Goal: Task Accomplishment & Management: Manage account settings

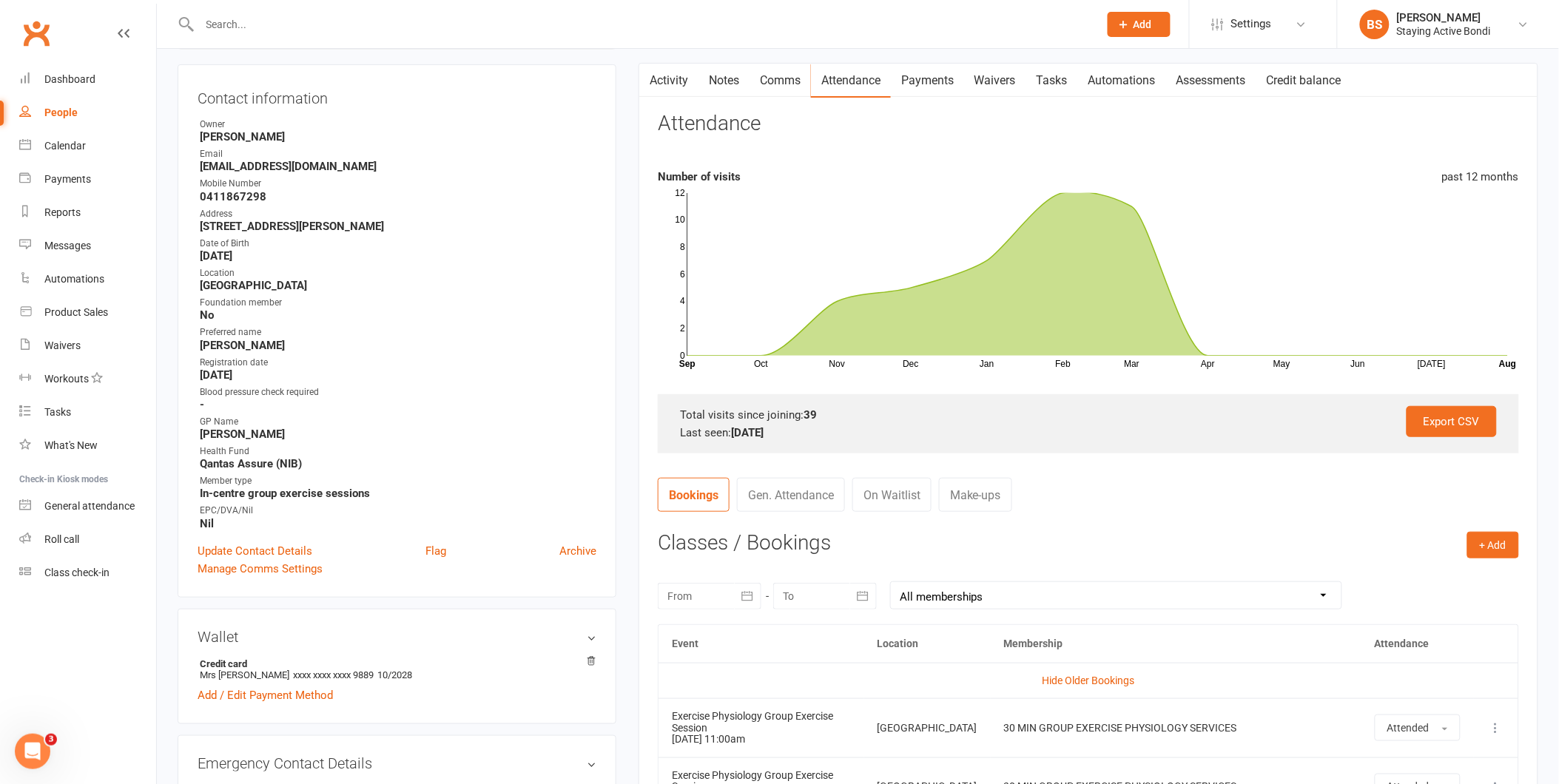
scroll to position [134, 0]
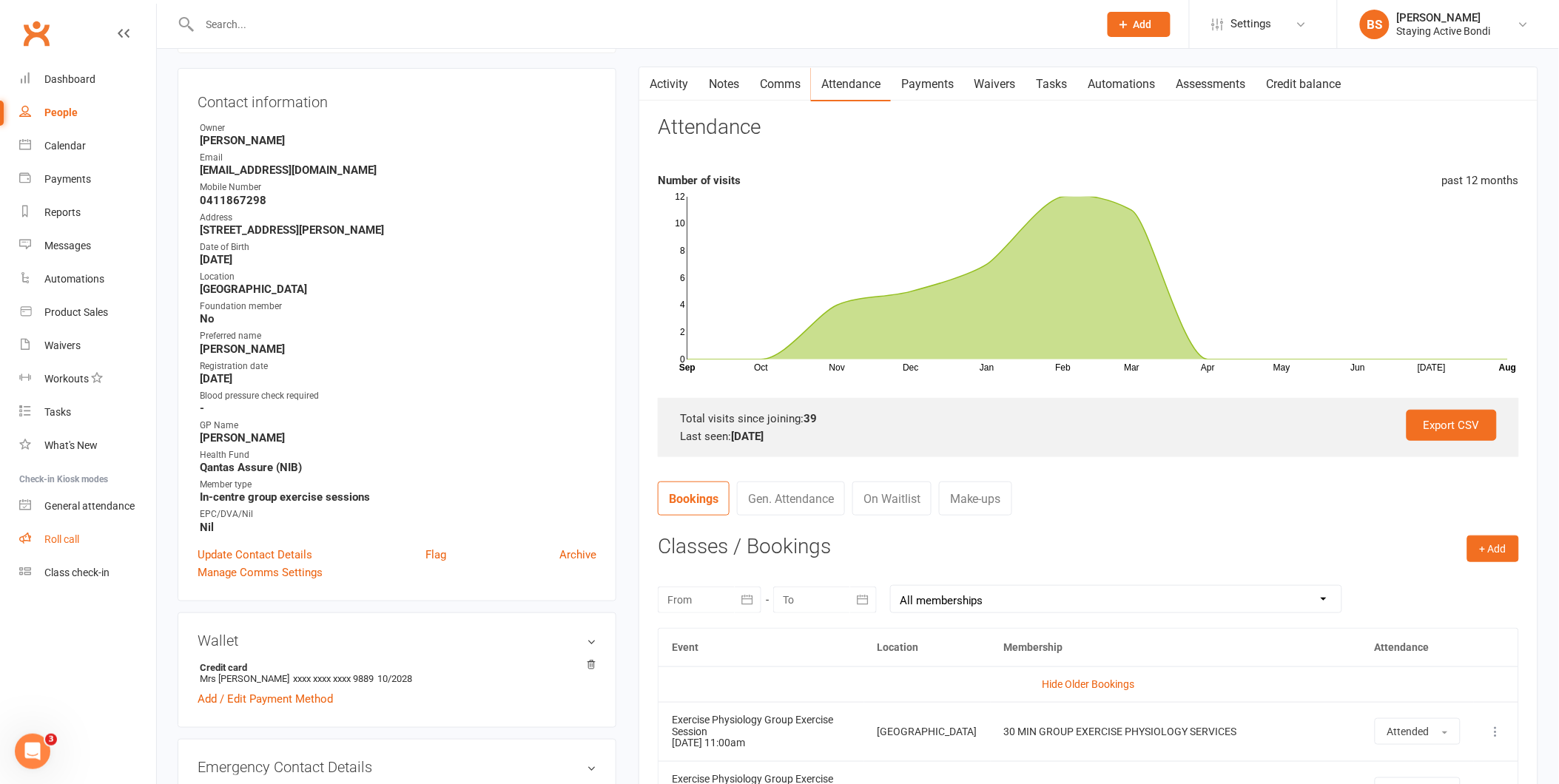
click at [64, 536] on div "Roll call" at bounding box center [61, 539] width 35 height 12
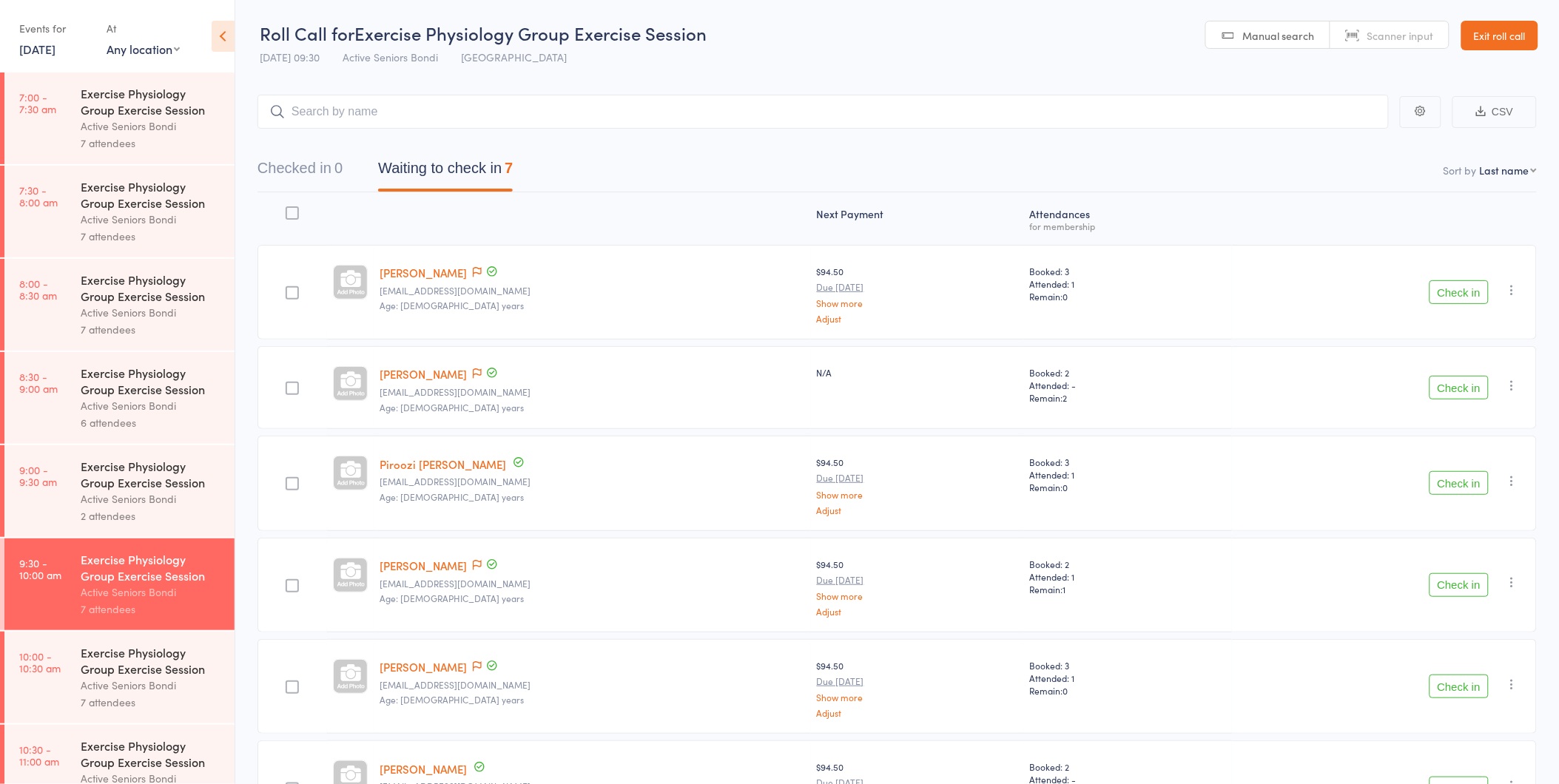
click at [1461, 296] on button "Check in" at bounding box center [1459, 292] width 60 height 24
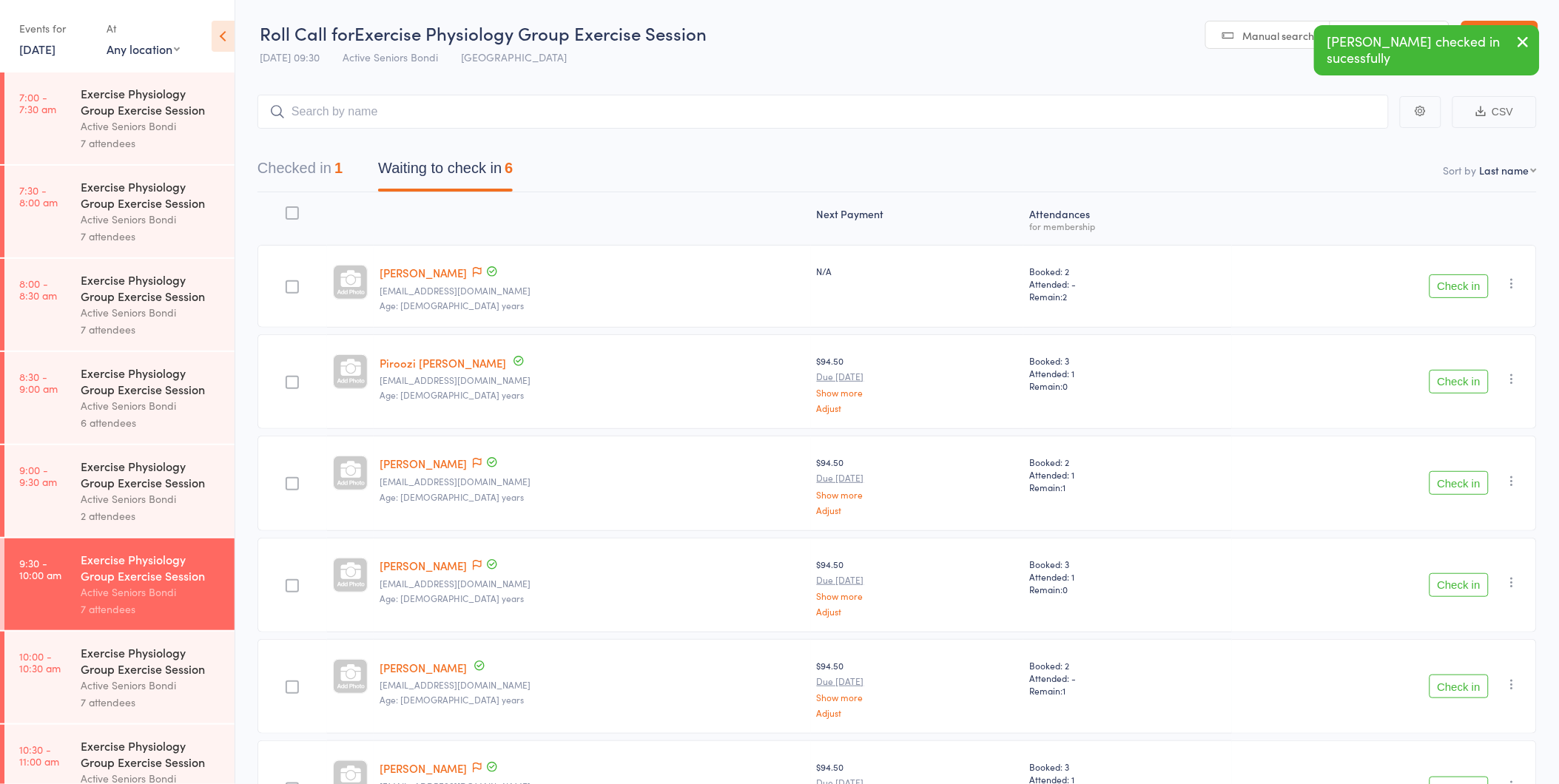
click at [1458, 289] on button "Check in" at bounding box center [1459, 286] width 60 height 24
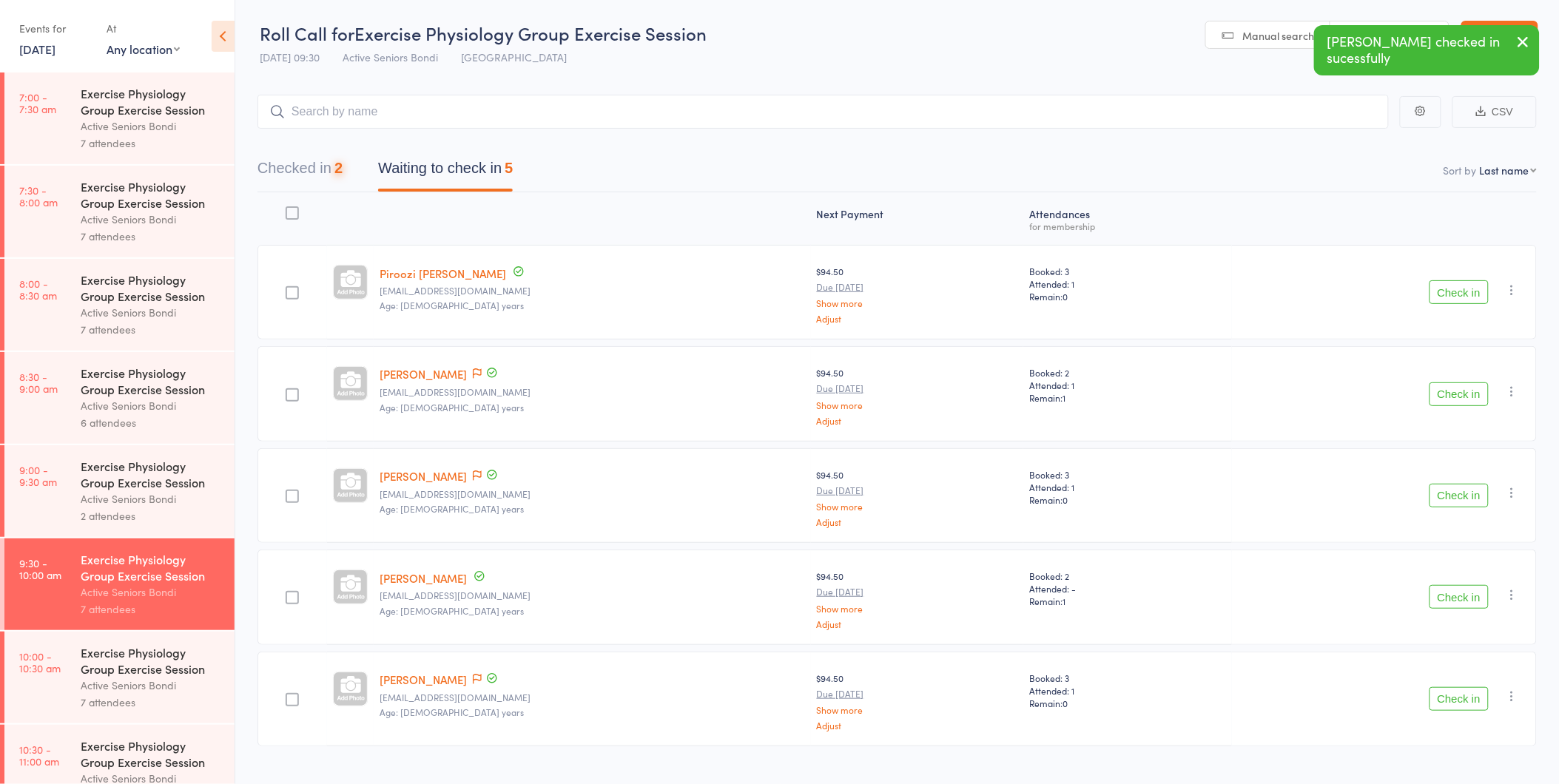
click at [1458, 289] on button "Check in" at bounding box center [1459, 292] width 60 height 24
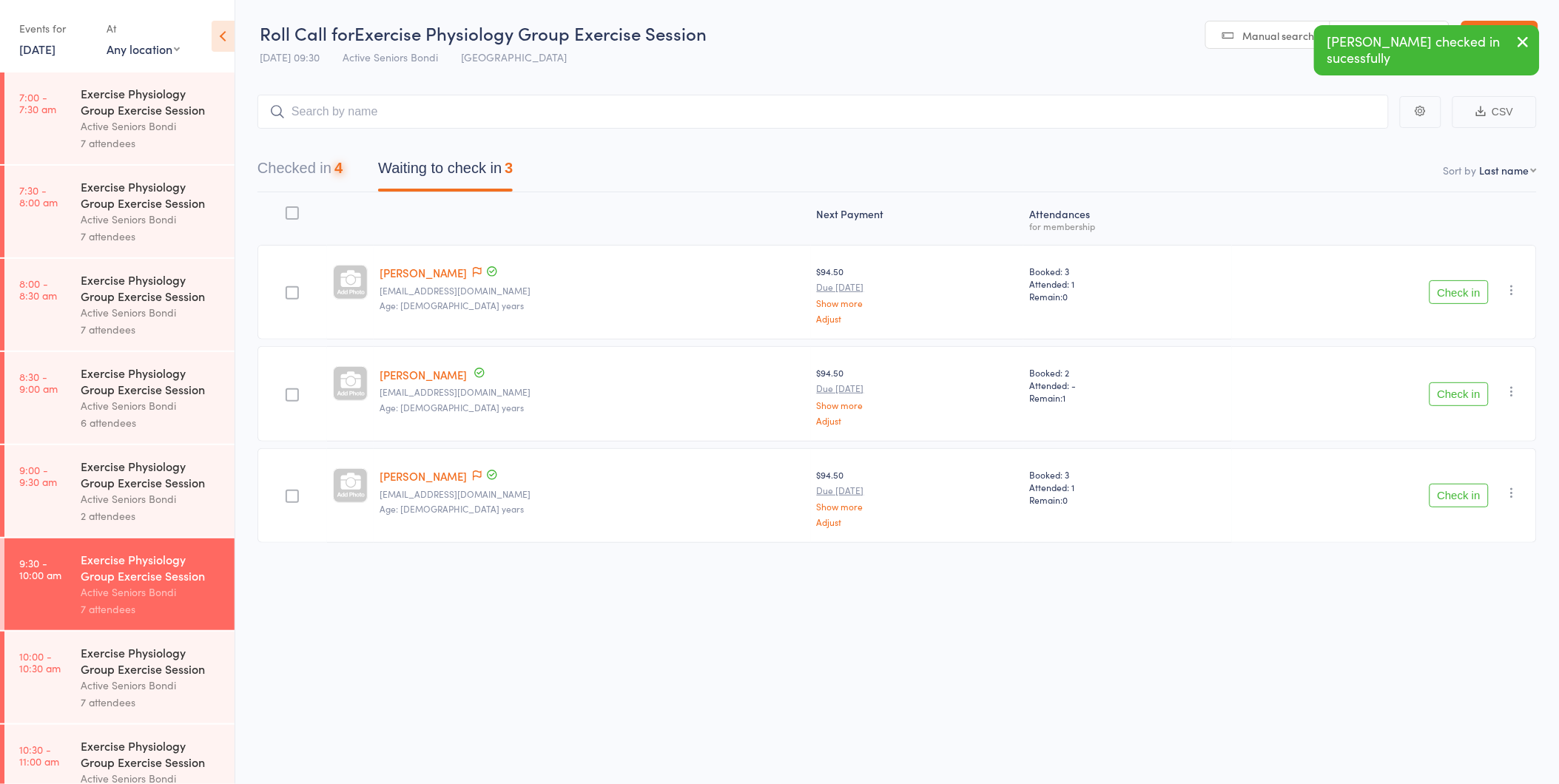
click at [1458, 289] on button "Check in" at bounding box center [1459, 292] width 60 height 24
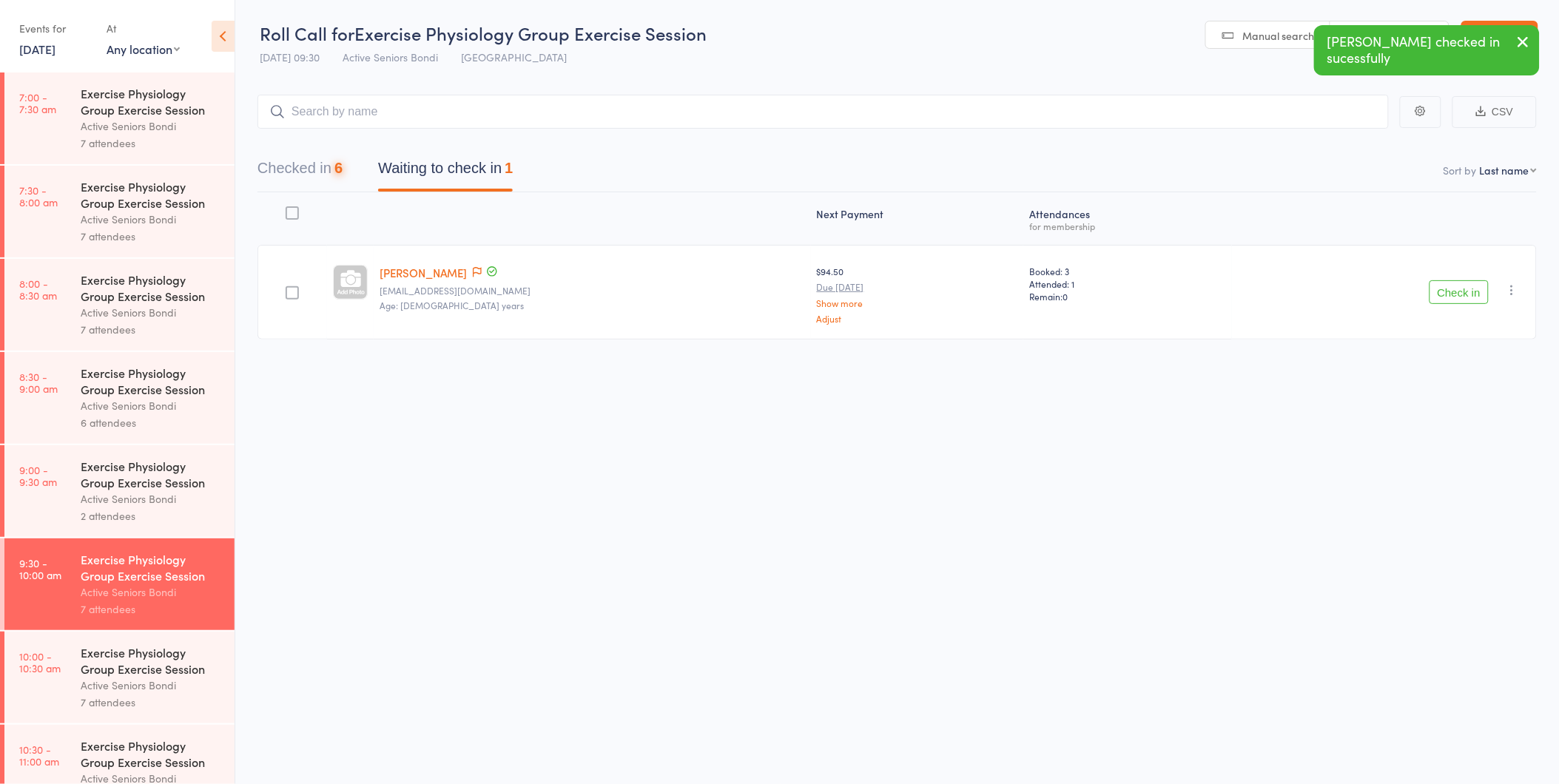
click at [1458, 289] on button "Check in" at bounding box center [1459, 292] width 60 height 24
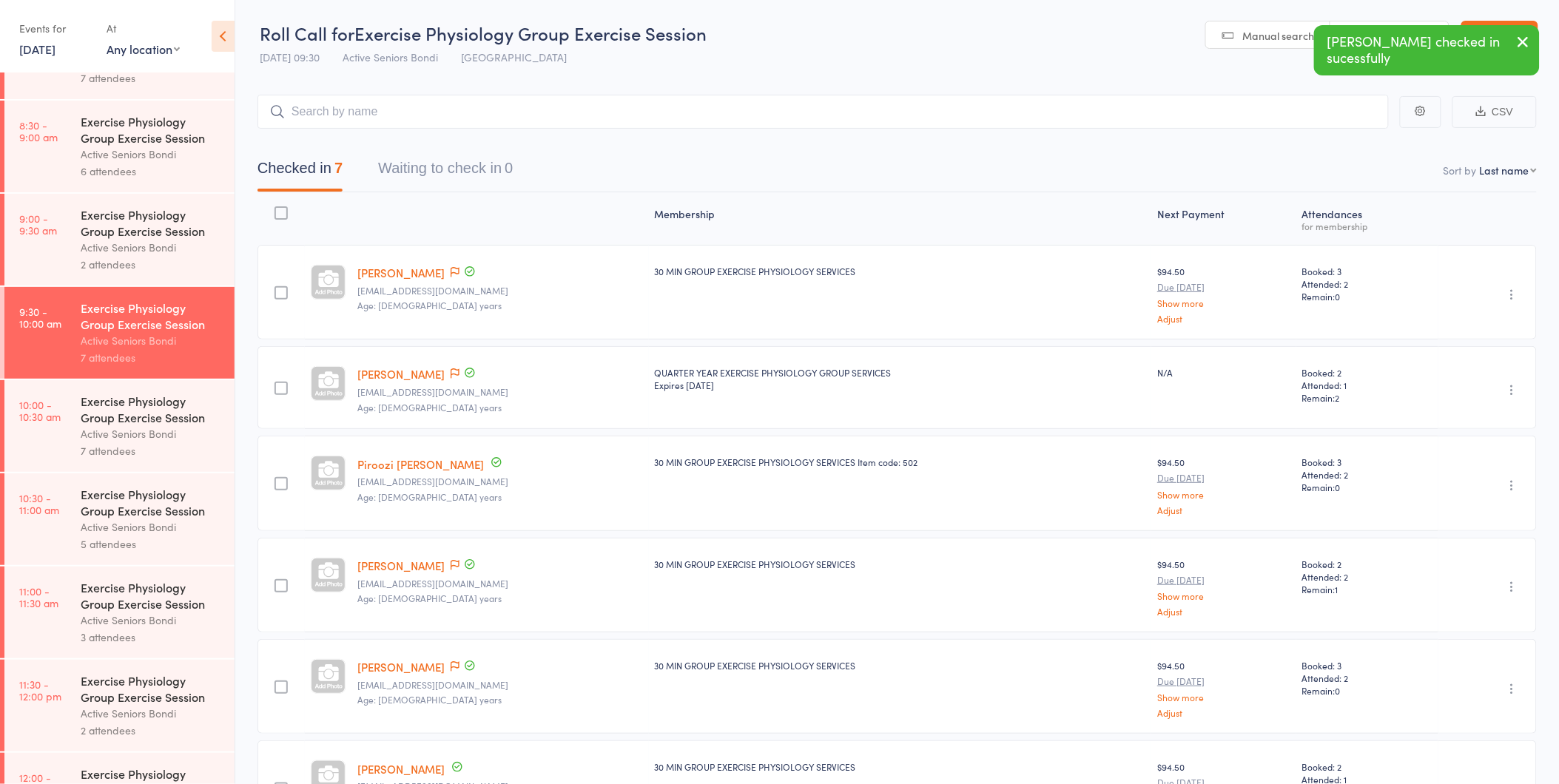
scroll to position [260, 0]
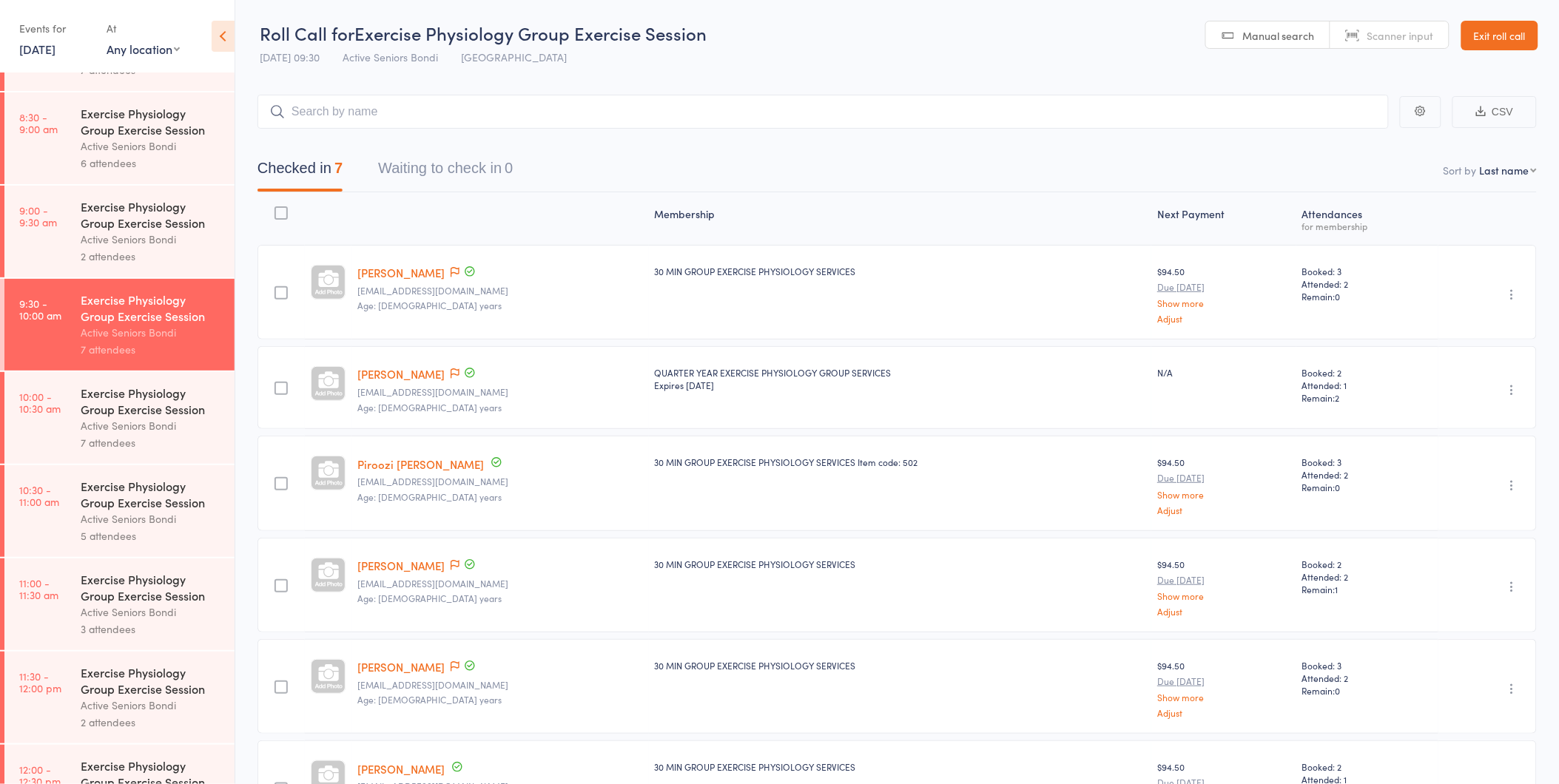
click at [119, 419] on div "Active Seniors Bondi" at bounding box center [151, 425] width 141 height 17
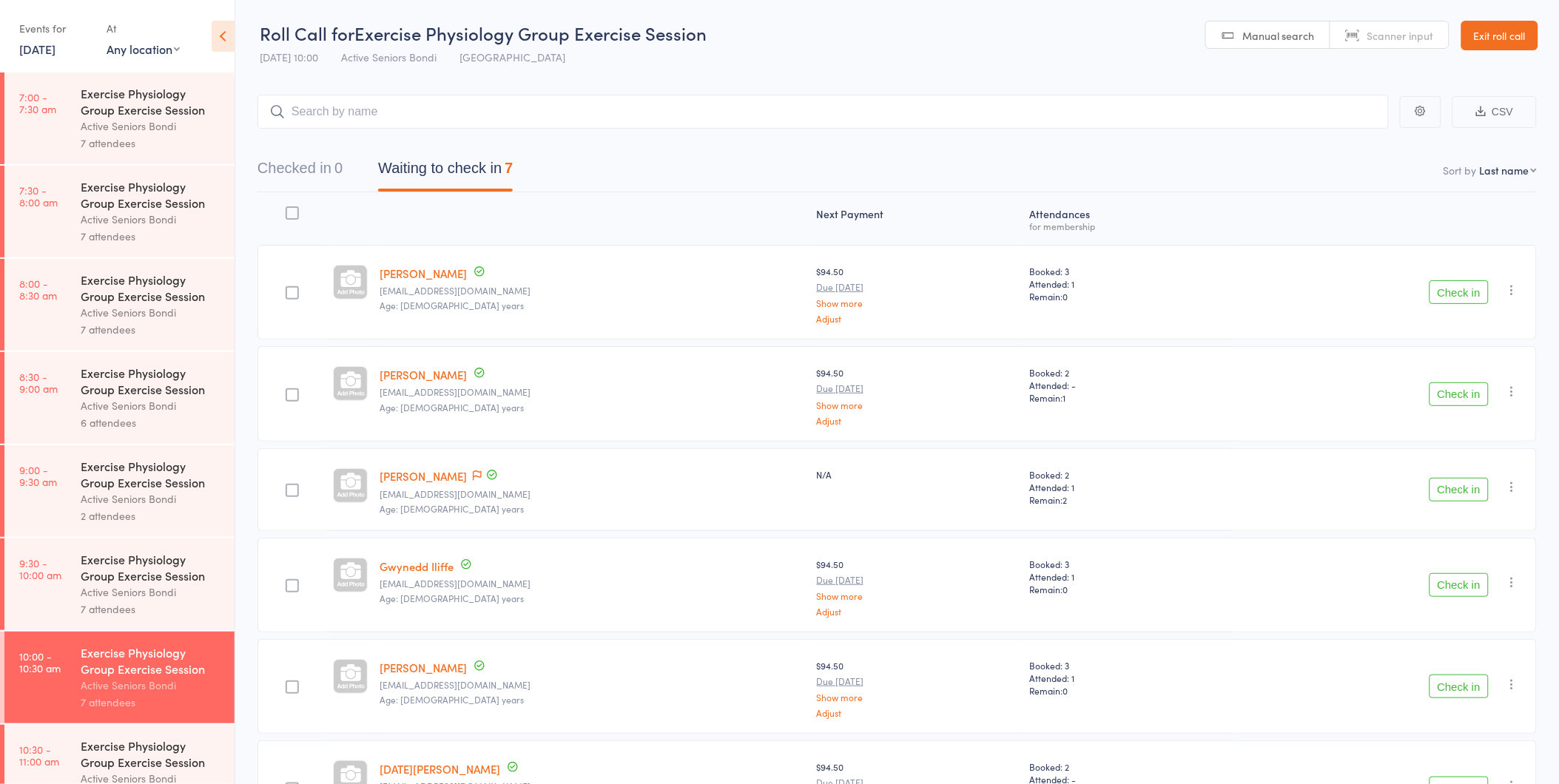
click at [1471, 293] on button "Check in" at bounding box center [1459, 292] width 60 height 24
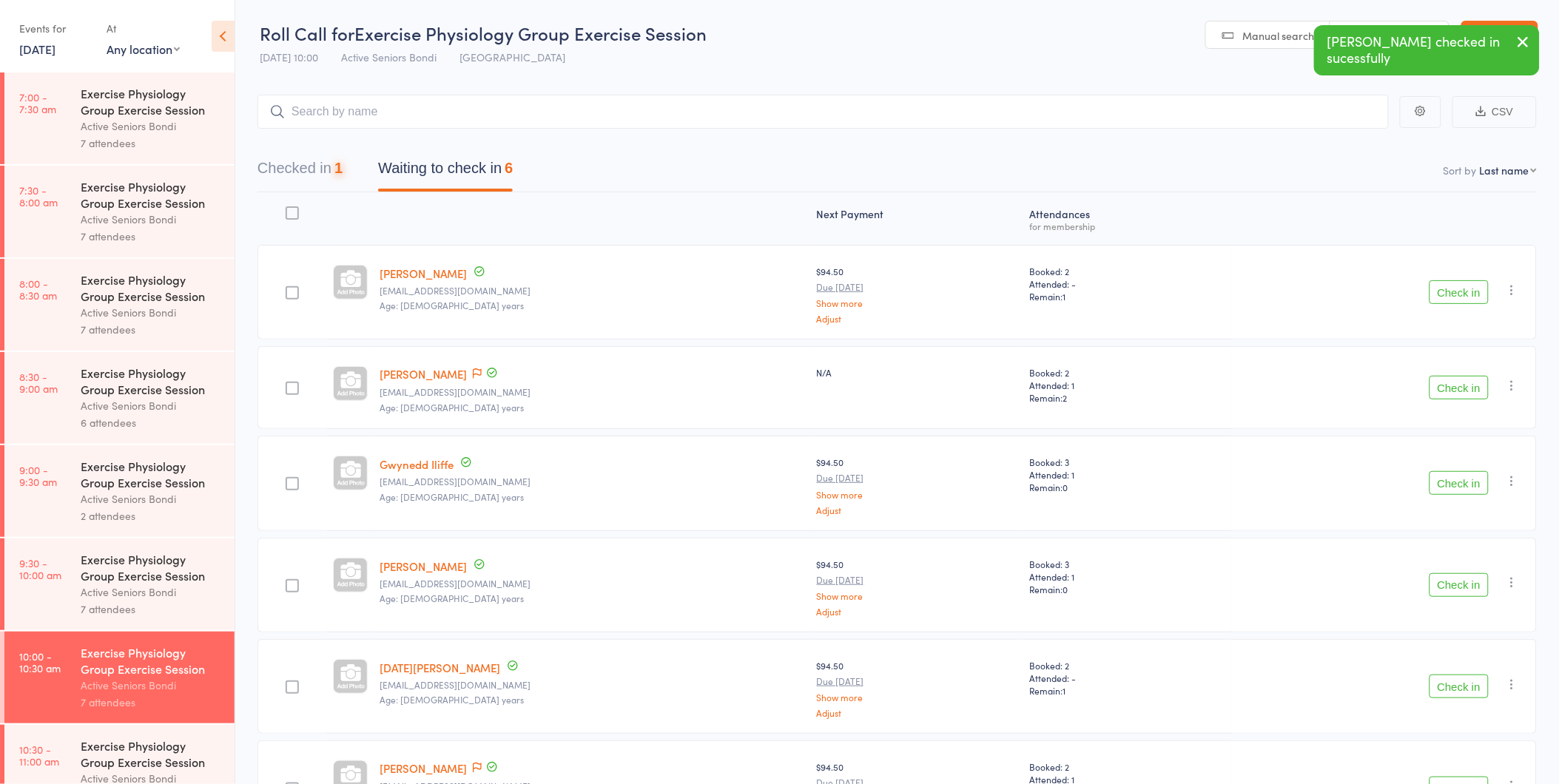
click at [1471, 293] on button "Check in" at bounding box center [1459, 292] width 60 height 24
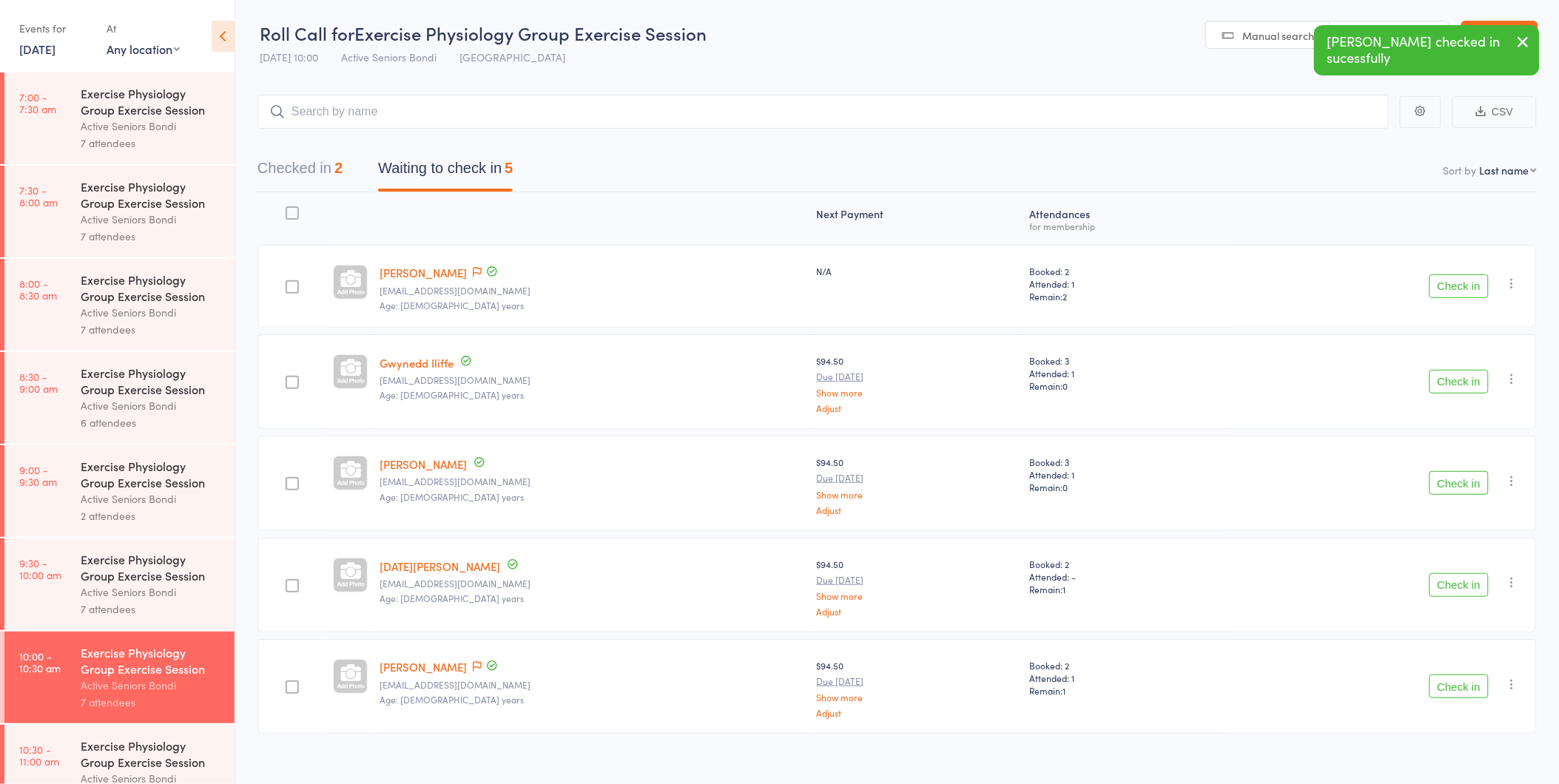
click at [1463, 289] on button "Check in" at bounding box center [1459, 286] width 60 height 24
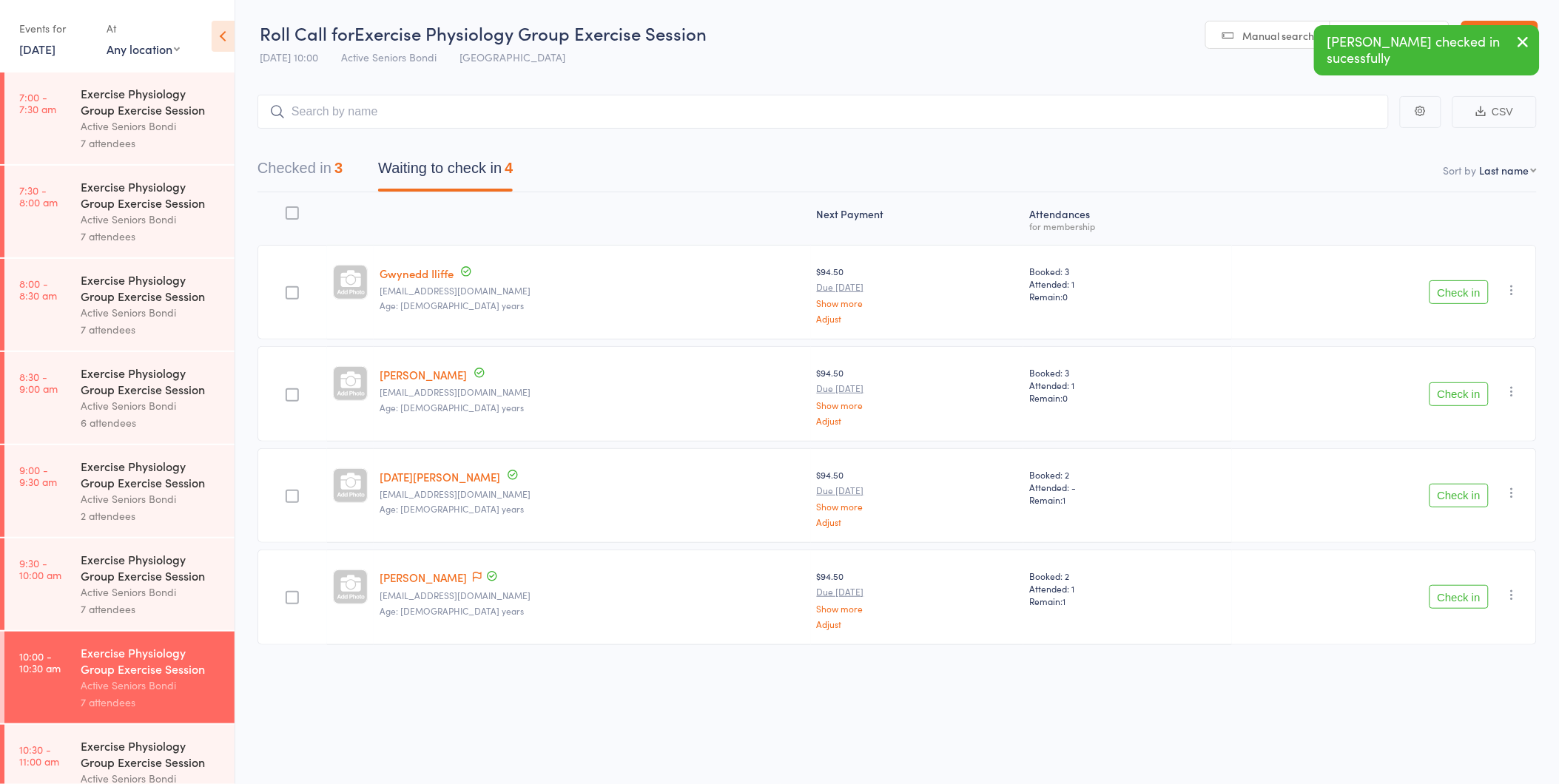
click at [1463, 289] on button "Check in" at bounding box center [1459, 292] width 60 height 24
click at [1474, 395] on button "Check in" at bounding box center [1459, 394] width 60 height 24
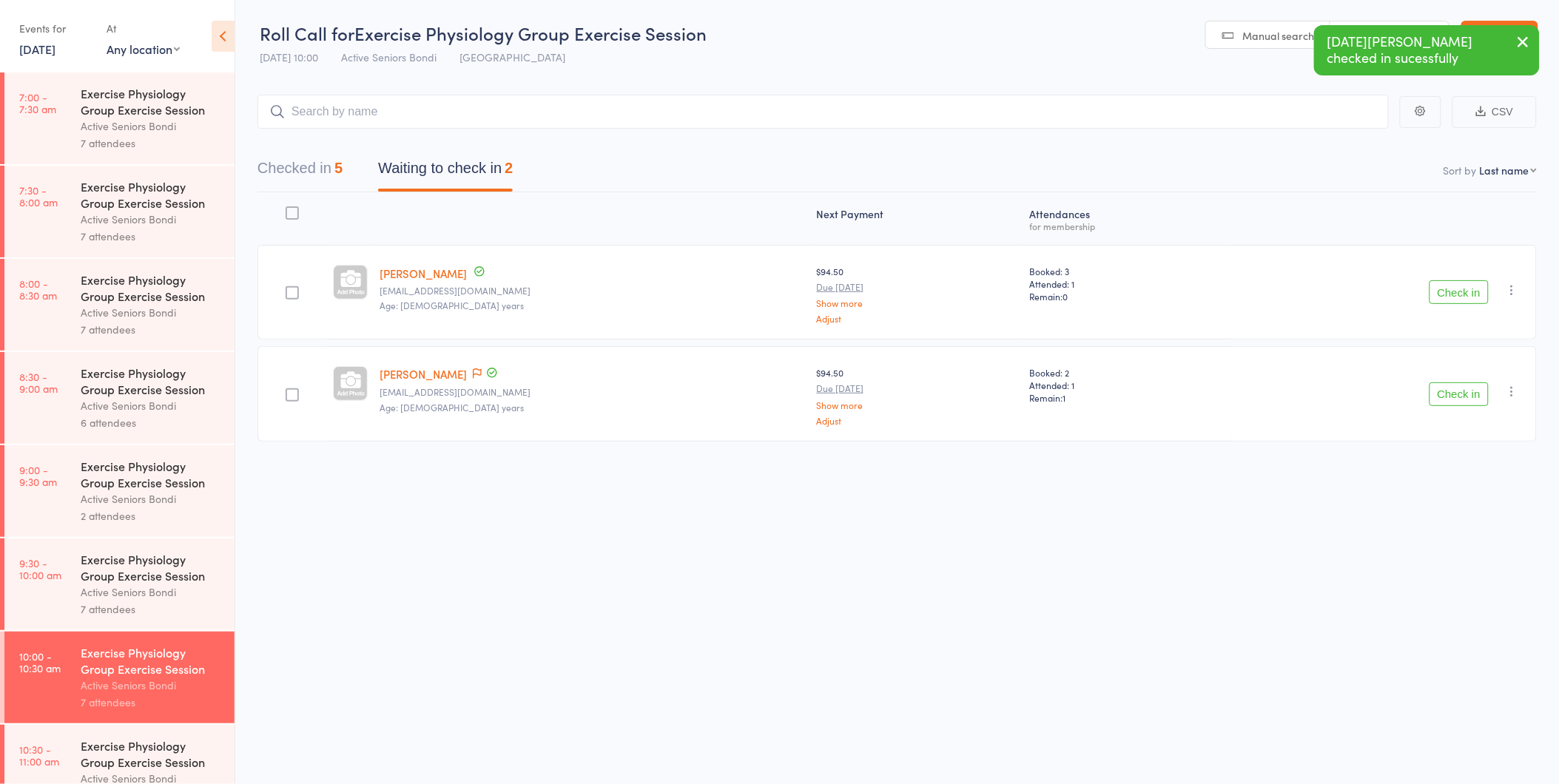
click at [1461, 396] on button "Check in" at bounding box center [1459, 394] width 60 height 24
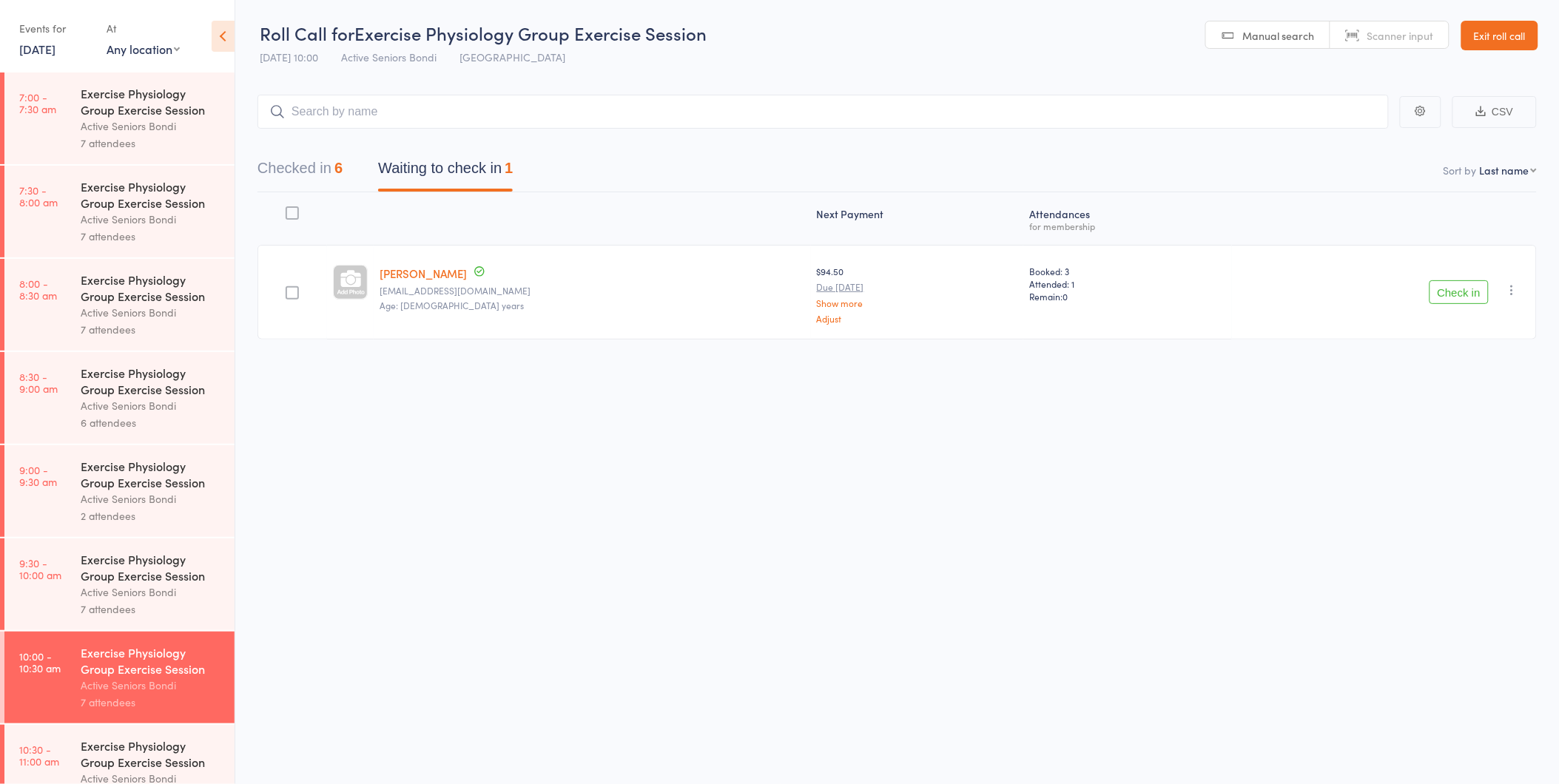
click at [50, 42] on link "13 Aug, 2025" at bounding box center [37, 49] width 36 height 16
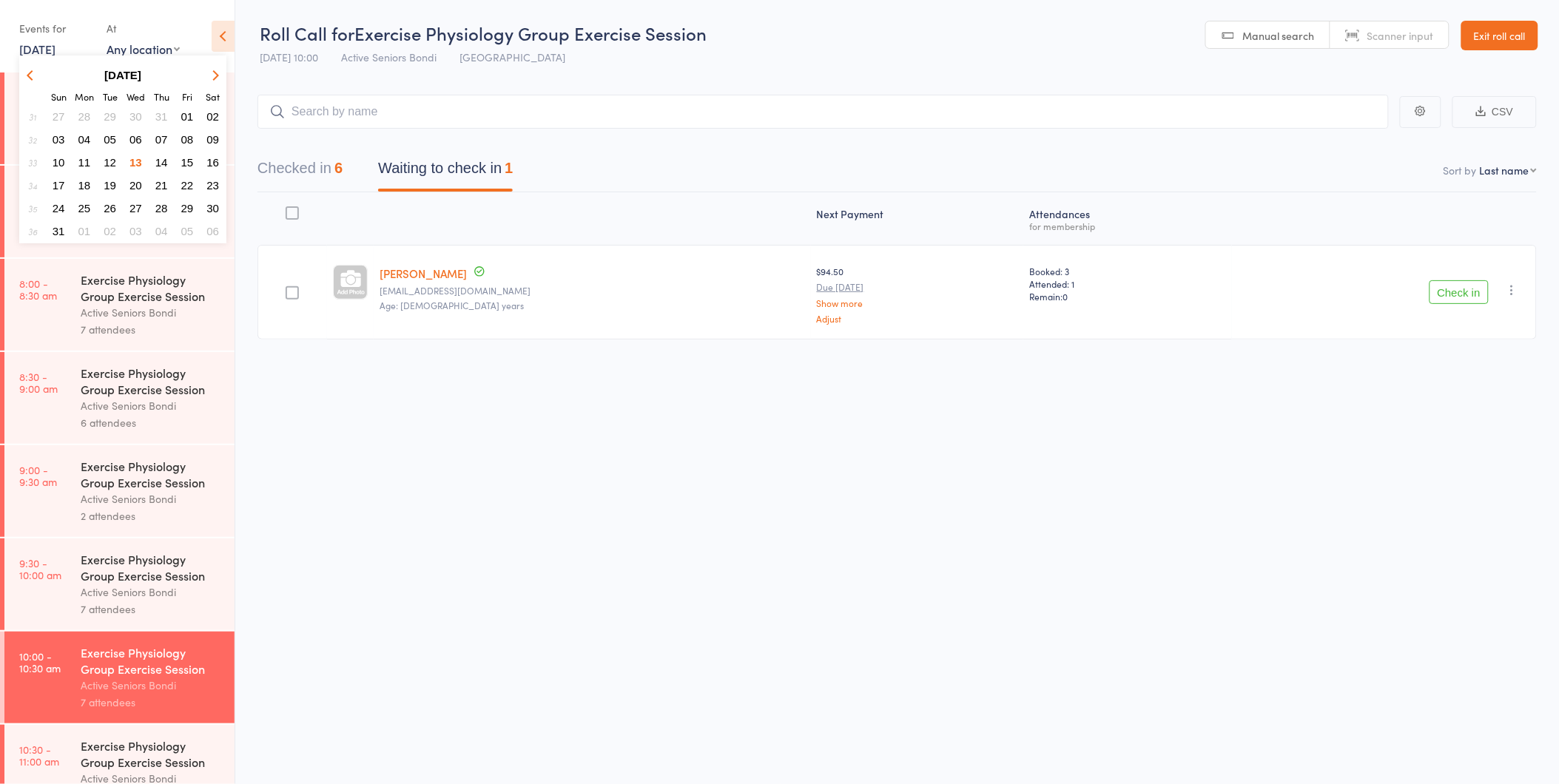
click at [188, 156] on span "15" at bounding box center [188, 163] width 12 height 12
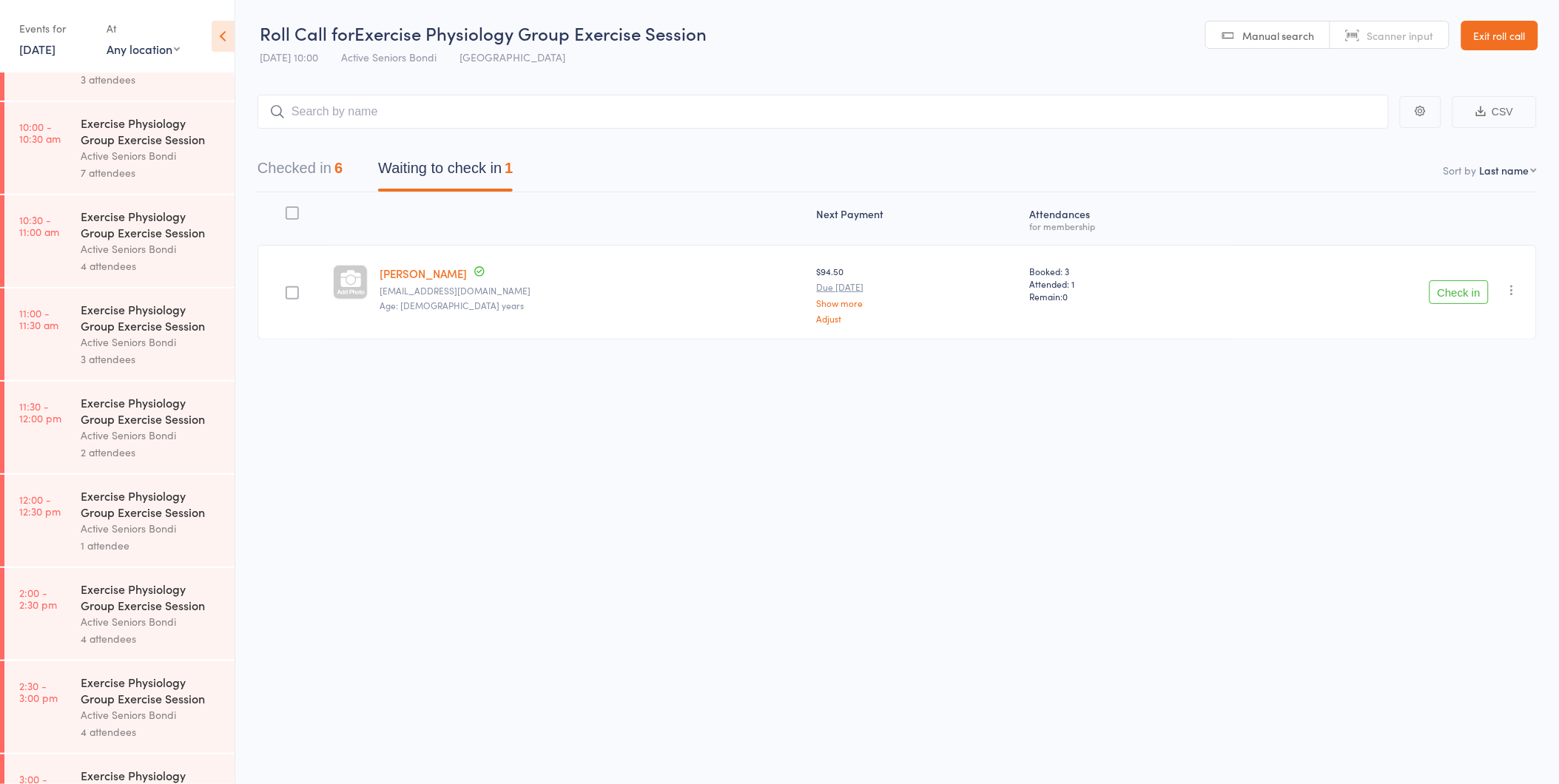
scroll to position [503, 0]
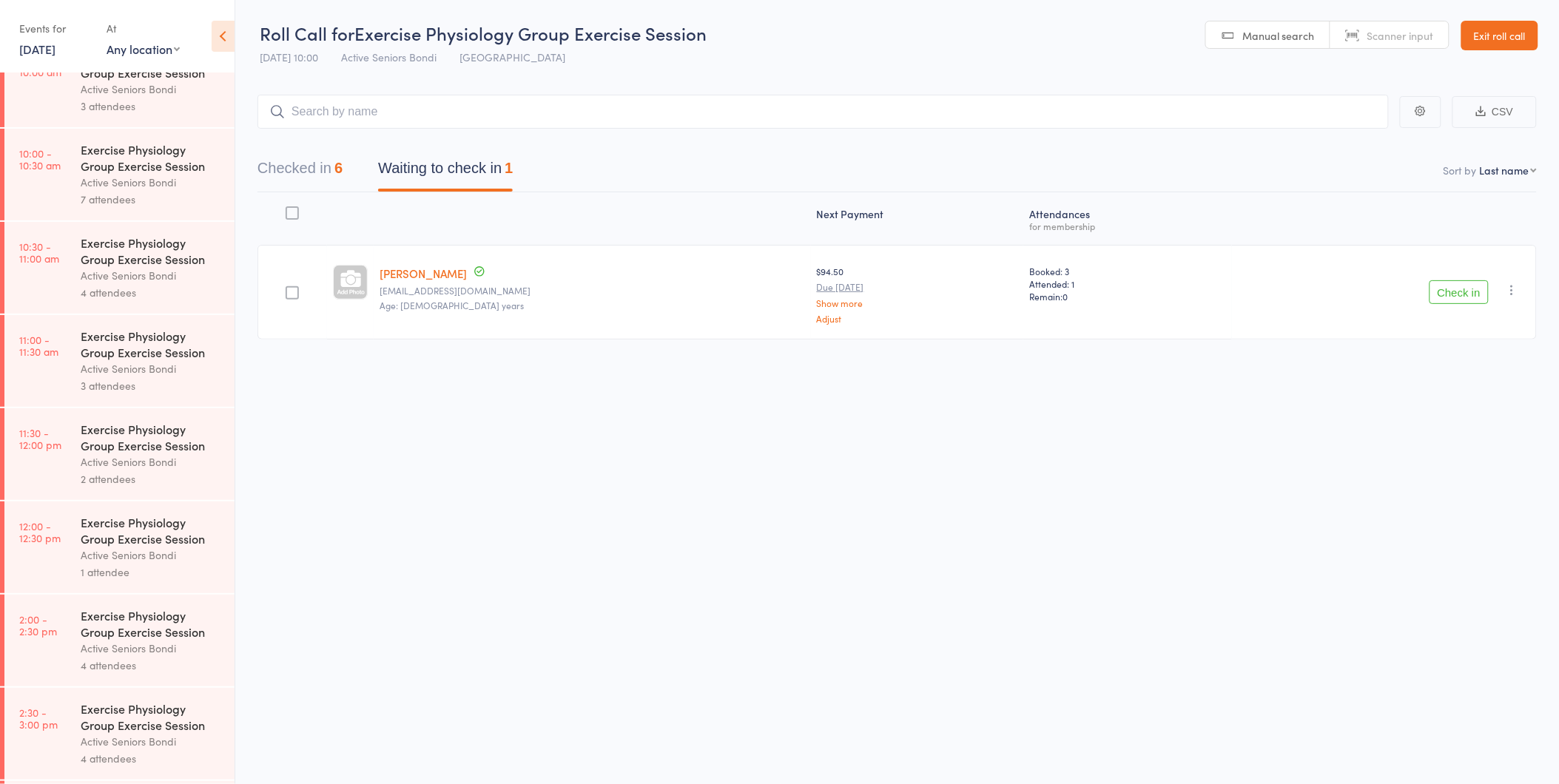
click at [28, 46] on link "15 Aug, 2025" at bounding box center [37, 49] width 36 height 16
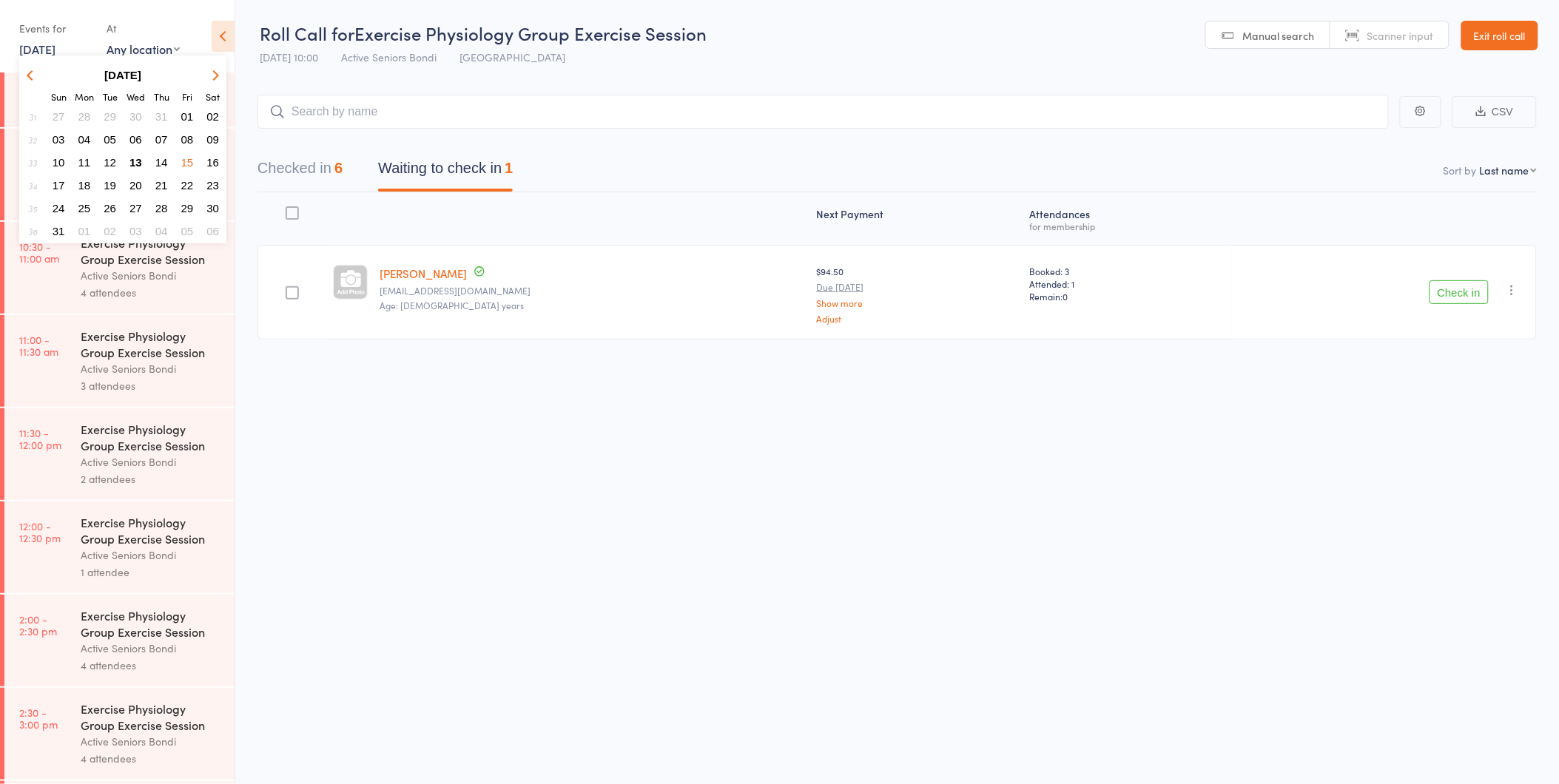
click at [134, 152] on button "13" at bounding box center [136, 162] width 23 height 20
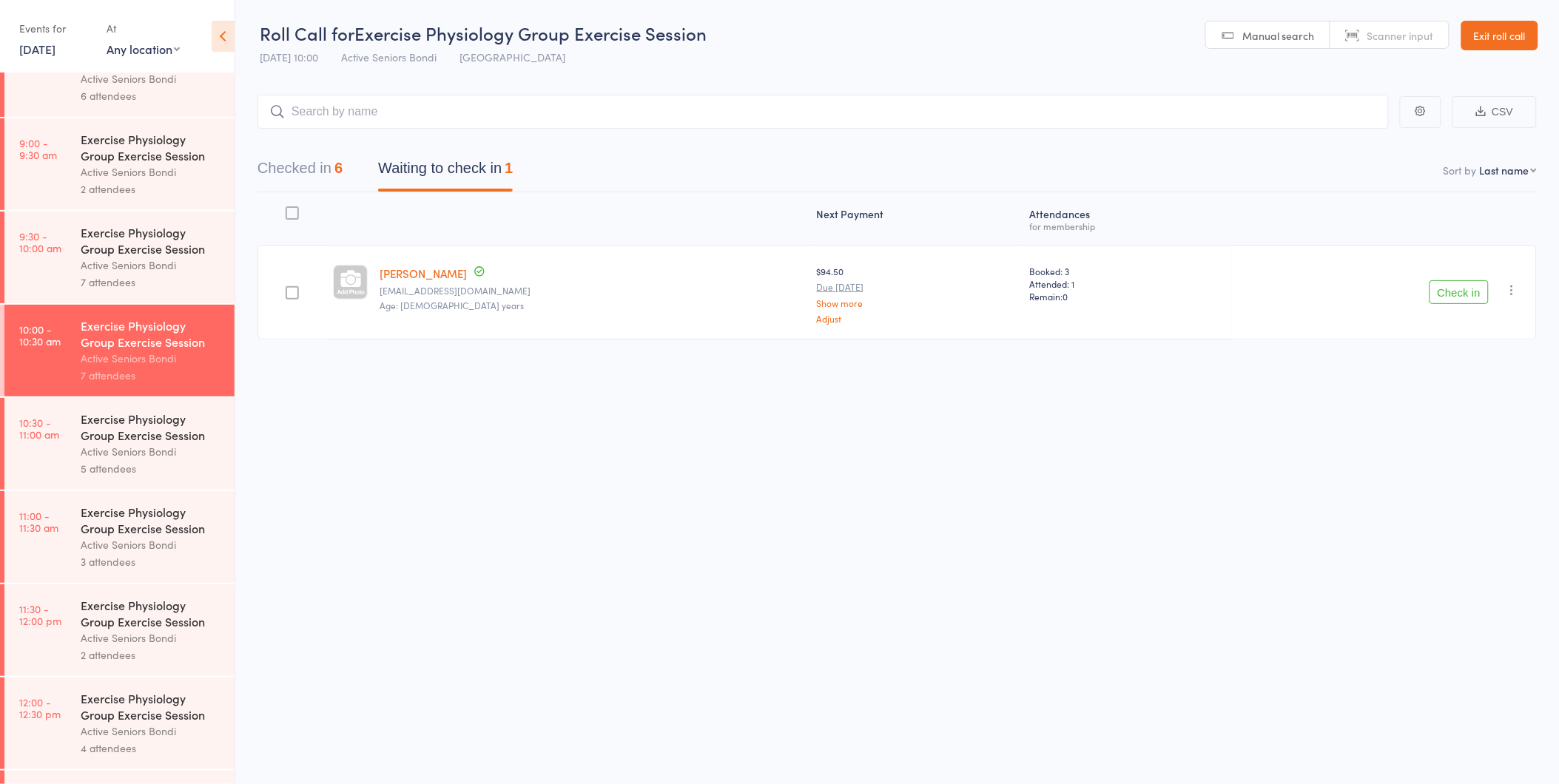
scroll to position [0, 0]
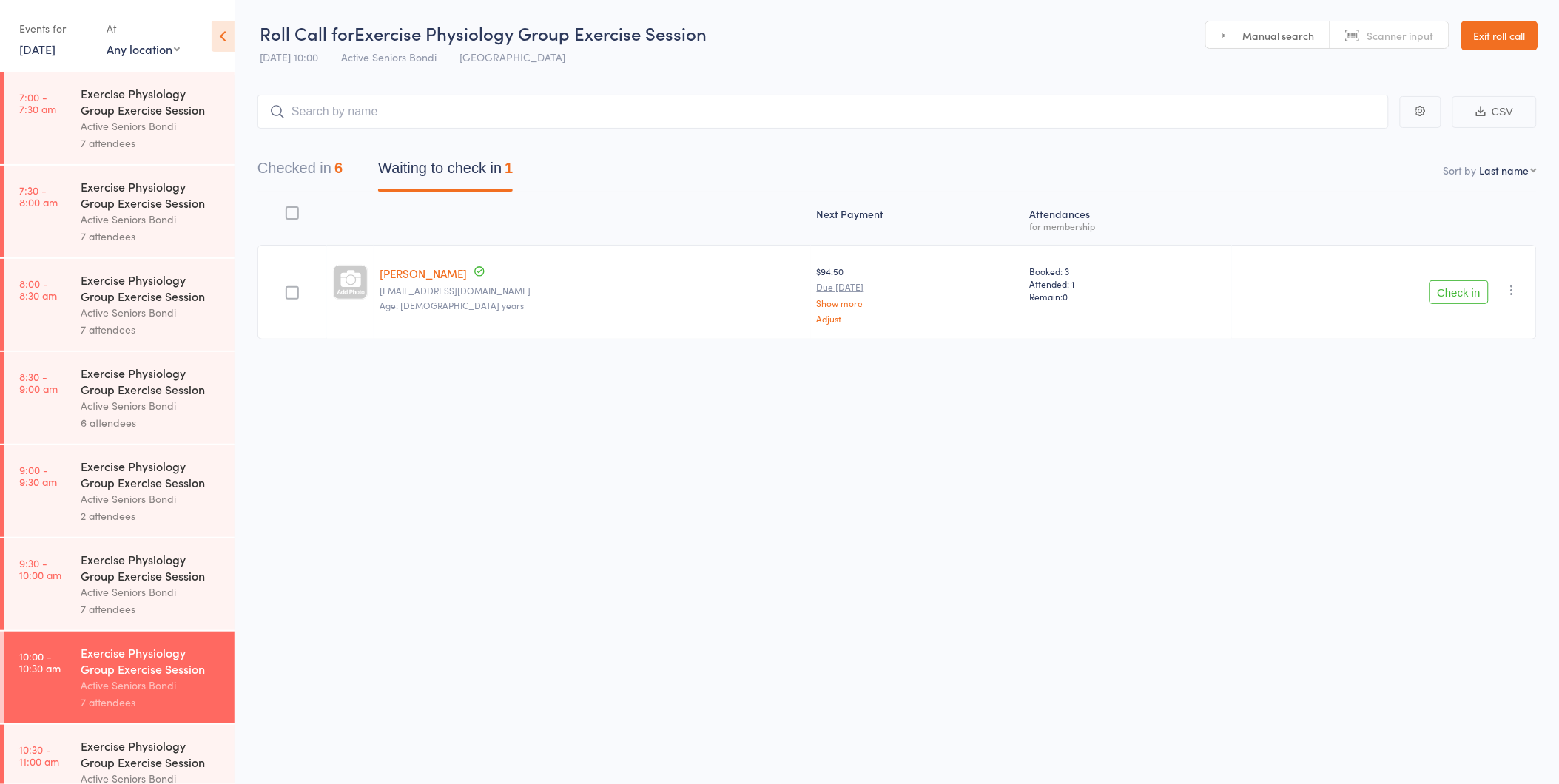
click at [459, 374] on div "Next Payment Atten­dances for membership Megan Jennings megangjennings@gmail.co…" at bounding box center [897, 299] width 1280 height 213
click at [542, 436] on div "Roll Call for Exercise Physiology Group Exercise Session 13 Aug 10:00 Active Se…" at bounding box center [779, 392] width 1559 height 784
click at [561, 463] on div "Roll Call for Exercise Physiology Group Exercise Session 13 Aug 10:00 Active Se…" at bounding box center [779, 392] width 1559 height 784
click at [1504, 39] on link "Exit roll call" at bounding box center [1499, 34] width 77 height 29
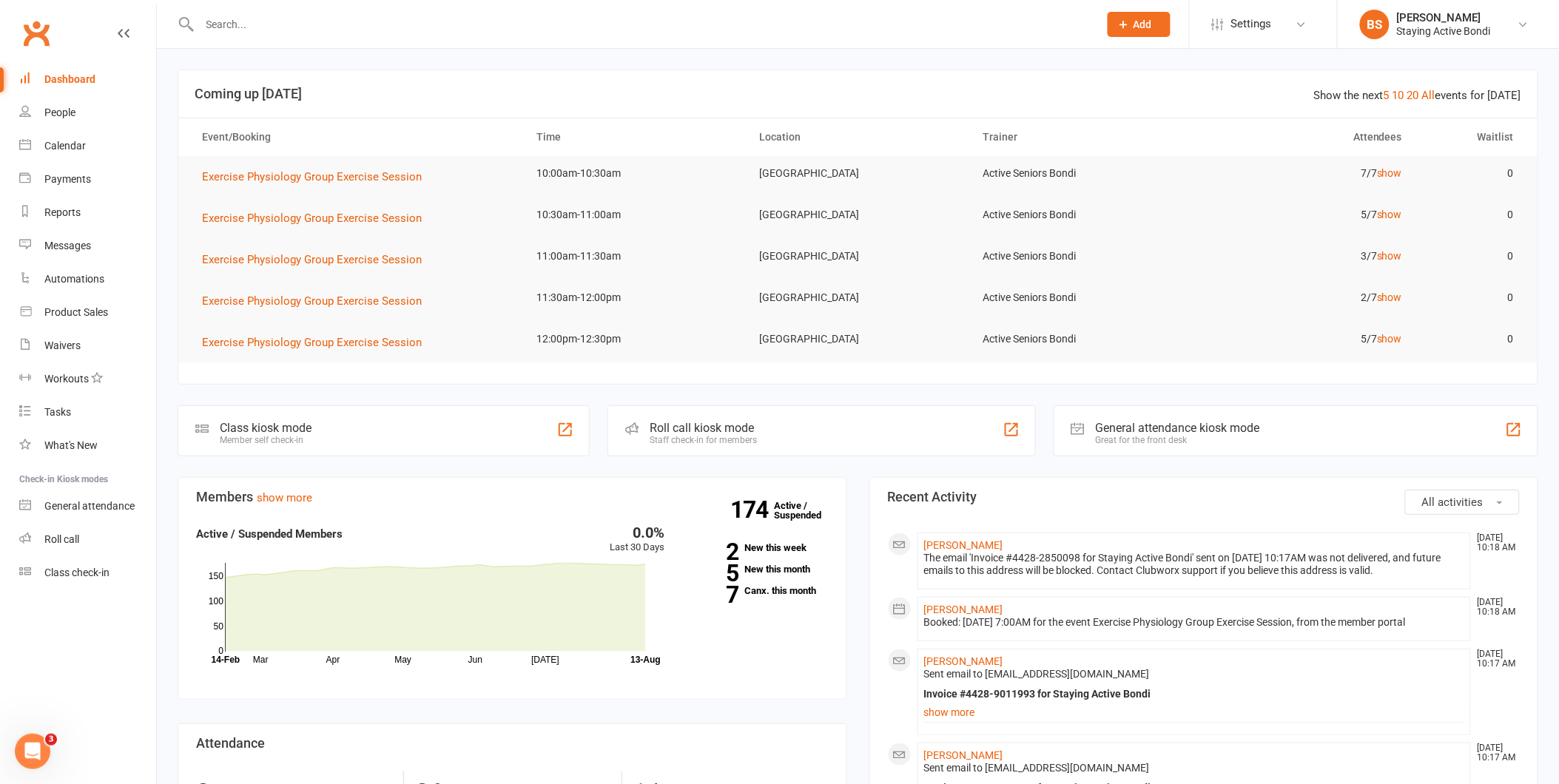
click at [219, 27] on input "text" at bounding box center [642, 24] width 893 height 20
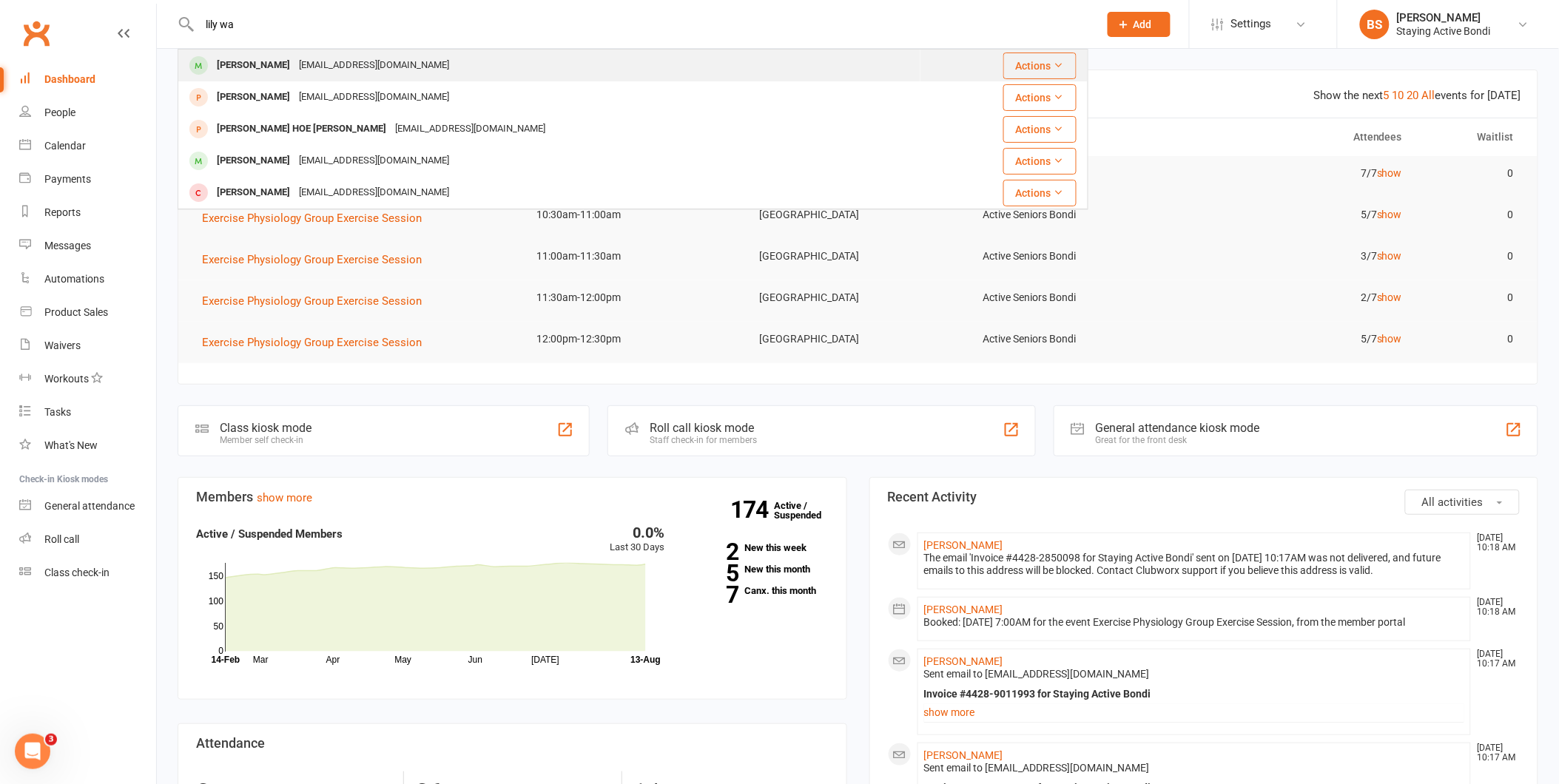
type input "lily wa"
click at [269, 64] on div "[PERSON_NAME]" at bounding box center [253, 66] width 82 height 21
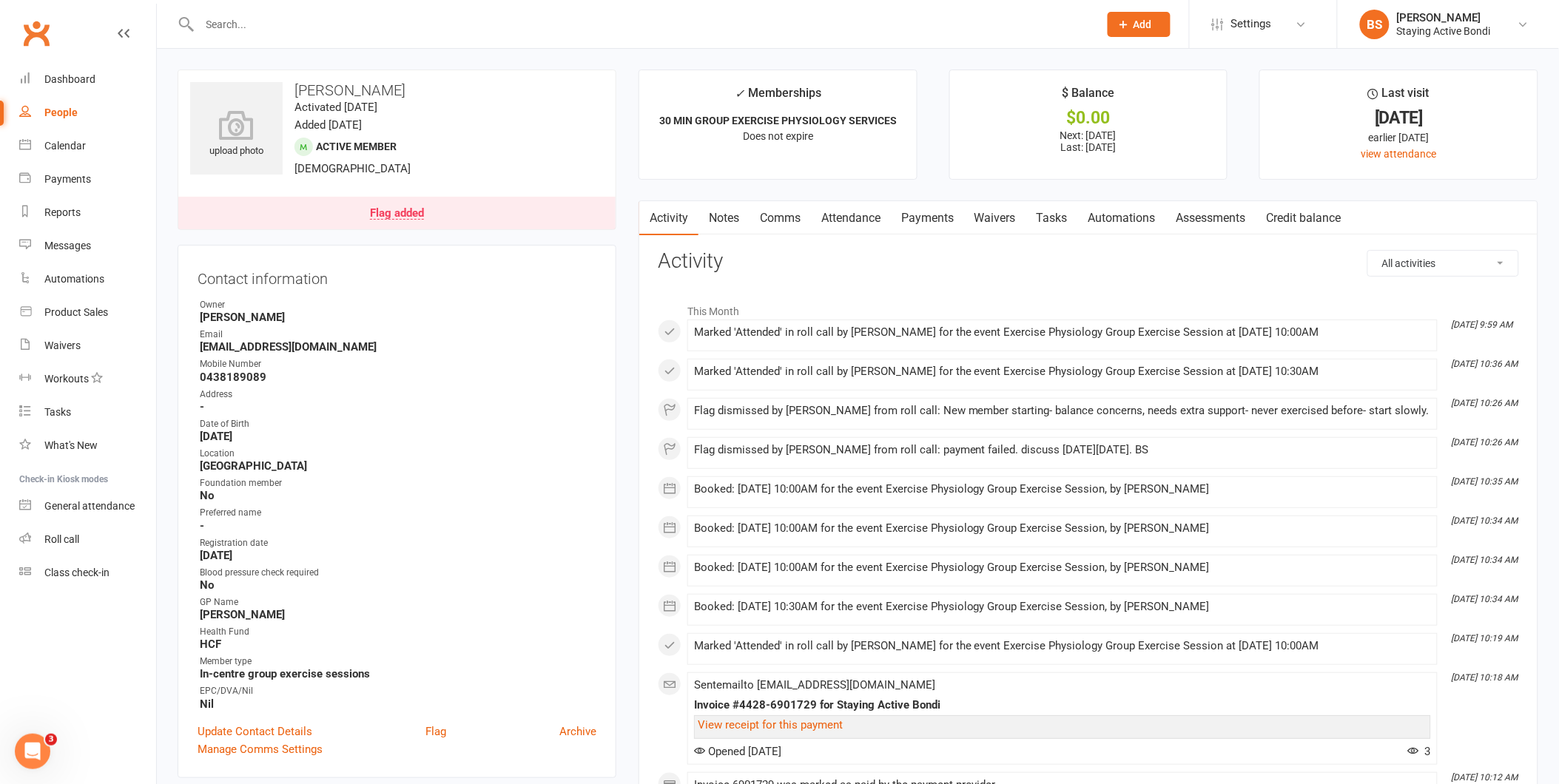
click at [856, 211] on link "Attendance" at bounding box center [851, 218] width 80 height 34
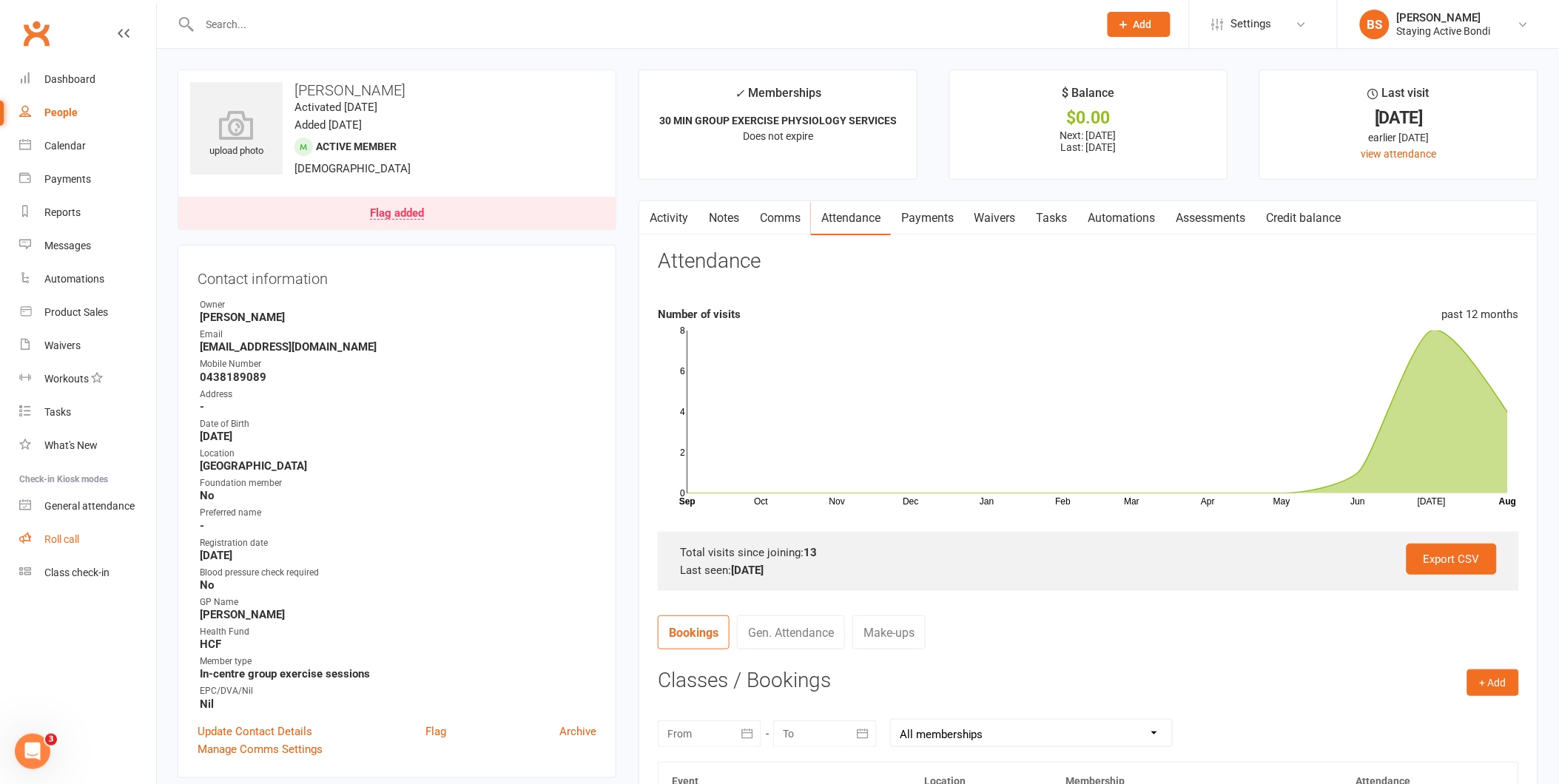
click at [60, 533] on div "Roll call" at bounding box center [61, 539] width 35 height 12
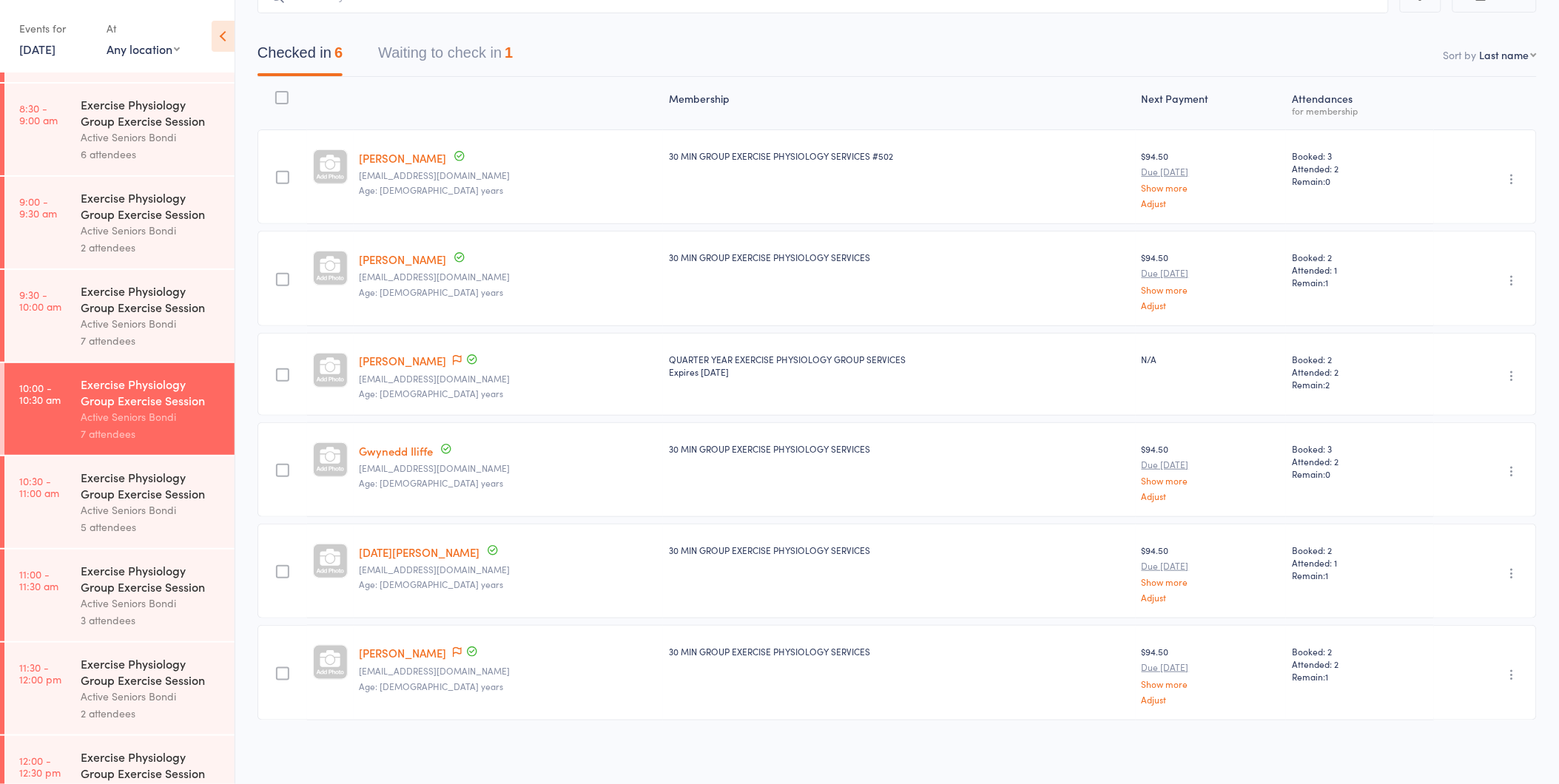
scroll to position [292, 0]
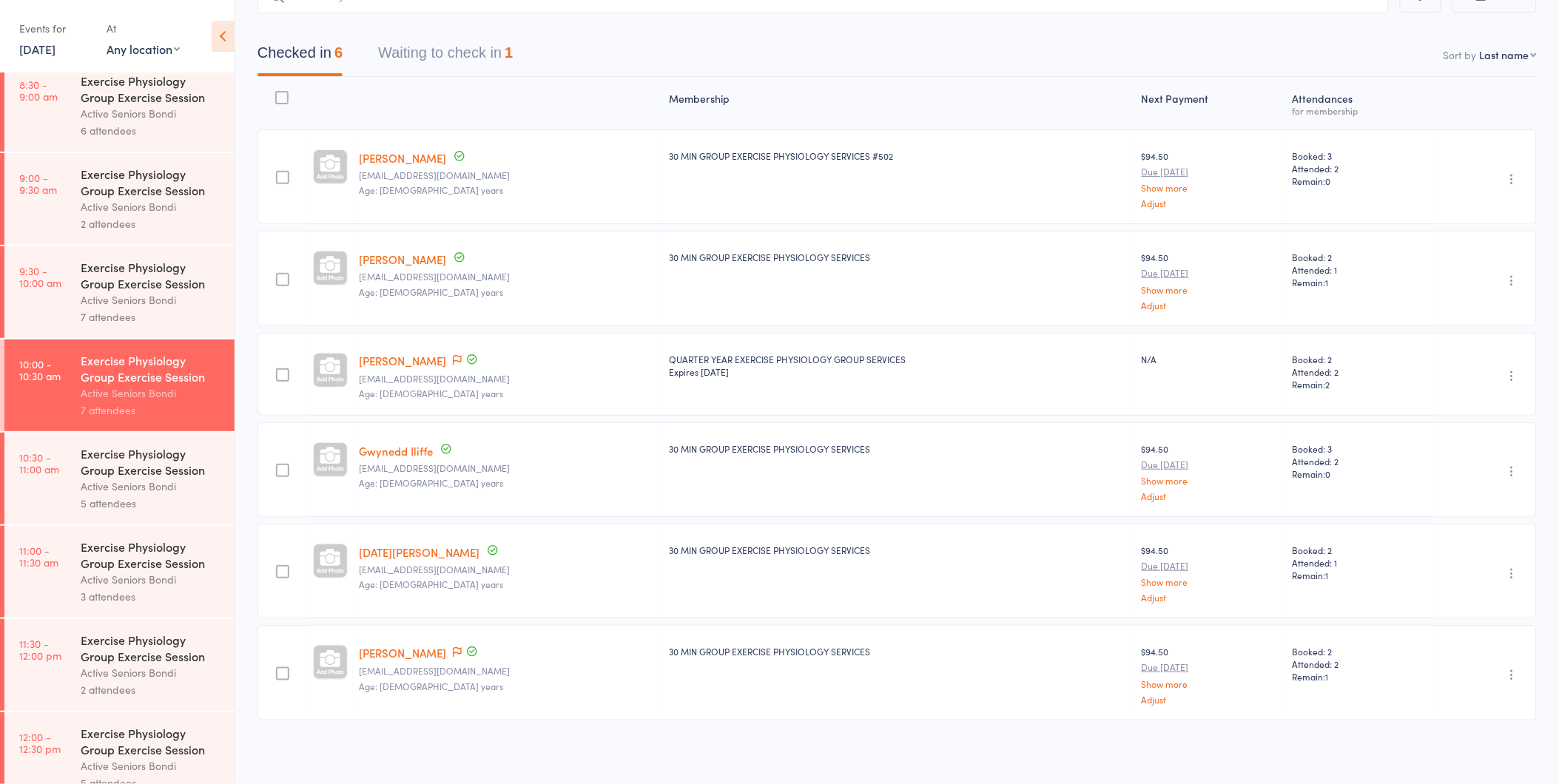
click at [115, 483] on div "Active Seniors Bondi" at bounding box center [151, 486] width 141 height 17
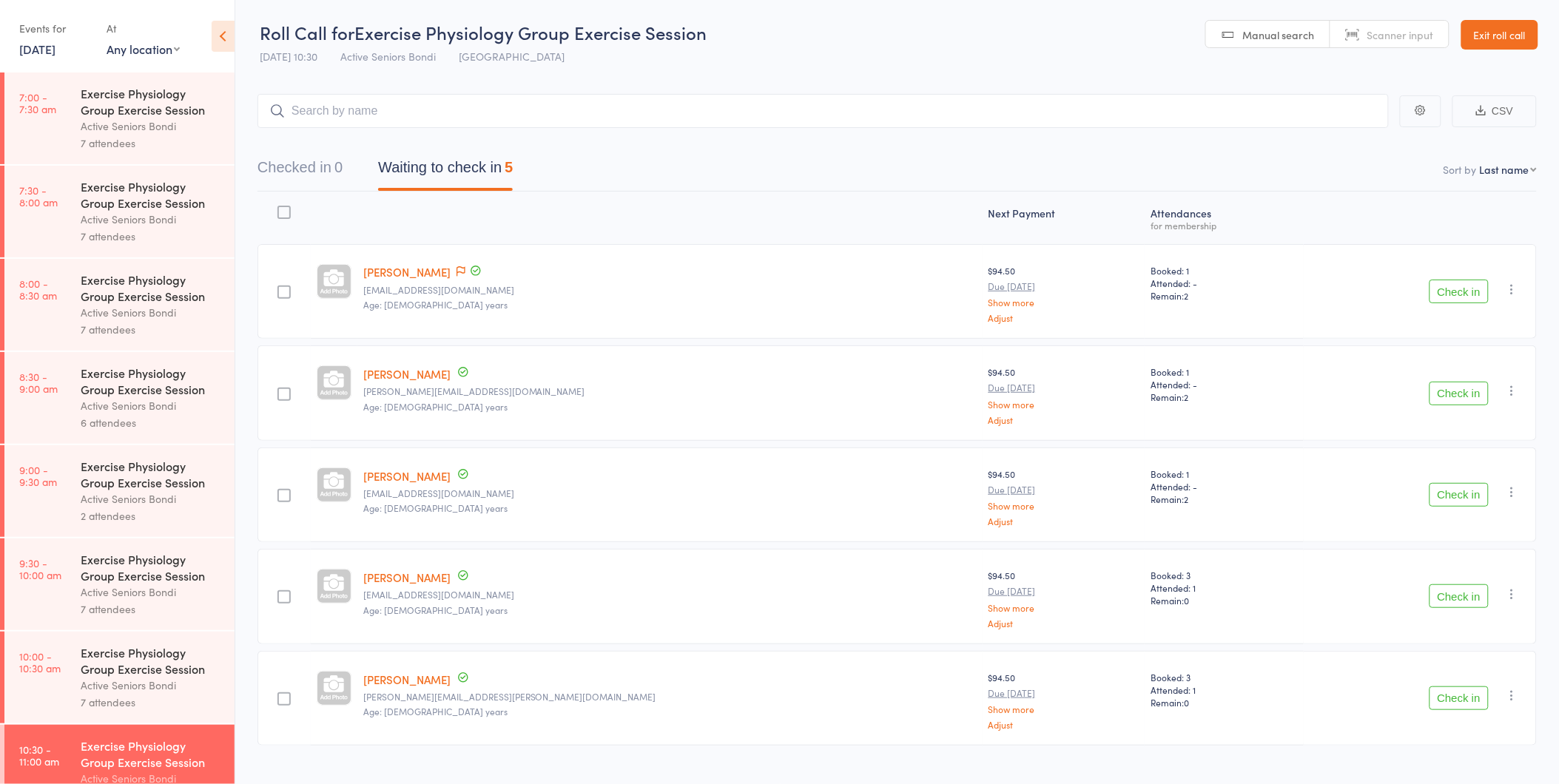
click at [1458, 297] on button "Check in" at bounding box center [1459, 292] width 60 height 24
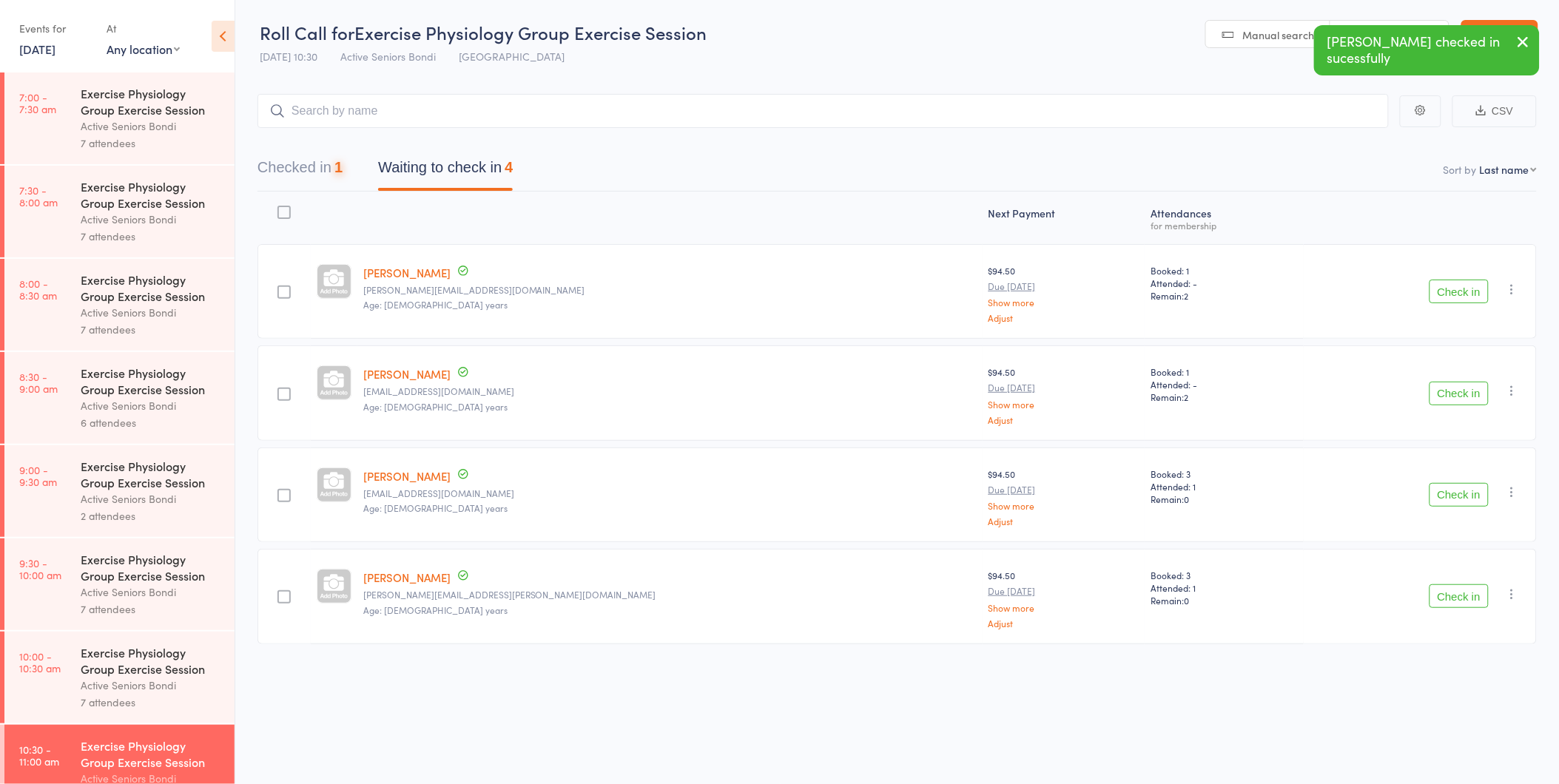
click at [1458, 297] on button "Check in" at bounding box center [1459, 292] width 60 height 24
click at [1451, 390] on button "Check in" at bounding box center [1459, 393] width 60 height 24
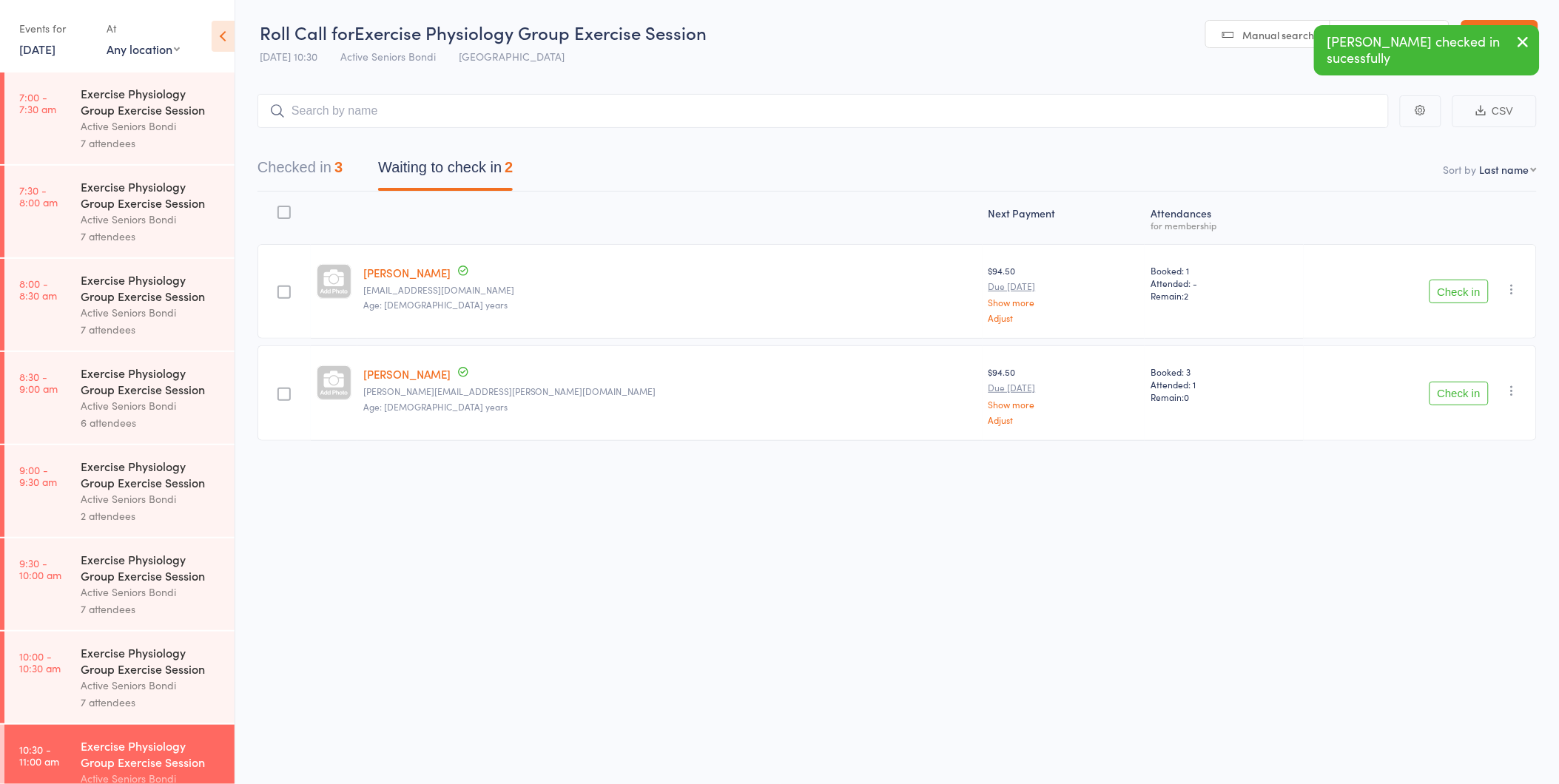
click at [1451, 397] on button "Check in" at bounding box center [1459, 393] width 60 height 24
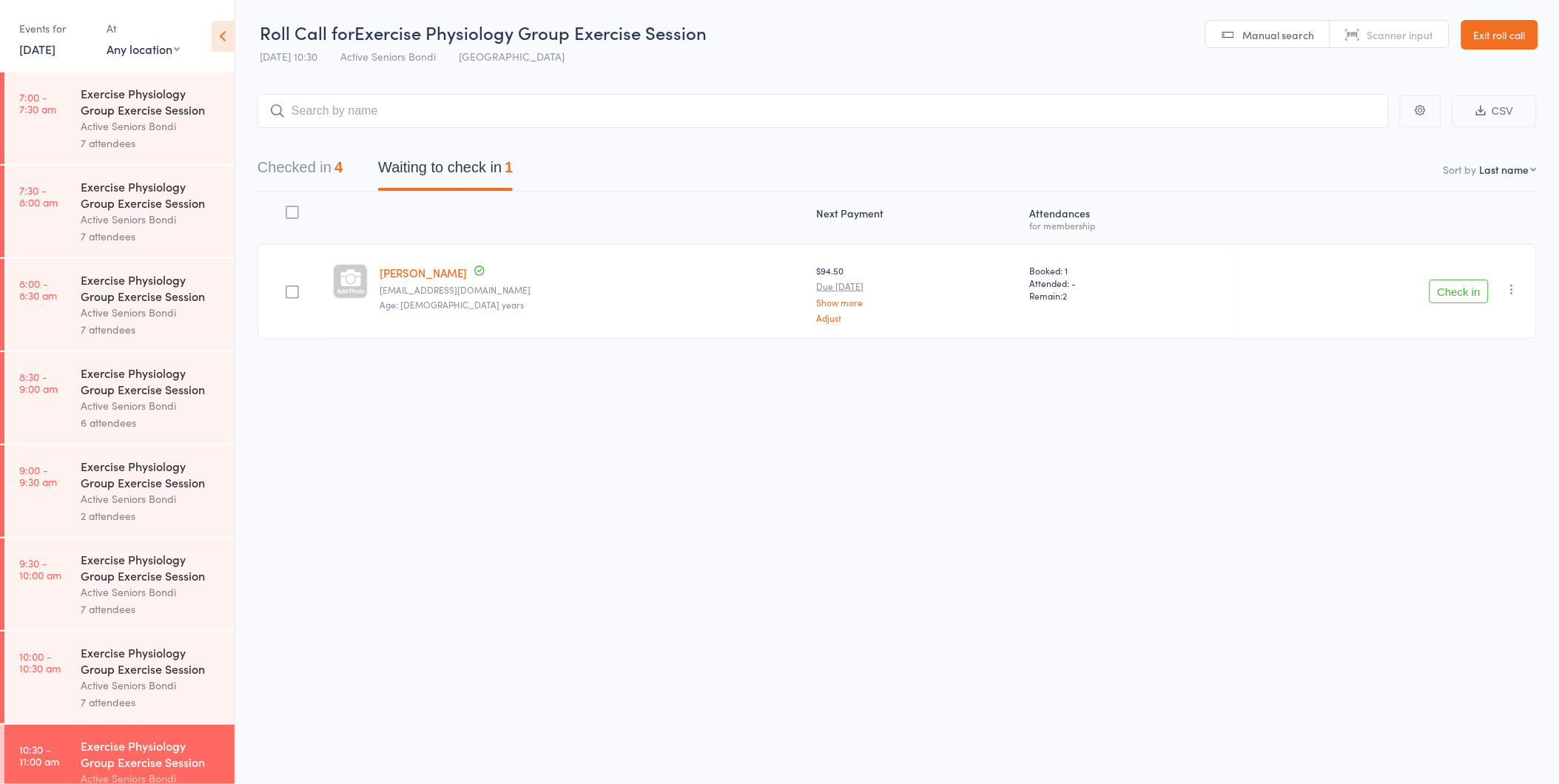
click at [1459, 294] on button "Check in" at bounding box center [1459, 292] width 60 height 24
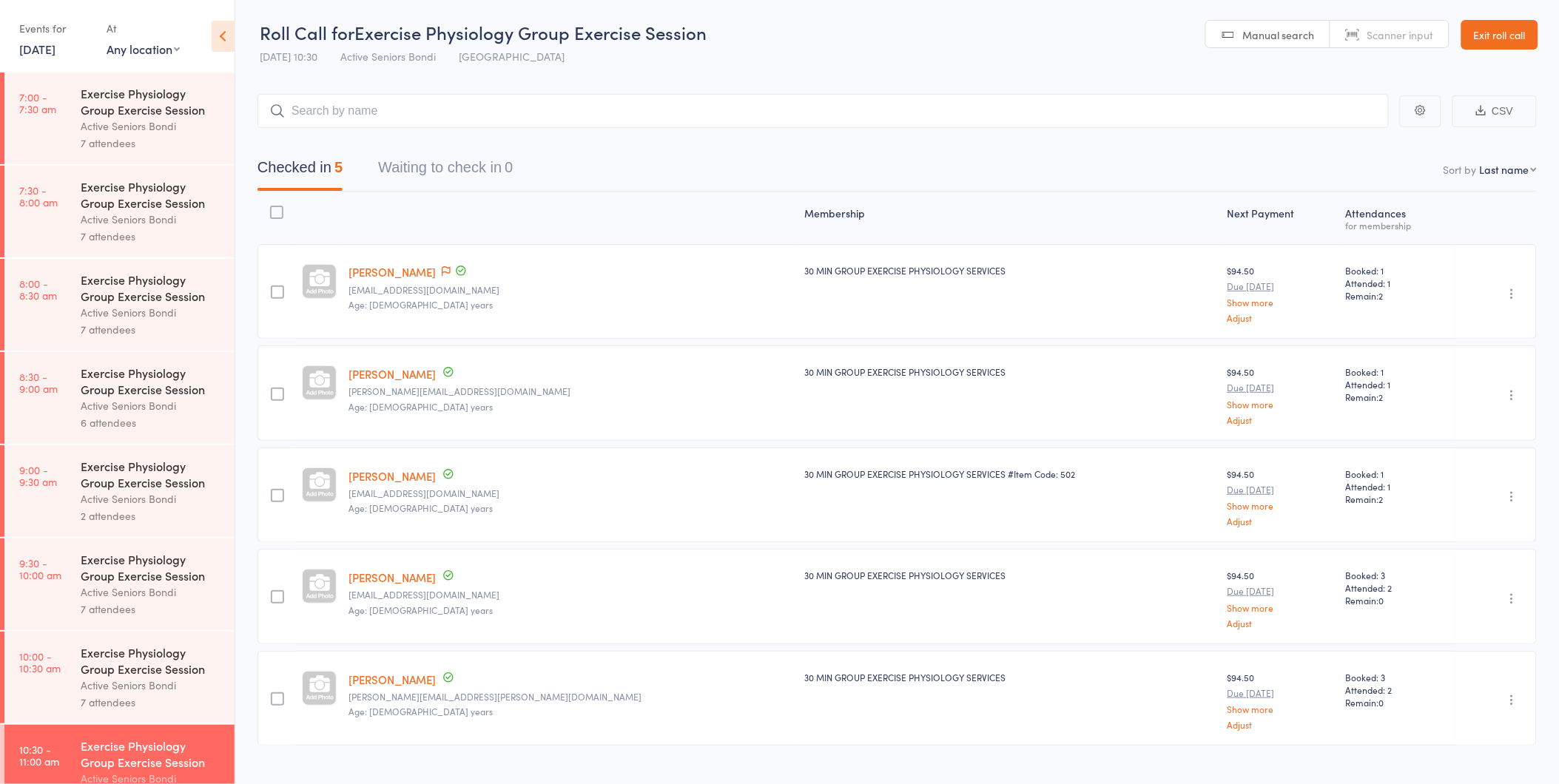
click at [1459, 294] on div "Undo check-in Send message Add Note Add Task Add Flag Remove Mark absent" at bounding box center [1497, 292] width 81 height 95
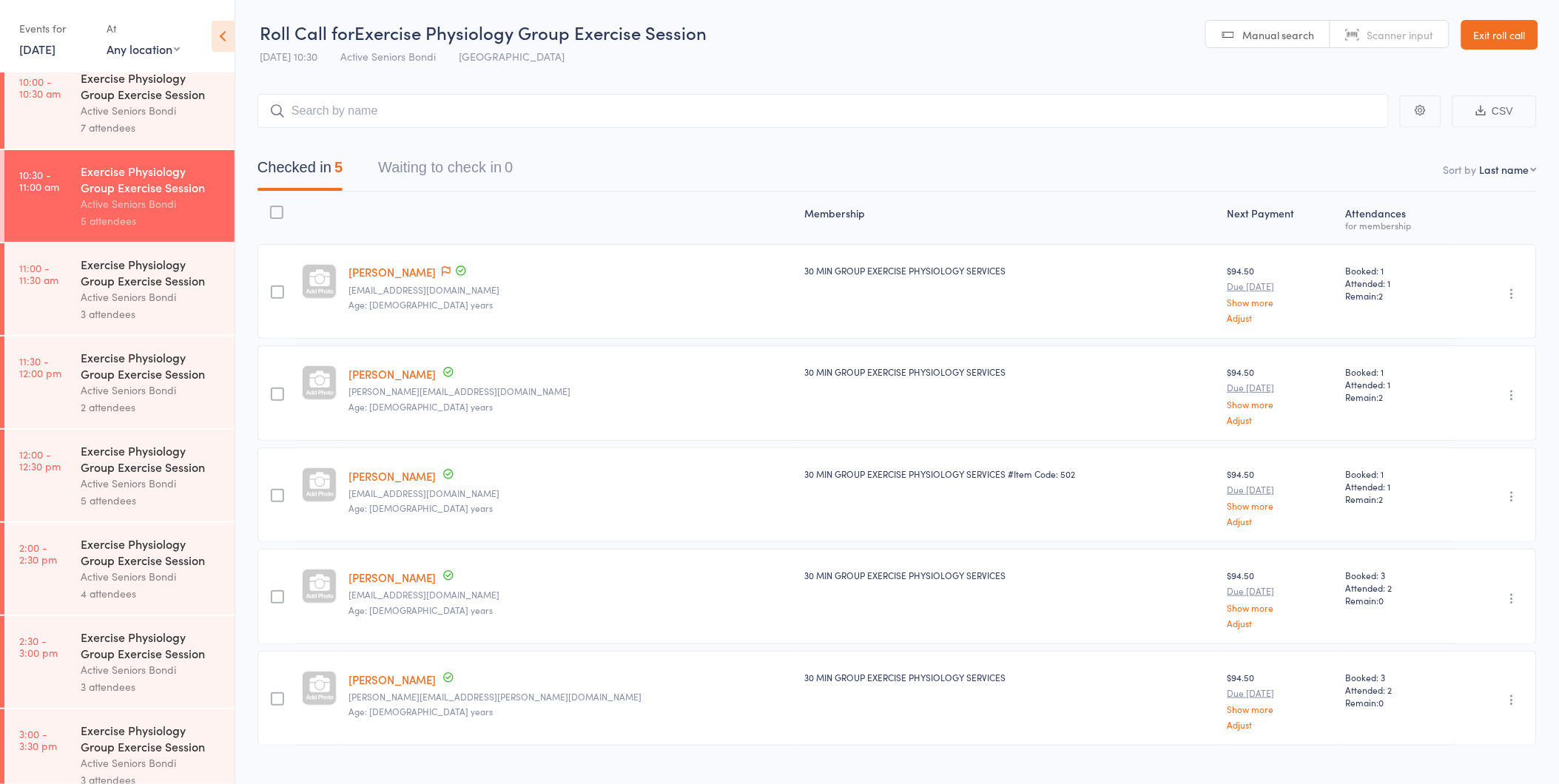
click at [55, 53] on link "13 Aug, 2025" at bounding box center [37, 49] width 36 height 16
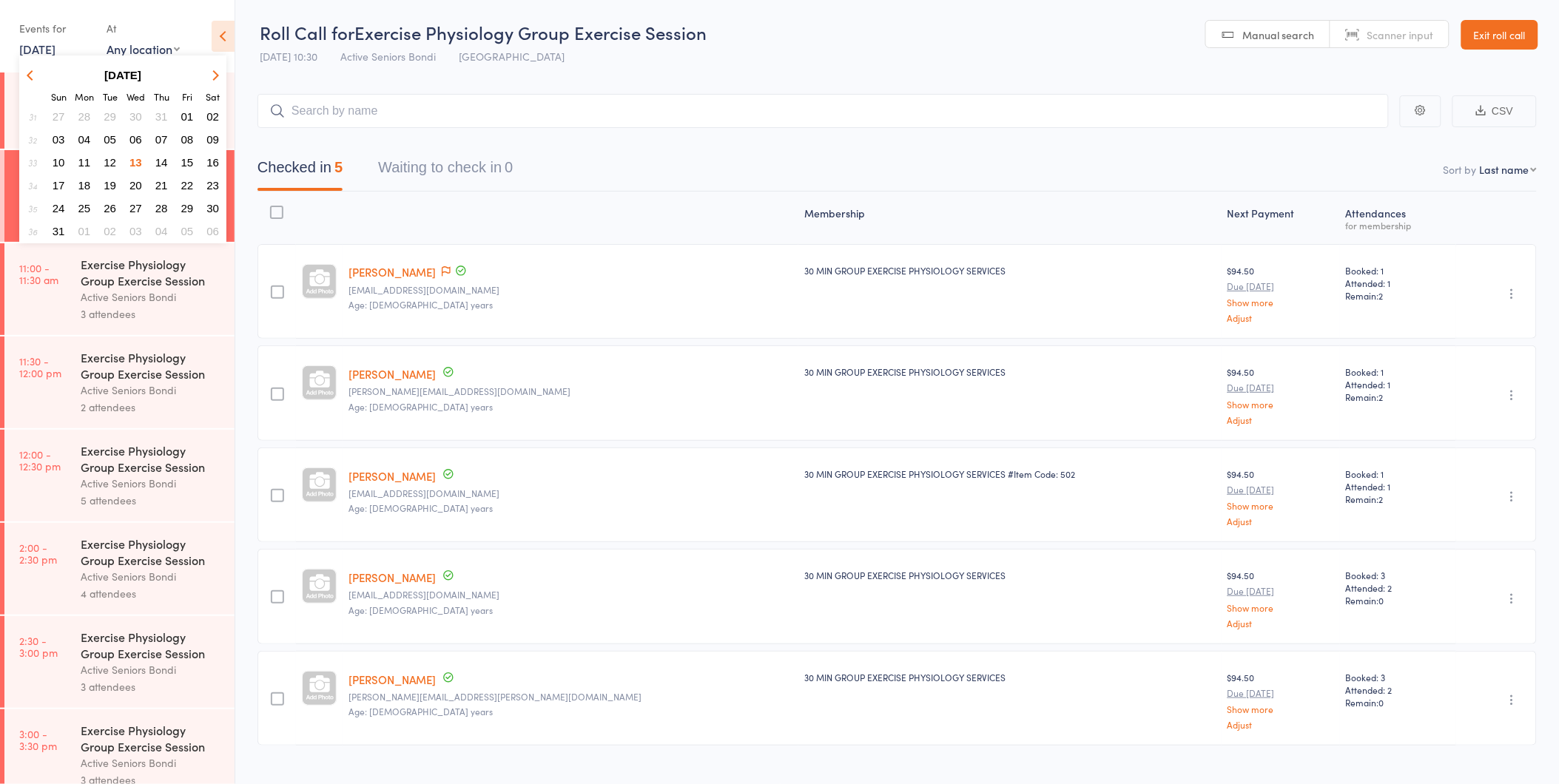
click at [108, 179] on span "19" at bounding box center [109, 185] width 12 height 12
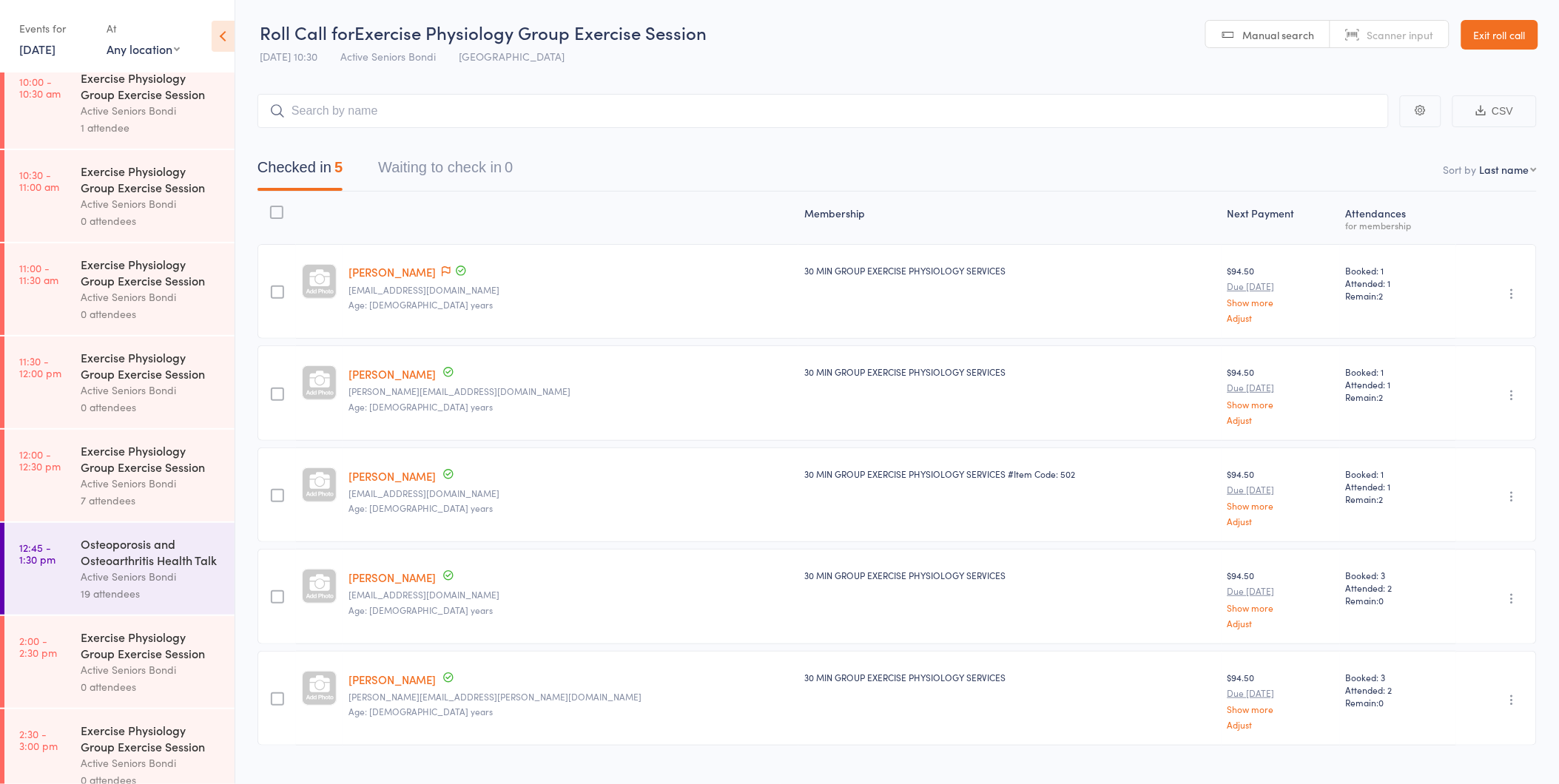
click at [161, 568] on div "Osteoporosis and Osteoarthritis Health Talk" at bounding box center [151, 551] width 141 height 33
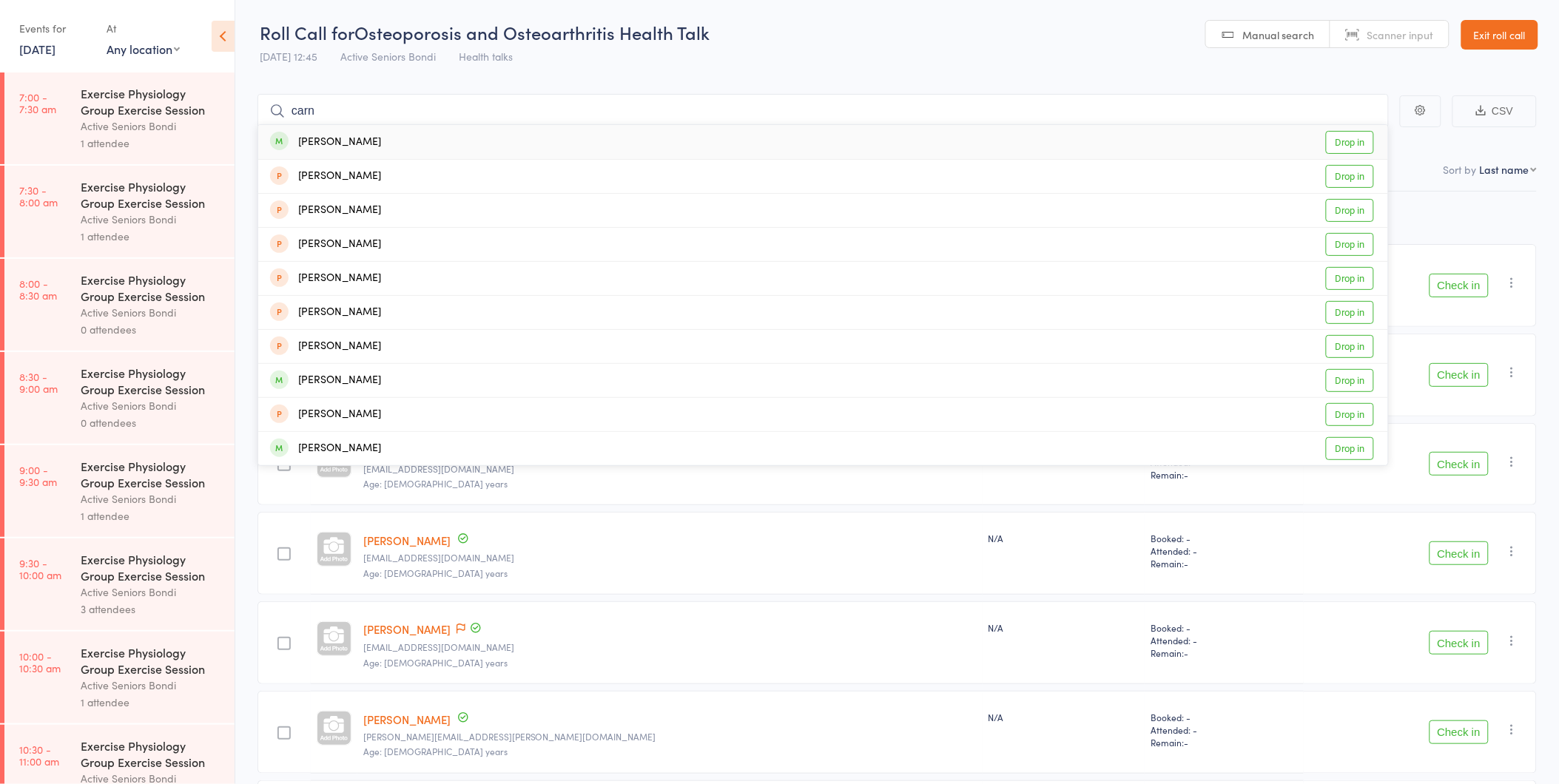
type input "carn"
click at [460, 135] on div "Stephen Carnell Drop in" at bounding box center [823, 142] width 1130 height 34
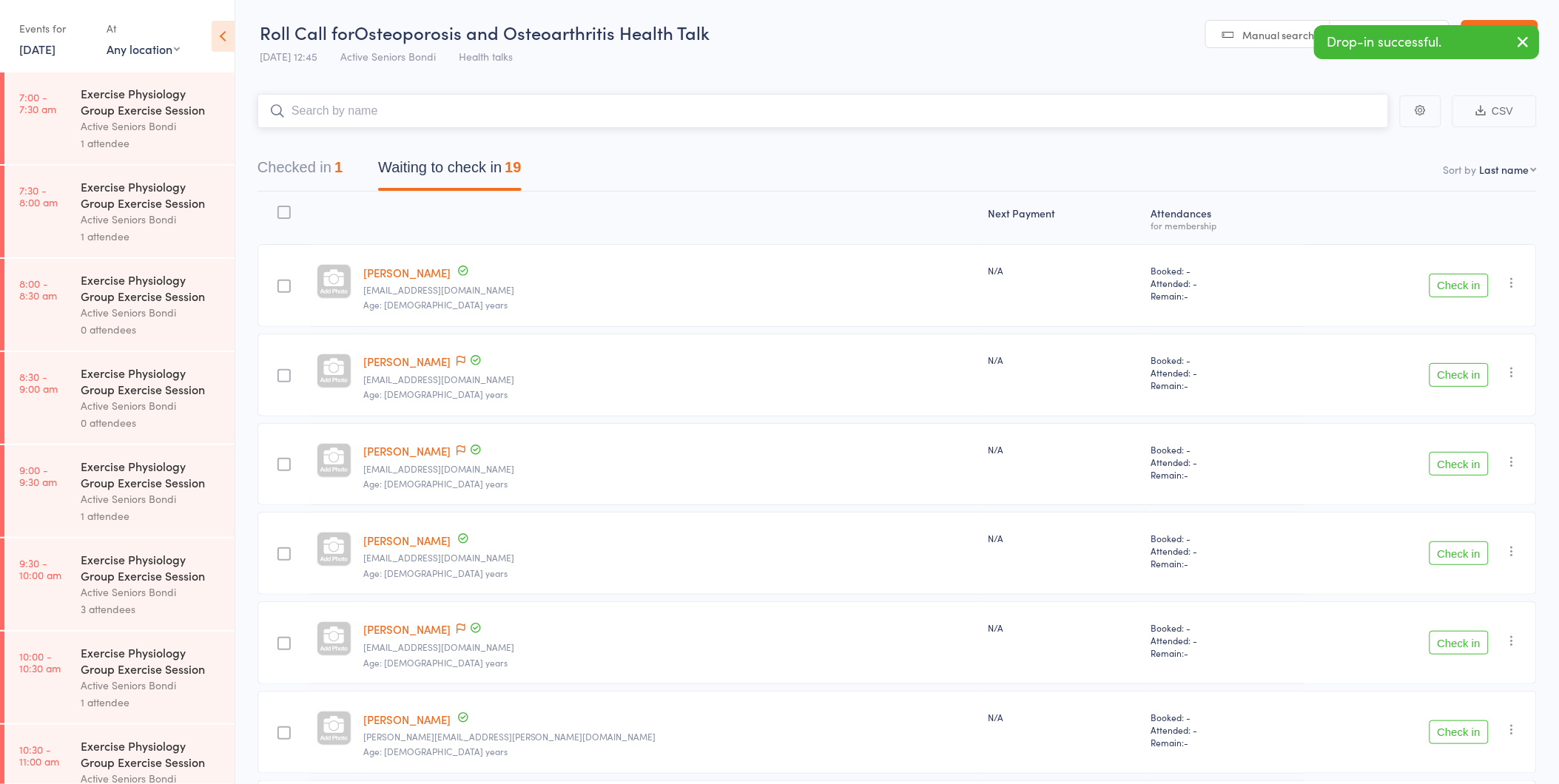
click at [337, 166] on button "Checked in 1" at bounding box center [301, 172] width 85 height 39
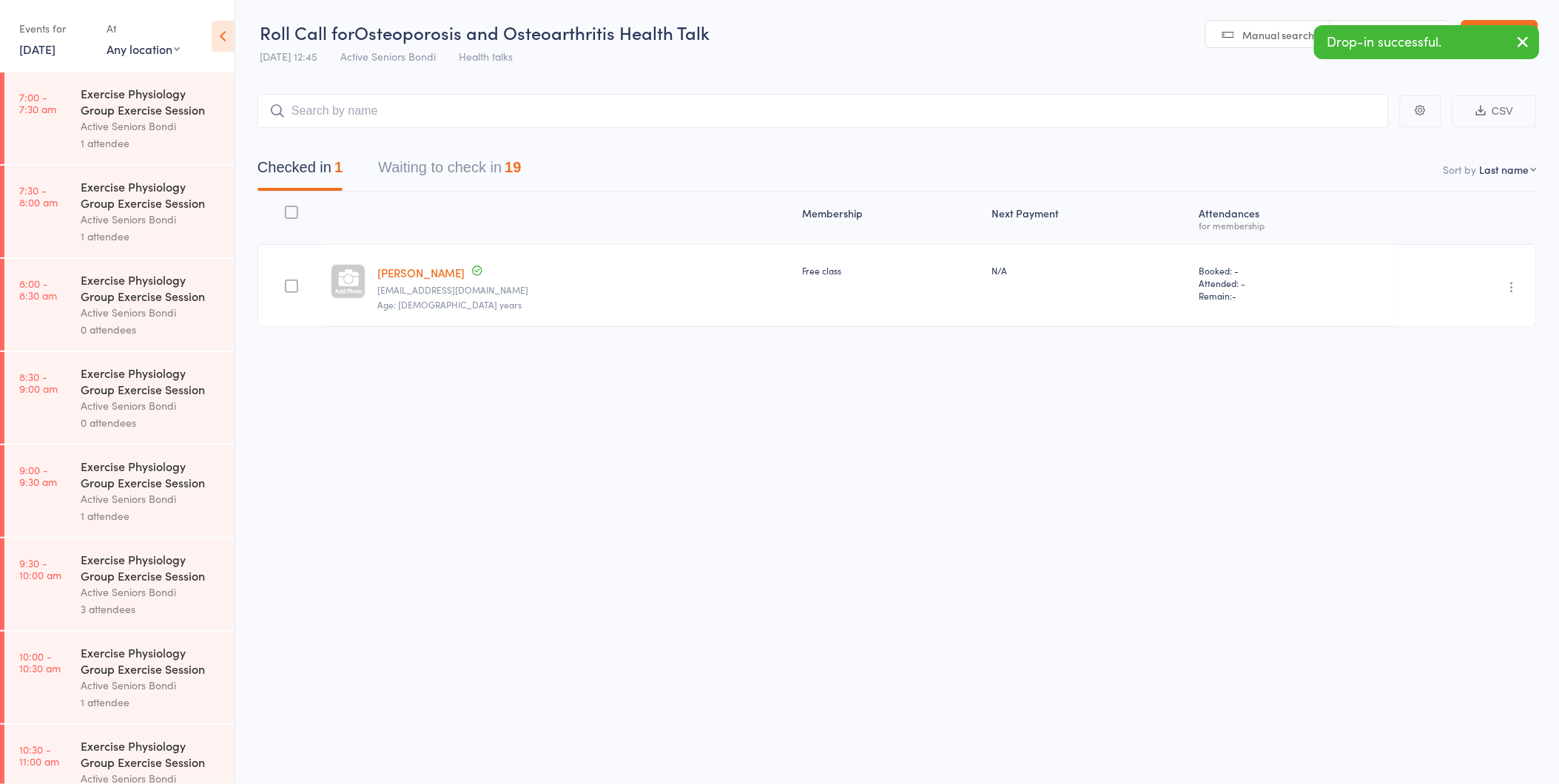
click at [1505, 280] on icon "button" at bounding box center [1512, 287] width 15 height 15
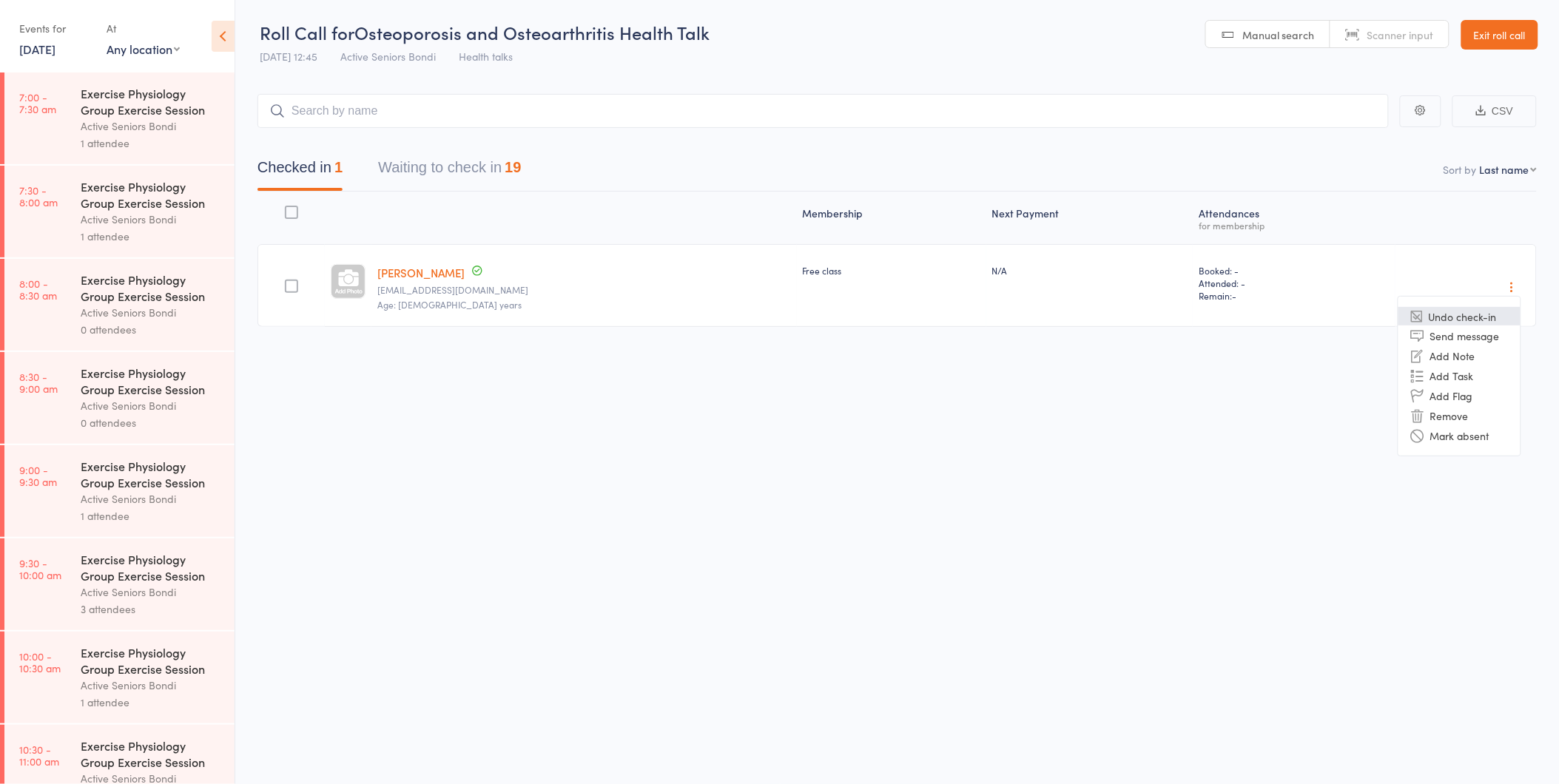
click at [1470, 321] on li "Undo check-in" at bounding box center [1459, 316] width 122 height 19
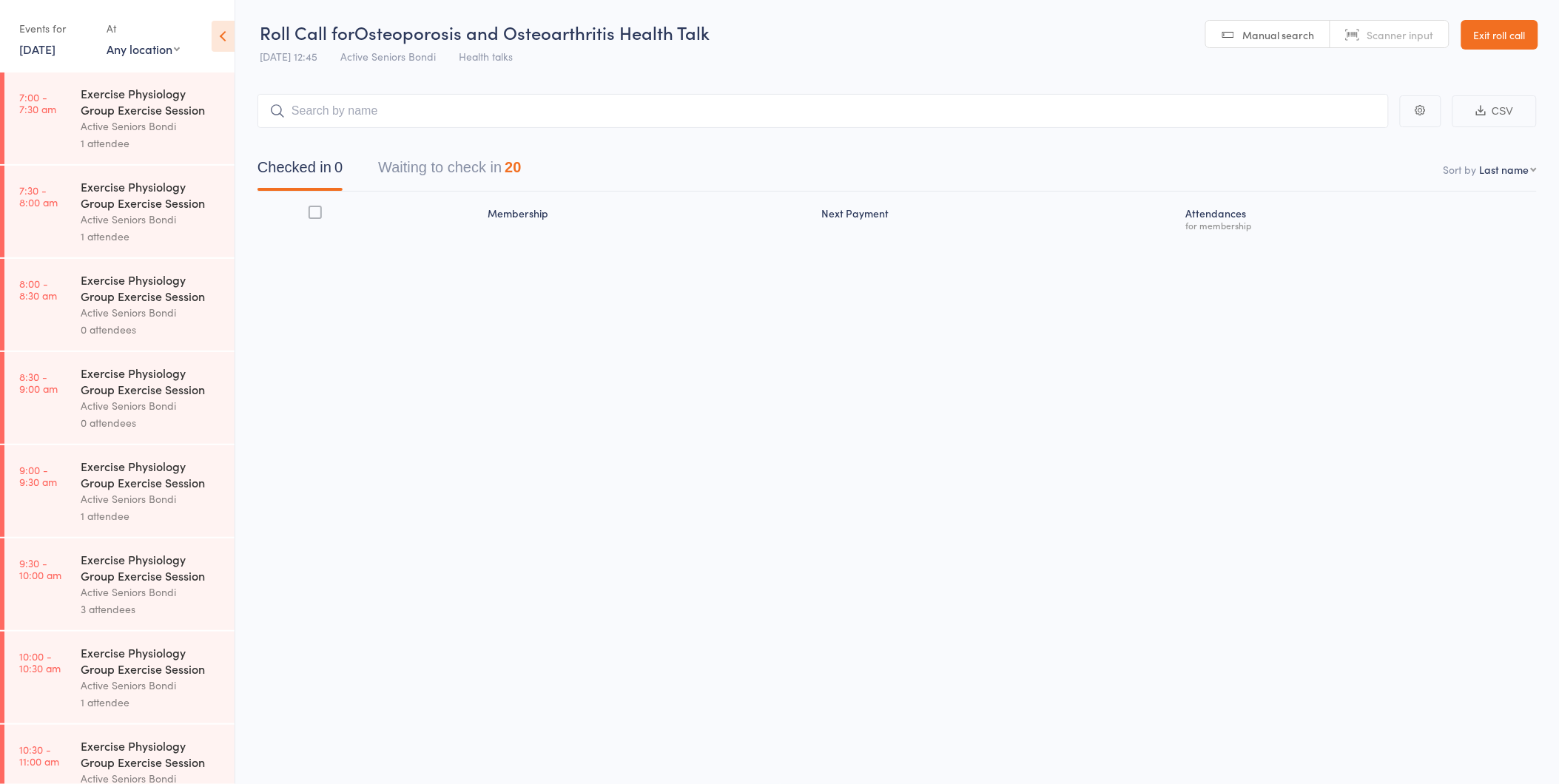
click at [17, 45] on div "Events for 19 Aug, 2025 19 Aug, 2025 August 2025 Sun Mon Tue Wed Thu Fri Sat 31…" at bounding box center [117, 37] width 235 height 75
click at [23, 46] on link "19 Aug, 2025" at bounding box center [37, 49] width 36 height 16
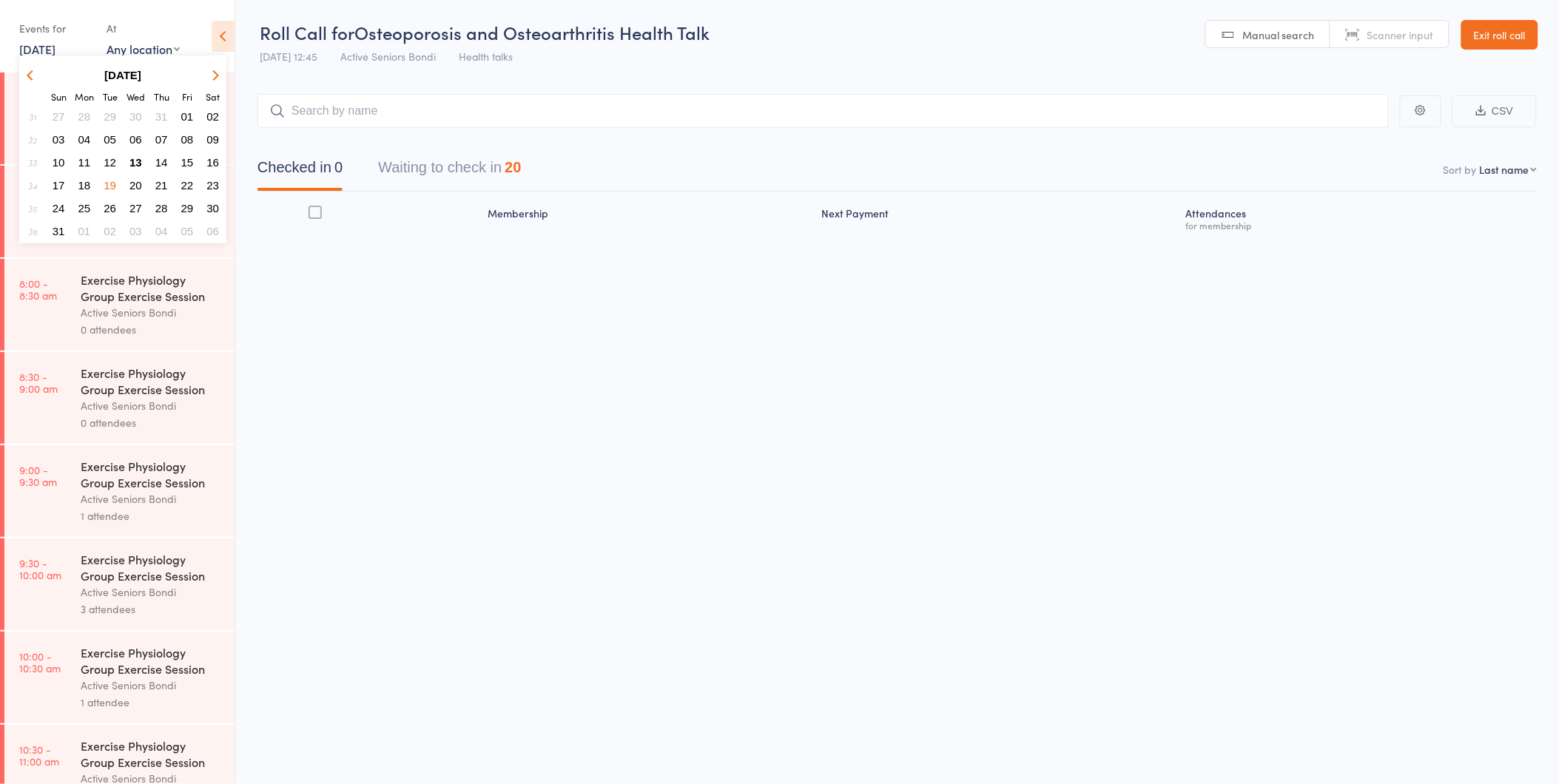
click at [141, 156] on span "13" at bounding box center [136, 163] width 12 height 12
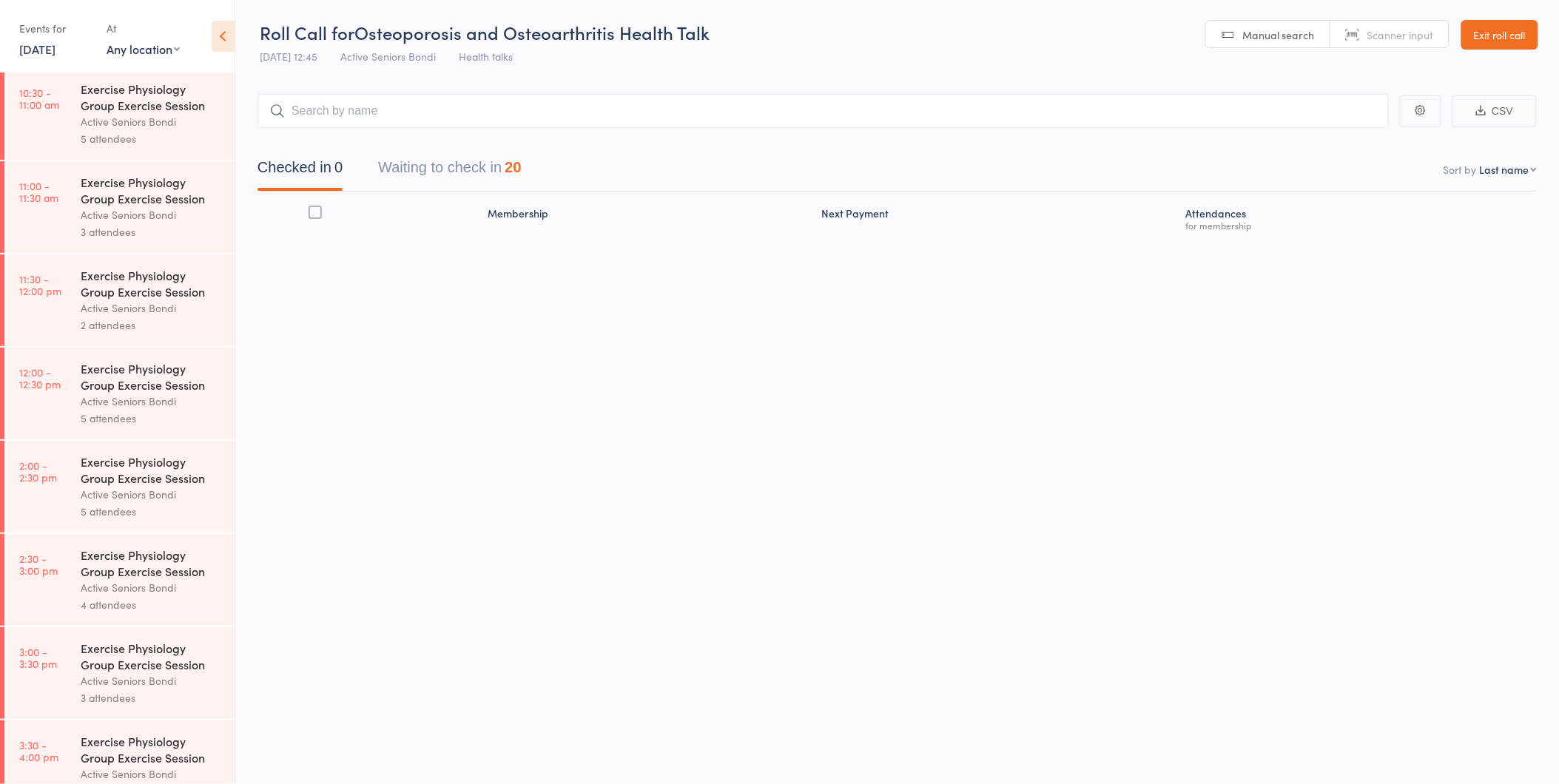
scroll to position [691, 0]
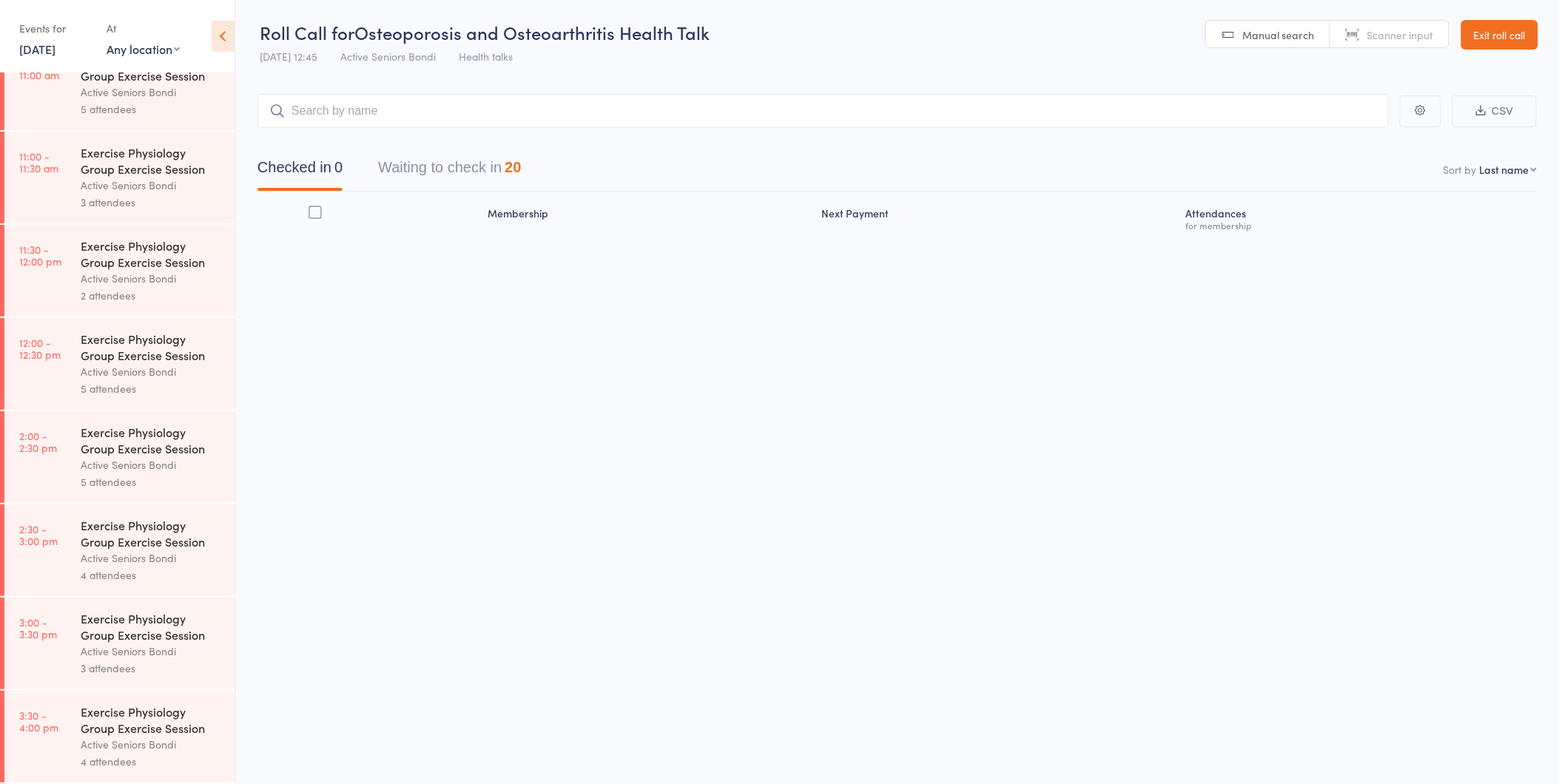
click at [1491, 37] on link "Exit roll call" at bounding box center [1499, 34] width 77 height 29
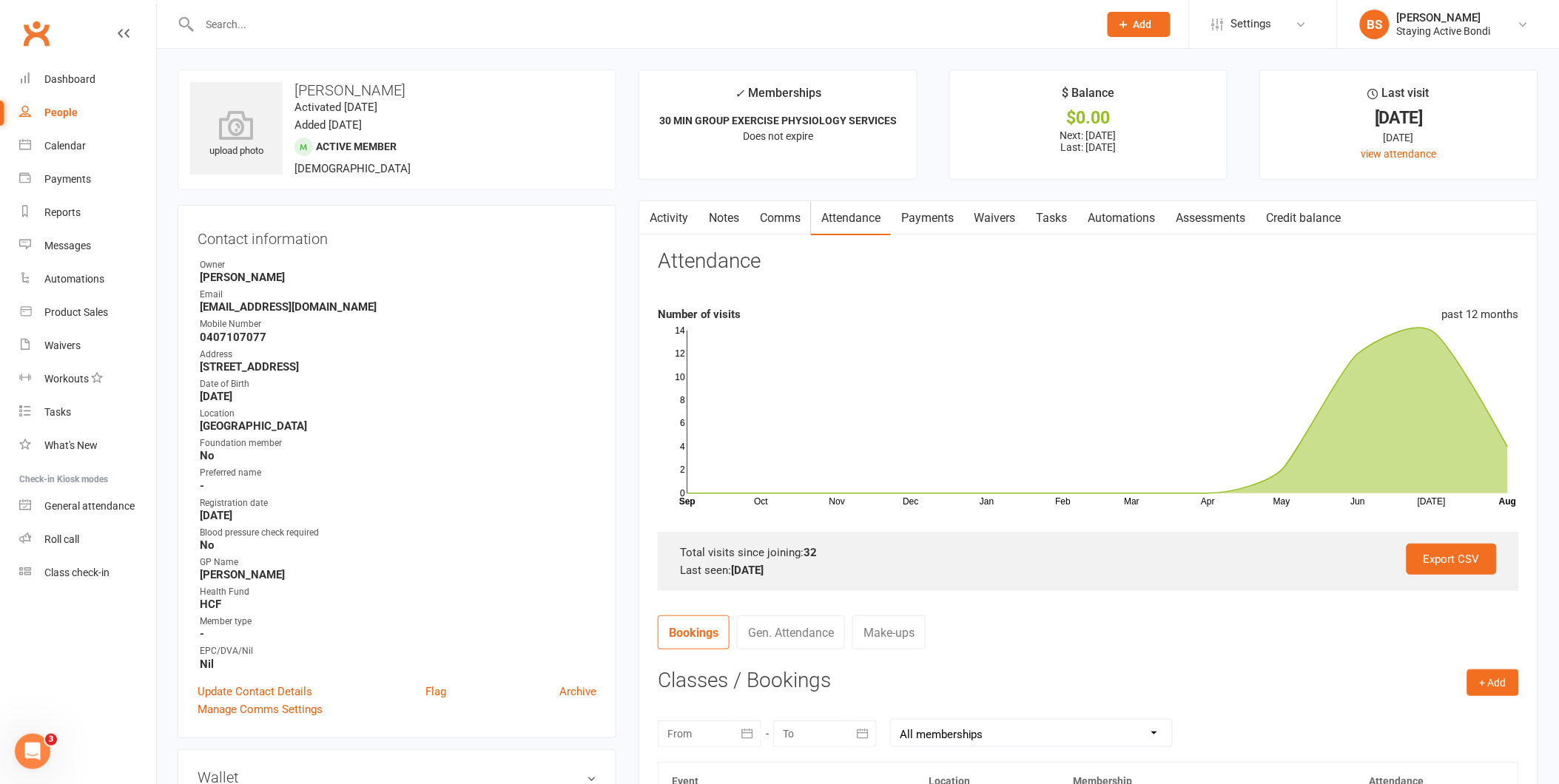
click at [628, 14] on input "text" at bounding box center [642, 24] width 893 height 20
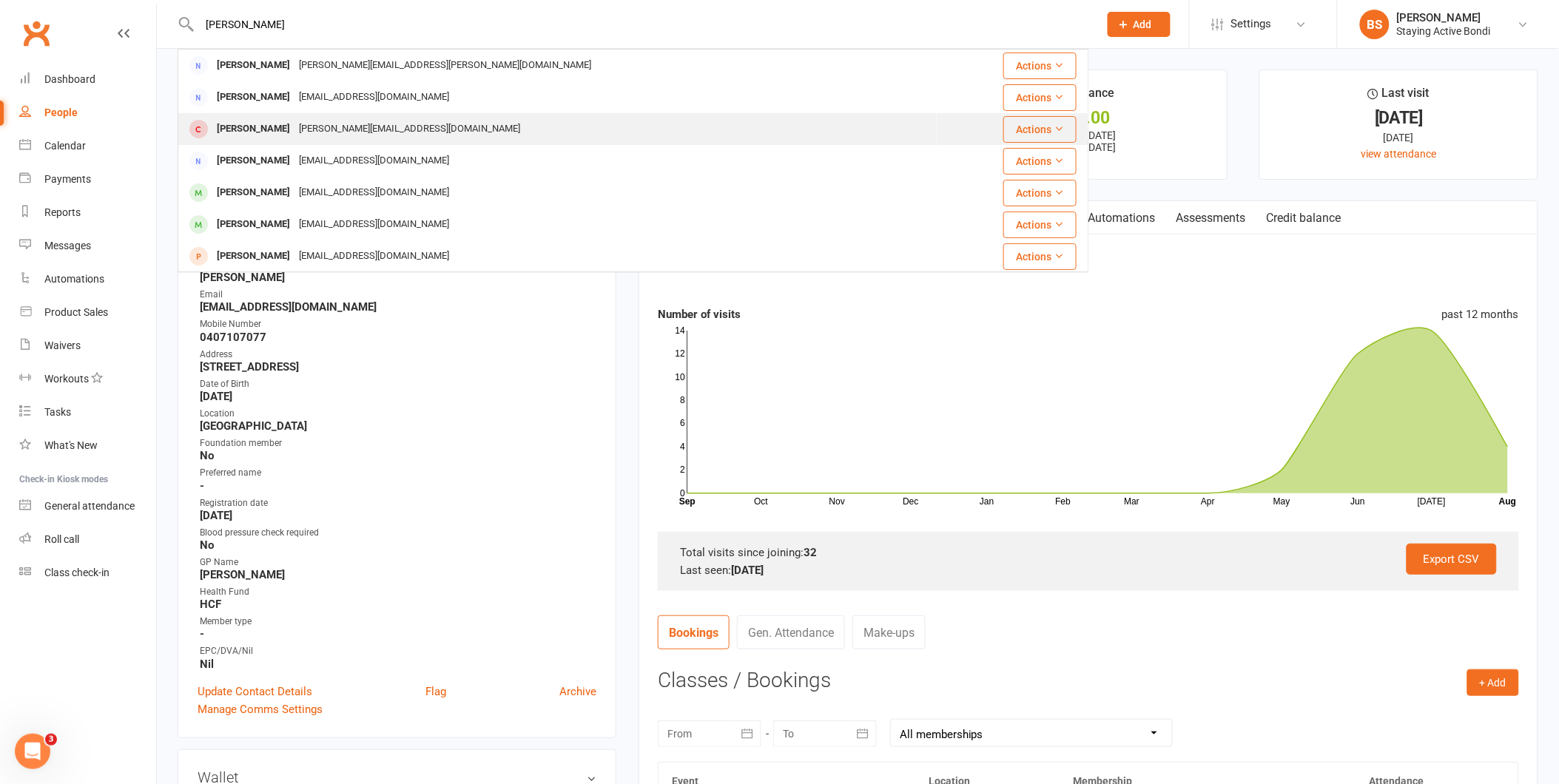
type input "[PERSON_NAME]"
click at [382, 132] on div "[PERSON_NAME][EMAIL_ADDRESS][DOMAIN_NAME]" at bounding box center [409, 129] width 230 height 21
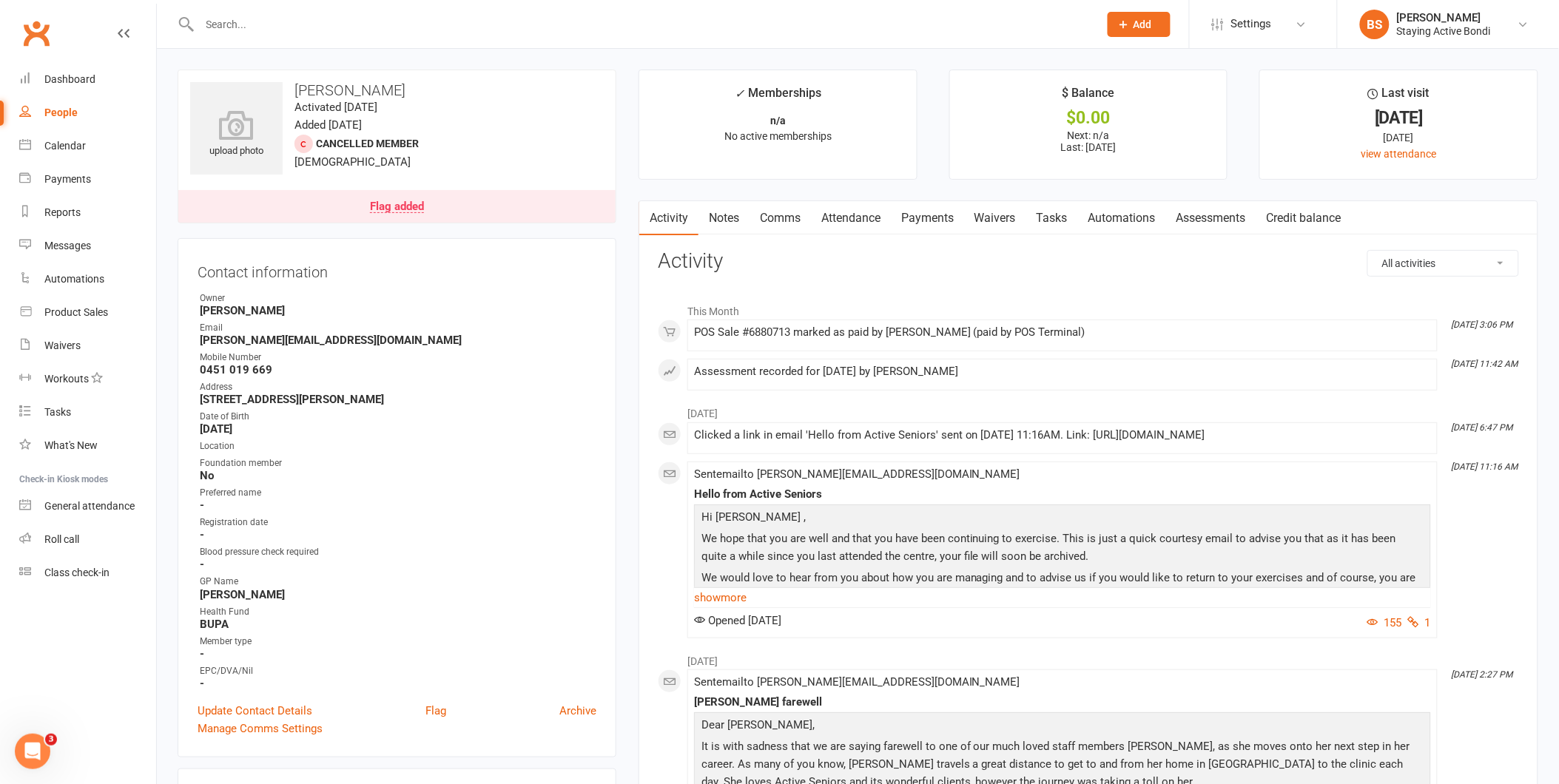
click at [1225, 215] on link "Assessments" at bounding box center [1211, 218] width 91 height 34
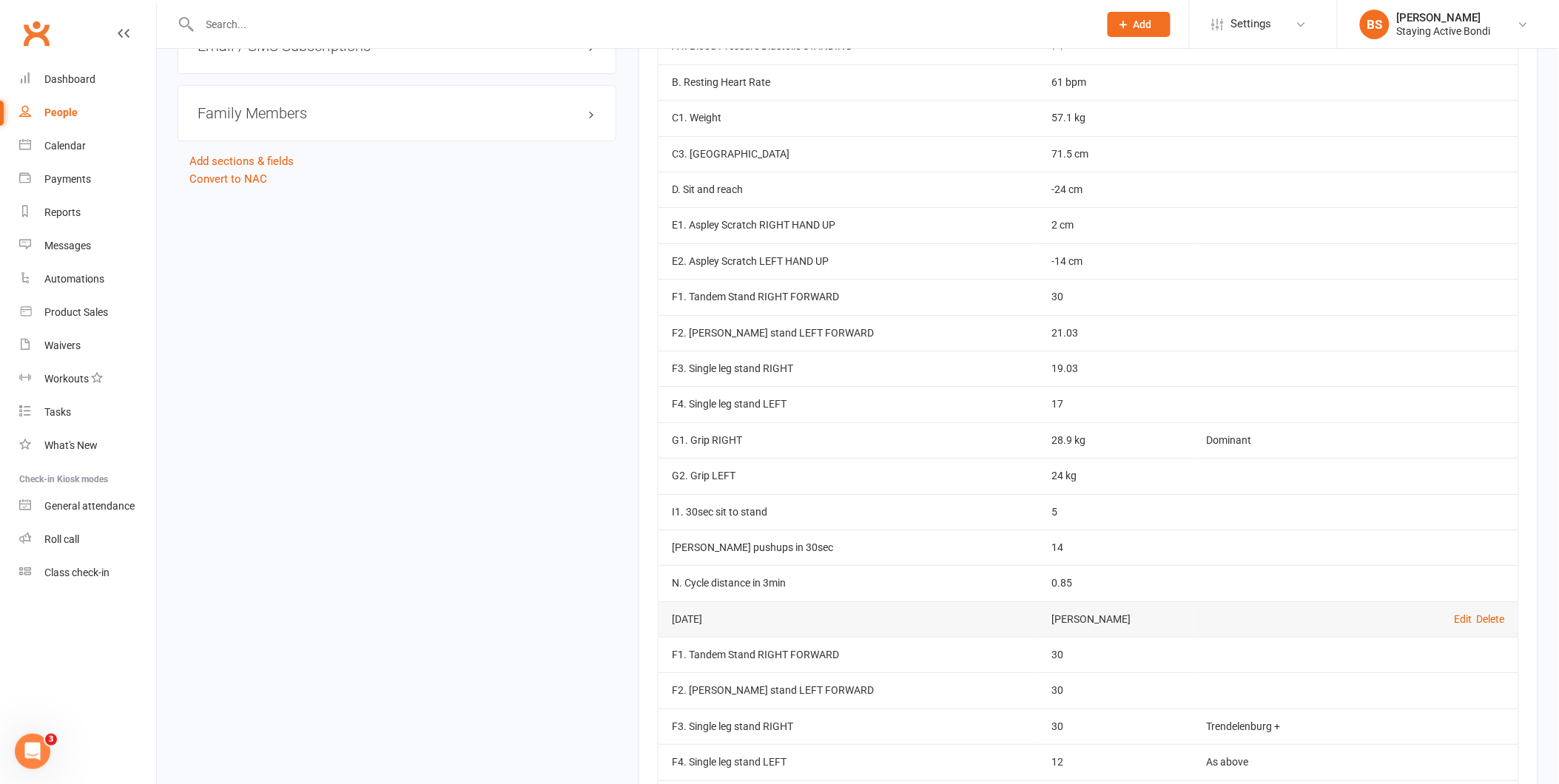
scroll to position [2219, 0]
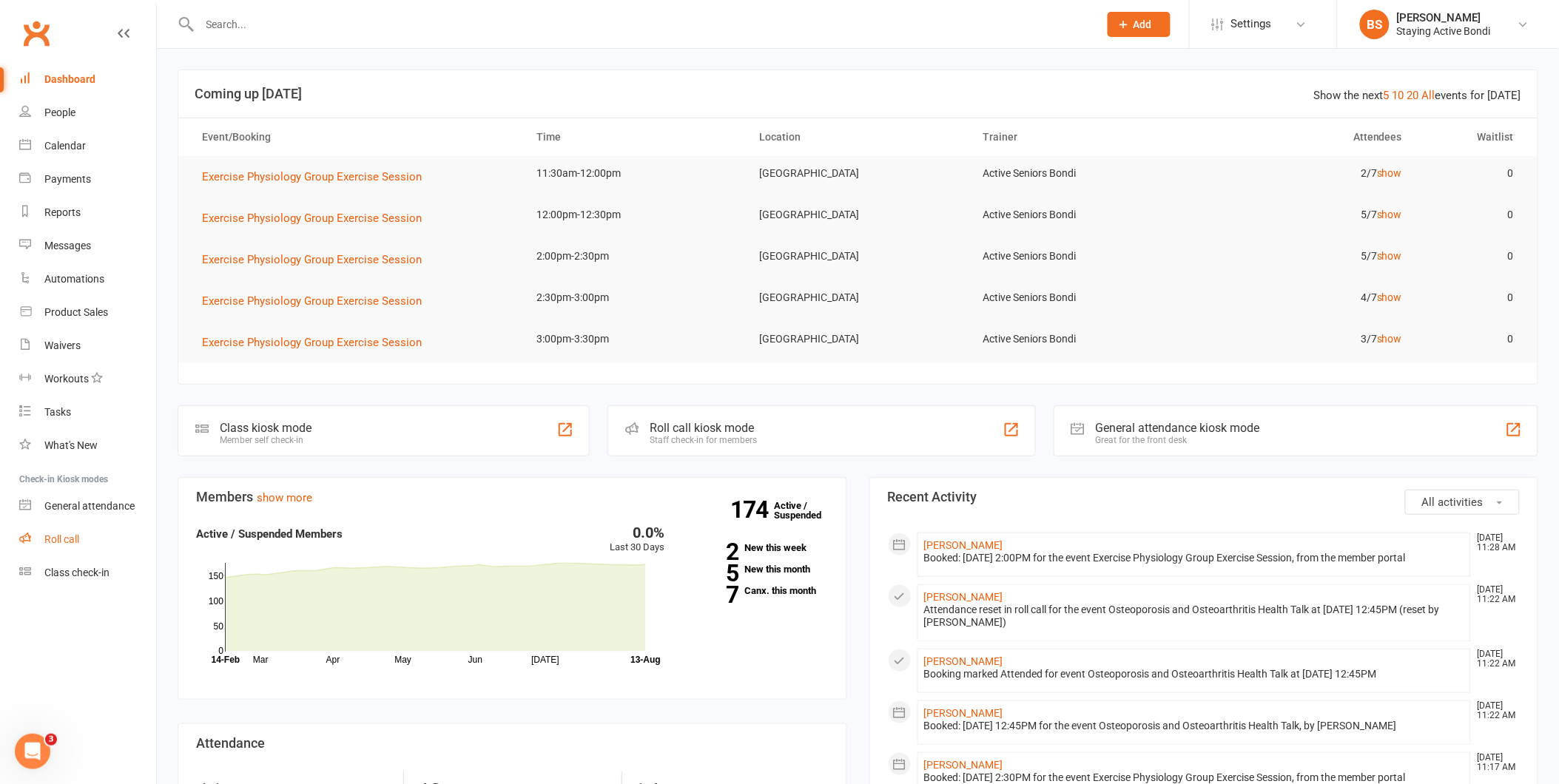
click at [58, 534] on div "Roll call" at bounding box center [61, 539] width 35 height 12
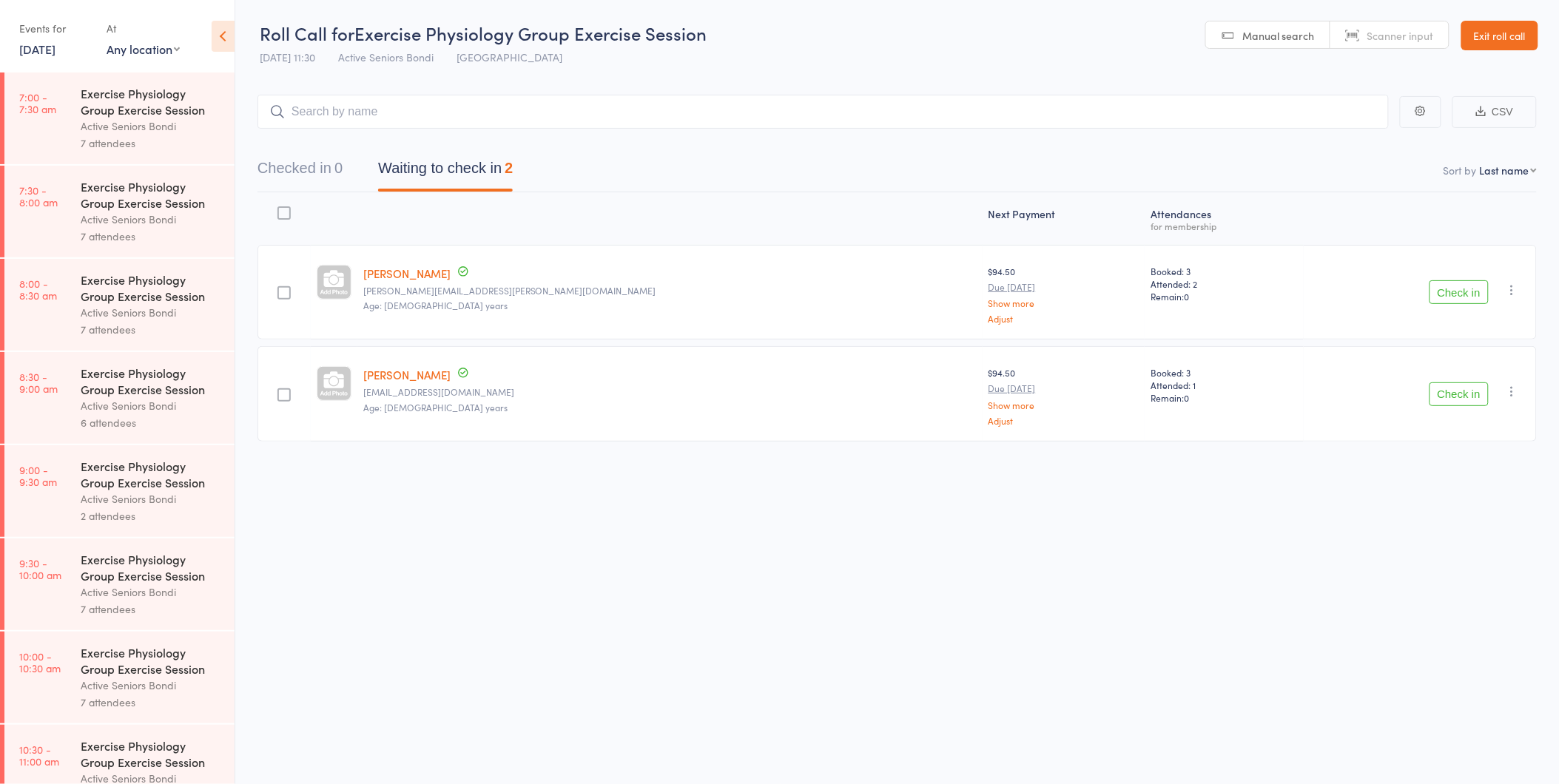
click at [55, 49] on link "13 Aug, 2025" at bounding box center [37, 49] width 36 height 16
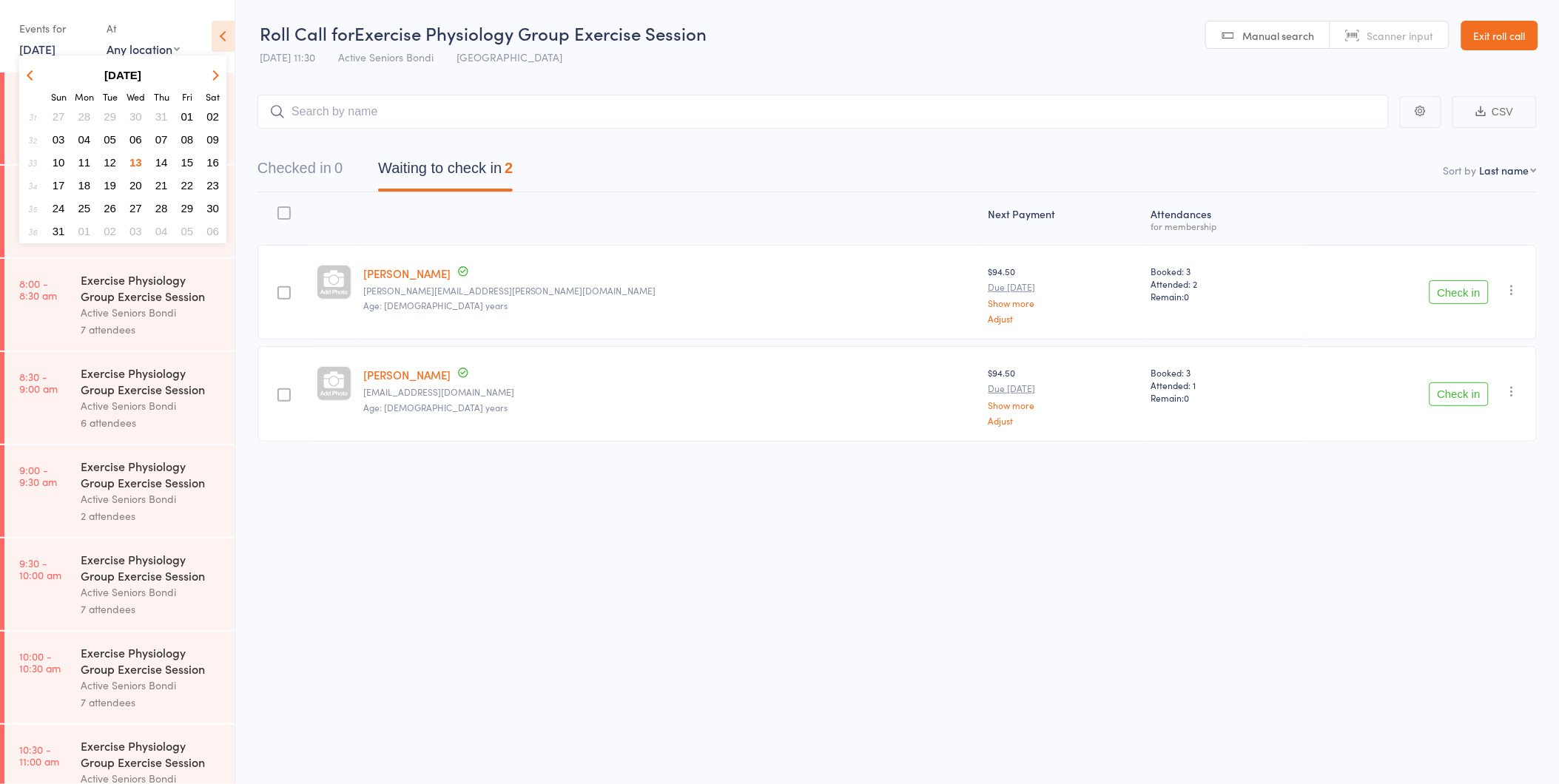
click at [183, 152] on button "15" at bounding box center [188, 162] width 23 height 20
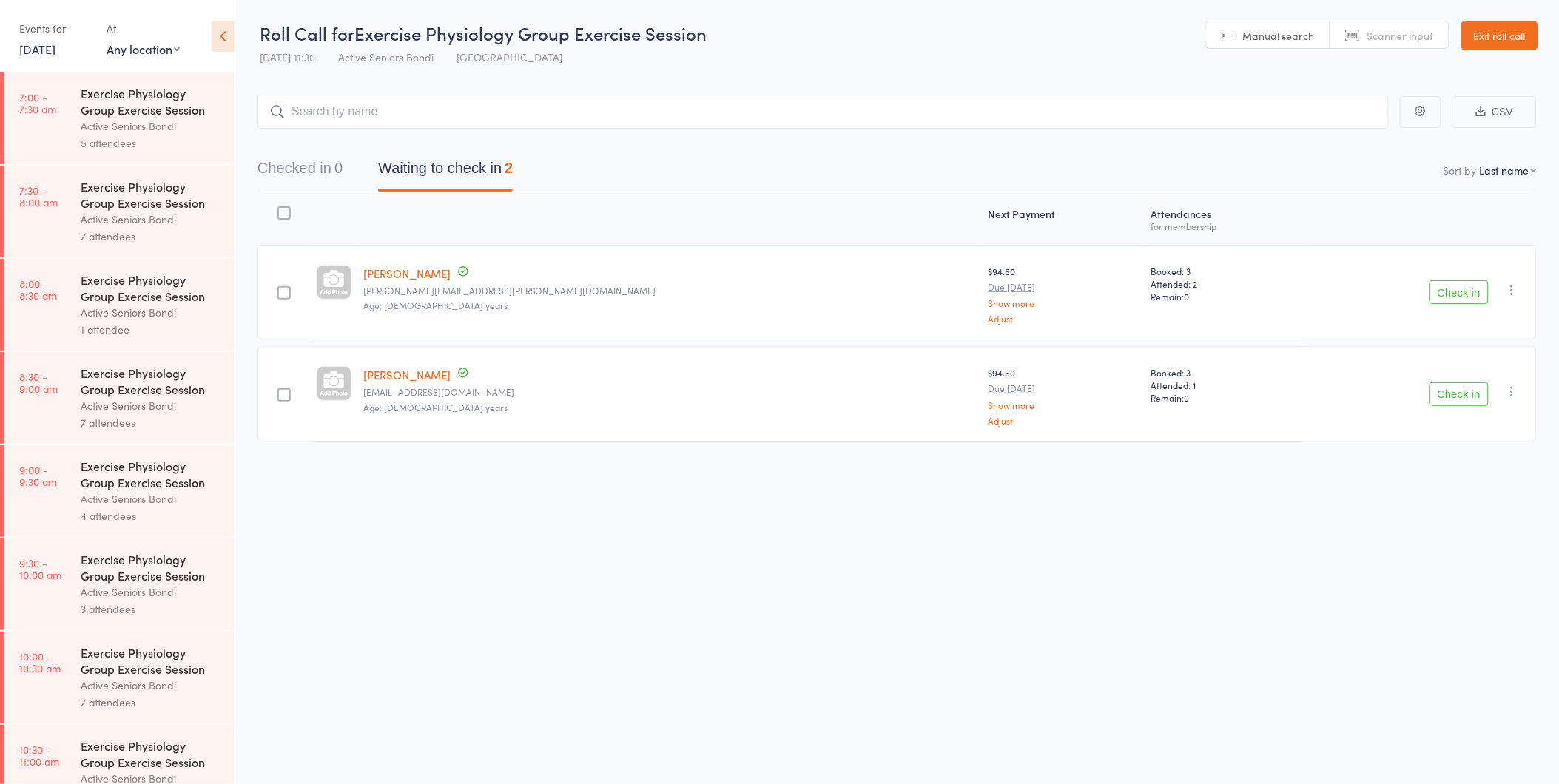
click at [57, 300] on time "8:00 - 8:30 am" at bounding box center [38, 289] width 37 height 24
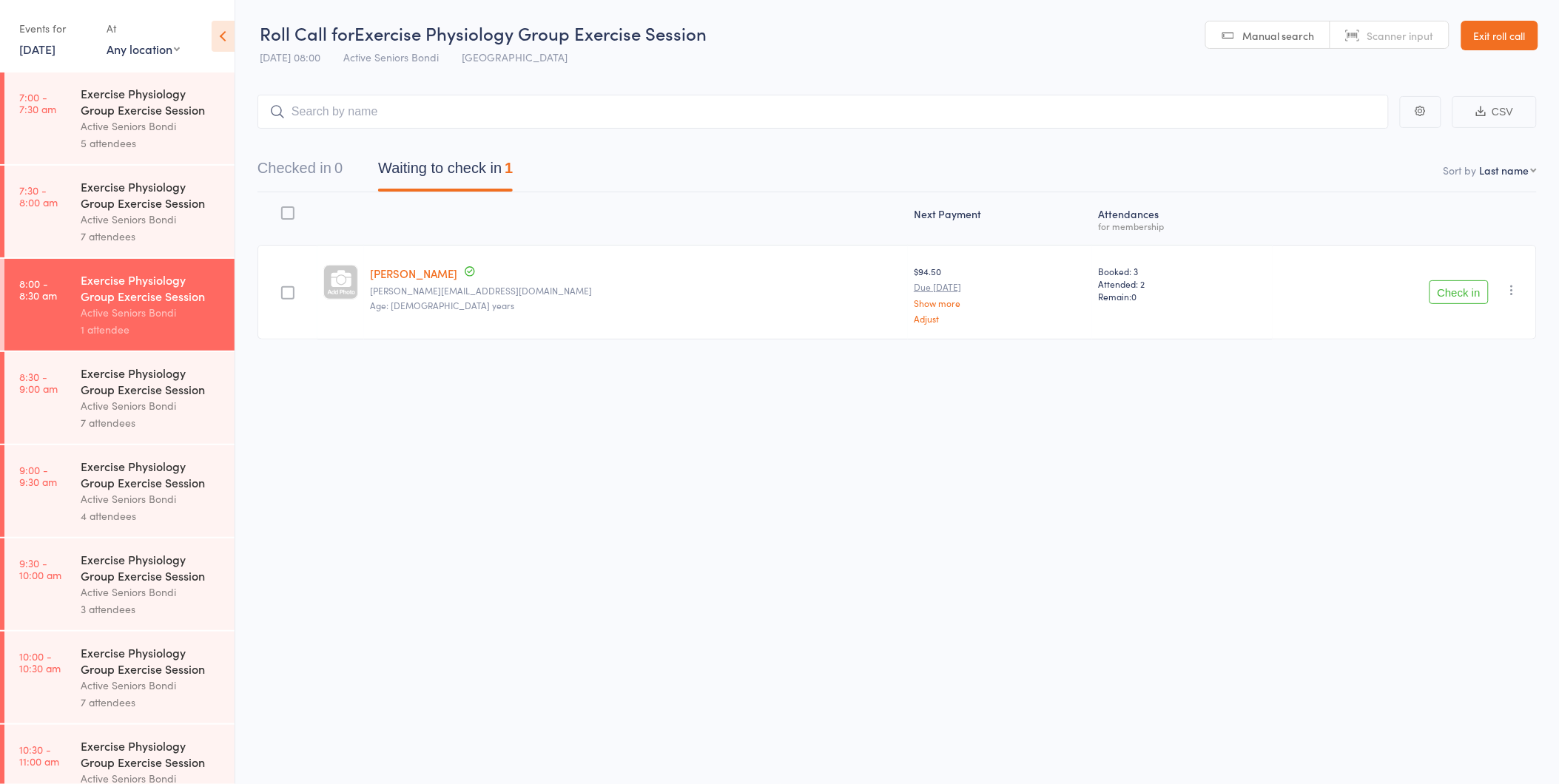
click at [1508, 284] on icon "button" at bounding box center [1512, 290] width 15 height 15
click at [1480, 415] on li "Remove" at bounding box center [1459, 418] width 122 height 20
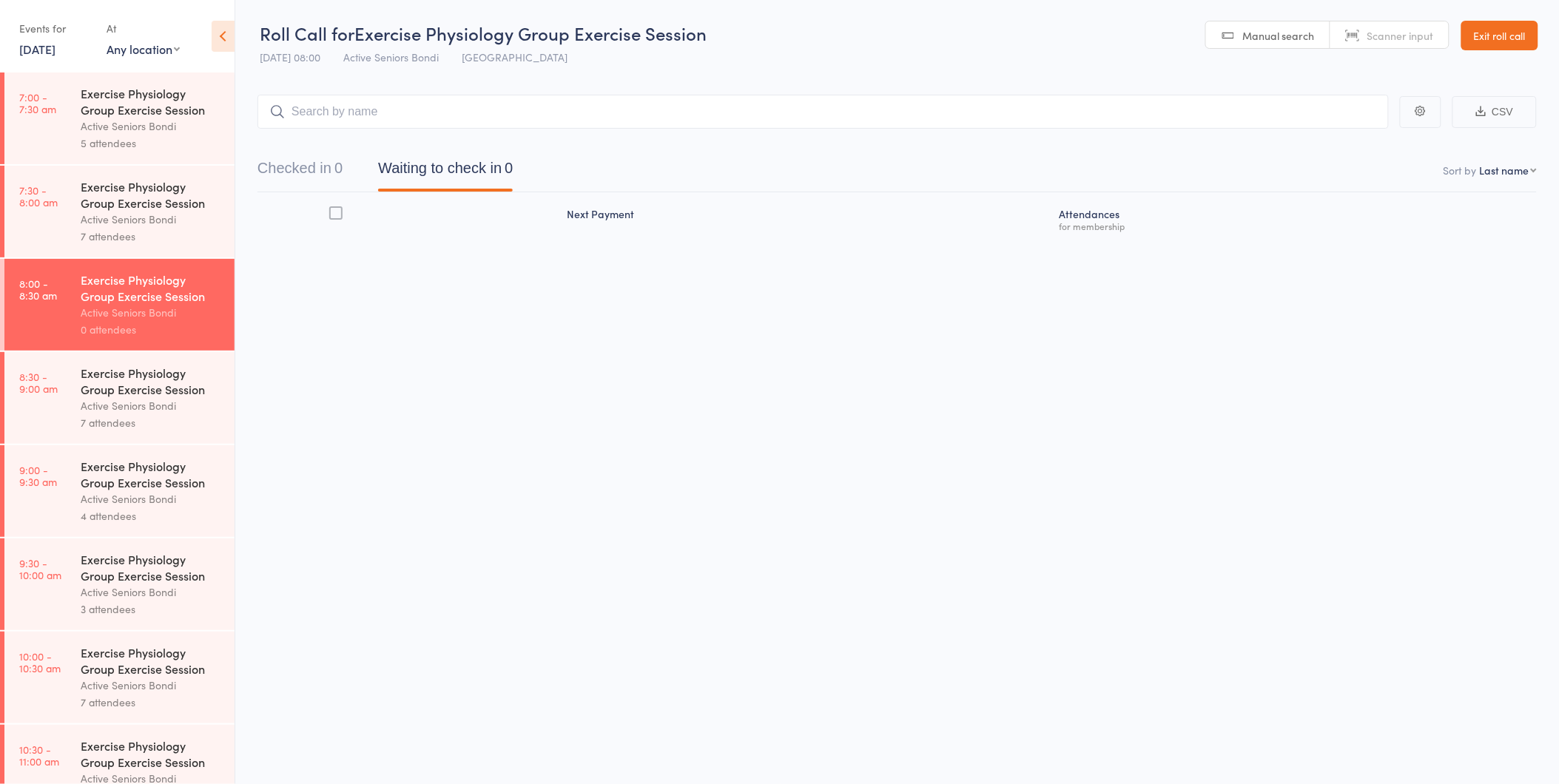
click at [55, 50] on link "15 Aug, 2025" at bounding box center [37, 49] width 36 height 16
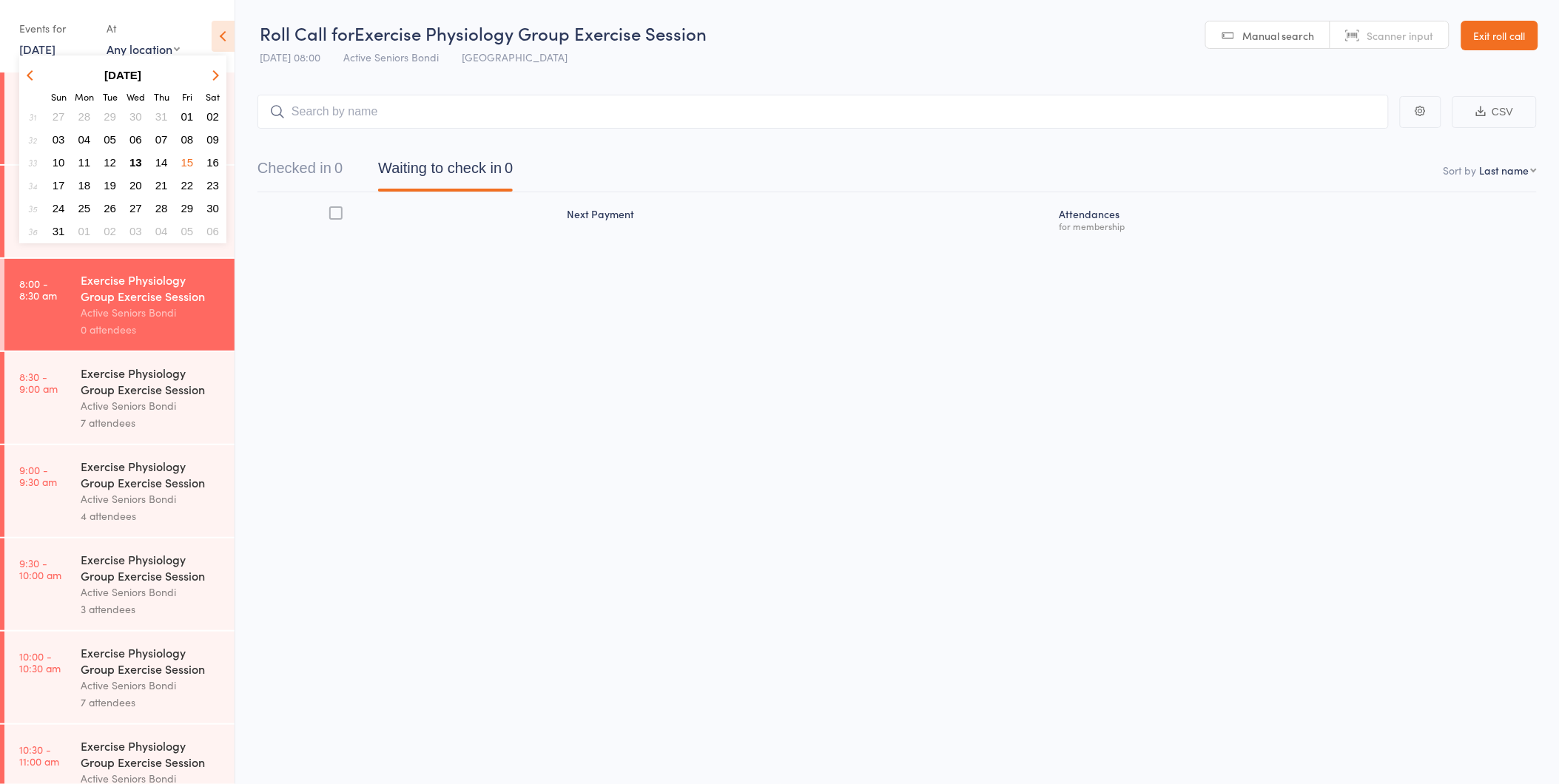
click at [165, 156] on span "14" at bounding box center [162, 163] width 12 height 12
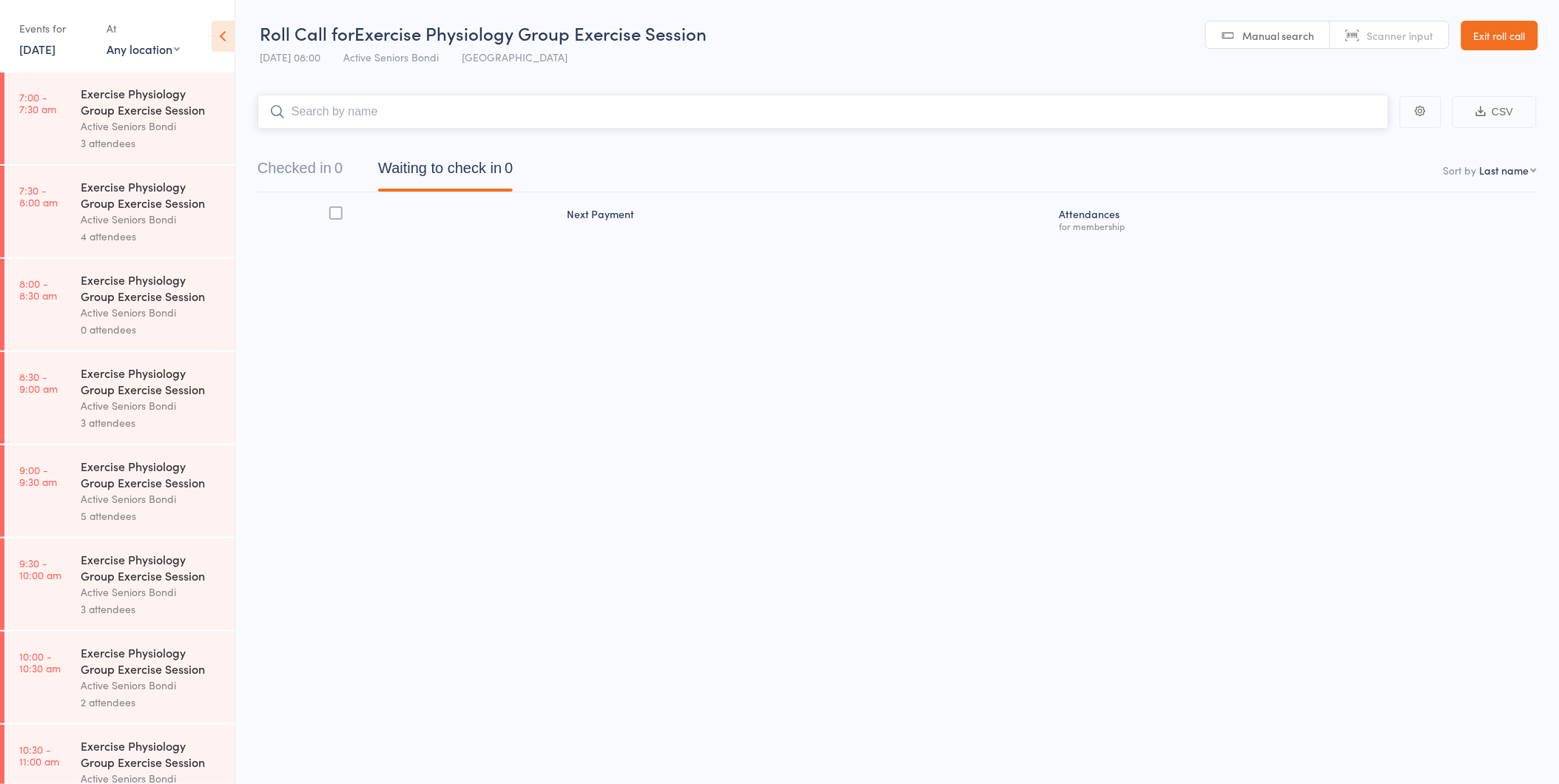
click at [309, 112] on input "search" at bounding box center [824, 112] width 1131 height 34
type input "[PERSON_NAME]"
click at [1342, 183] on link "Drop in" at bounding box center [1350, 177] width 48 height 23
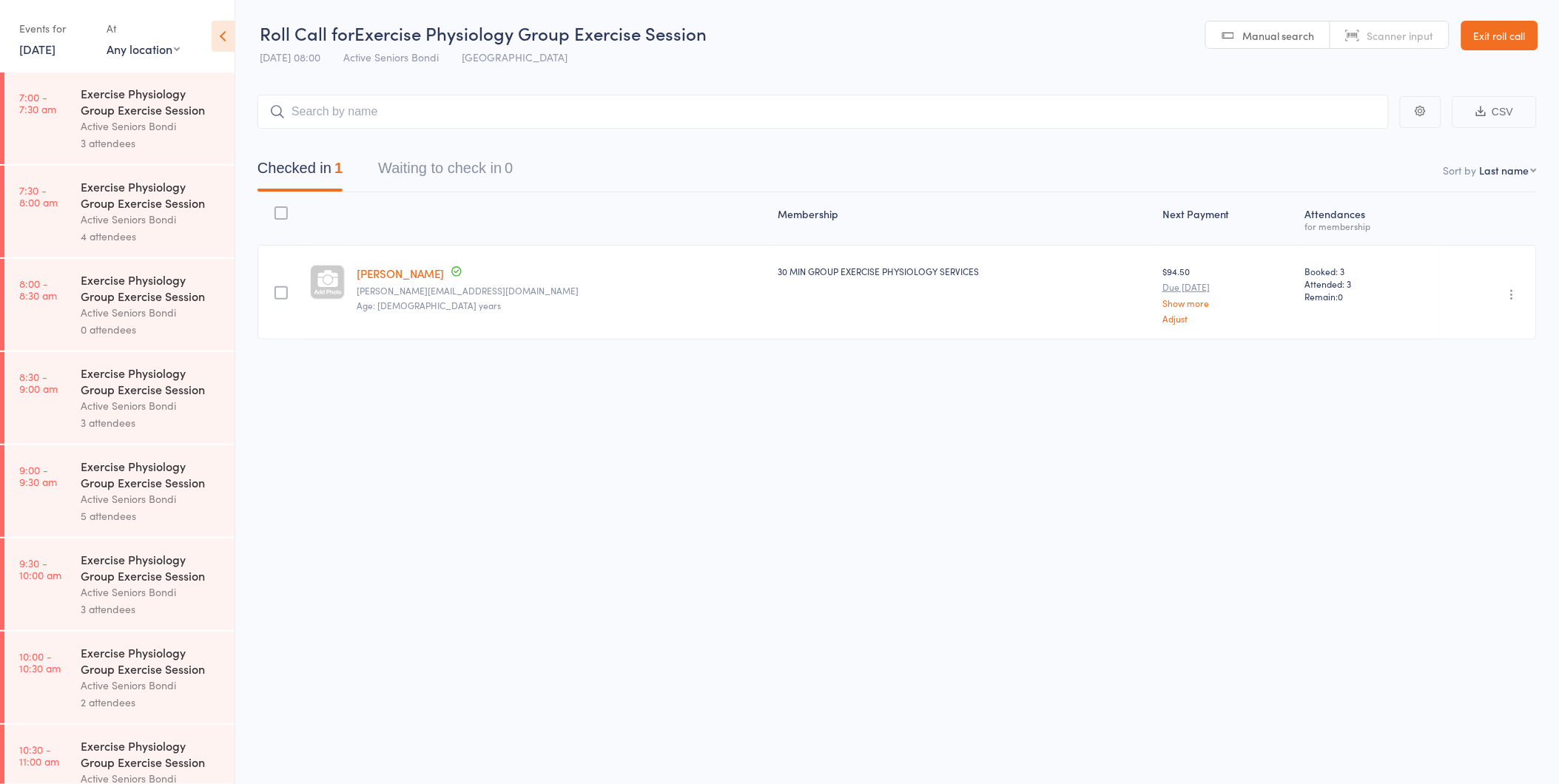
click at [1510, 294] on icon "button" at bounding box center [1512, 294] width 15 height 15
click at [1466, 318] on li "Undo check-in" at bounding box center [1459, 324] width 122 height 19
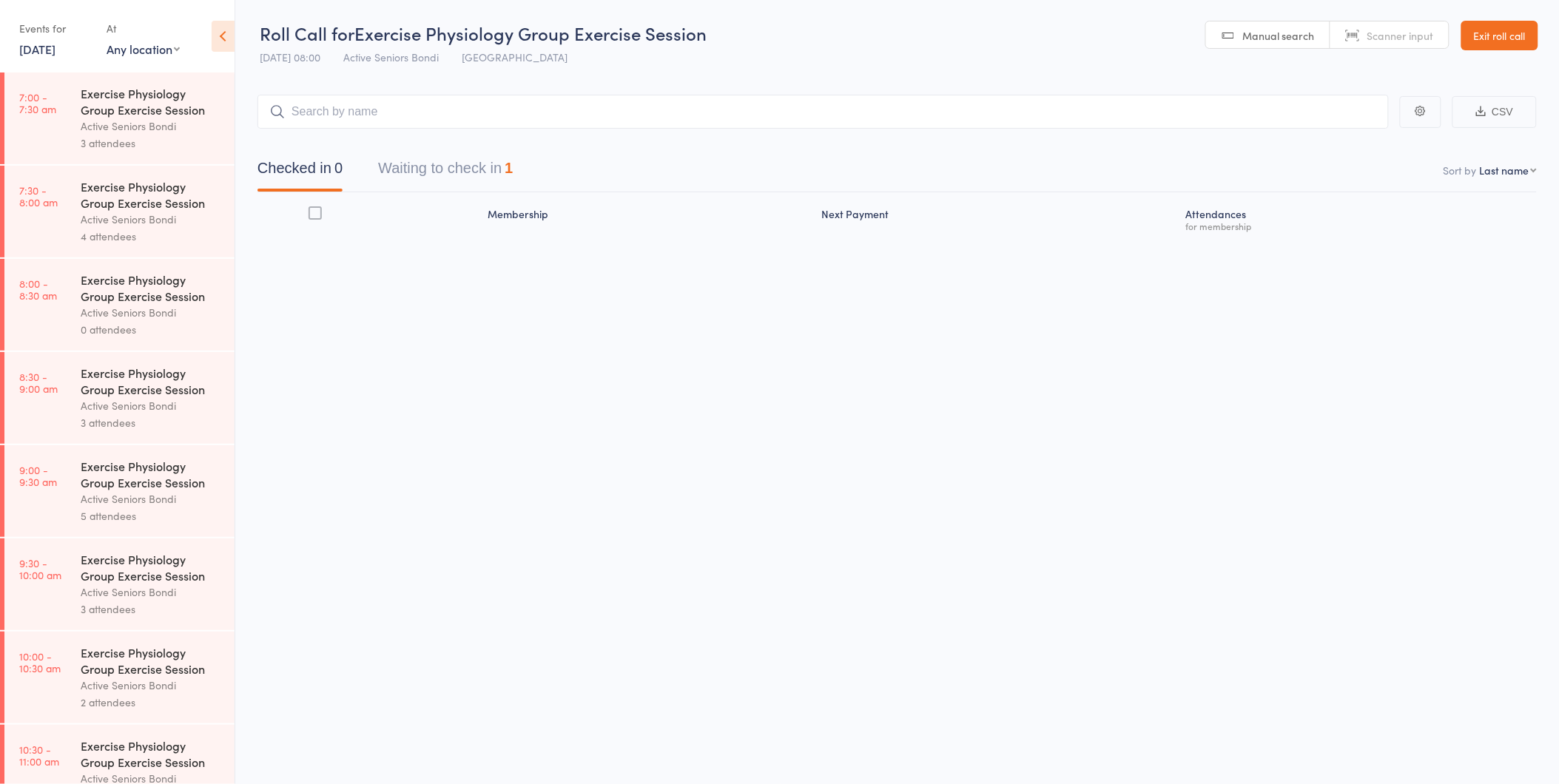
click at [37, 46] on link "14 Aug, 2025" at bounding box center [37, 49] width 36 height 16
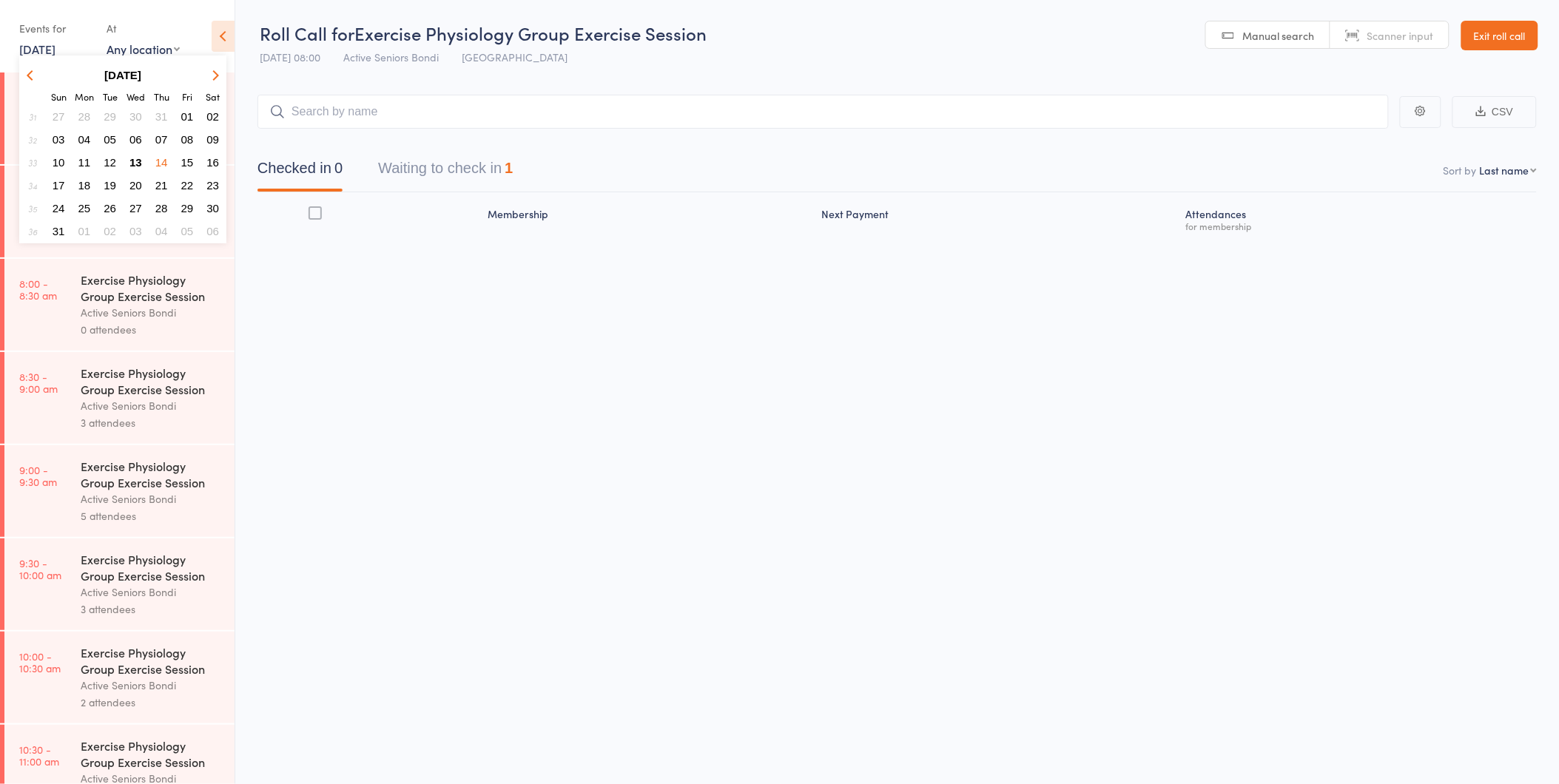
click at [130, 156] on span "13" at bounding box center [136, 163] width 12 height 12
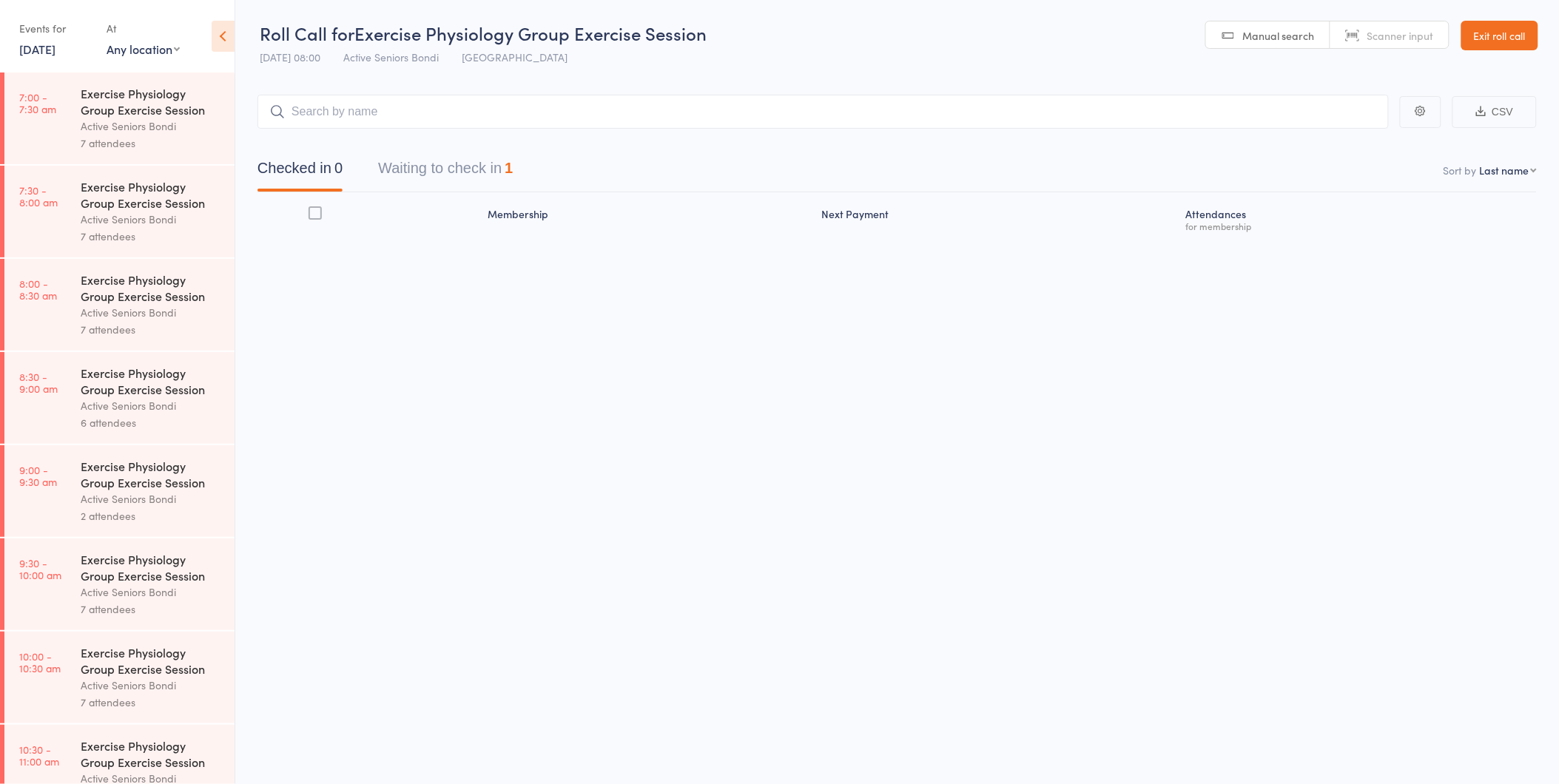
click at [43, 49] on link "13 Aug, 2025" at bounding box center [37, 49] width 36 height 16
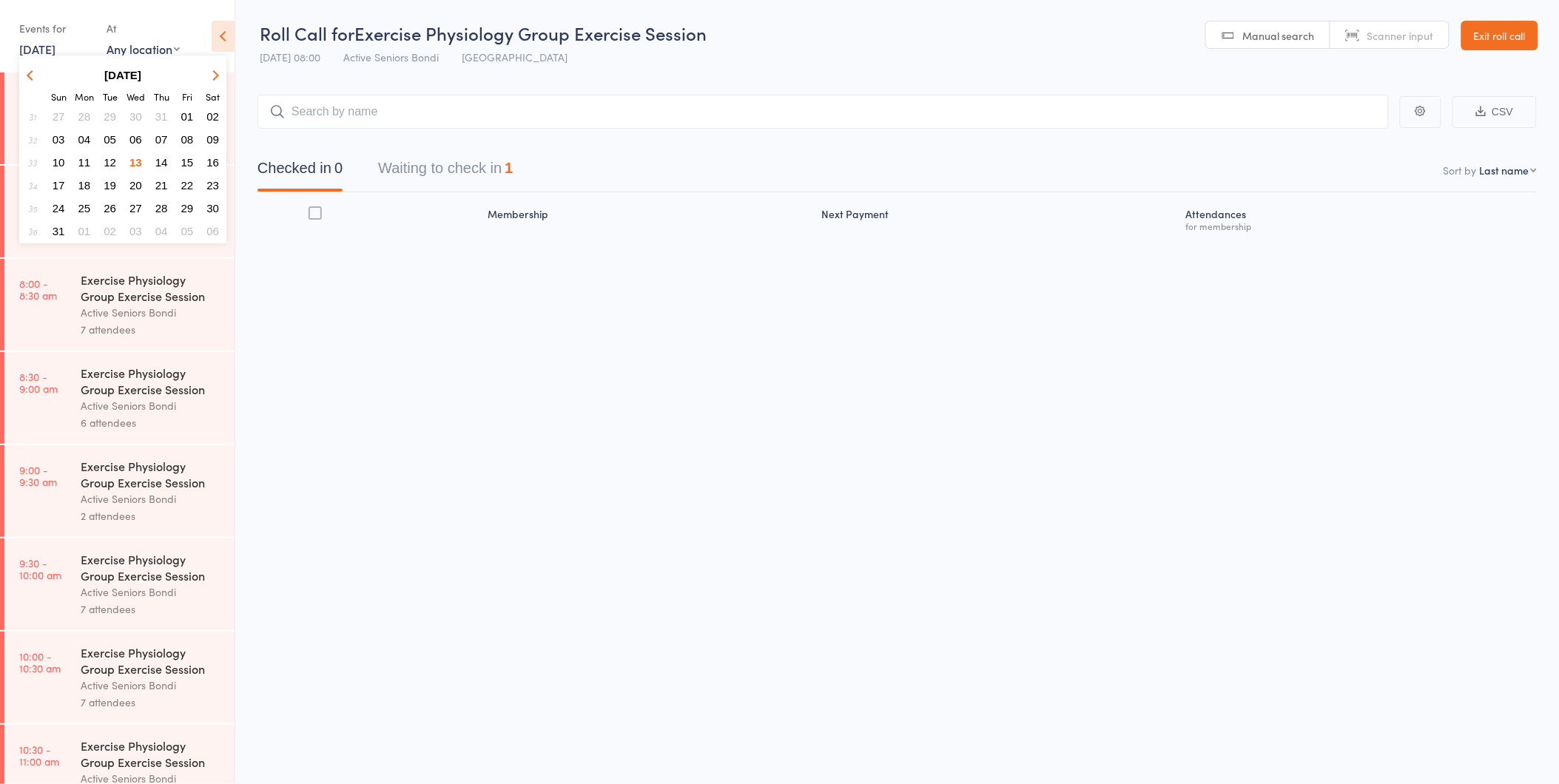
click at [159, 156] on span "14" at bounding box center [162, 163] width 12 height 12
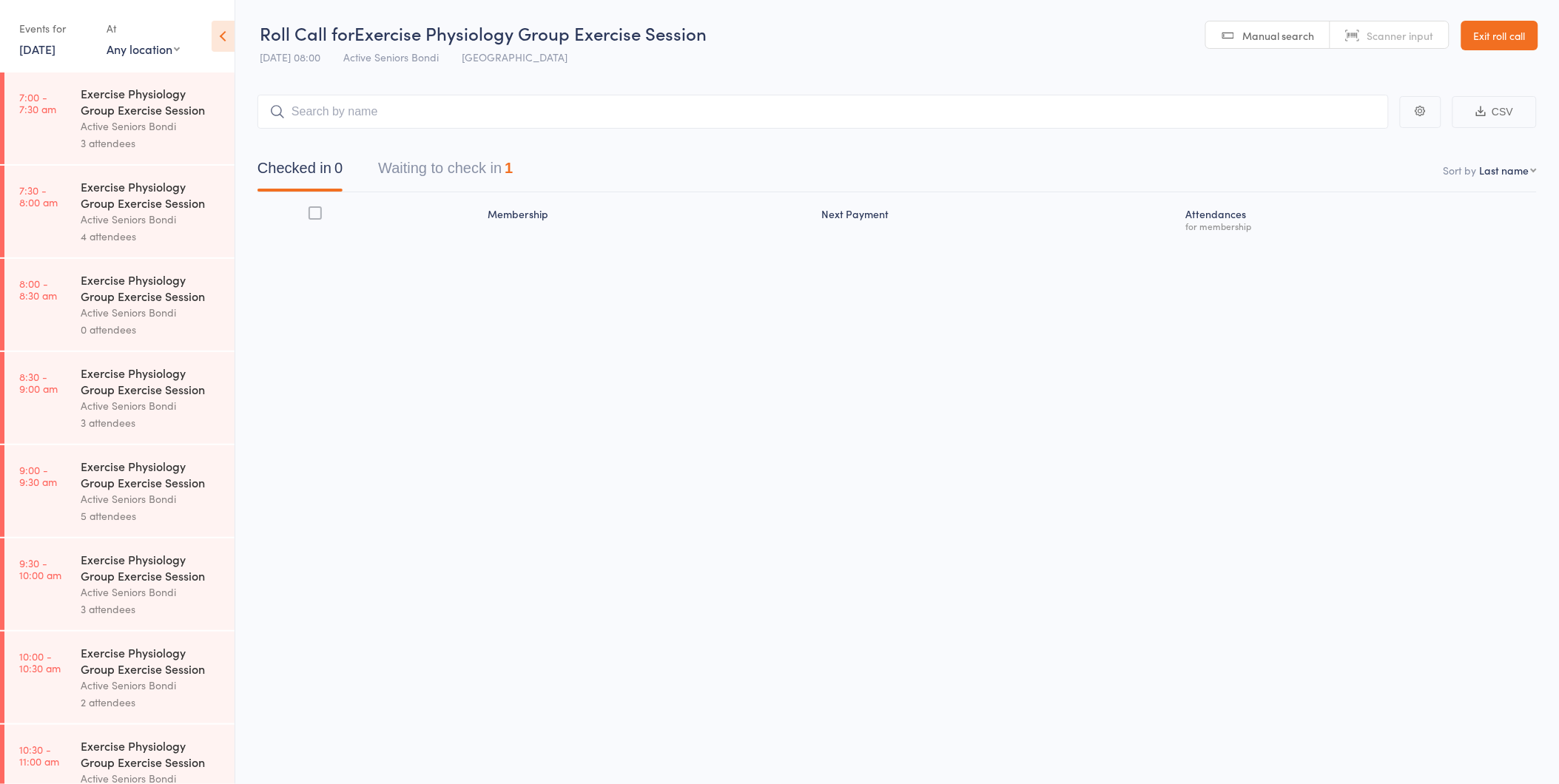
click at [108, 106] on div "Exercise Physiology Group Exercise Session" at bounding box center [151, 101] width 141 height 33
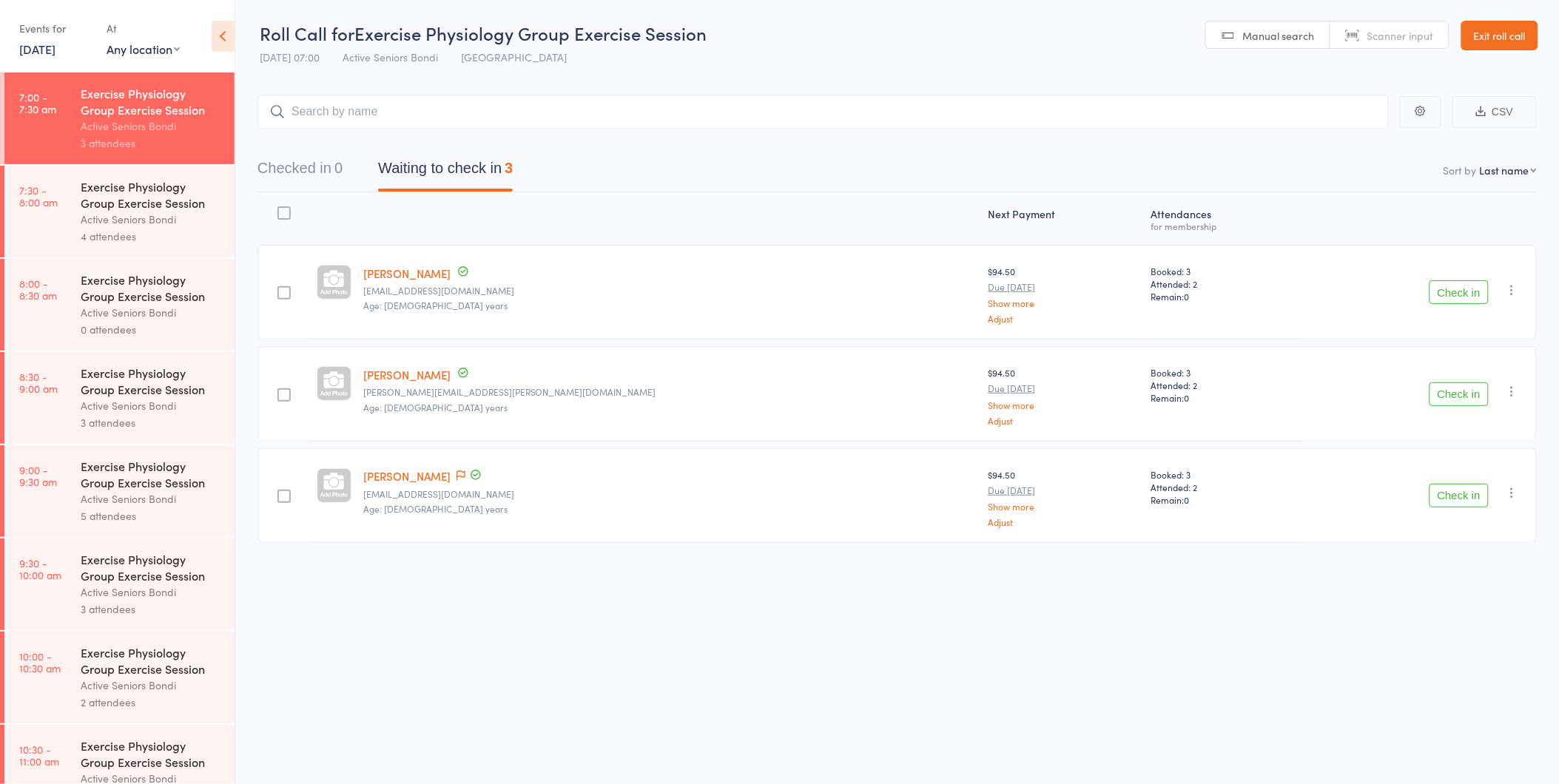
click at [1499, 37] on link "Exit roll call" at bounding box center [1499, 35] width 77 height 29
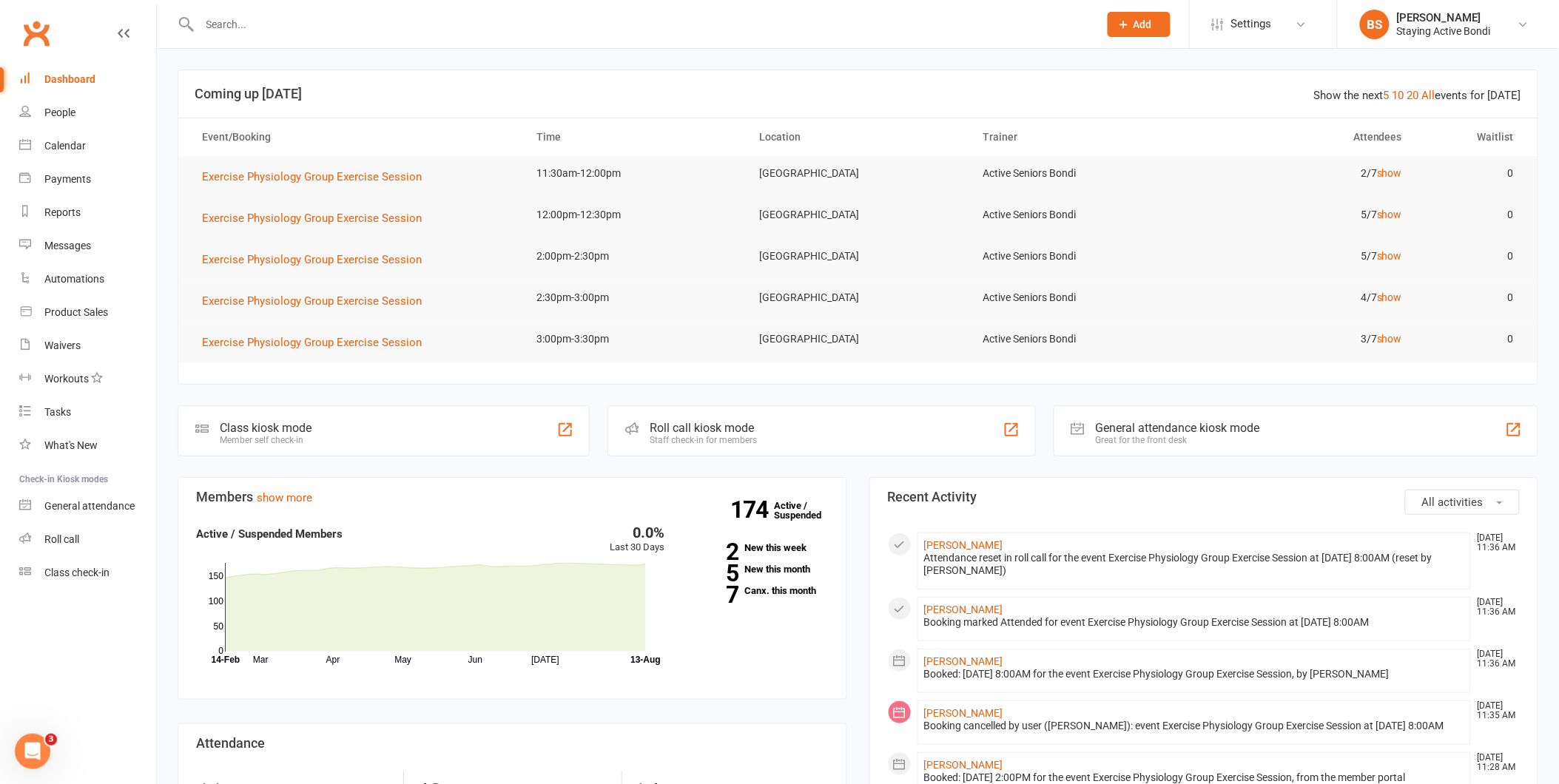
click at [213, 19] on input "text" at bounding box center [642, 24] width 893 height 20
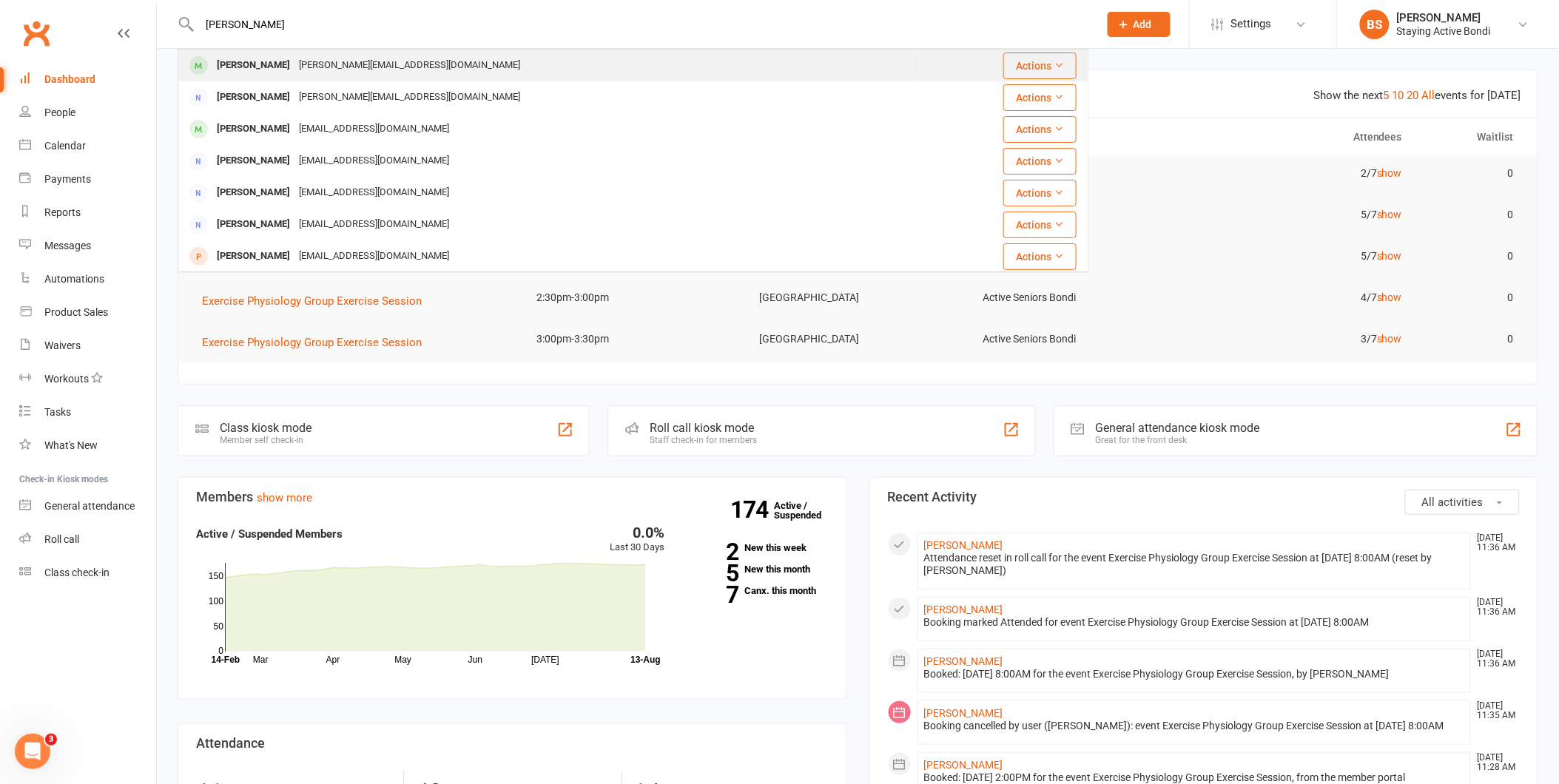
type input "[PERSON_NAME]"
click at [412, 60] on div "[PERSON_NAME][EMAIL_ADDRESS][DOMAIN_NAME]" at bounding box center [409, 66] width 230 height 21
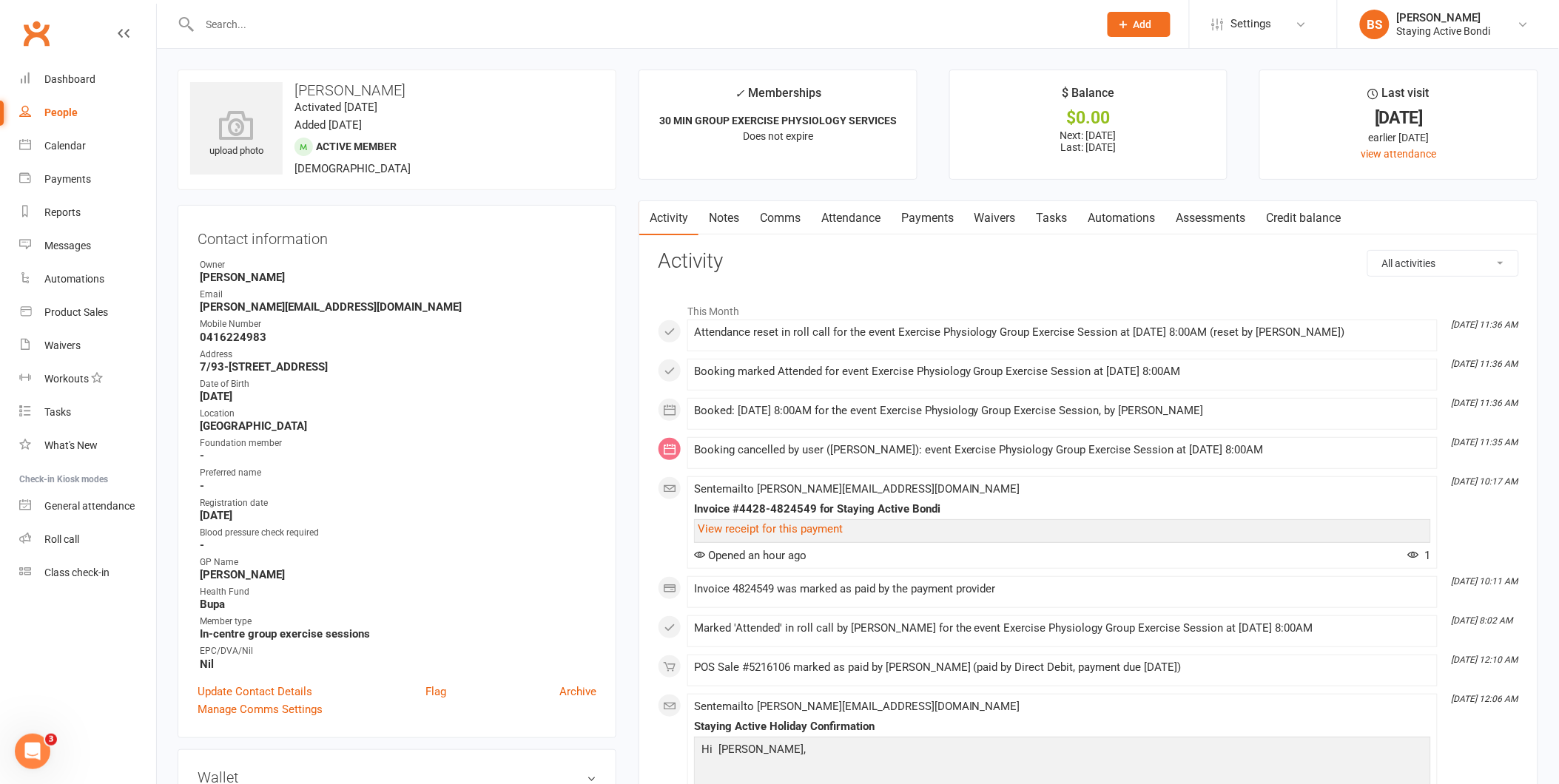
click at [857, 218] on link "Attendance" at bounding box center [851, 218] width 80 height 34
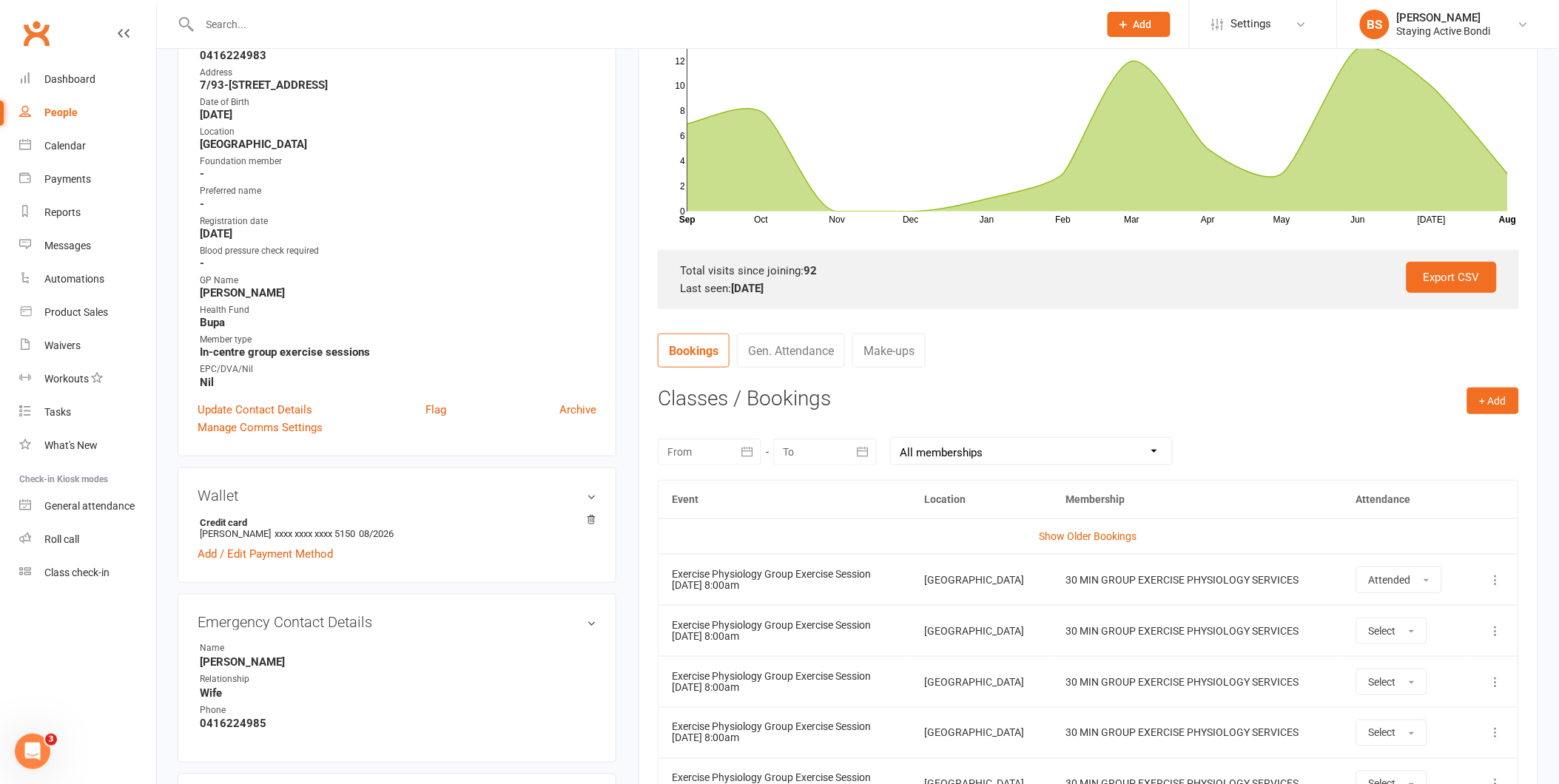
scroll to position [375, 0]
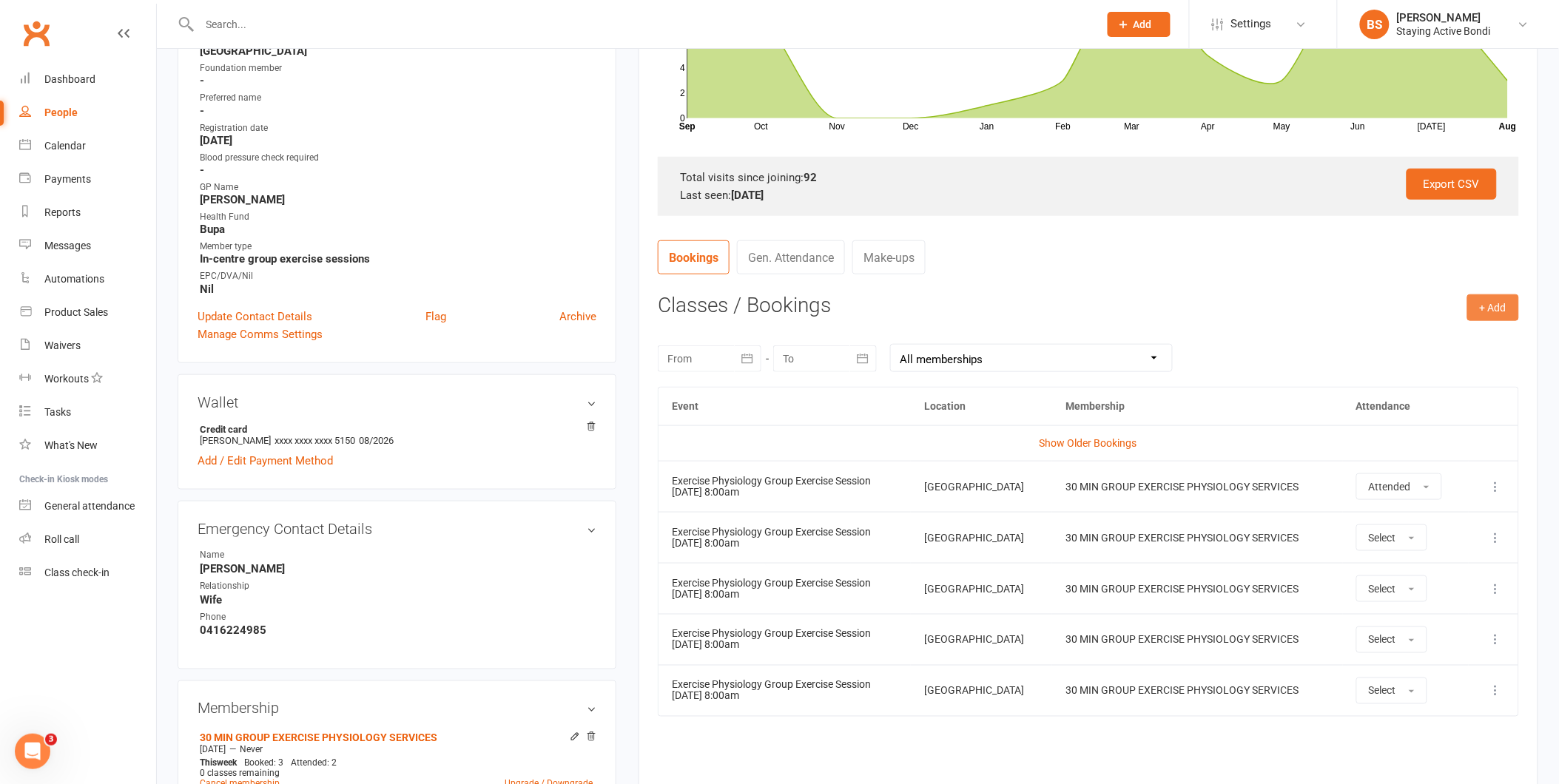
click at [1495, 306] on button "+ Add" at bounding box center [1493, 308] width 52 height 27
click at [1403, 341] on link "Book Event" at bounding box center [1445, 340] width 147 height 29
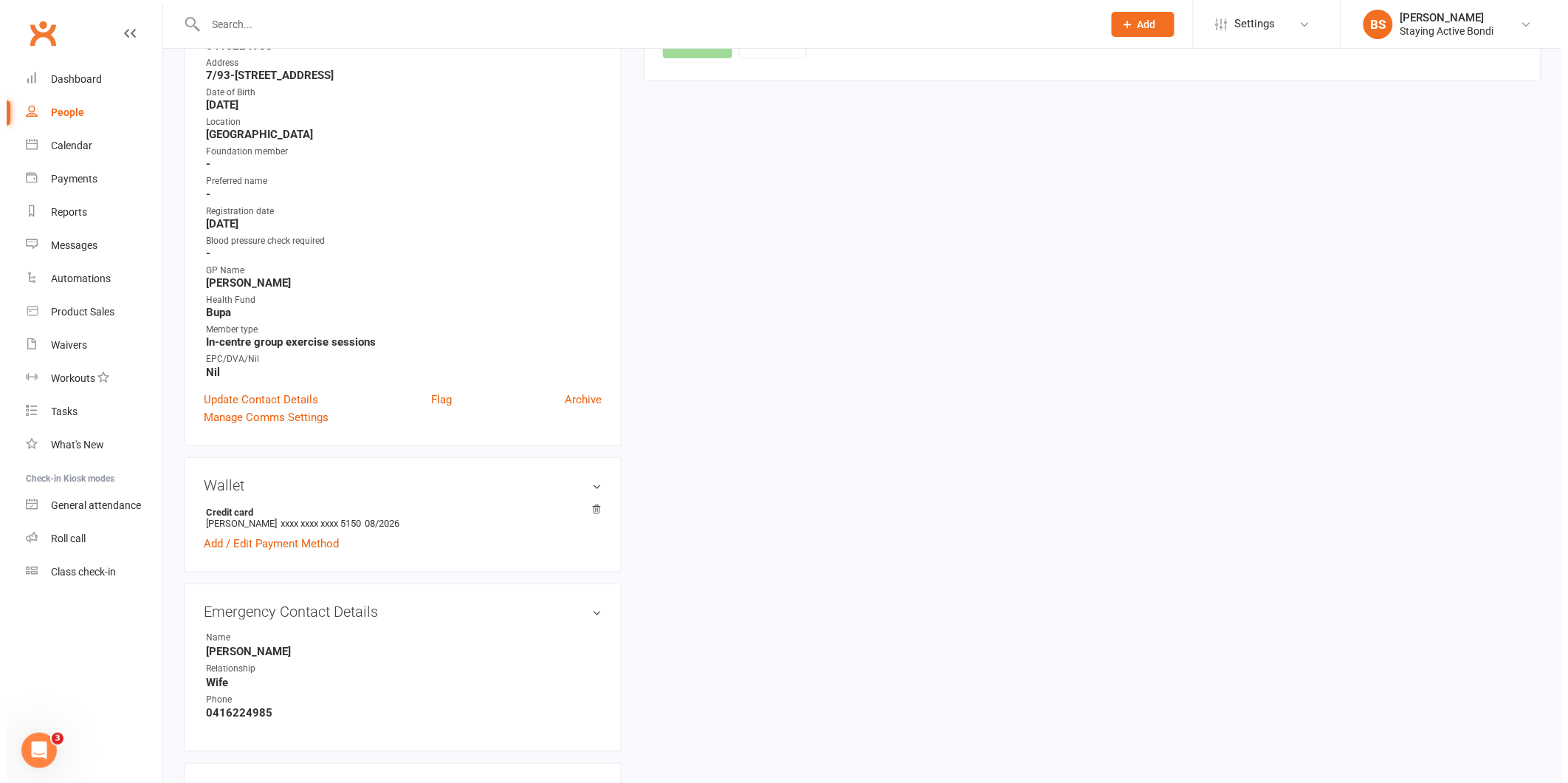
scroll to position [126, 0]
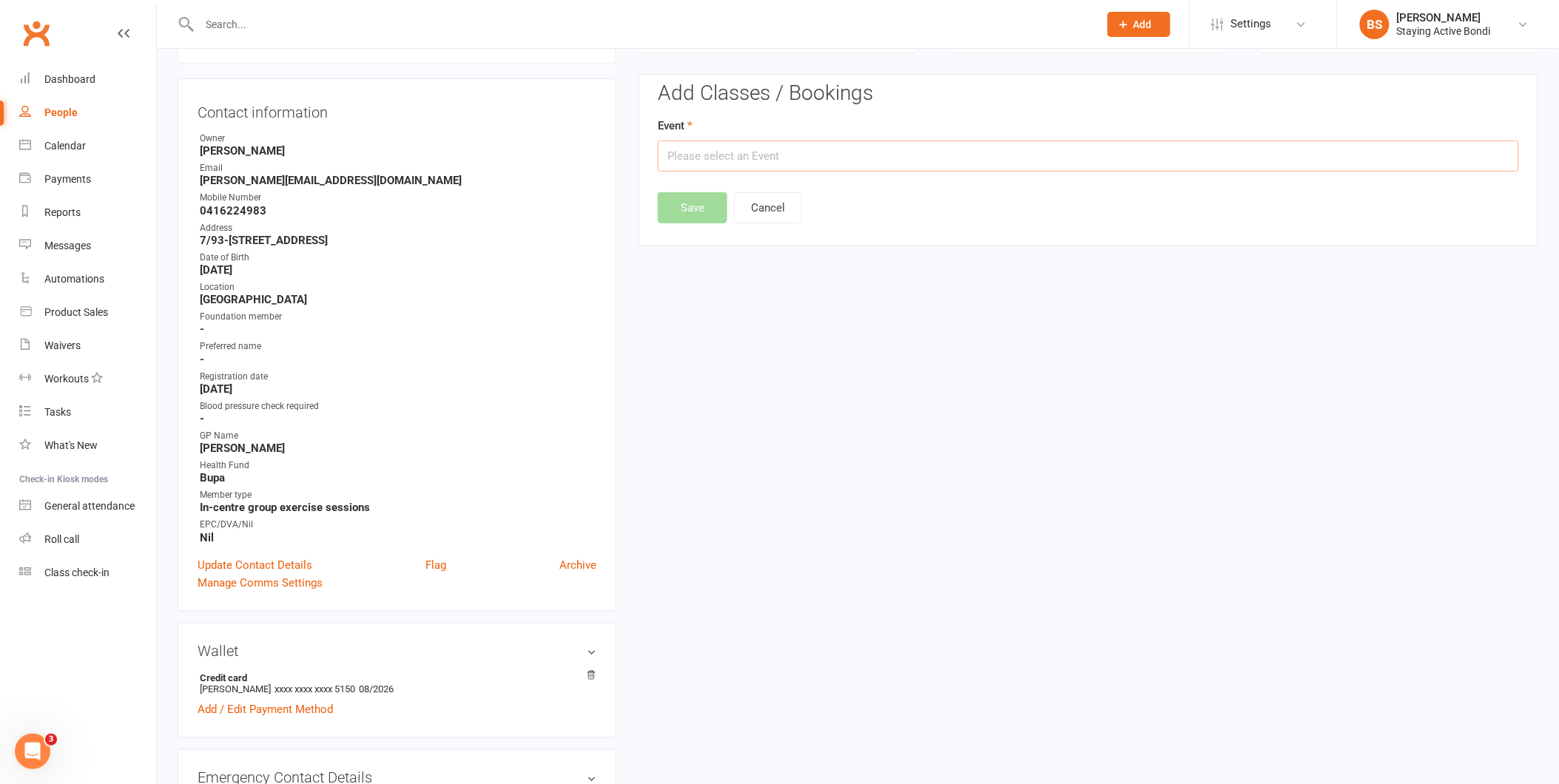
click at [690, 153] on input "text" at bounding box center [1089, 156] width 862 height 31
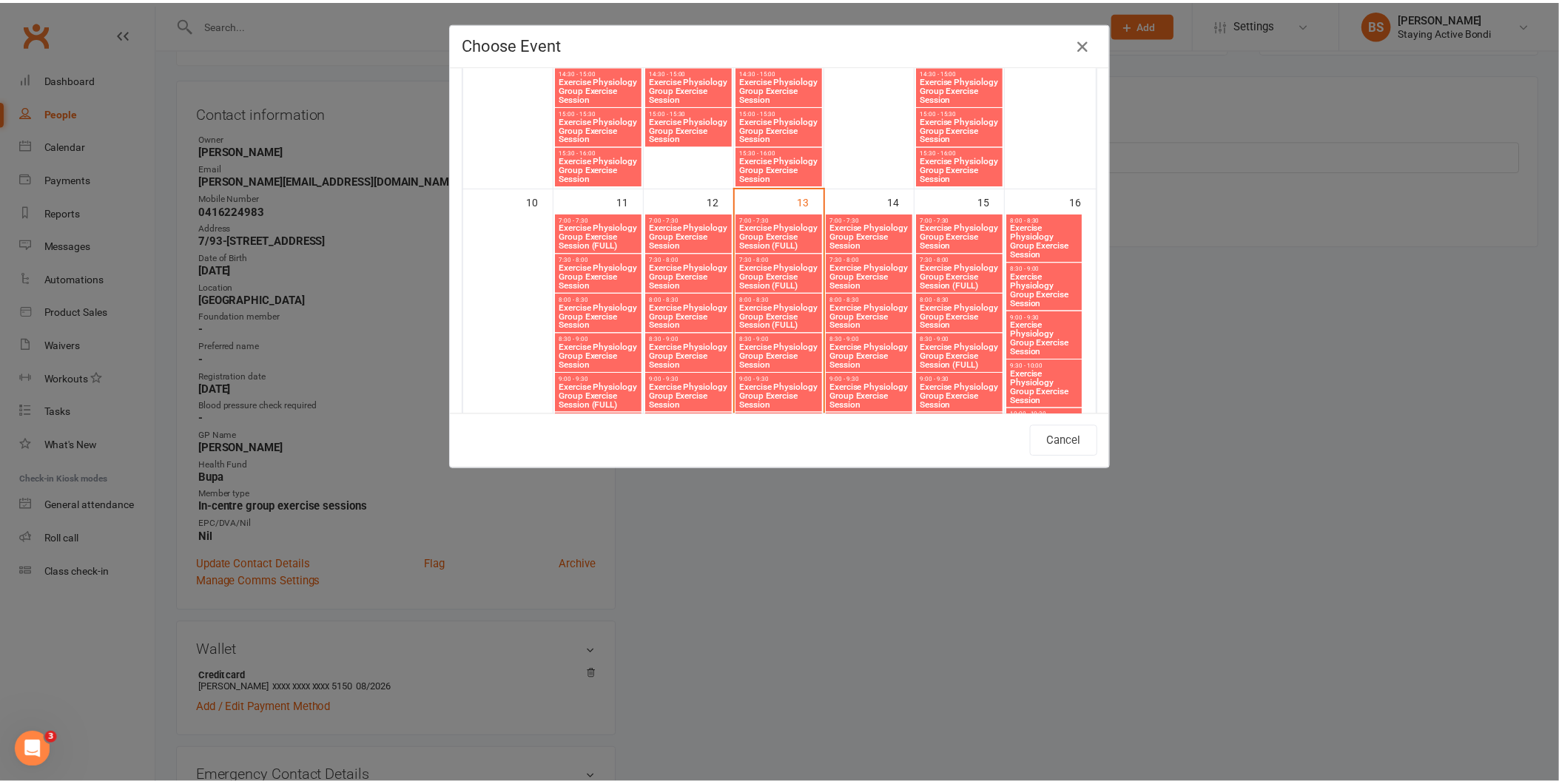
scroll to position [1244, 0]
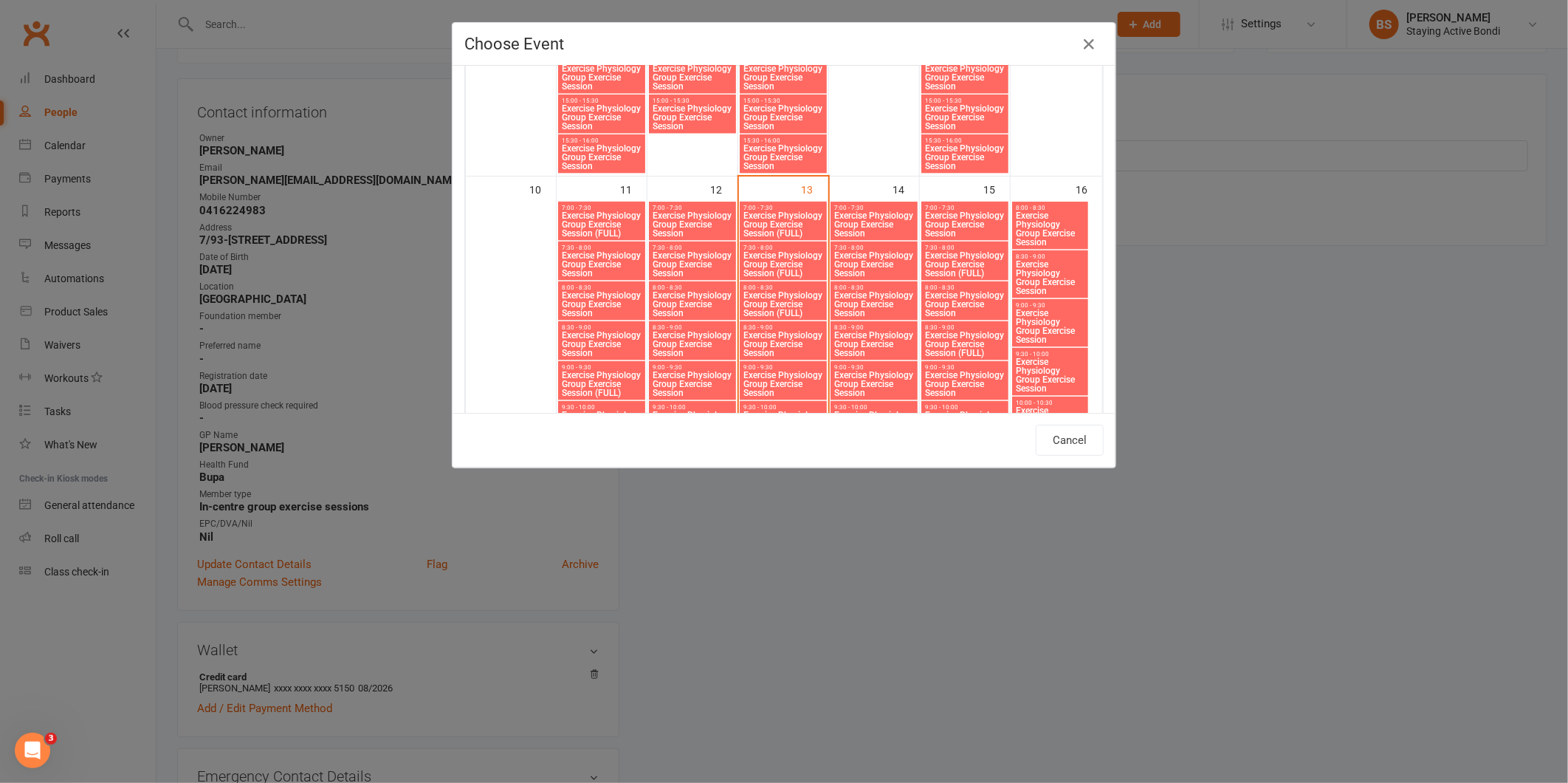
click at [867, 218] on span "Exercise Physiology Group Exercise Session" at bounding box center [874, 225] width 82 height 27
type input "Exercise Physiology Group Exercise Session - Aug 14, 2025 7:00:00 AM"
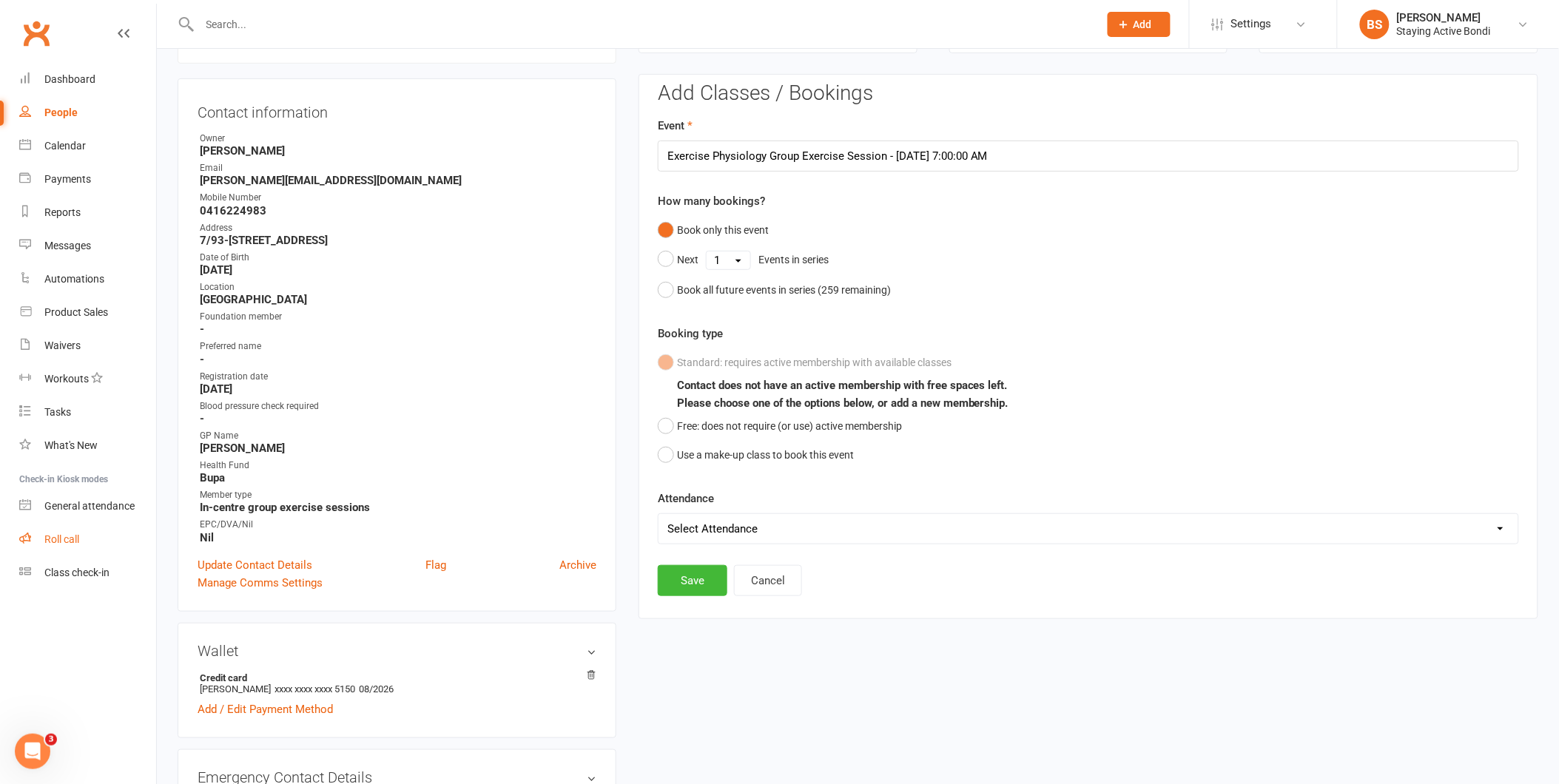
click at [52, 533] on div "Roll call" at bounding box center [61, 539] width 35 height 12
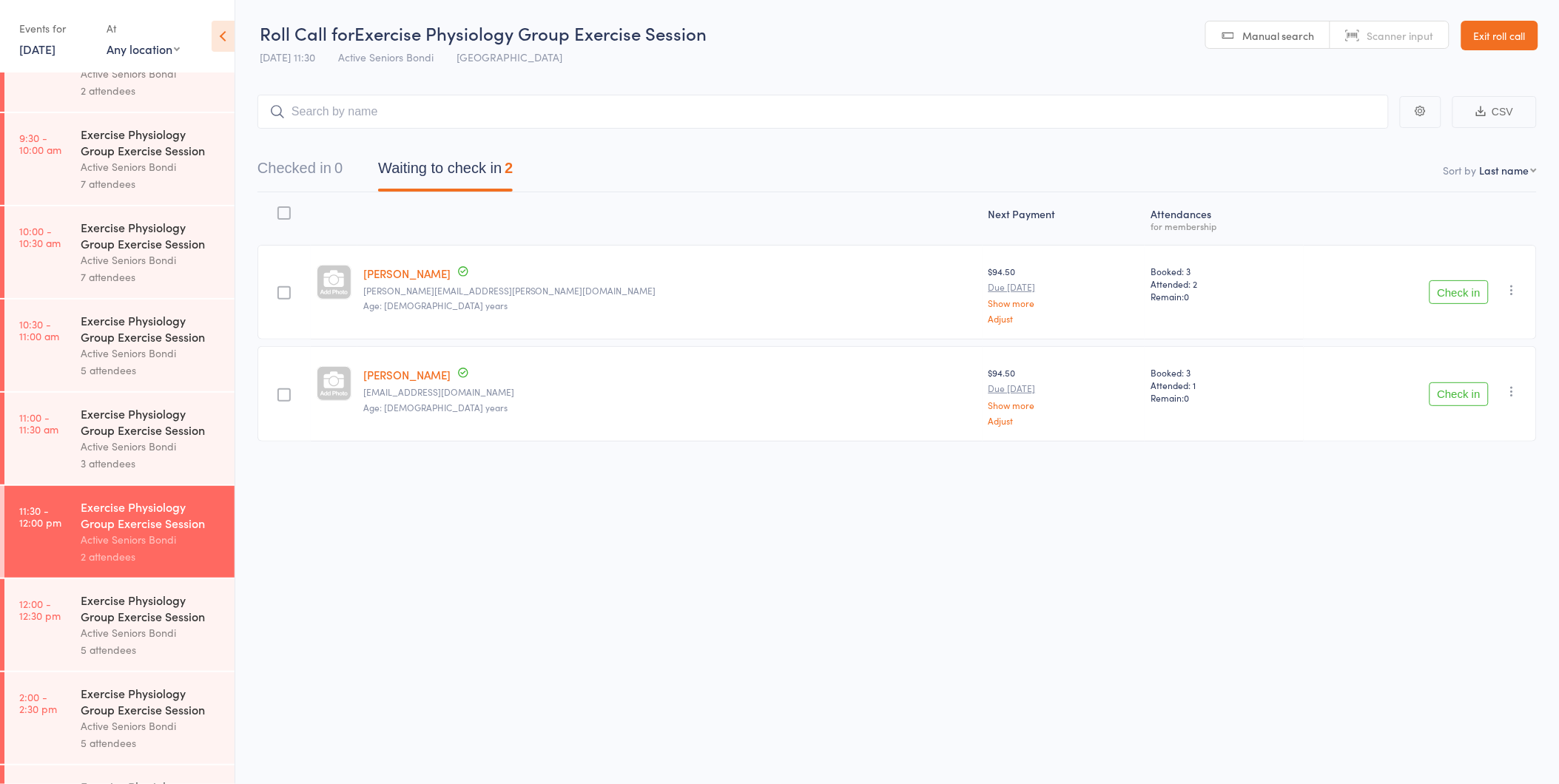
scroll to position [449, 0]
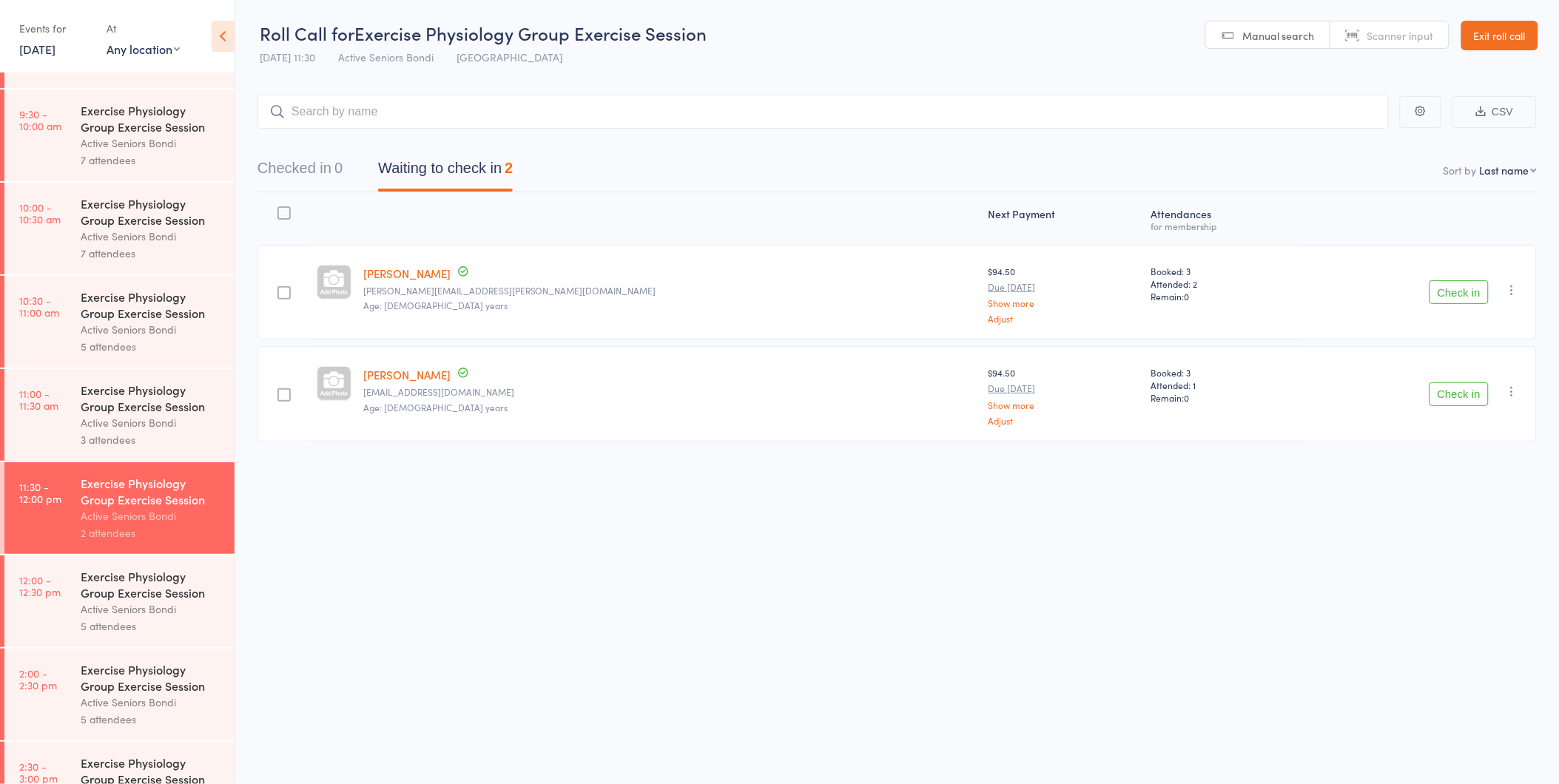
click at [1443, 394] on button "Check in" at bounding box center [1459, 394] width 60 height 24
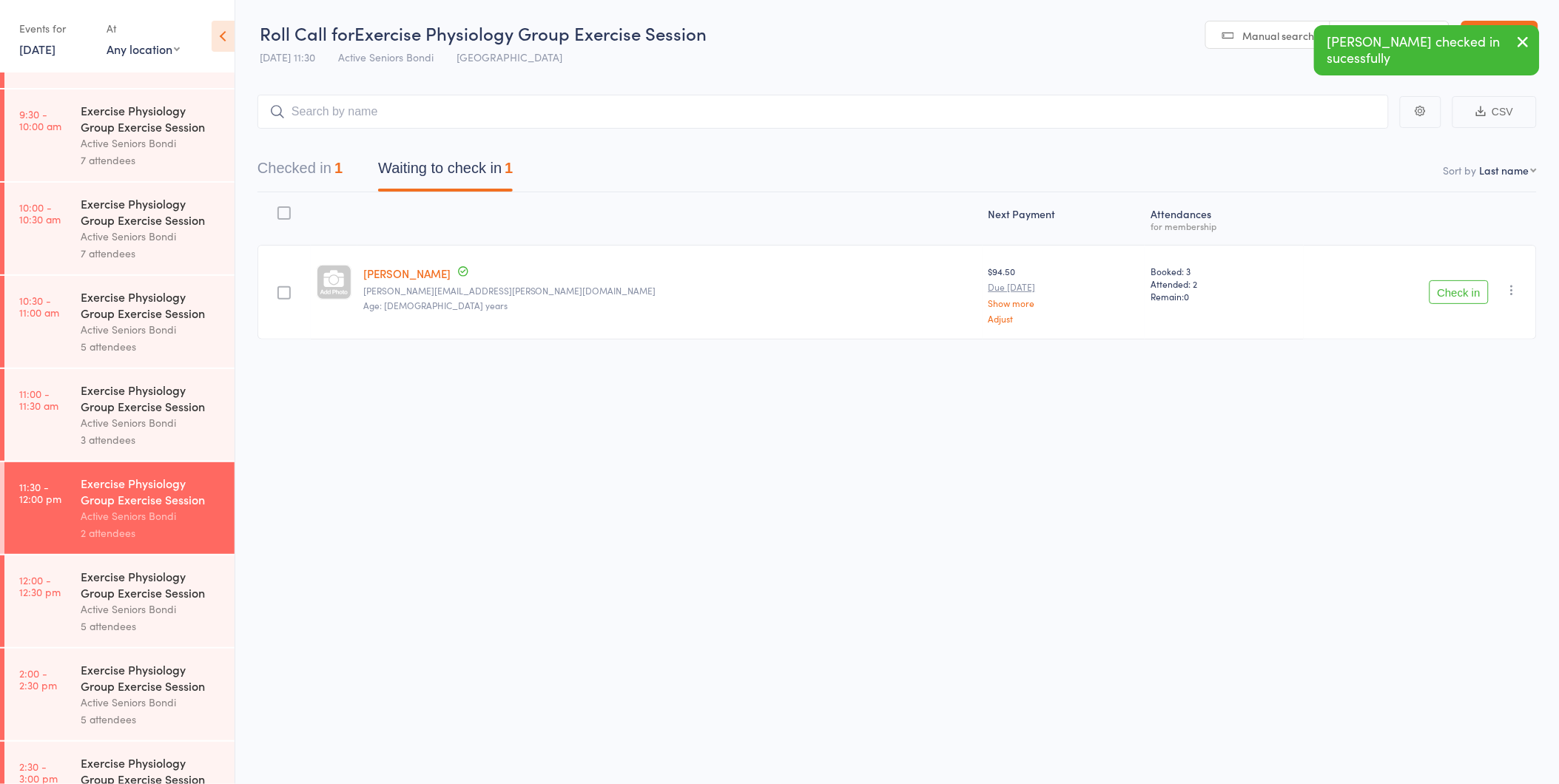
click at [1445, 298] on button "Check in" at bounding box center [1459, 292] width 60 height 24
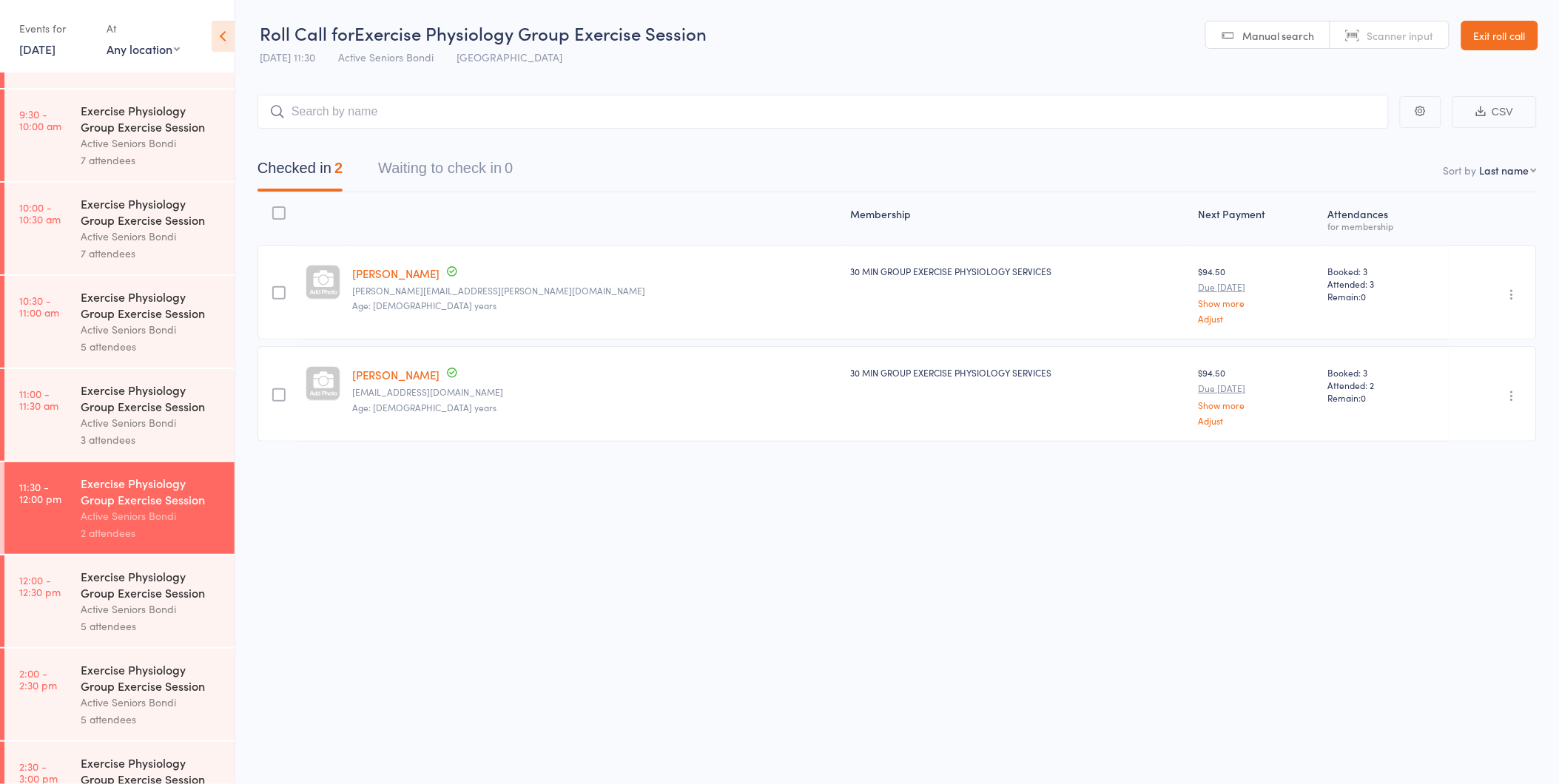
click at [91, 596] on div "Exercise Physiology Group Exercise Session" at bounding box center [151, 584] width 141 height 33
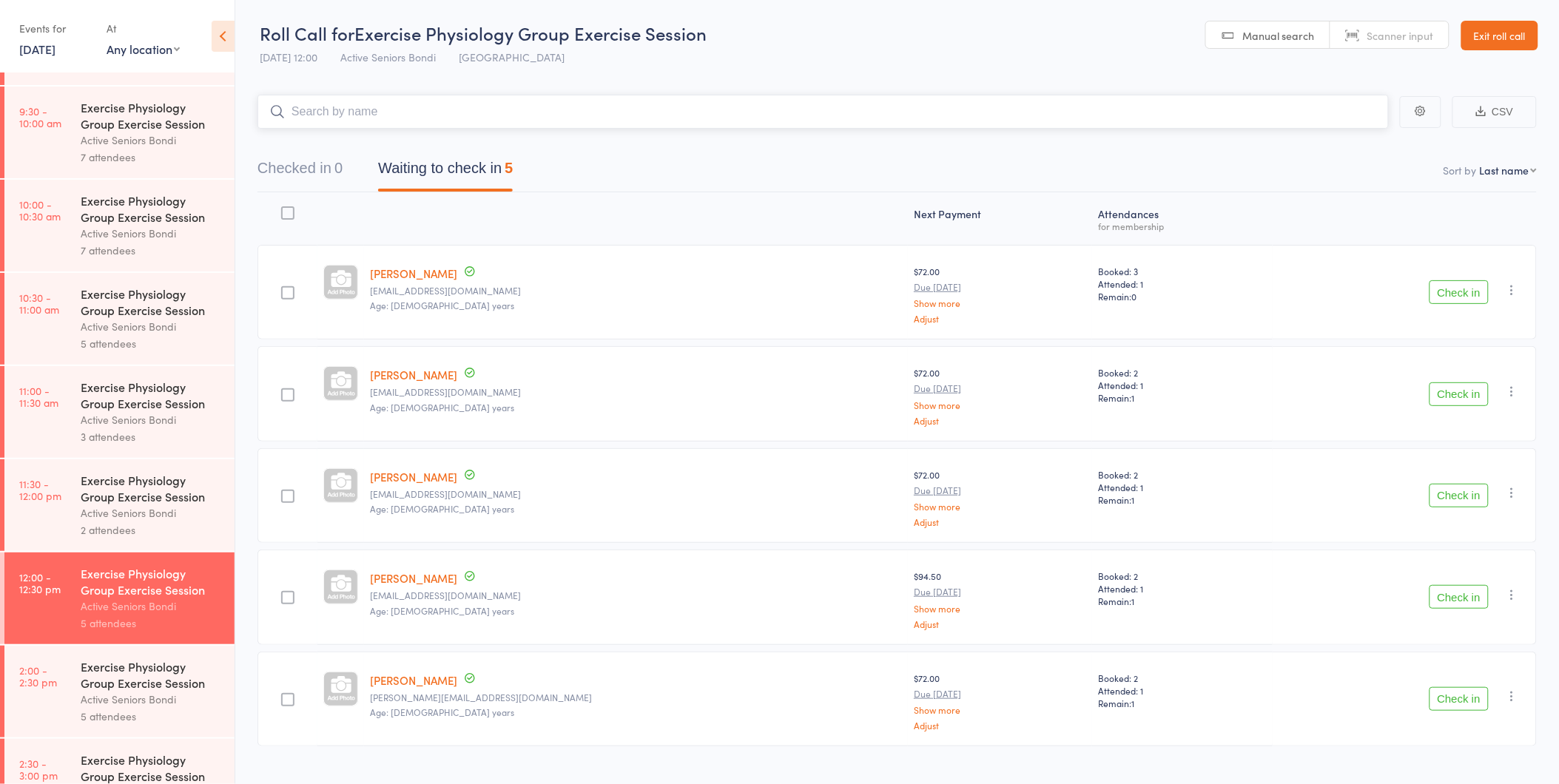
scroll to position [461, 0]
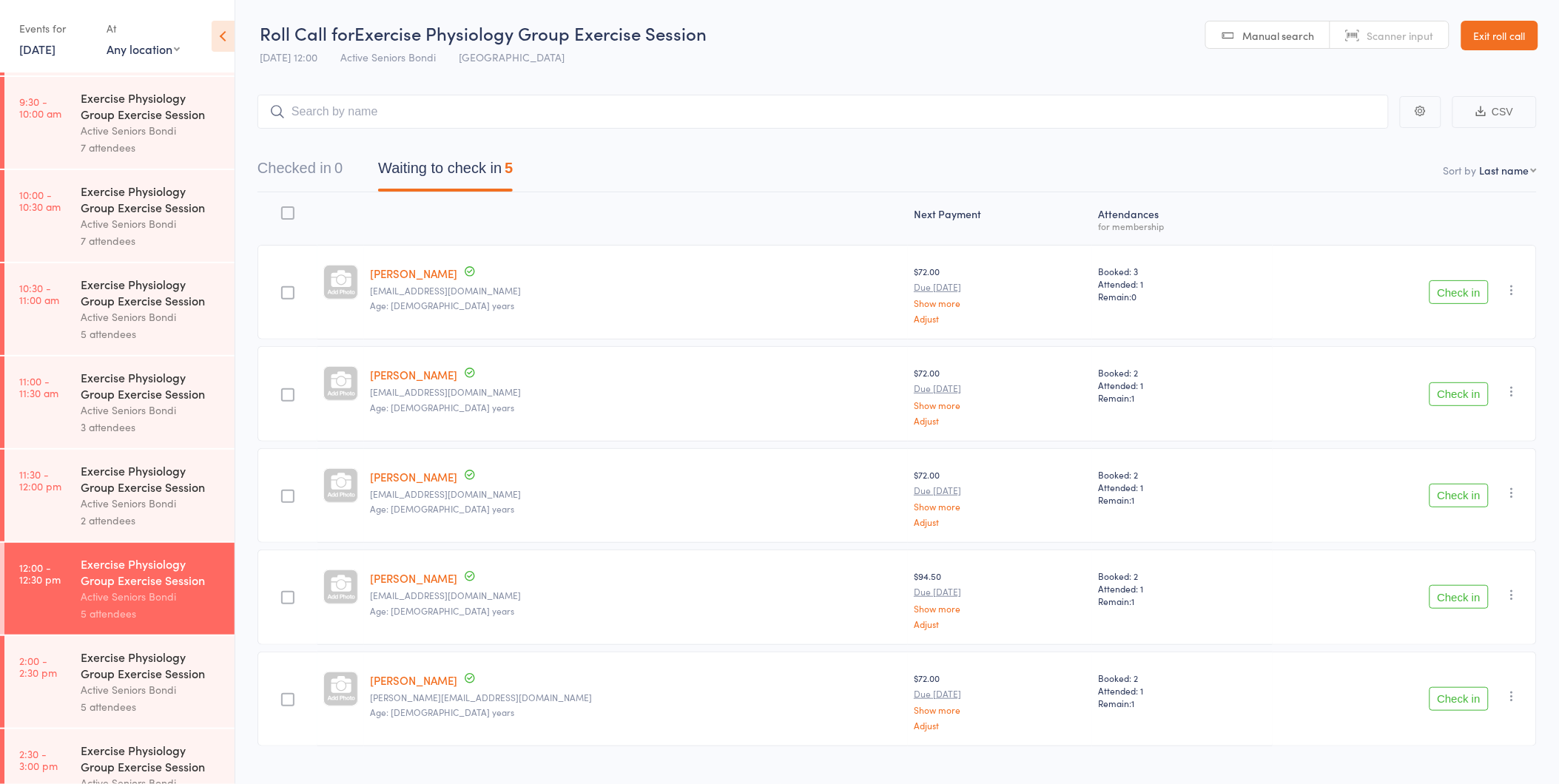
click at [101, 492] on div "Exercise Physiology Group Exercise Session" at bounding box center [151, 478] width 141 height 33
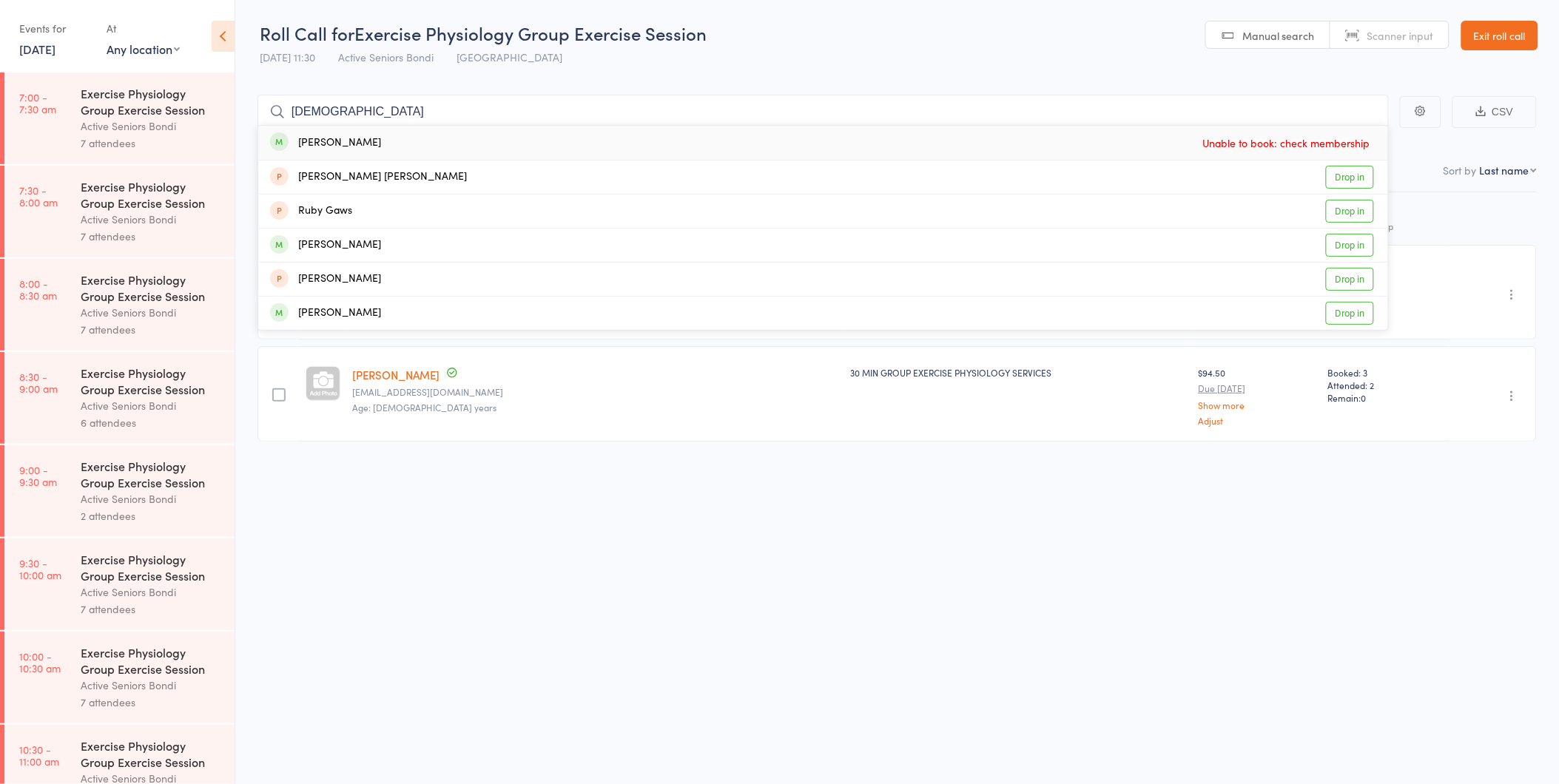
type input "gay"
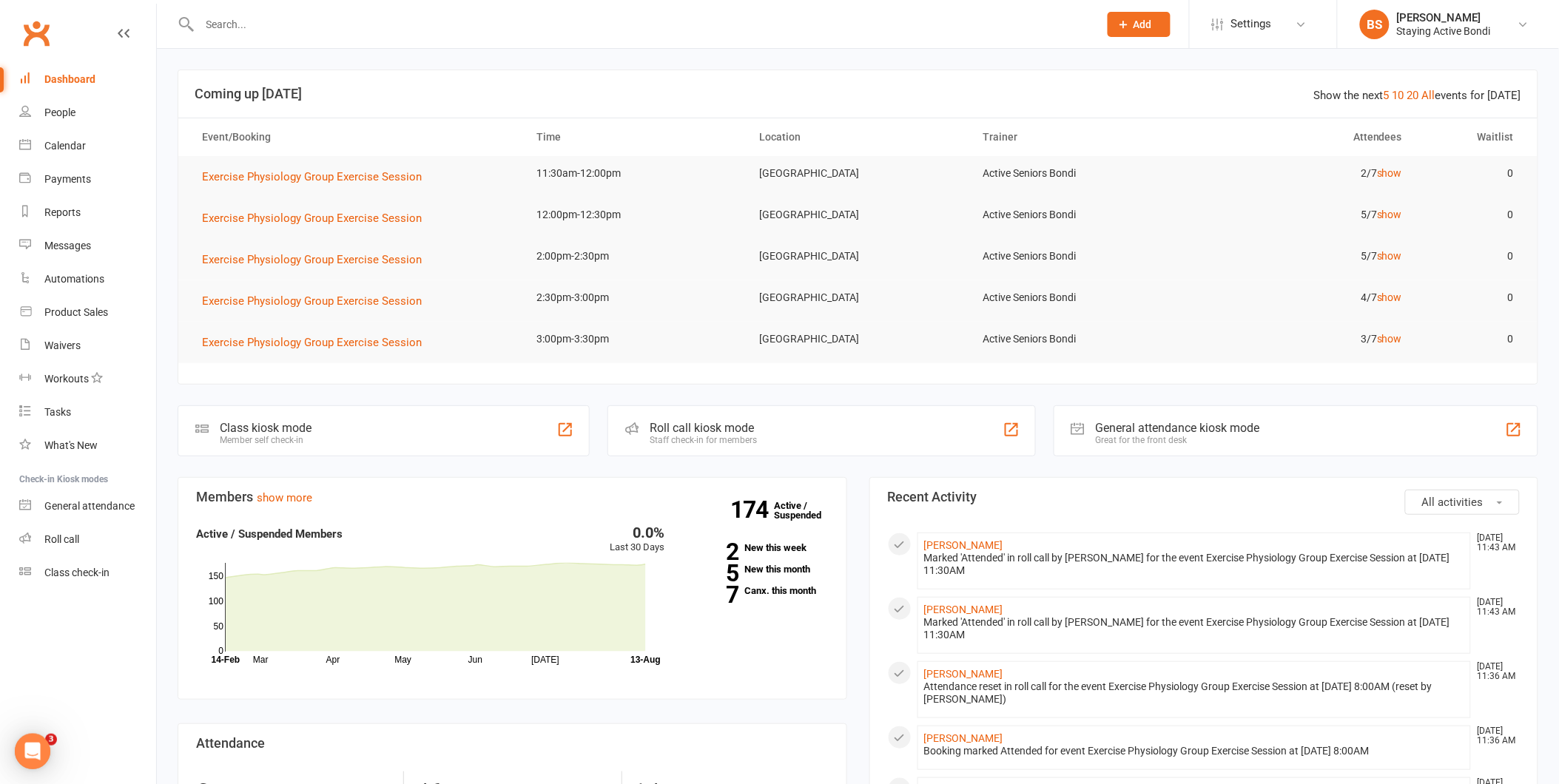
click at [248, 16] on input "text" at bounding box center [642, 24] width 893 height 20
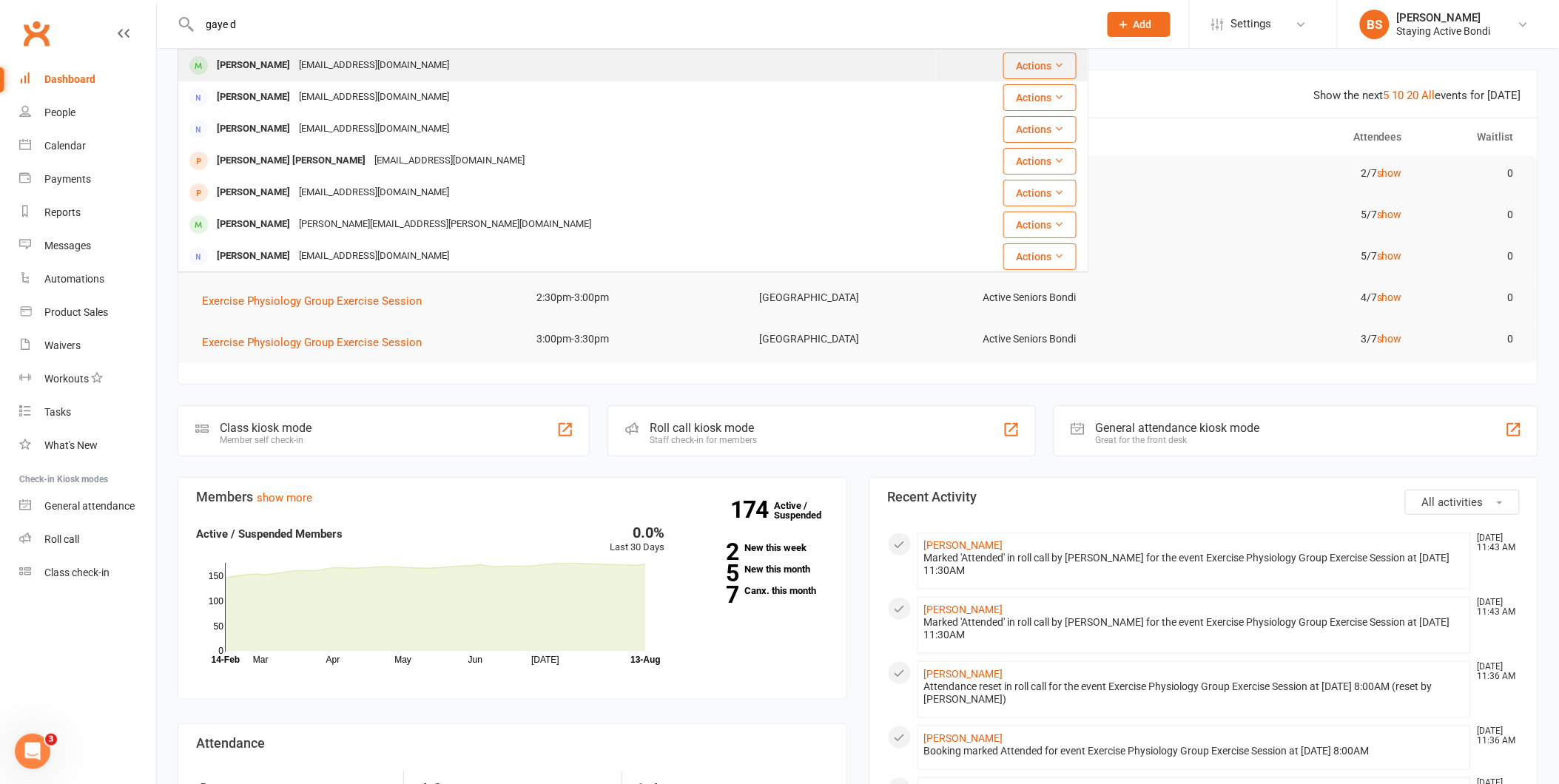
type input "gaye d"
click at [239, 60] on div "[PERSON_NAME]" at bounding box center [253, 66] width 82 height 21
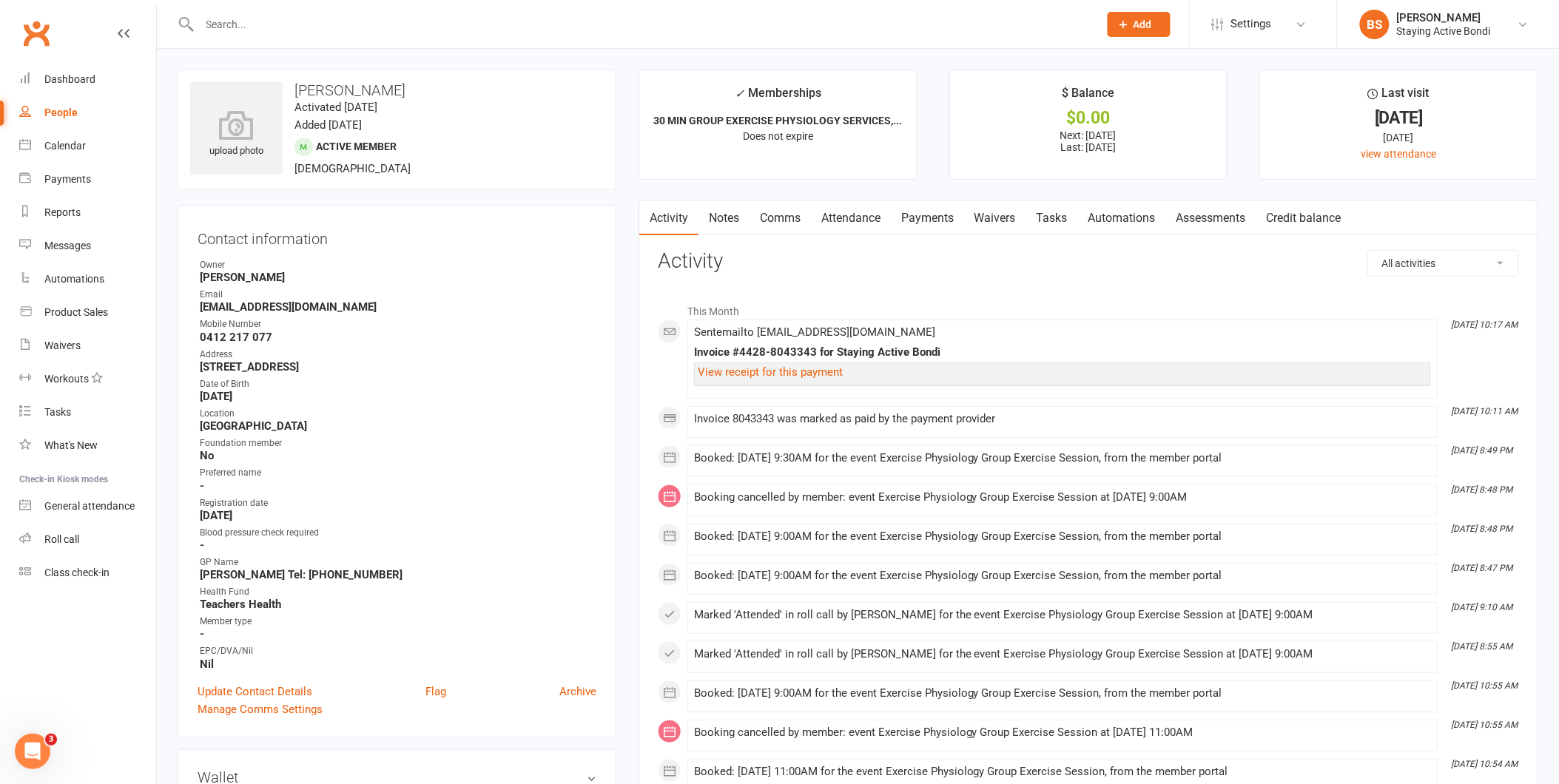
click at [863, 215] on link "Attendance" at bounding box center [851, 218] width 80 height 34
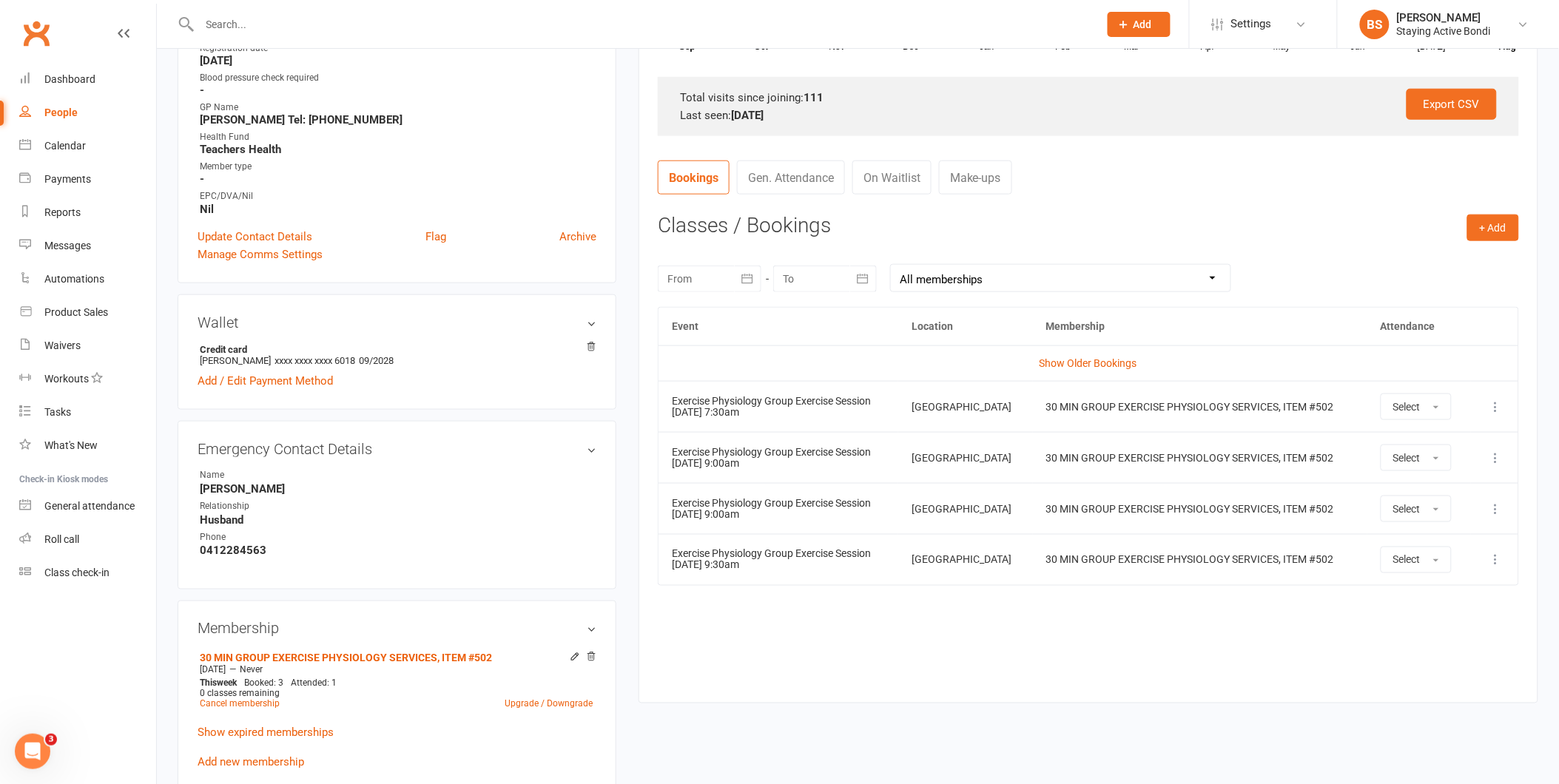
scroll to position [527, 0]
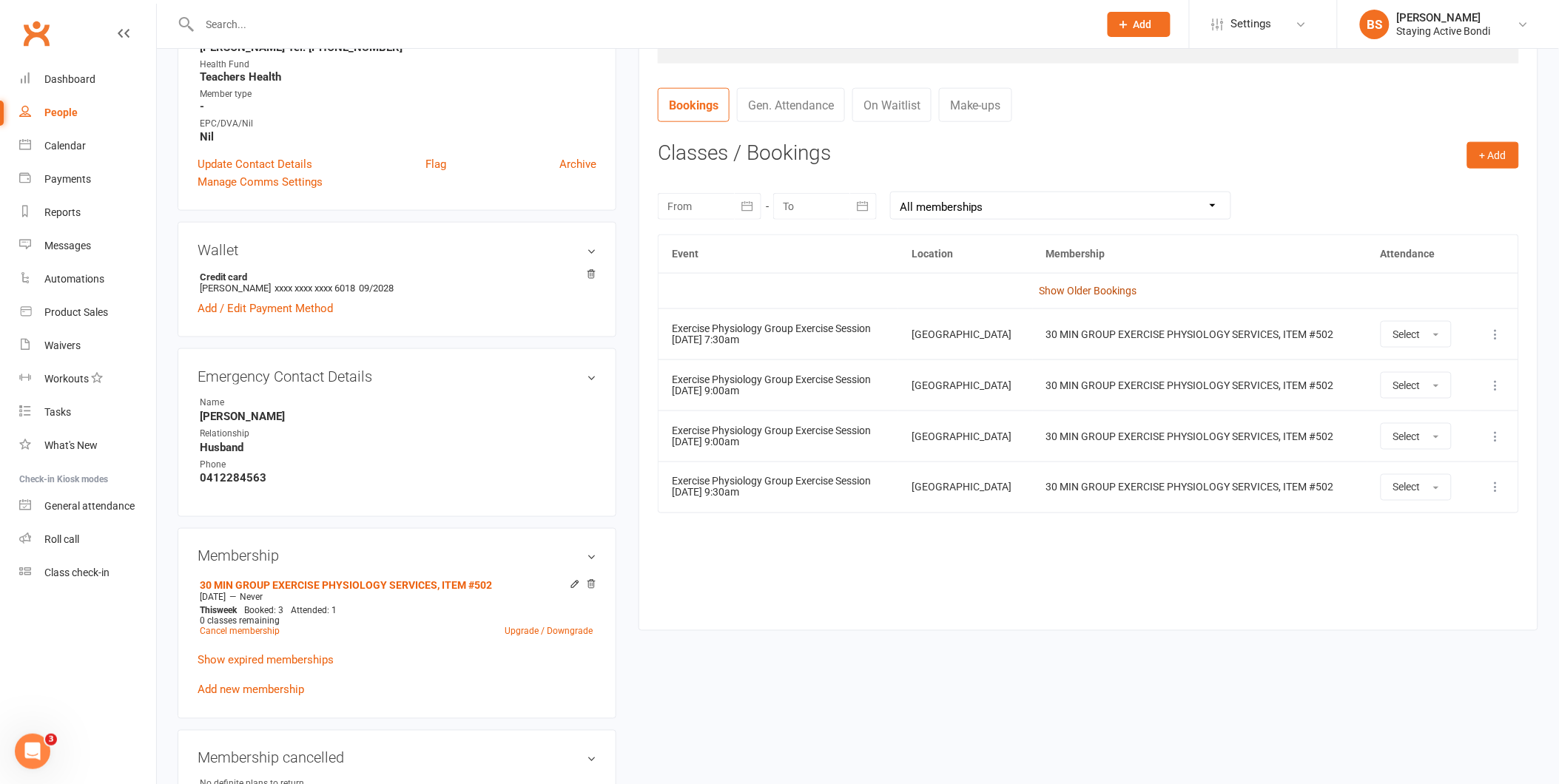
click at [1081, 293] on link "Show Older Bookings" at bounding box center [1089, 290] width 98 height 12
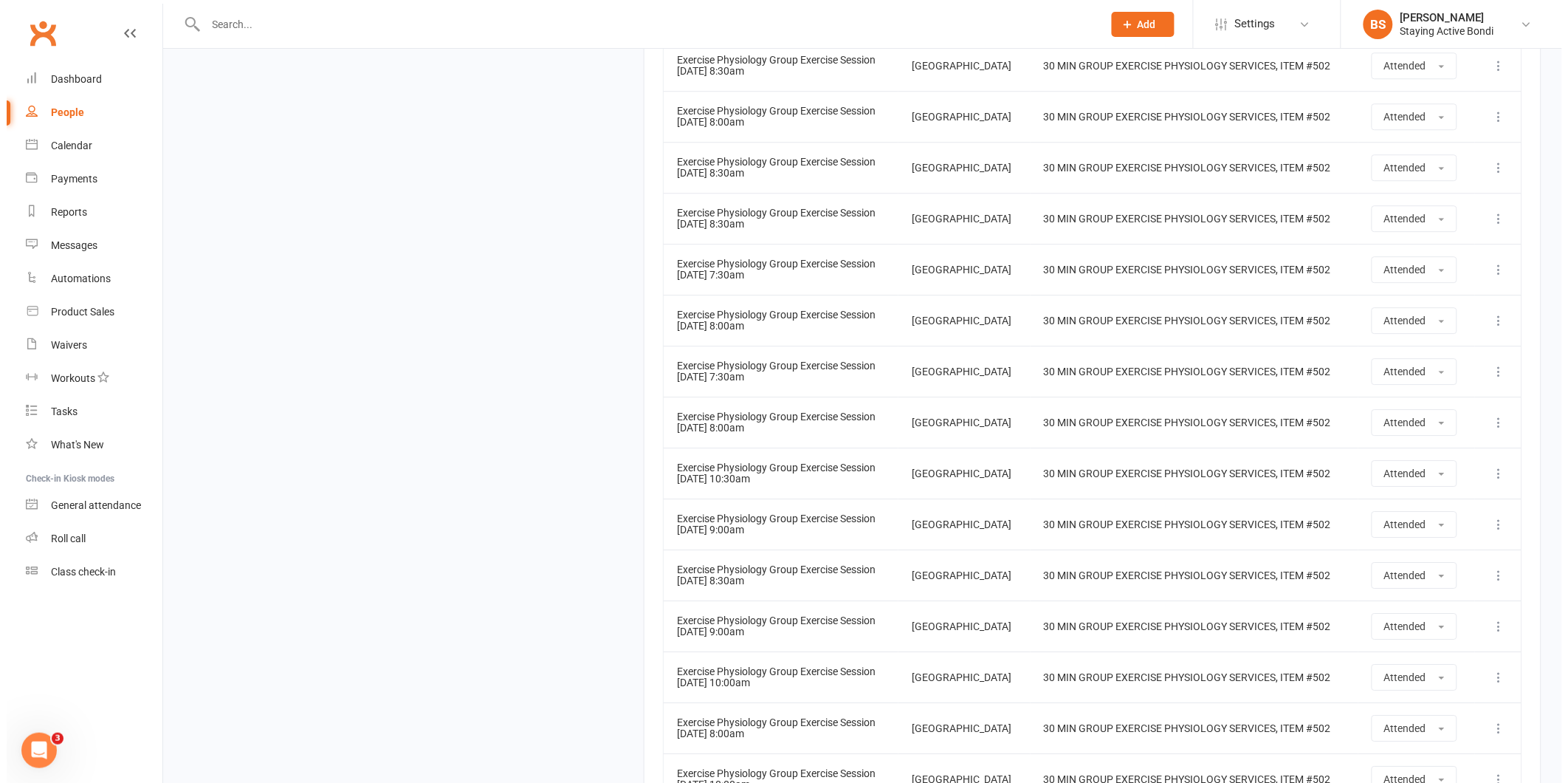
scroll to position [6489, 0]
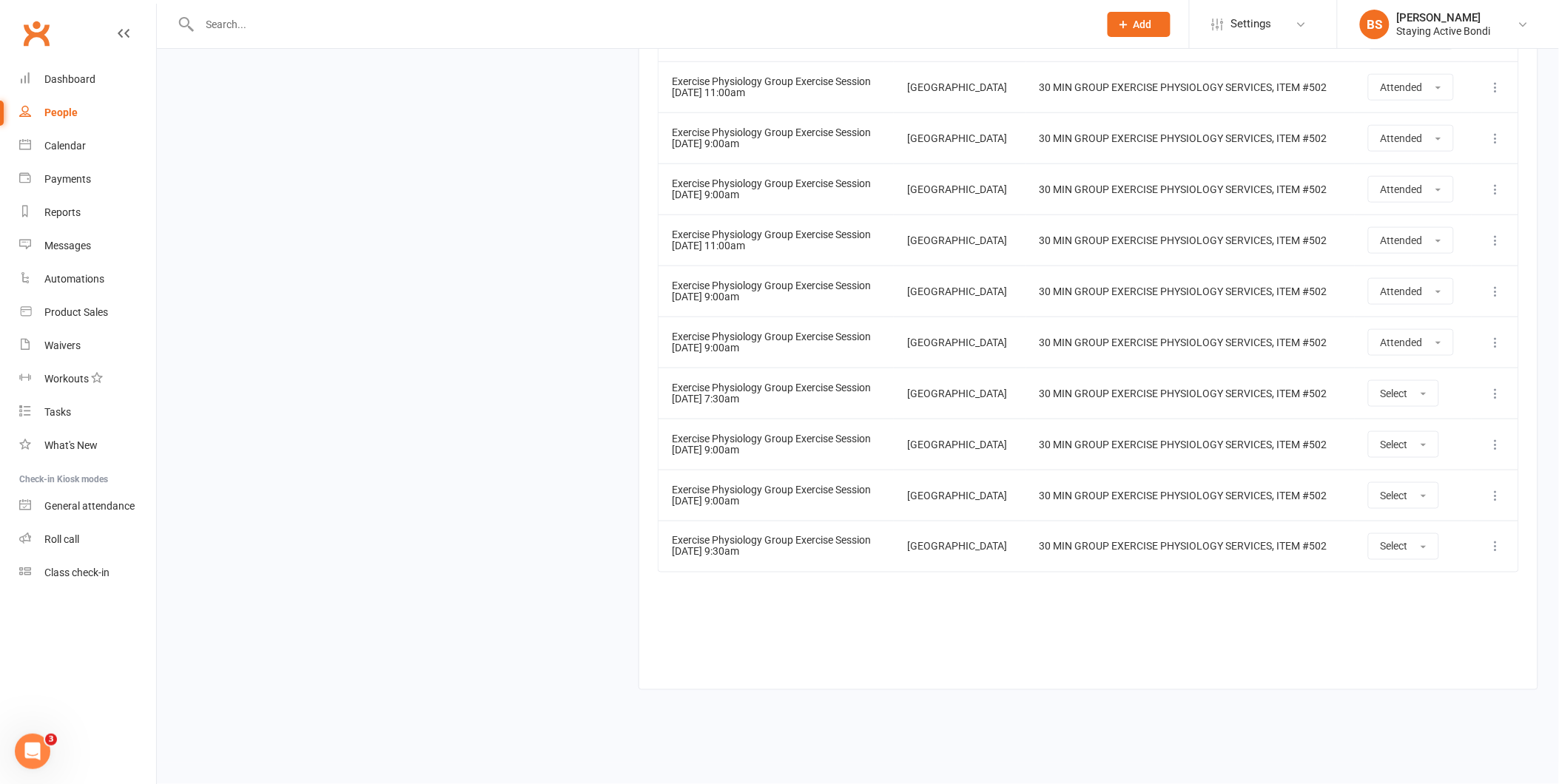
click at [1499, 395] on icon at bounding box center [1496, 393] width 15 height 15
click at [1497, 386] on button at bounding box center [1497, 394] width 18 height 18
click at [1430, 476] on link "Remove booking" at bounding box center [1431, 481] width 147 height 29
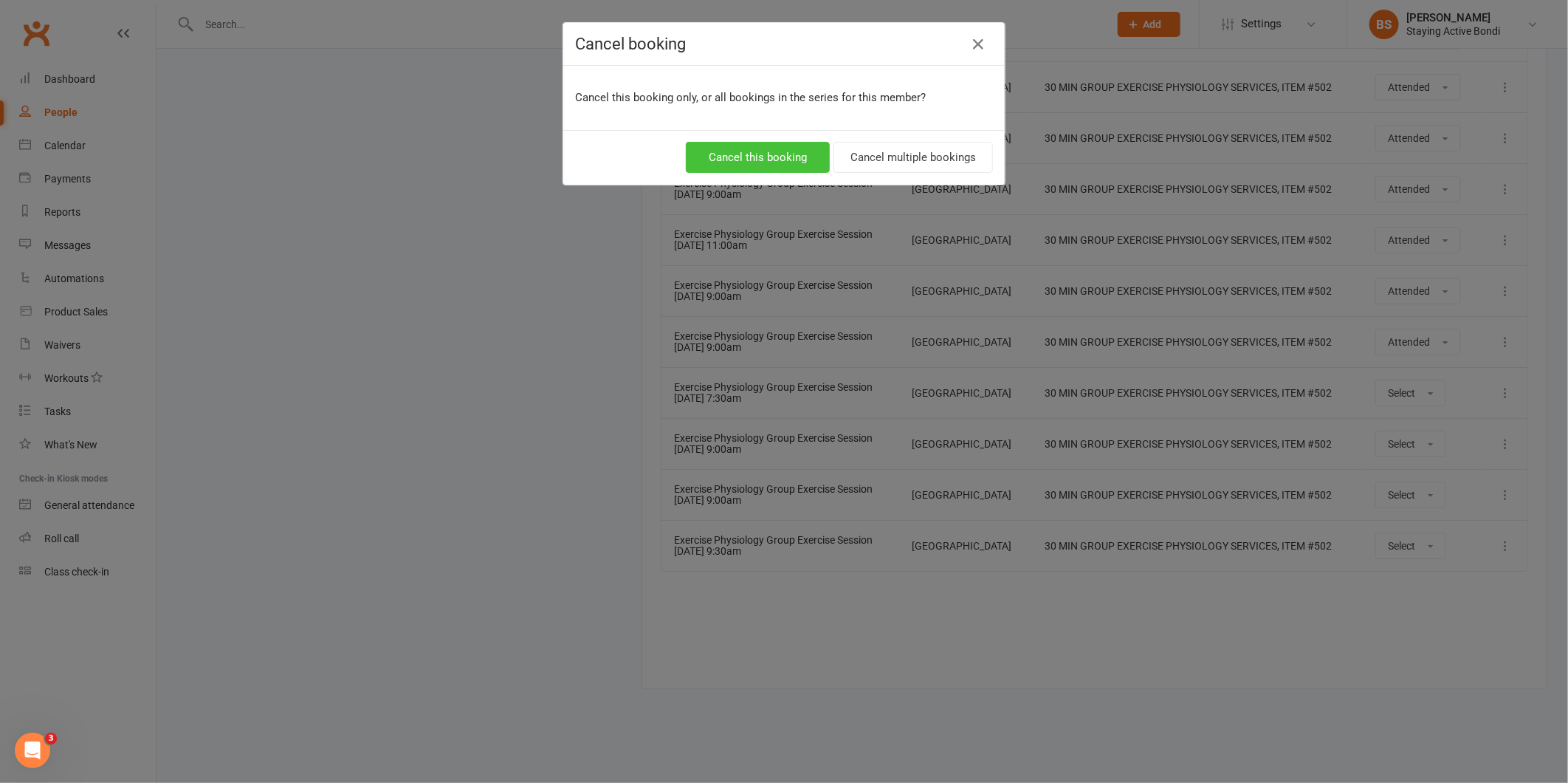
click at [772, 158] on button "Cancel this booking" at bounding box center [758, 157] width 144 height 31
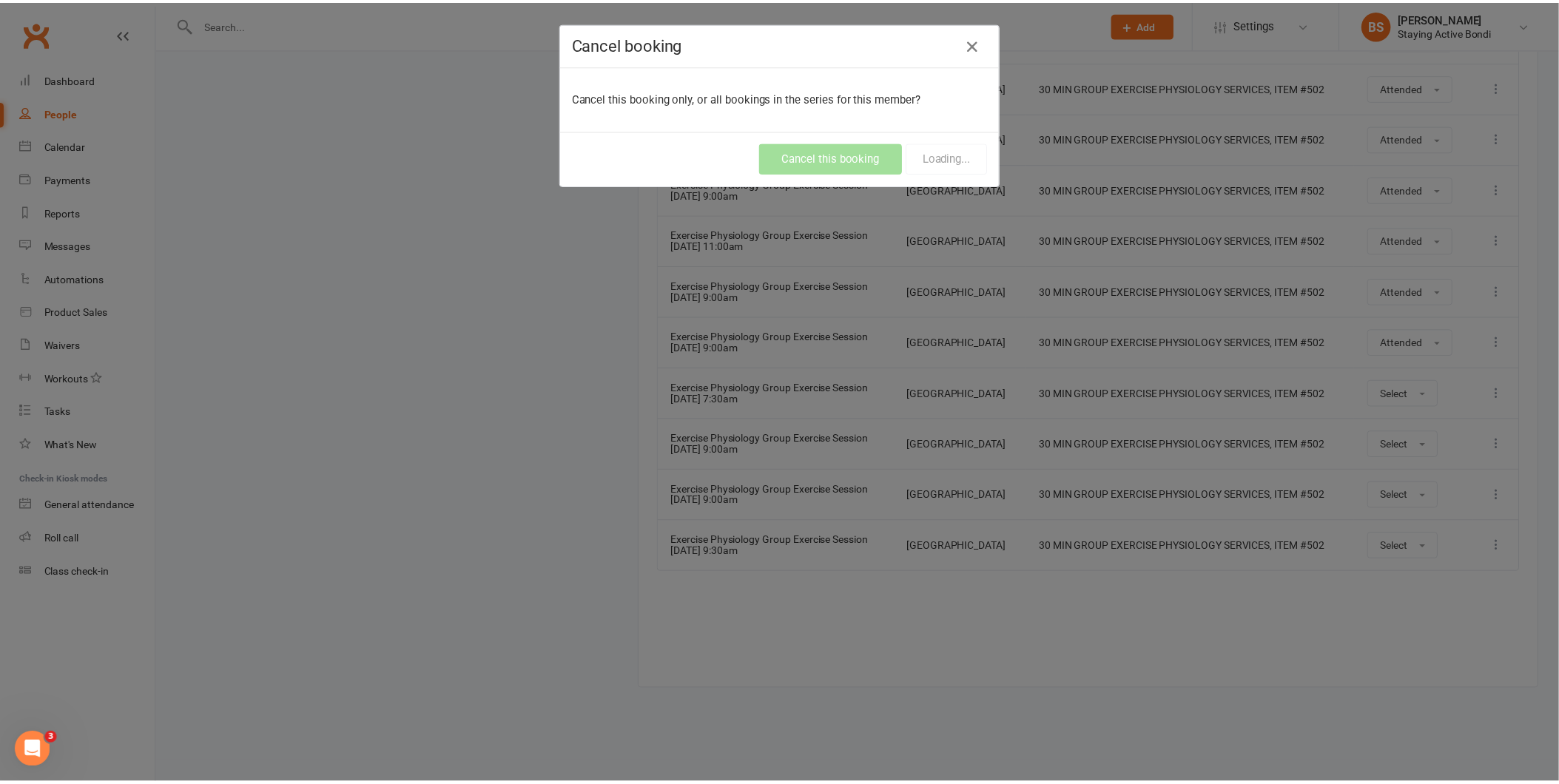
scroll to position [469, 0]
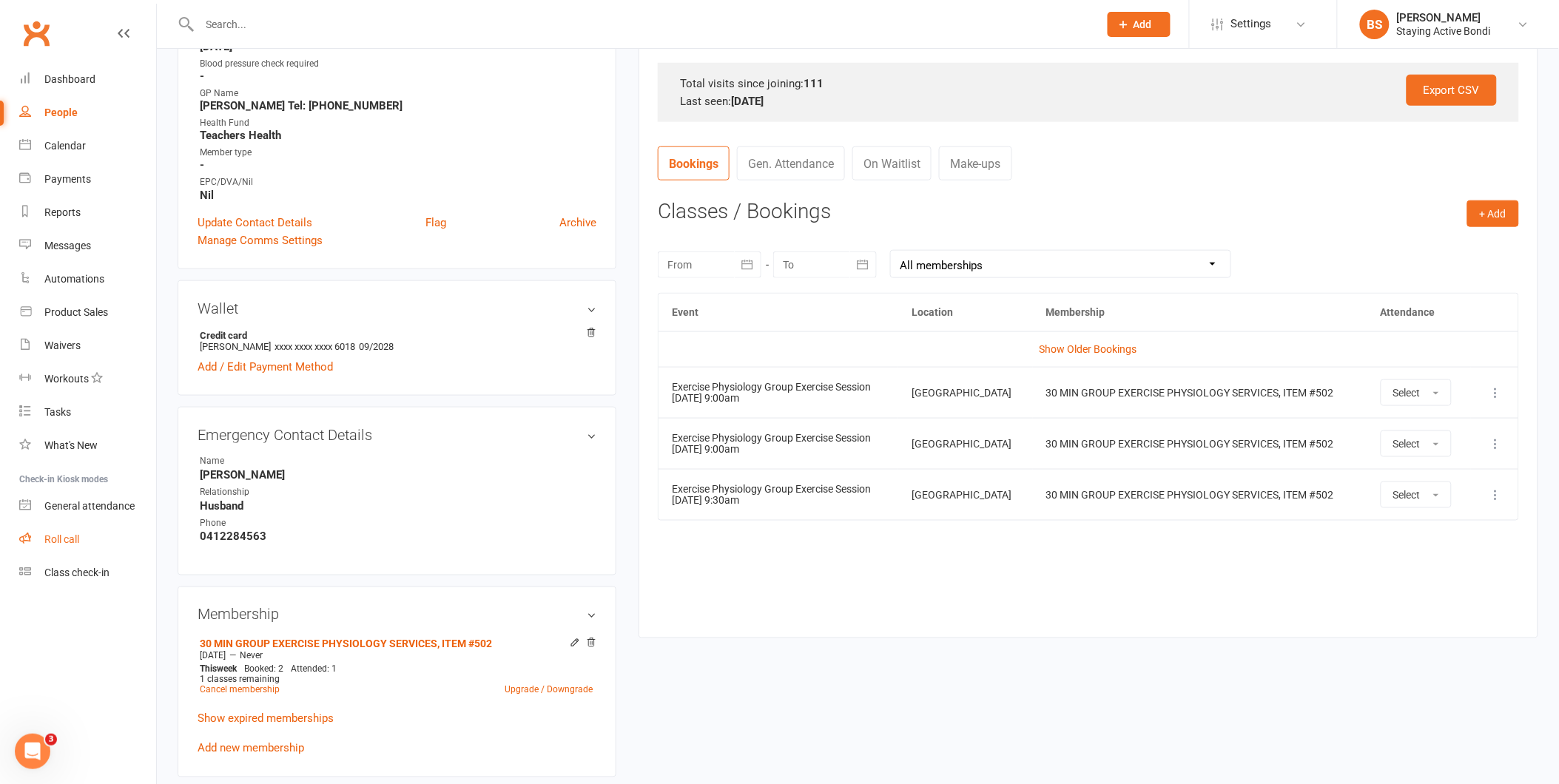
click at [67, 526] on link "Roll call" at bounding box center [88, 539] width 137 height 33
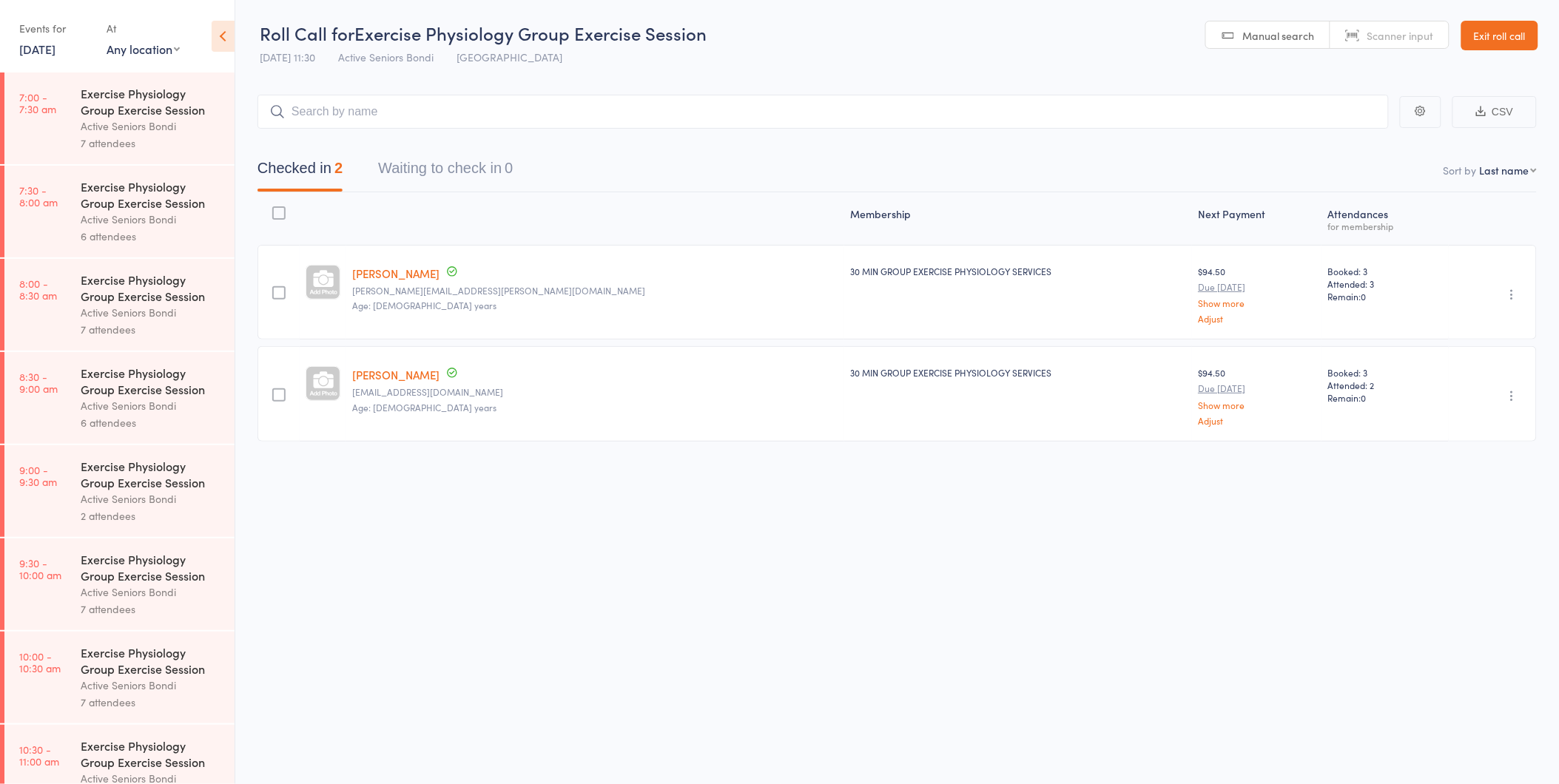
click at [327, 113] on input "search" at bounding box center [824, 112] width 1131 height 34
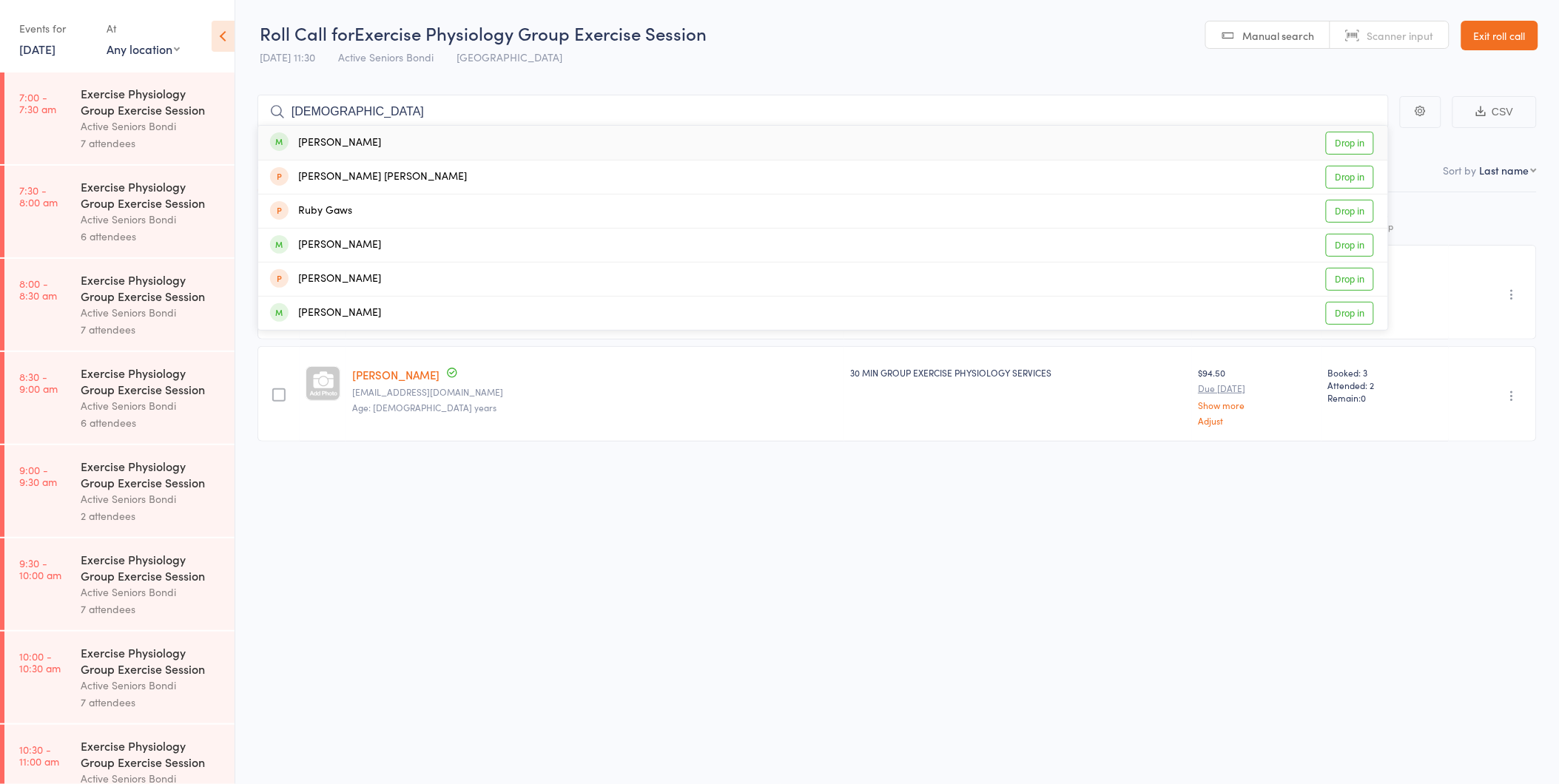
type input "[DEMOGRAPHIC_DATA]"
click at [1363, 143] on link "Drop in" at bounding box center [1350, 143] width 48 height 23
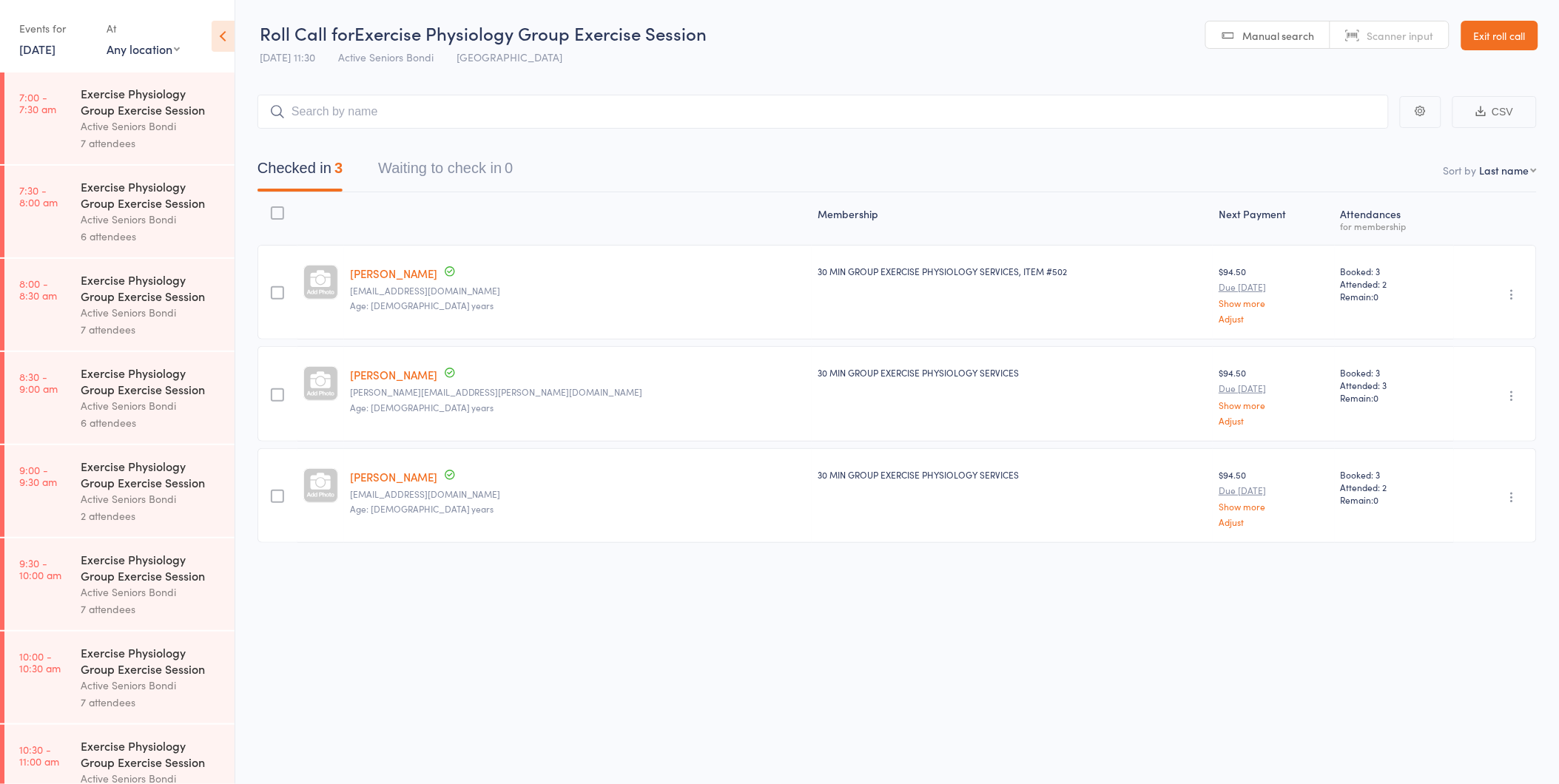
click at [1483, 38] on link "Exit roll call" at bounding box center [1499, 35] width 77 height 29
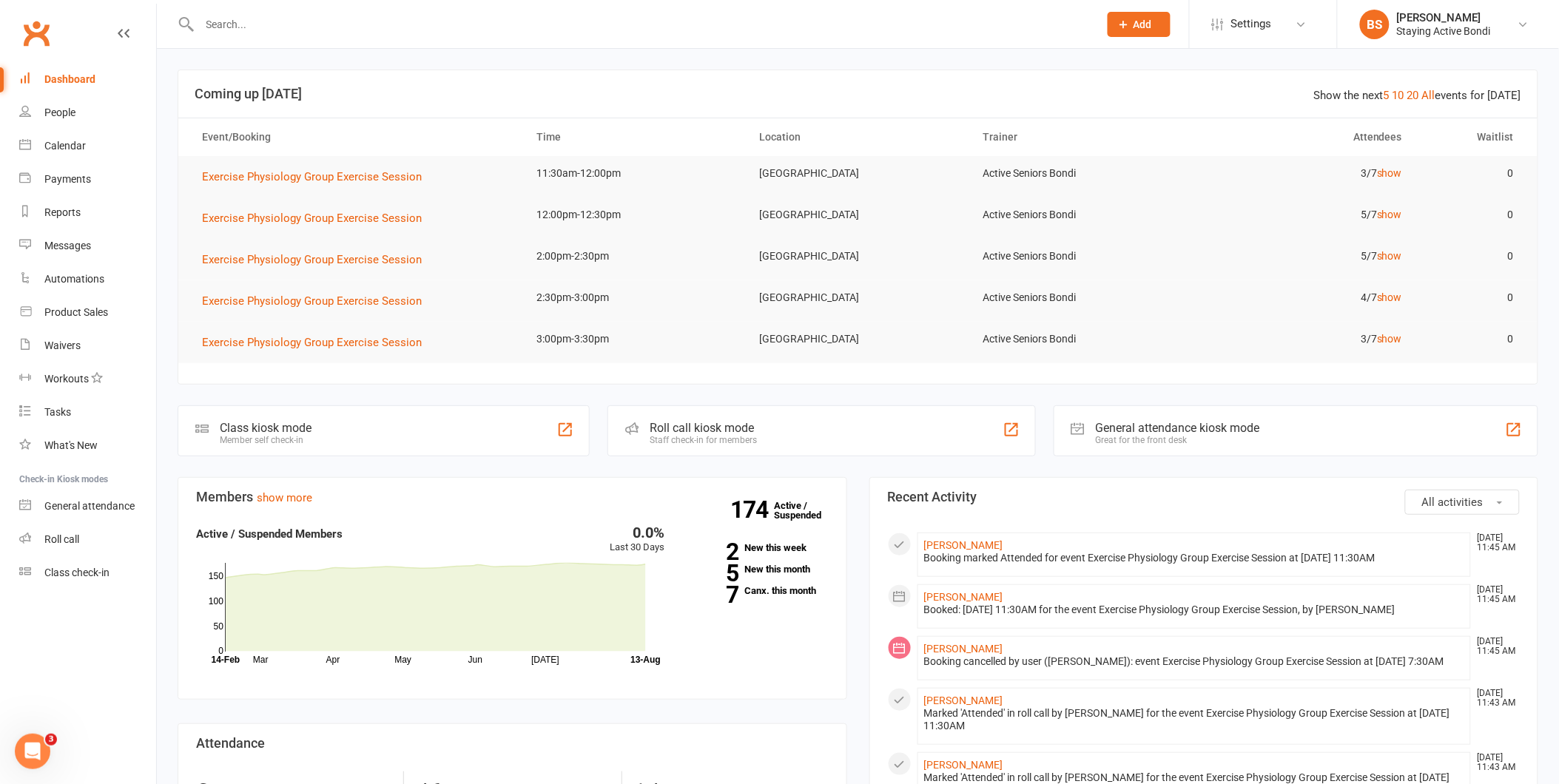
click at [211, 24] on input "text" at bounding box center [642, 24] width 893 height 20
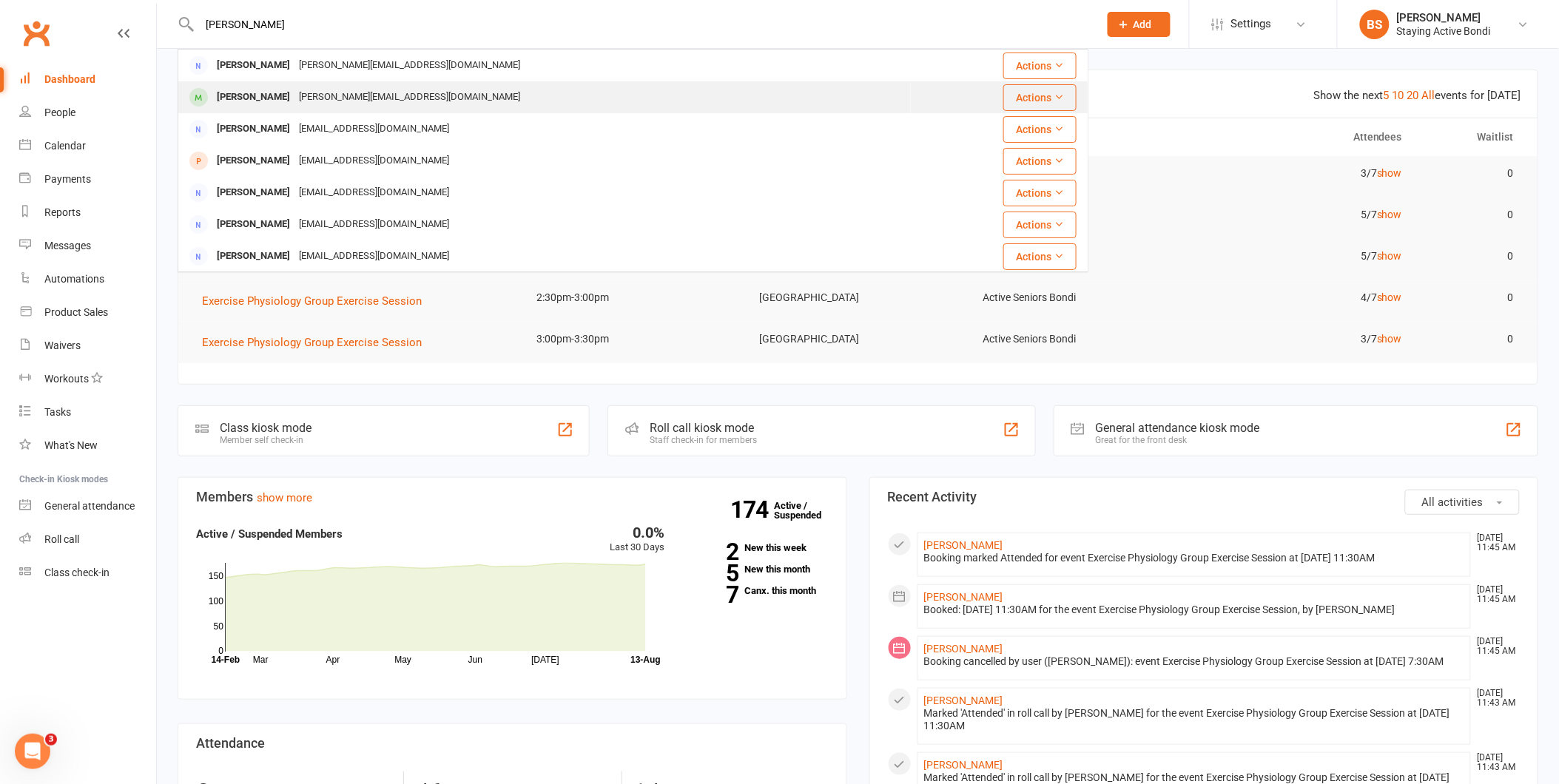
type input "[PERSON_NAME]"
click at [333, 95] on div "[PERSON_NAME][EMAIL_ADDRESS][DOMAIN_NAME]" at bounding box center [409, 97] width 230 height 21
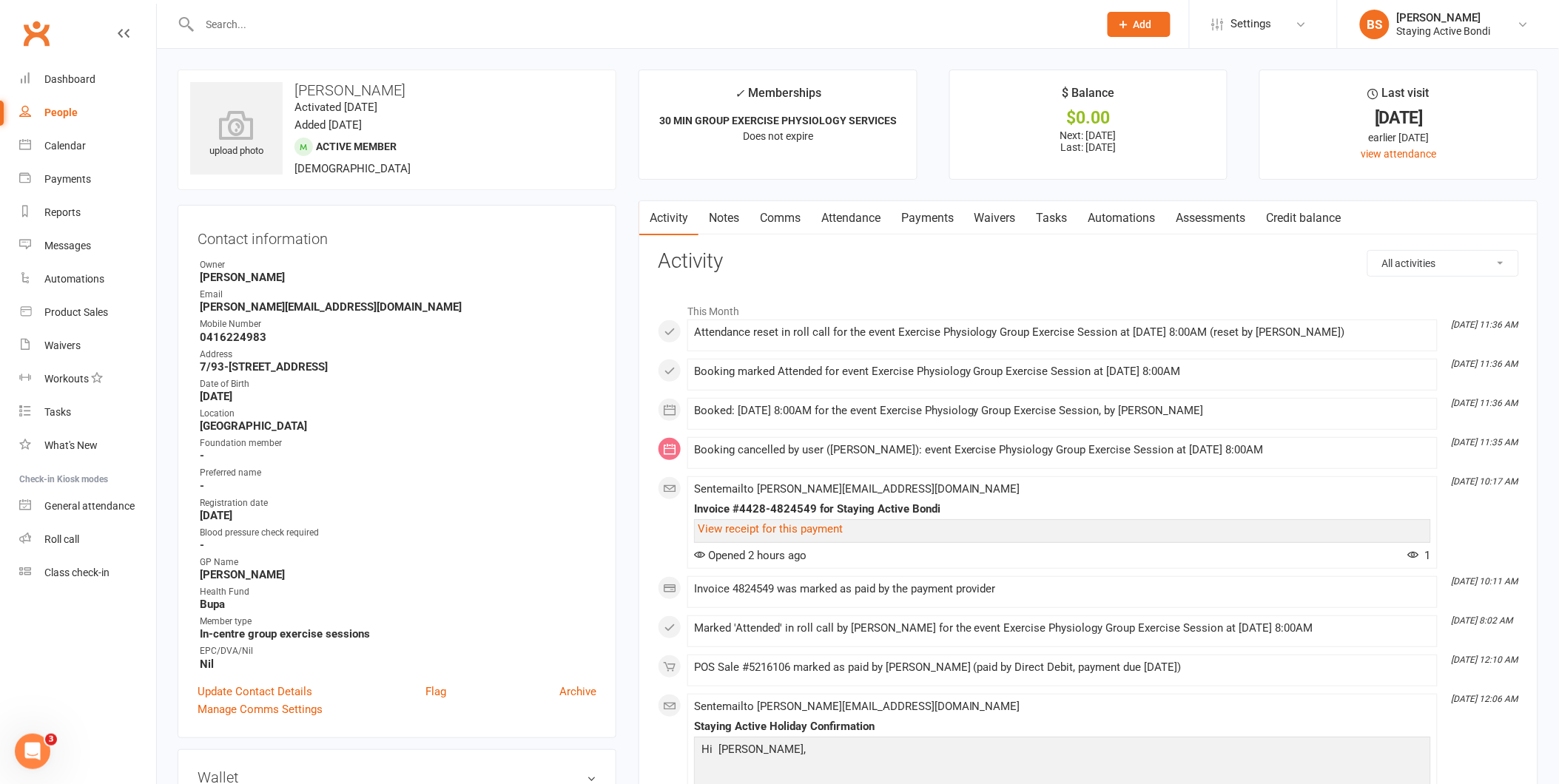
click at [858, 211] on link "Attendance" at bounding box center [851, 218] width 80 height 34
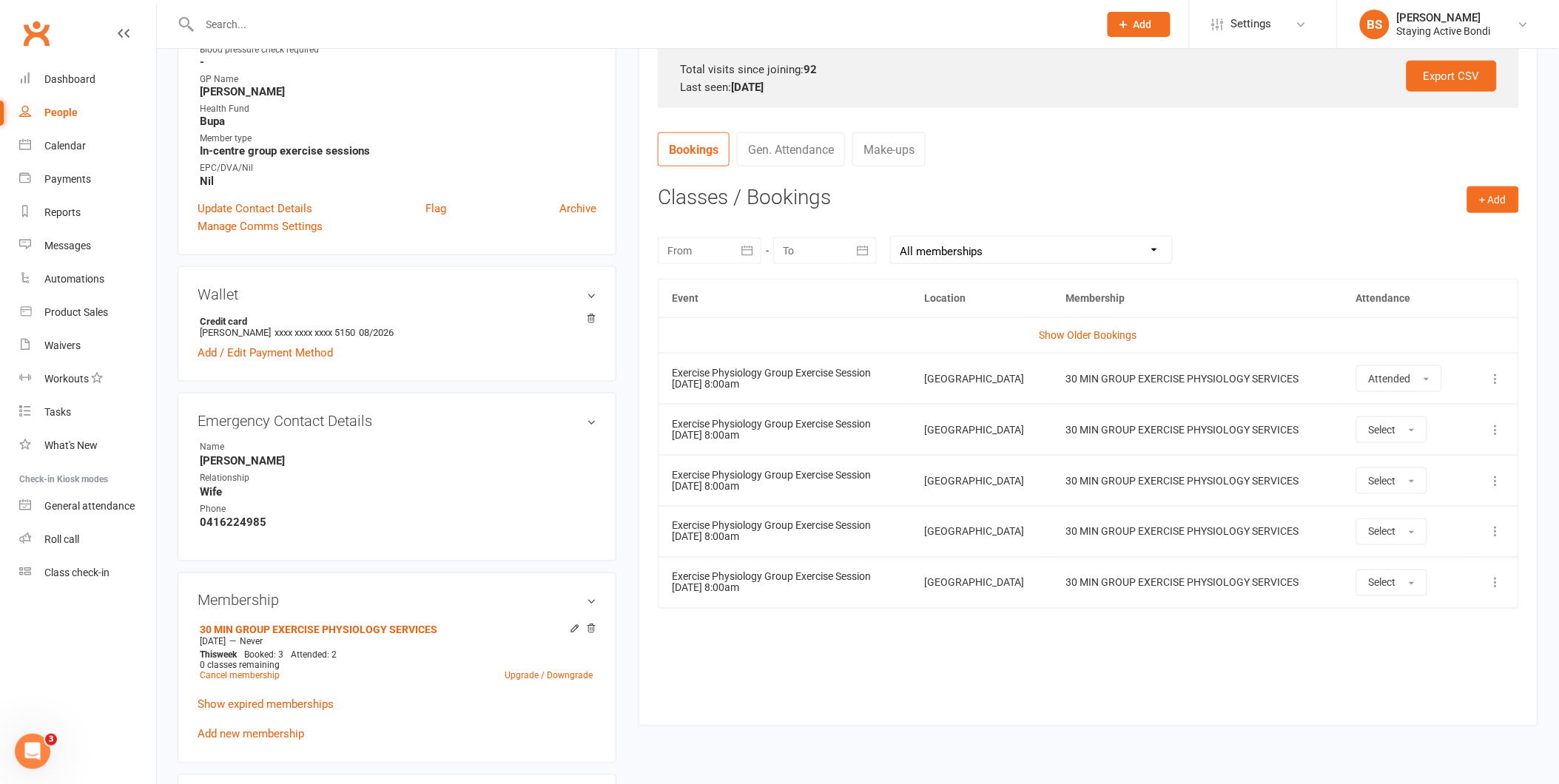
scroll to position [503, 0]
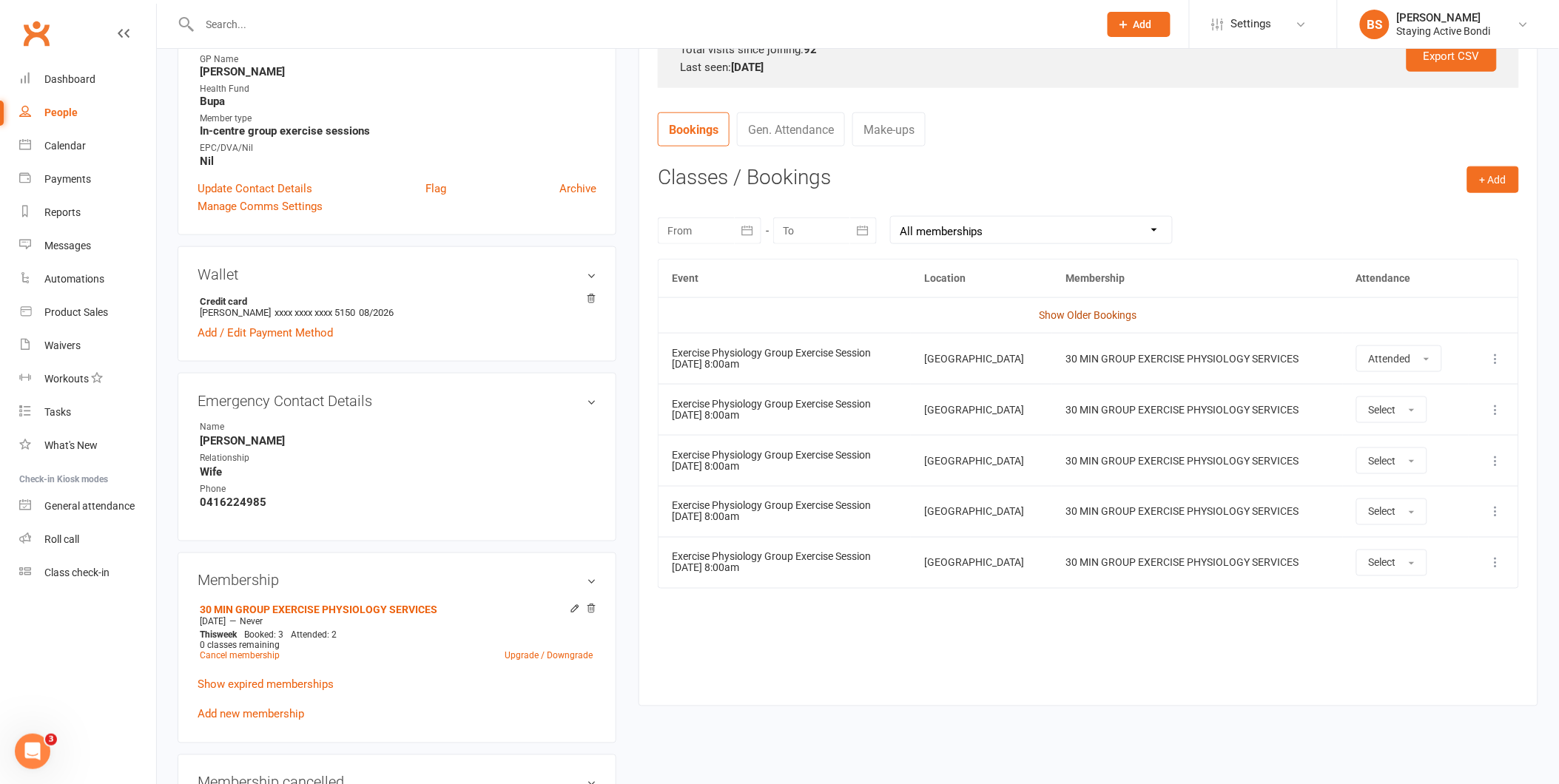
click at [1084, 313] on link "Show Older Bookings" at bounding box center [1089, 315] width 98 height 12
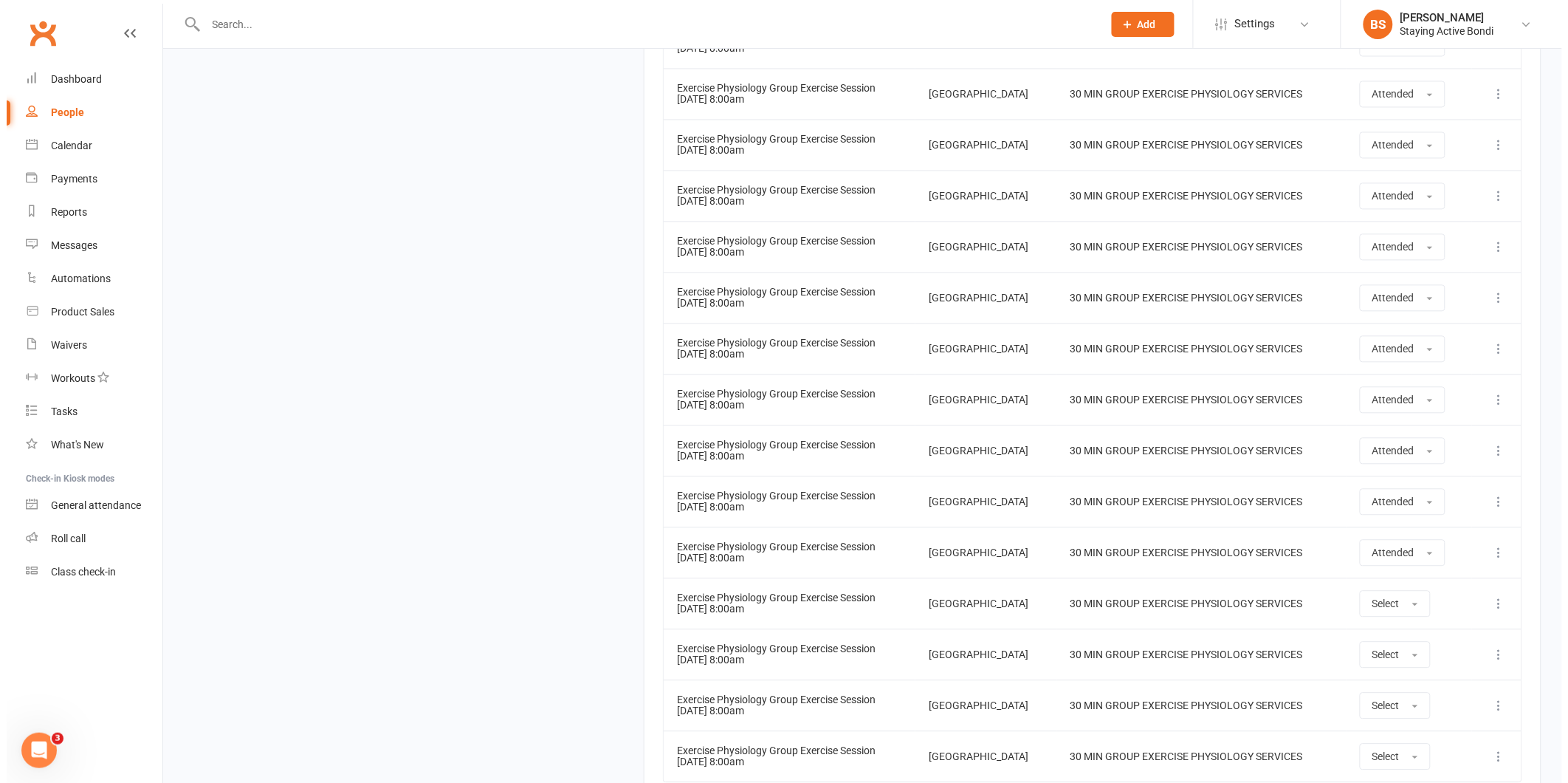
scroll to position [5214, 0]
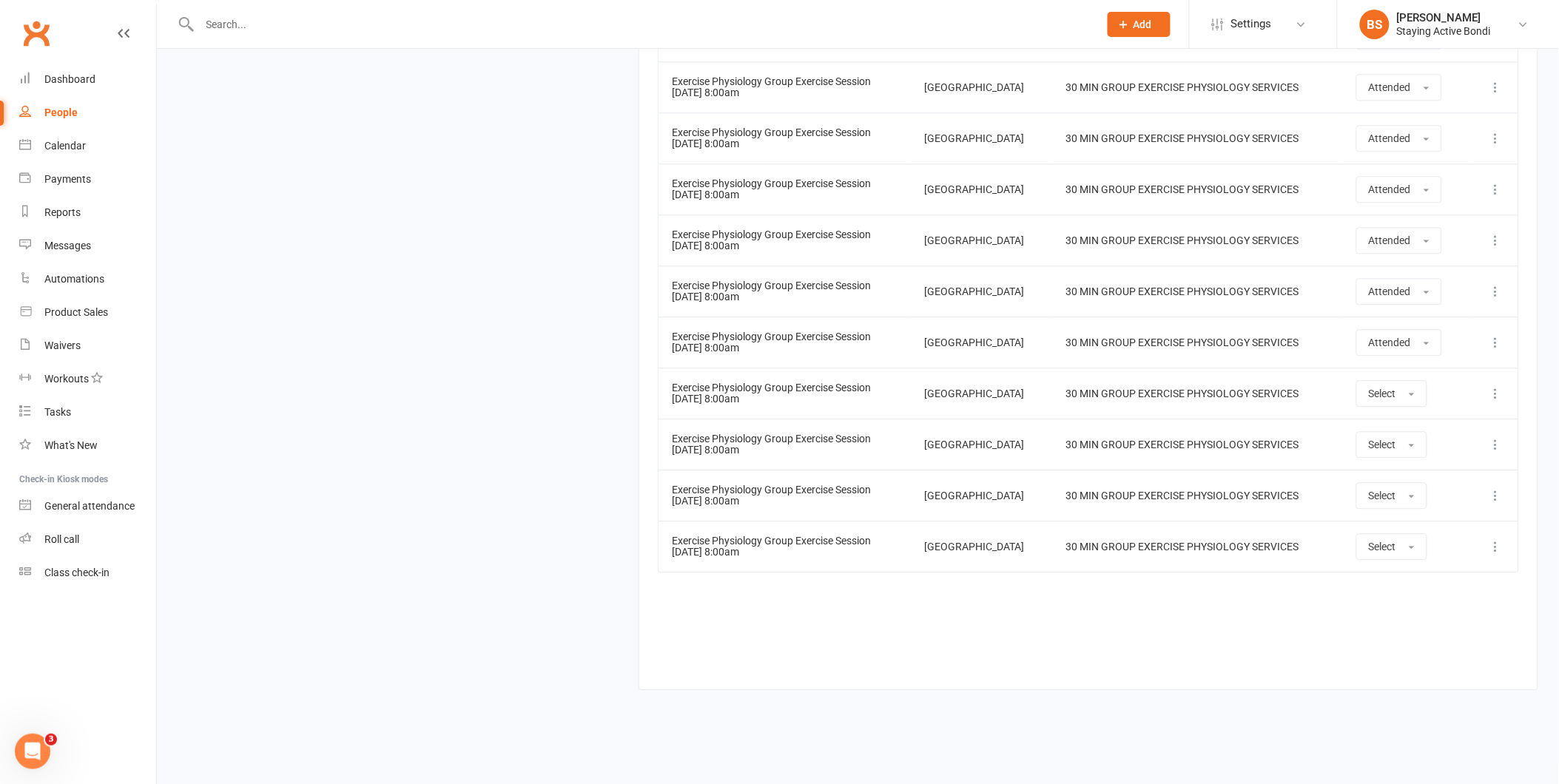
click at [1495, 387] on icon at bounding box center [1496, 393] width 15 height 15
click at [1460, 482] on link "Remove booking" at bounding box center [1431, 481] width 147 height 29
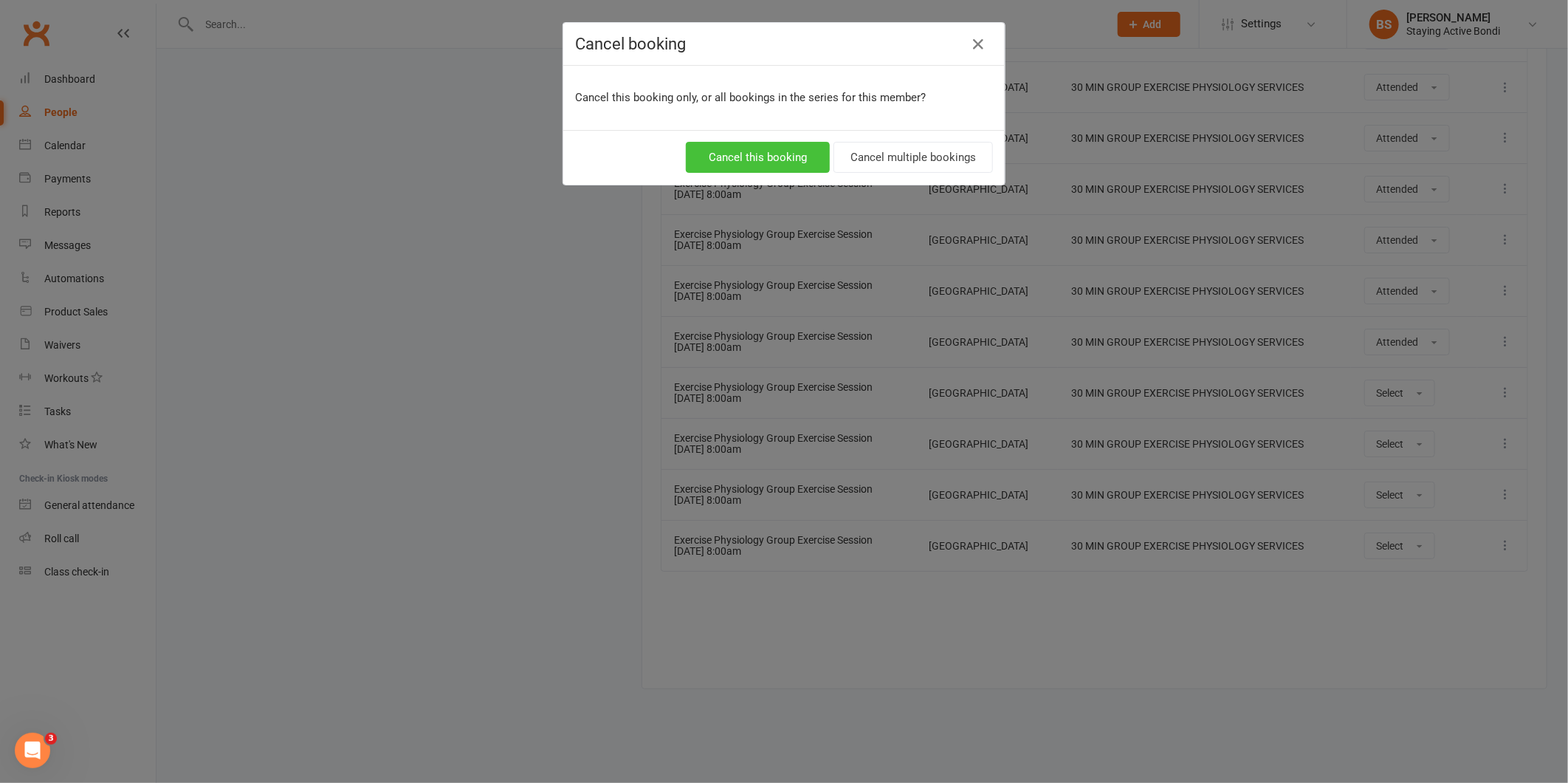
click at [768, 155] on button "Cancel this booking" at bounding box center [758, 157] width 144 height 31
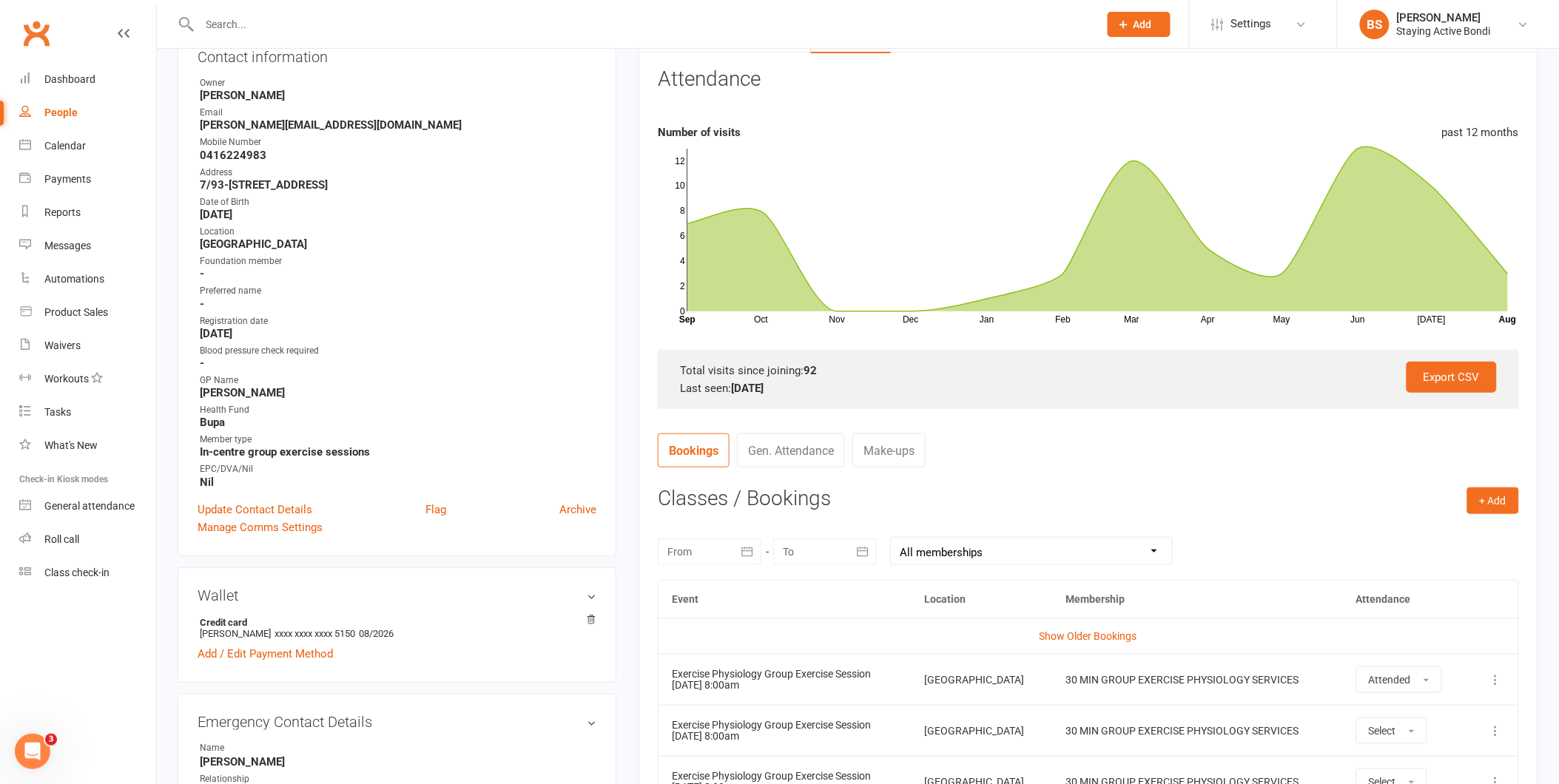
scroll to position [283, 0]
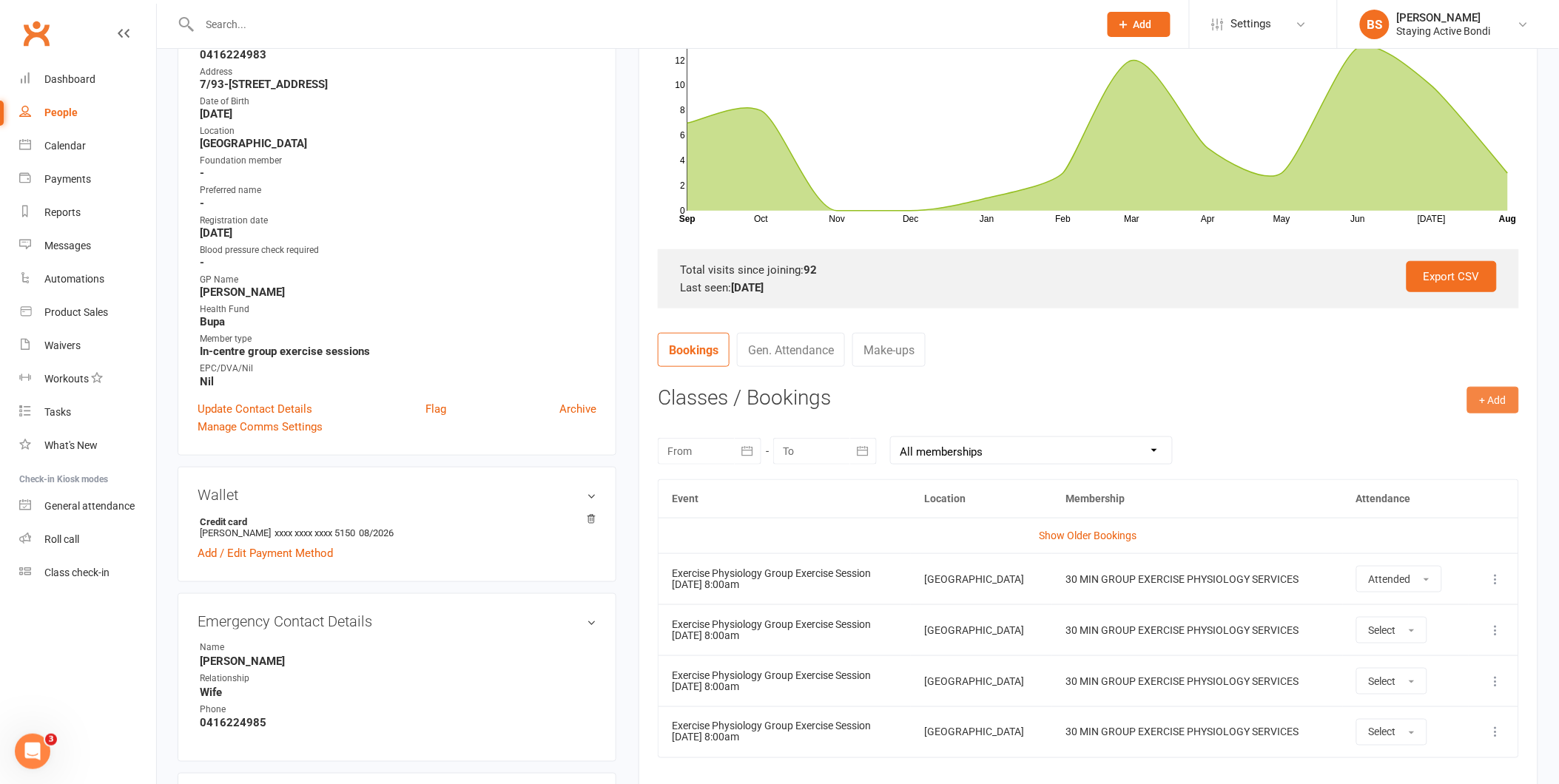
click at [1503, 396] on button "+ Add" at bounding box center [1493, 400] width 52 height 27
click at [1452, 438] on link "Book Event" at bounding box center [1445, 433] width 147 height 29
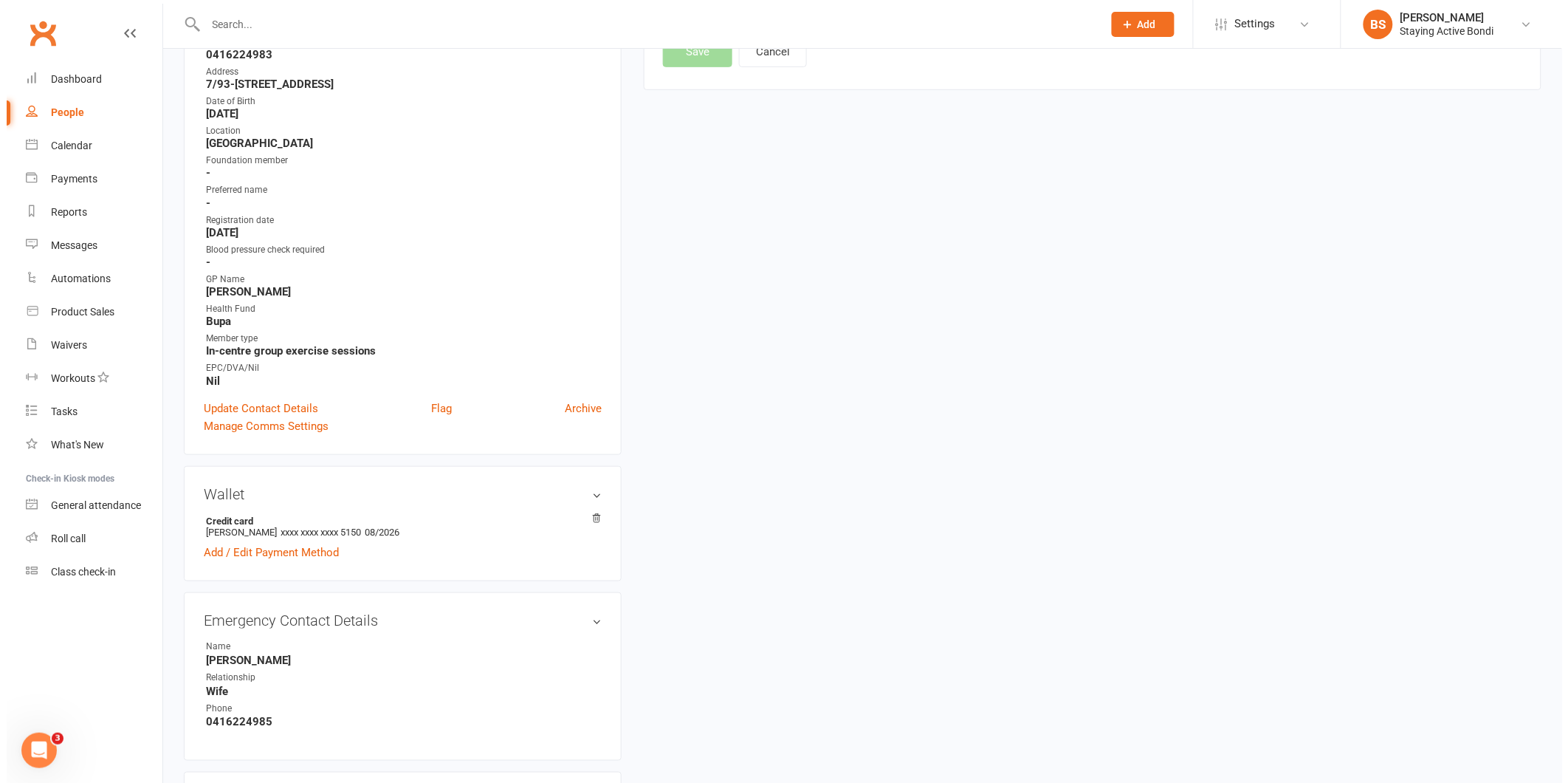
scroll to position [126, 0]
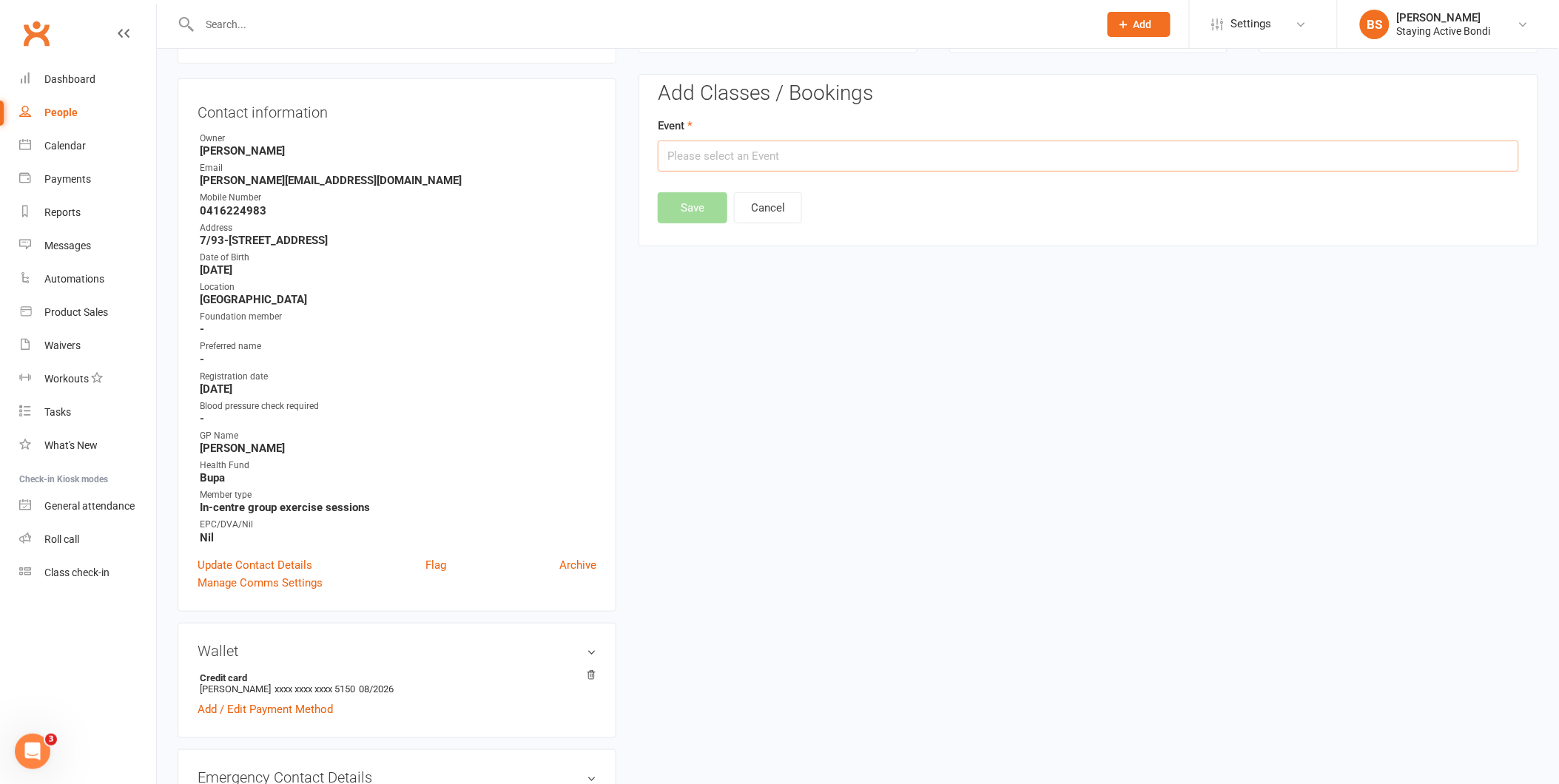
click at [666, 151] on input "text" at bounding box center [1089, 156] width 862 height 31
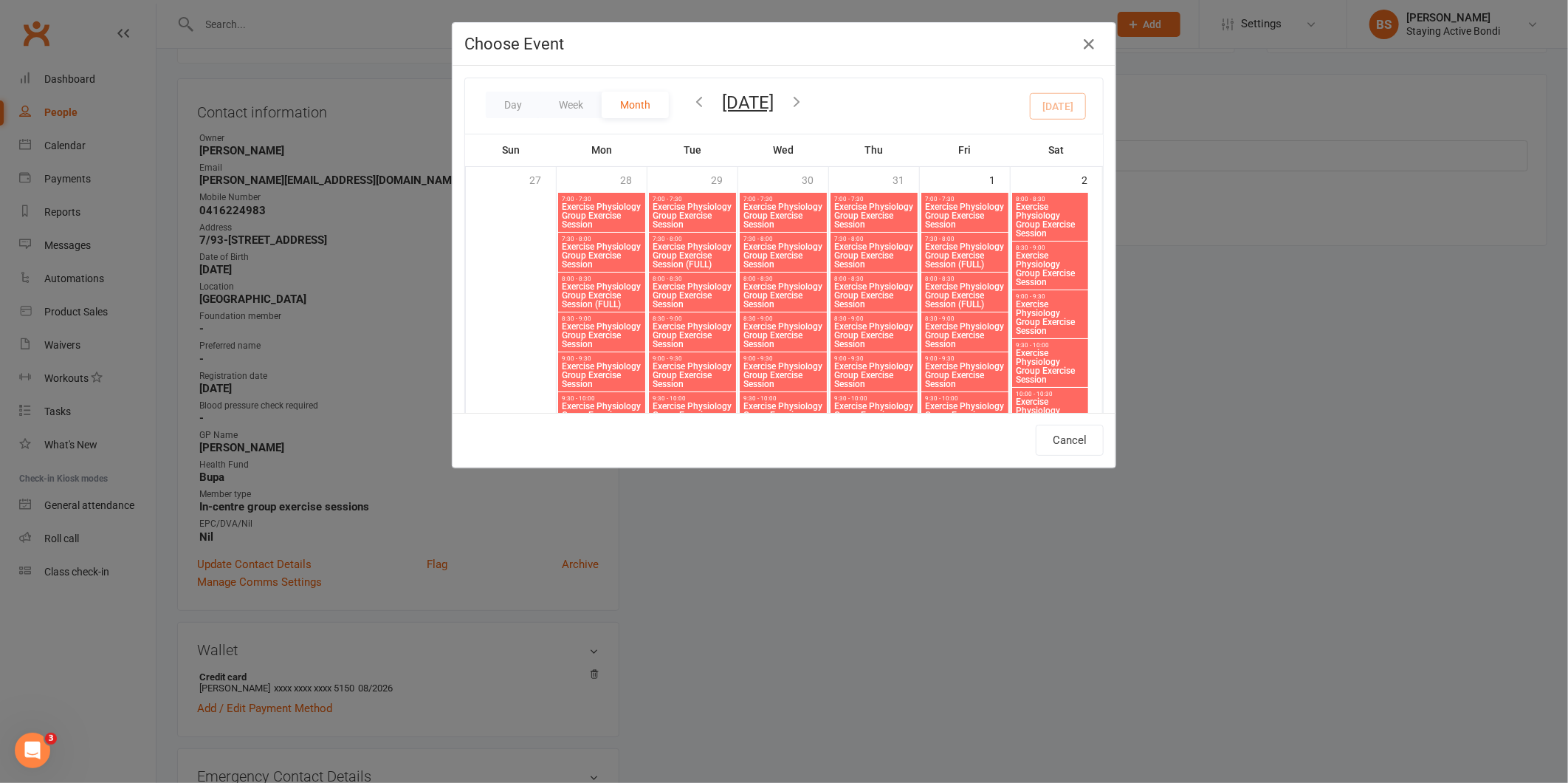
type input "Exercise Physiology Group Exercise Session - Jul 31, 2025 8:30:00 AM"
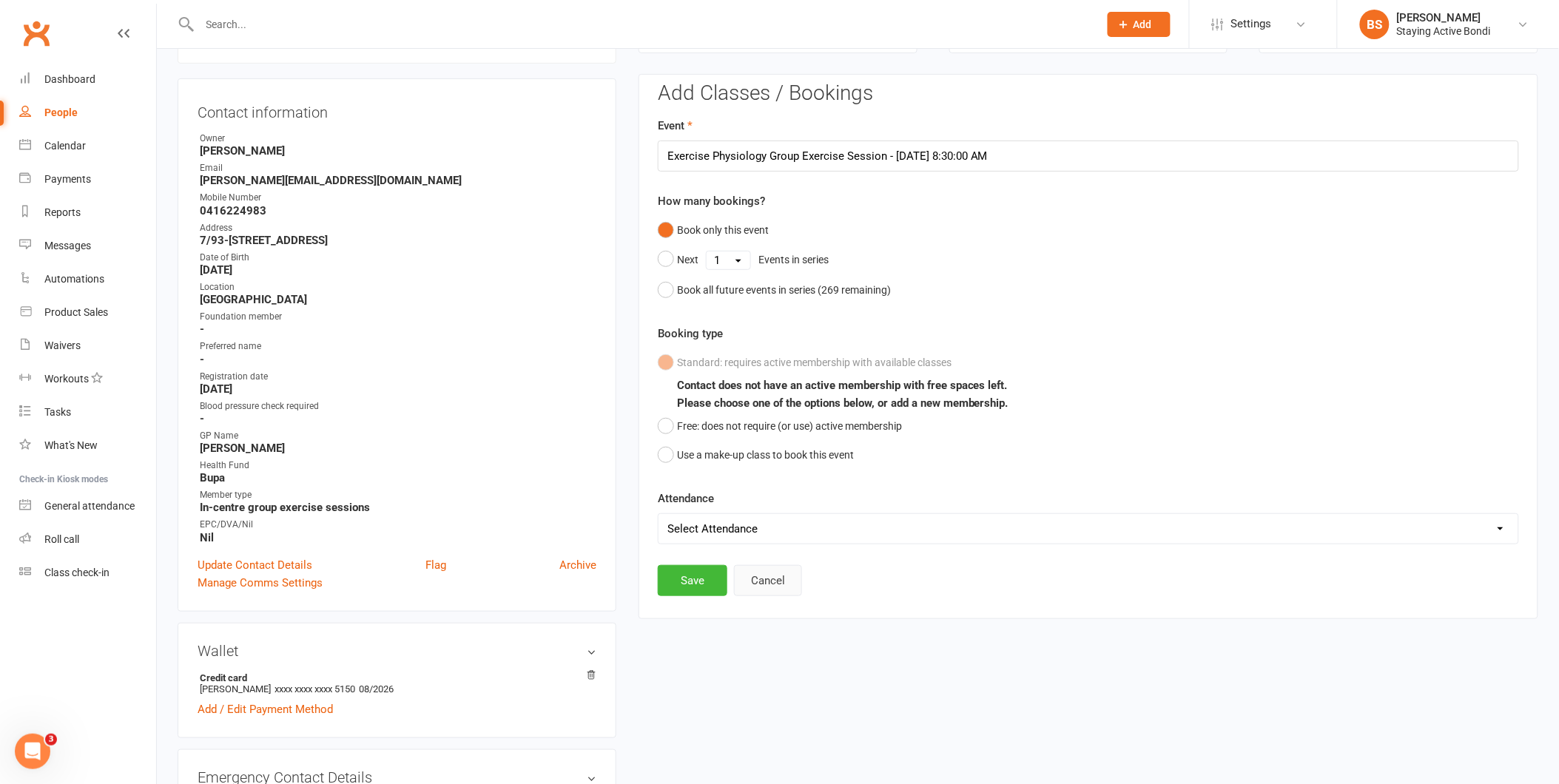
click at [757, 583] on button "Cancel" at bounding box center [767, 580] width 68 height 31
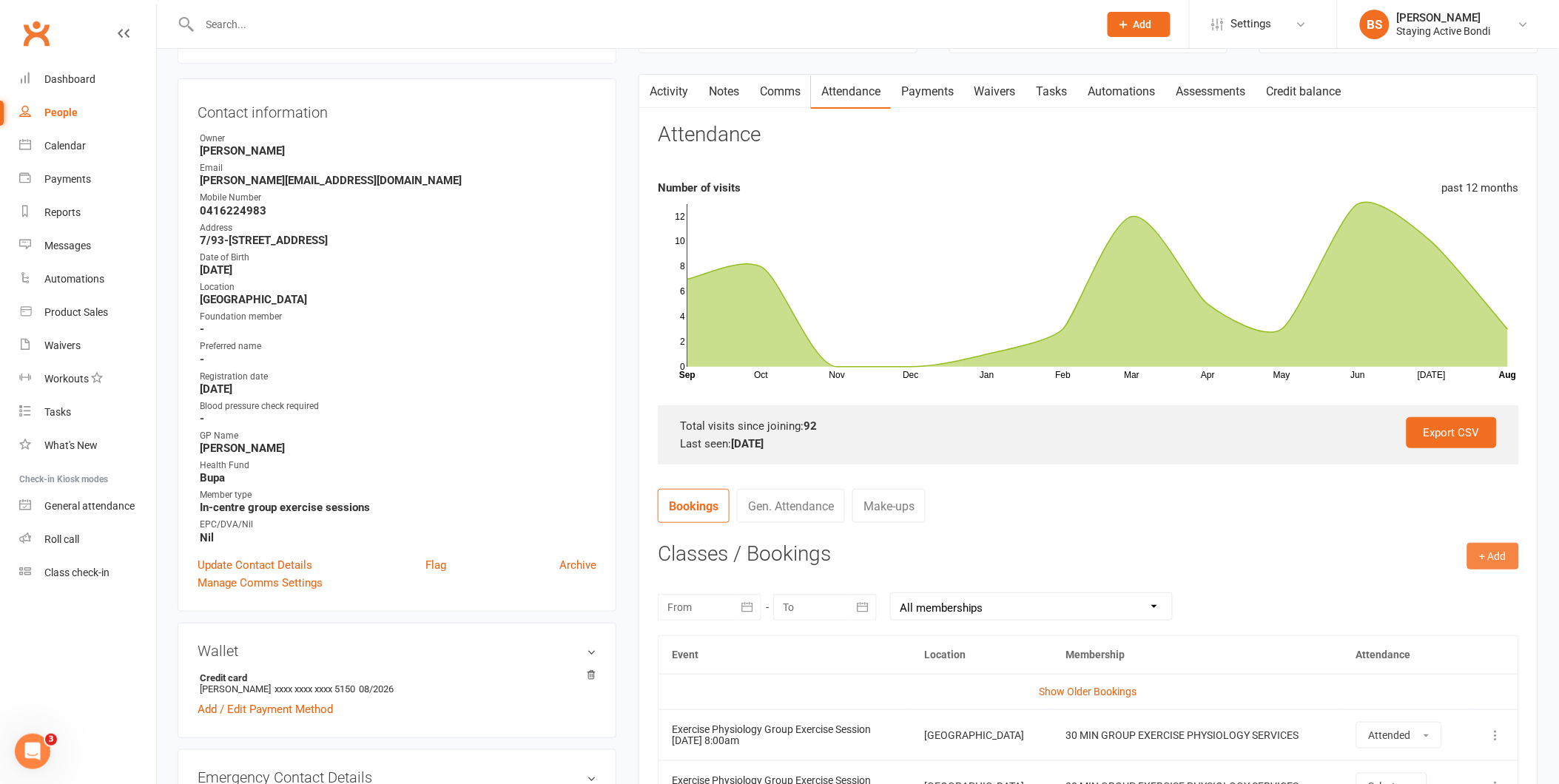
click at [1491, 559] on button "+ Add" at bounding box center [1493, 556] width 52 height 27
click at [1480, 594] on link "Book Event" at bounding box center [1445, 589] width 147 height 29
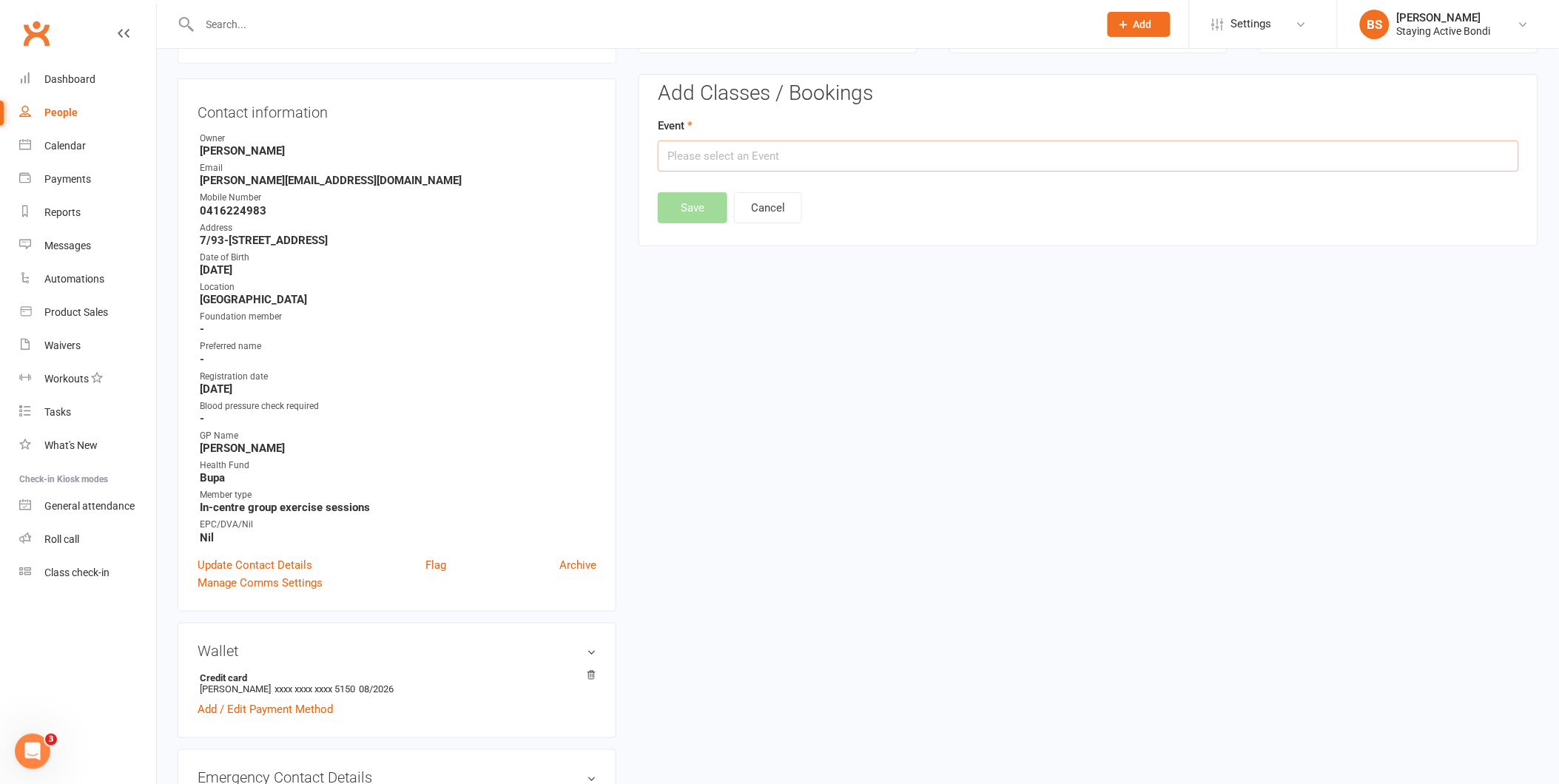
click at [706, 161] on input "text" at bounding box center [1089, 156] width 862 height 31
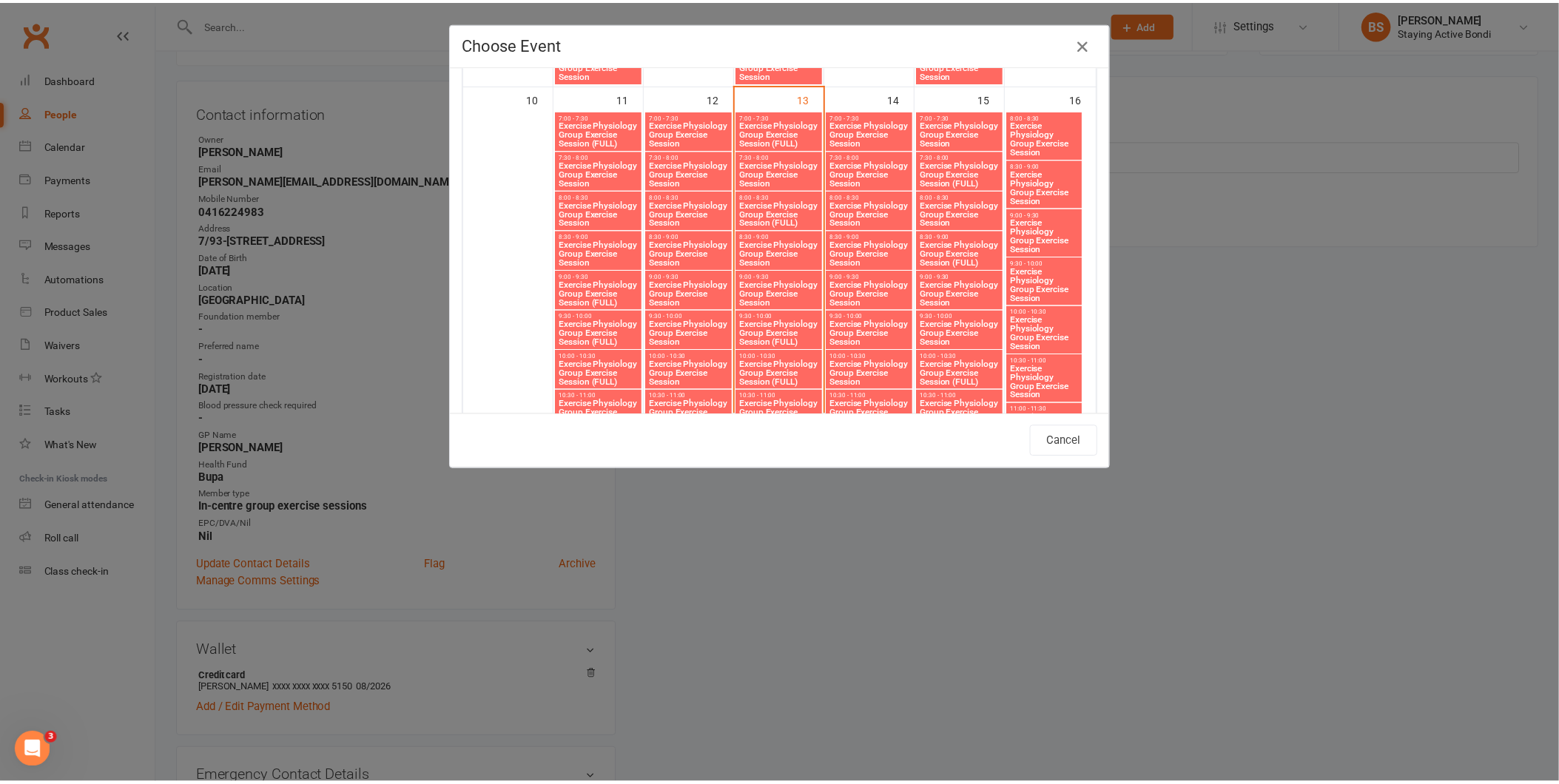
scroll to position [1325, 0]
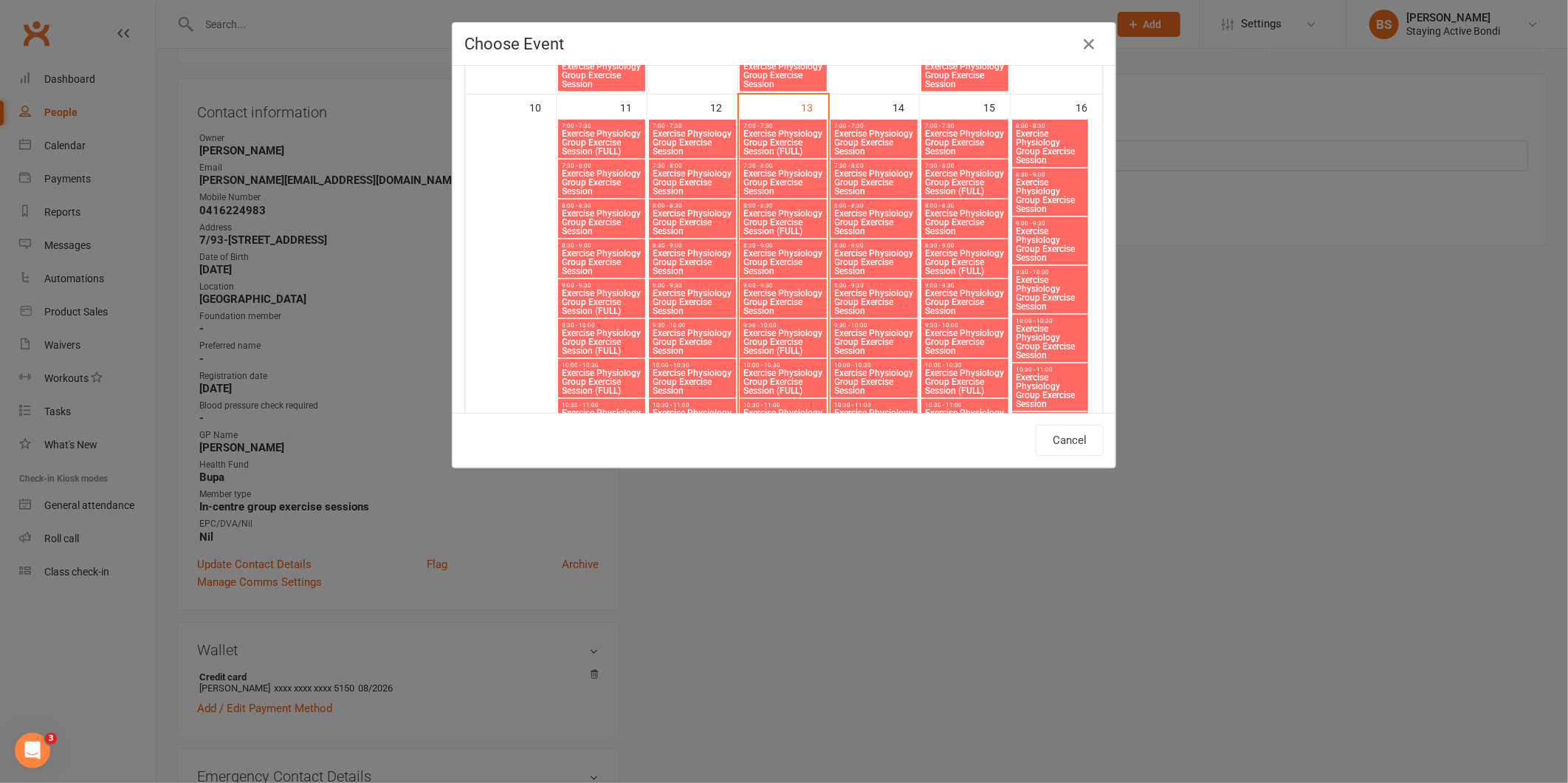
click at [847, 133] on span "Exercise Physiology Group Exercise Session" at bounding box center [874, 143] width 82 height 27
type input "Exercise Physiology Group Exercise Session - Aug 14, 2025 7:00:00 AM"
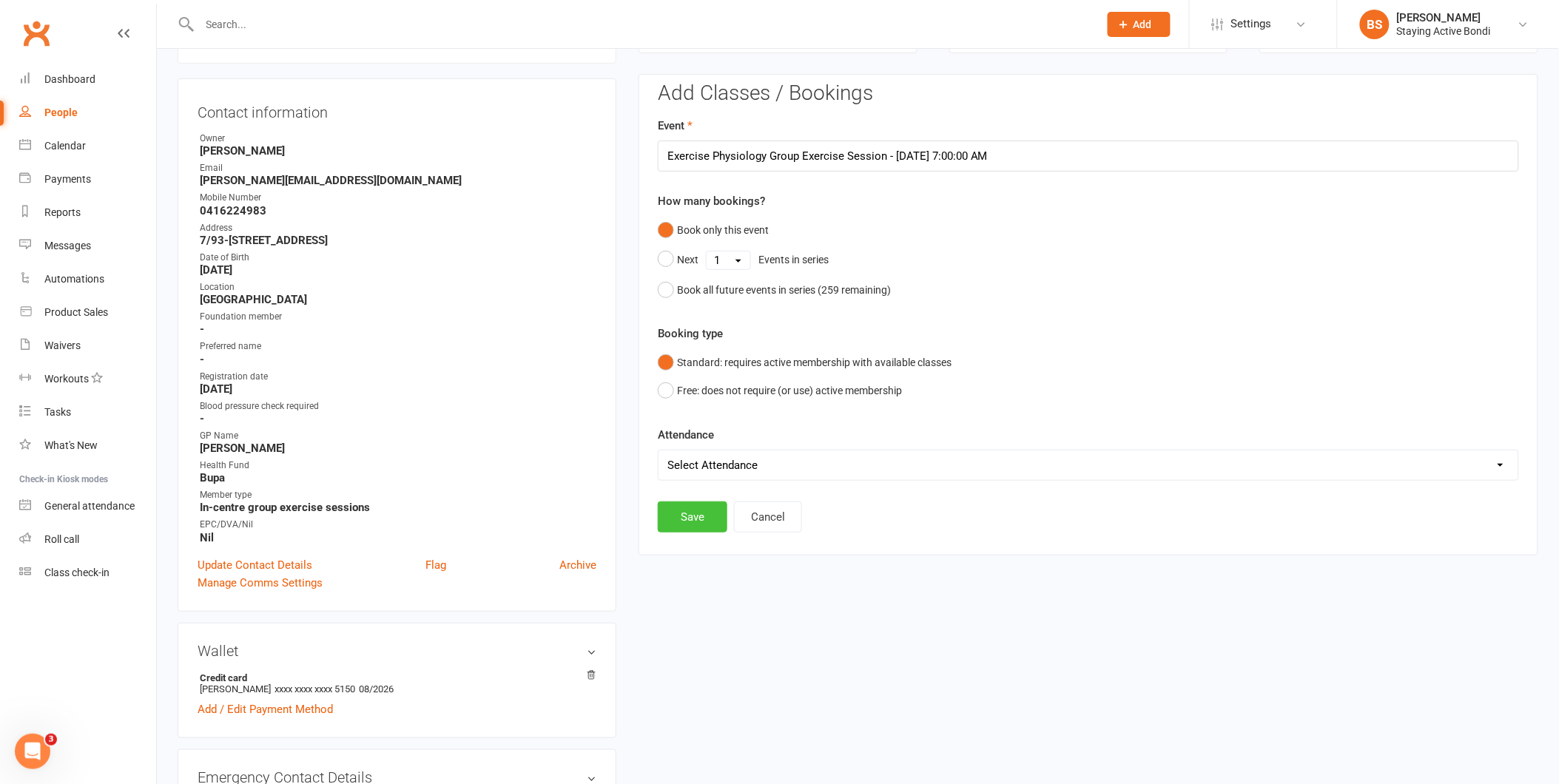
click at [684, 513] on button "Save" at bounding box center [693, 516] width 69 height 31
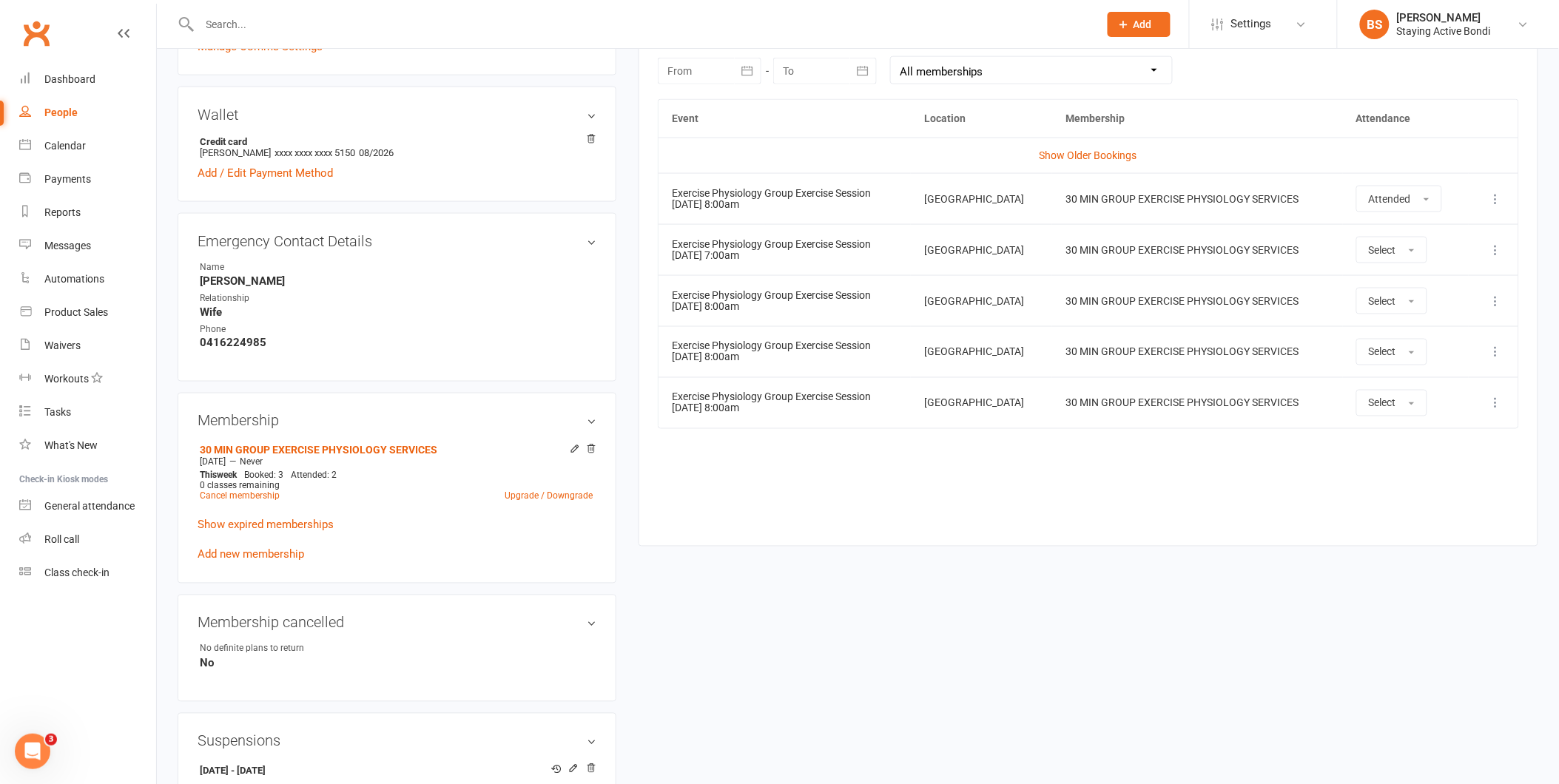
scroll to position [526, 0]
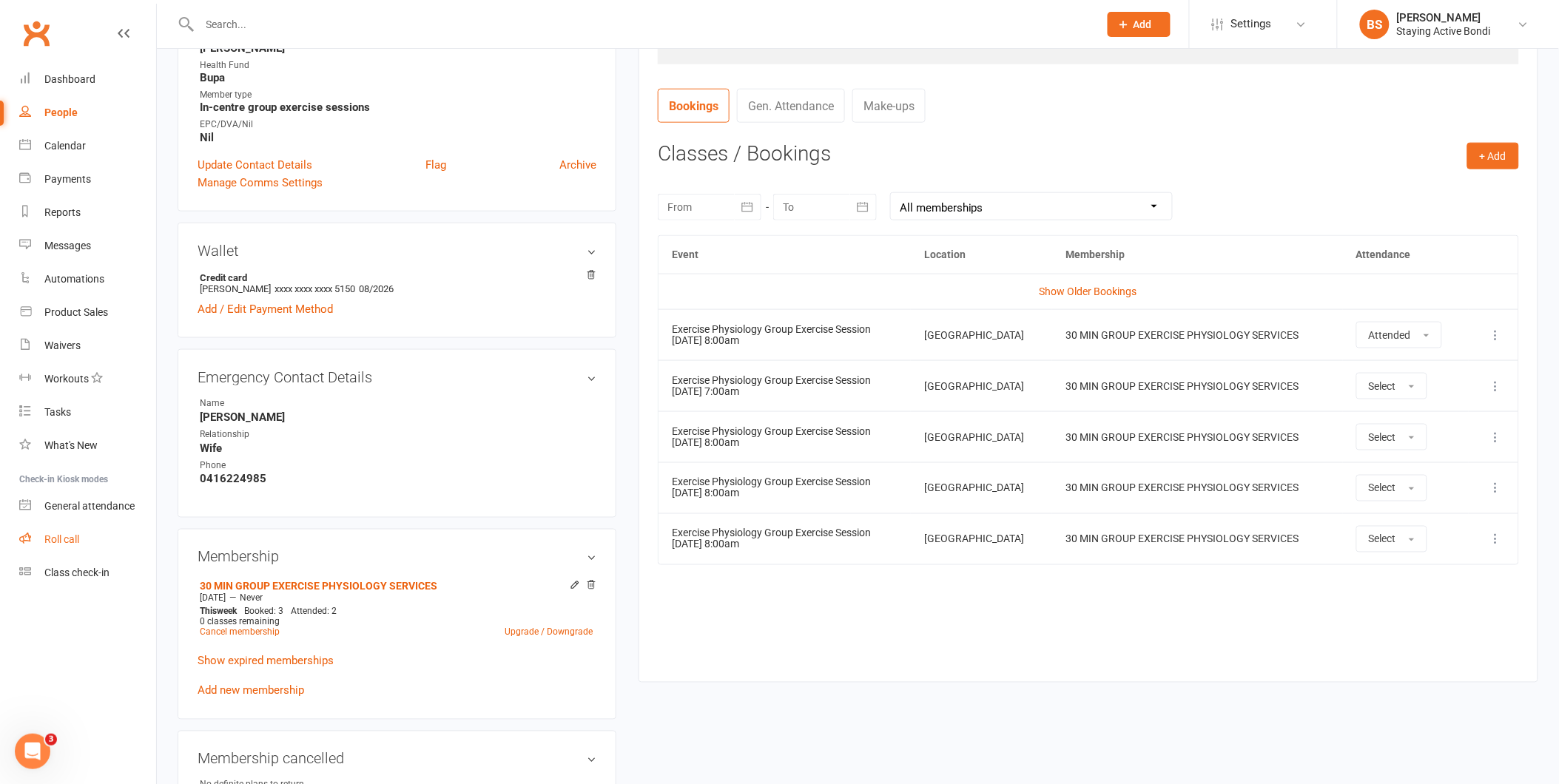
click at [62, 538] on div "Roll call" at bounding box center [61, 539] width 35 height 12
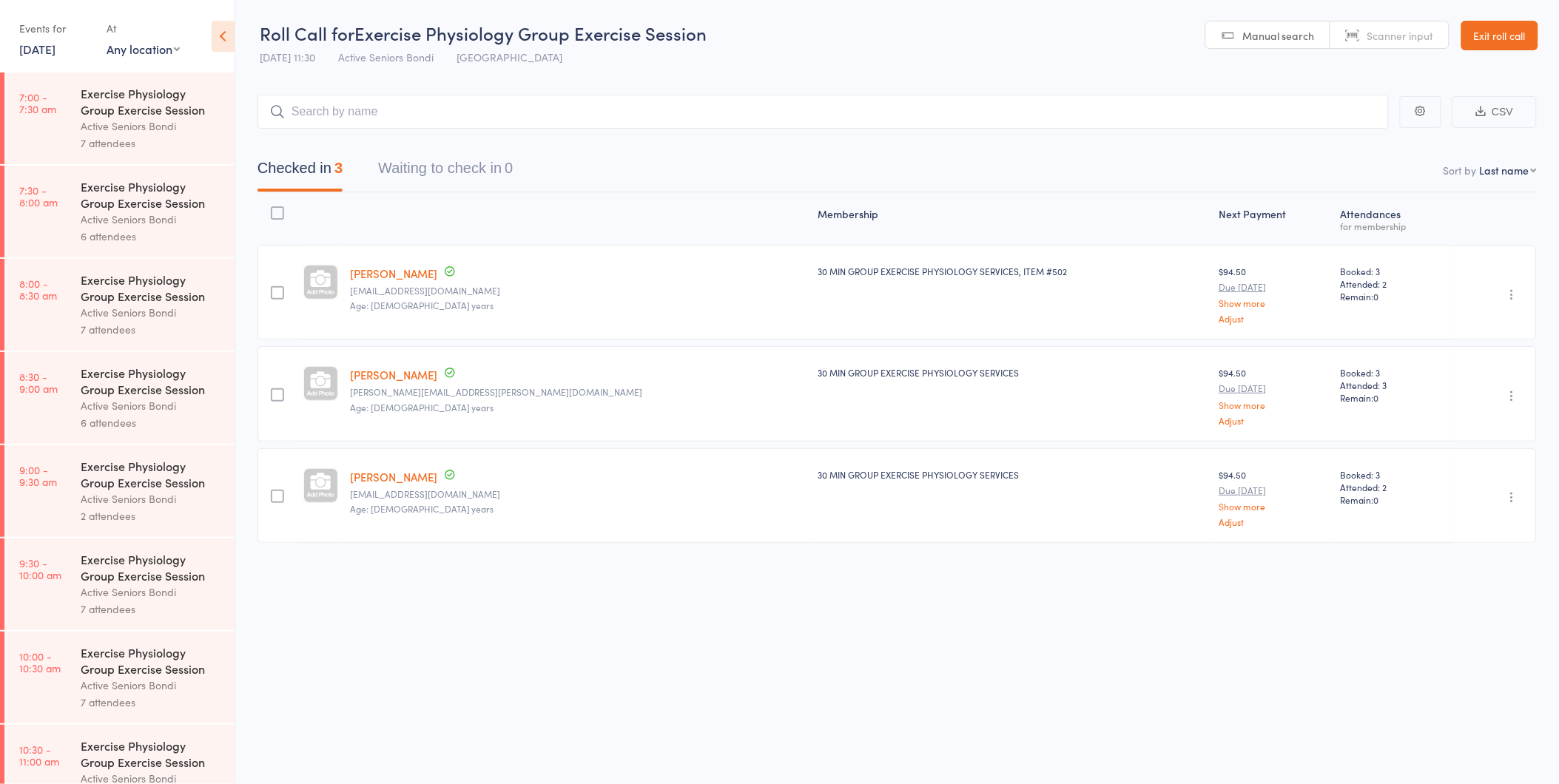
click at [55, 48] on link "[DATE]" at bounding box center [37, 49] width 36 height 16
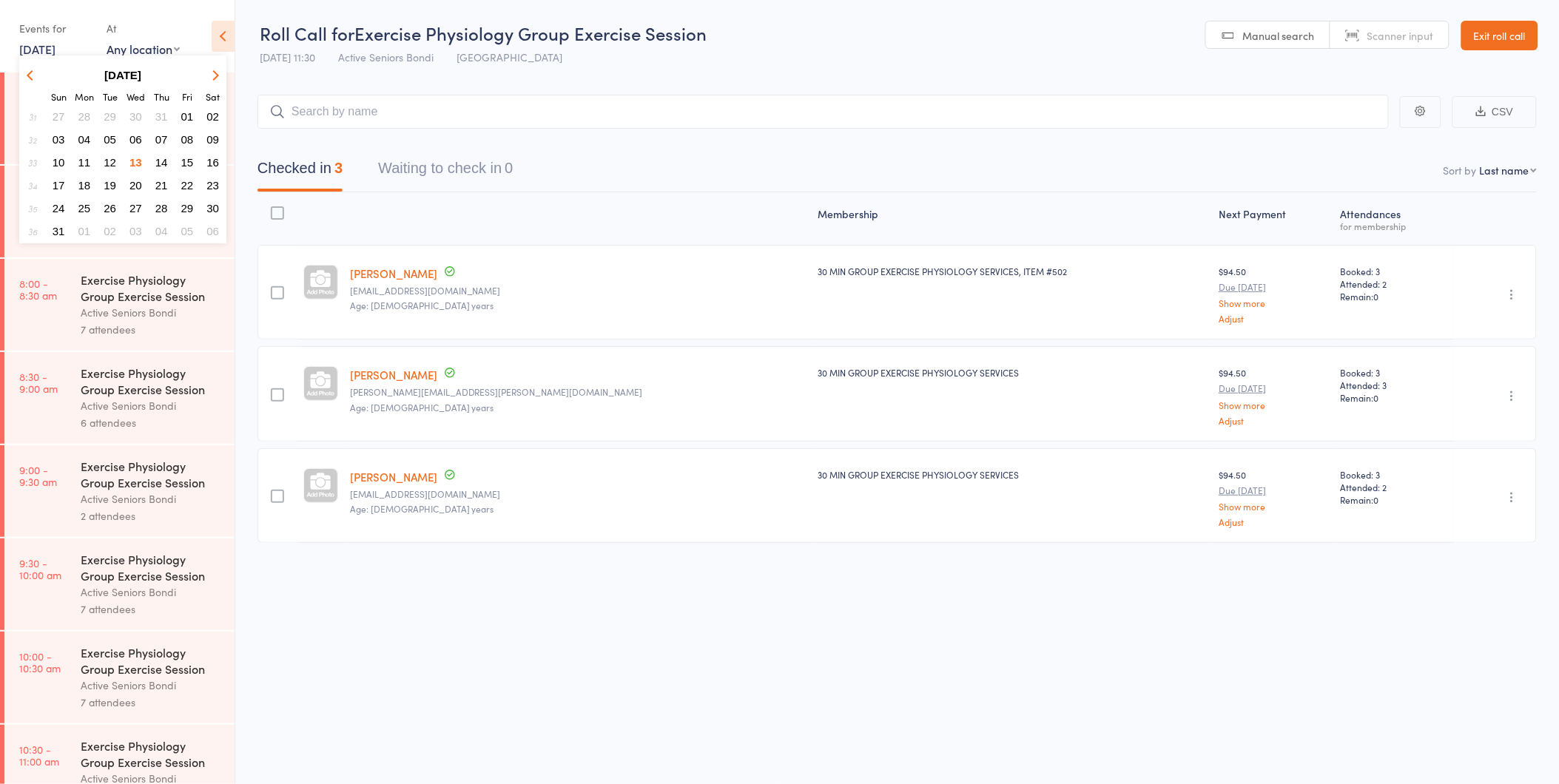
click at [160, 152] on button "14" at bounding box center [162, 162] width 23 height 20
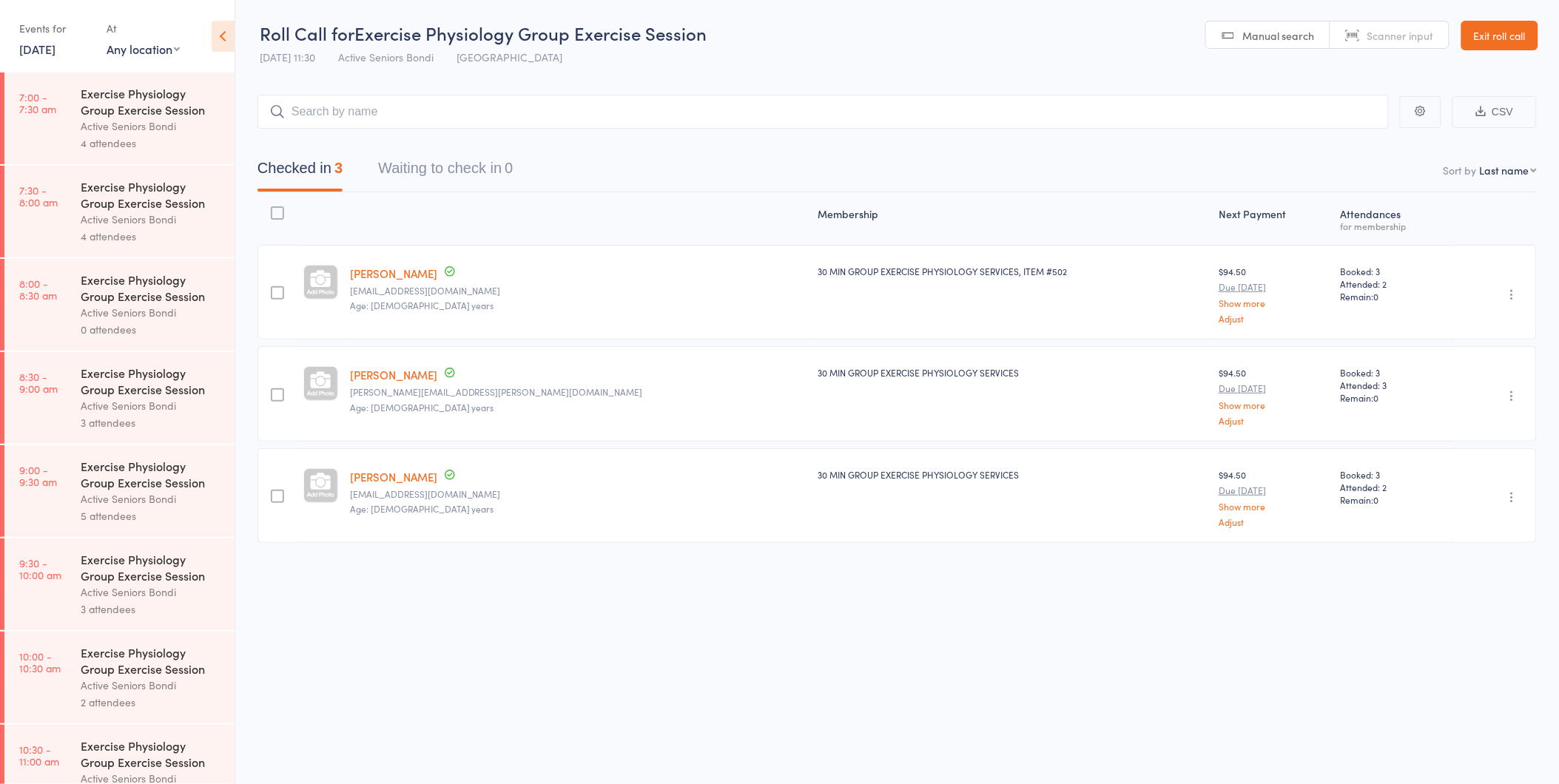
click at [47, 43] on link "[DATE]" at bounding box center [37, 49] width 36 height 16
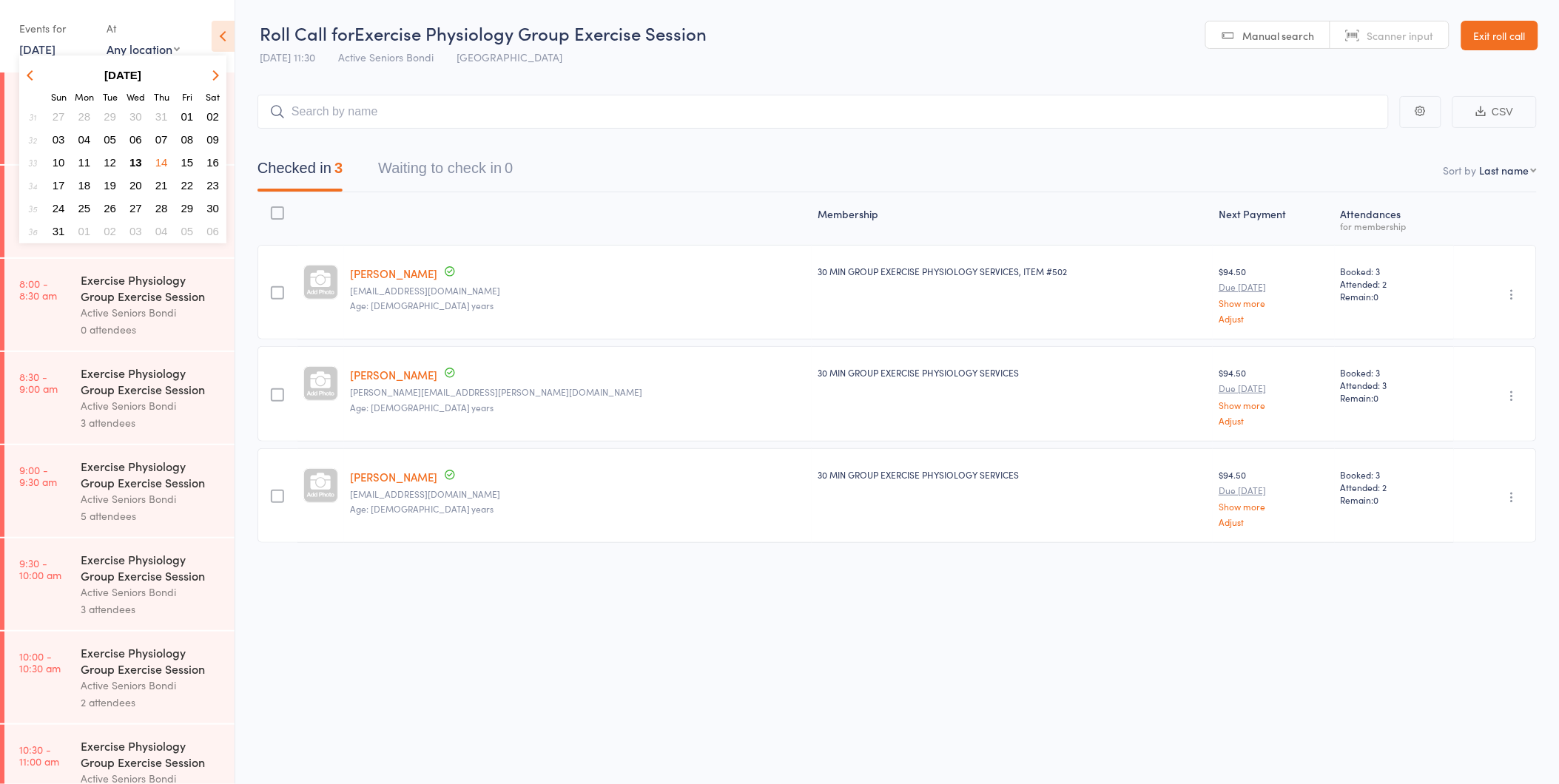
click at [132, 156] on span "13" at bounding box center [136, 163] width 12 height 12
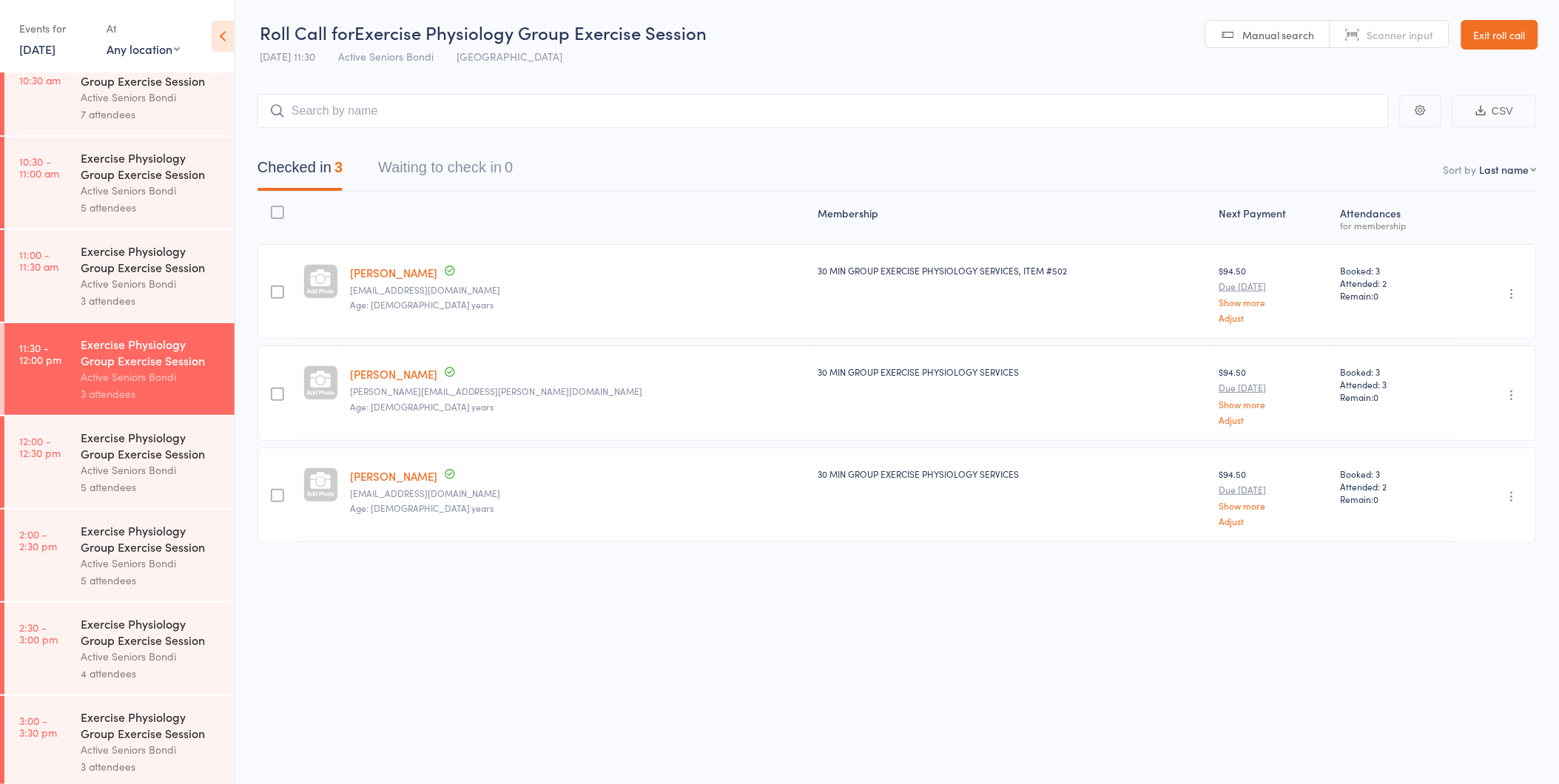
scroll to position [691, 0]
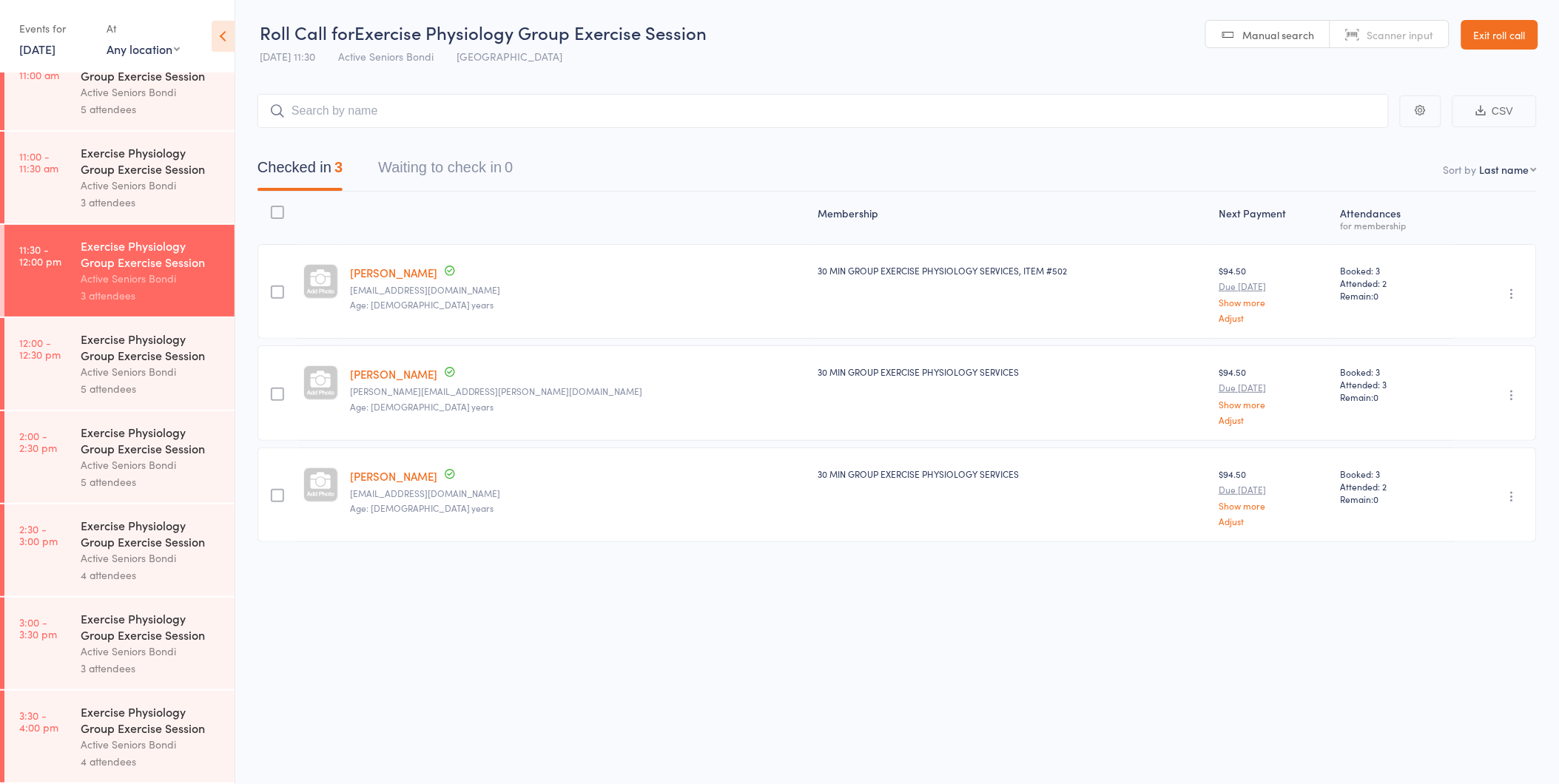
click at [163, 365] on div "Active Seniors Bondi" at bounding box center [151, 372] width 141 height 17
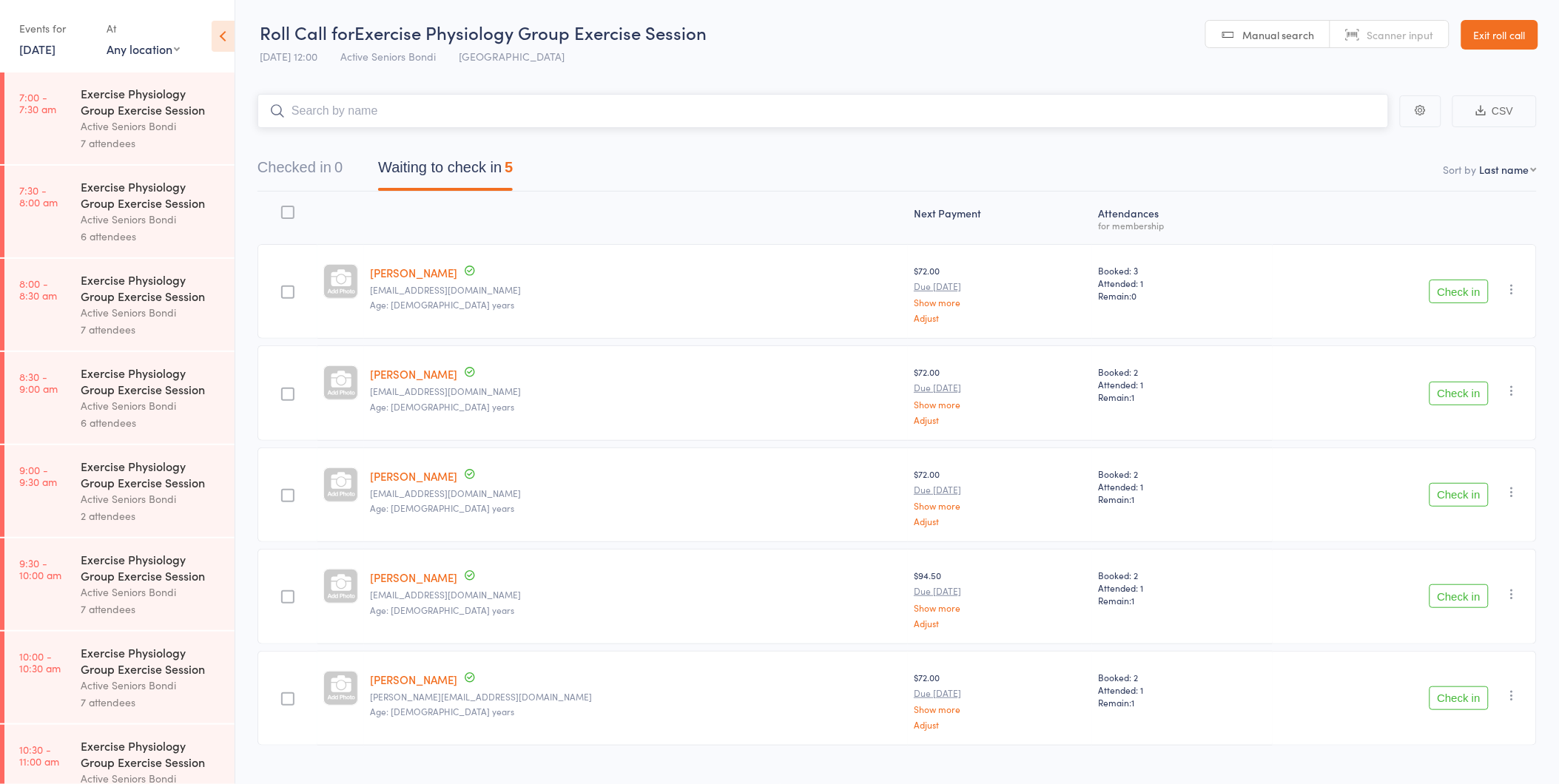
scroll to position [27, 0]
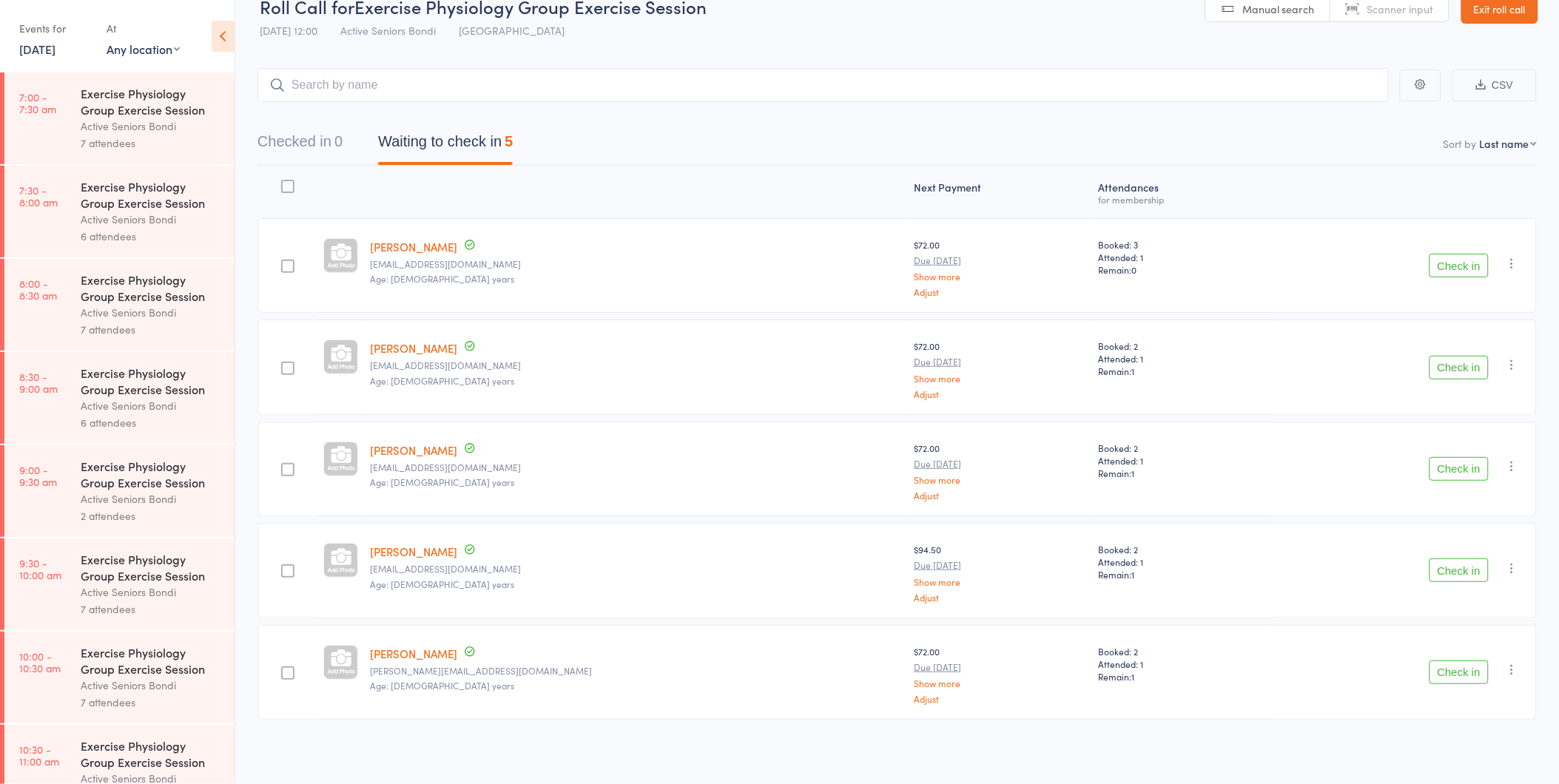
click at [1464, 254] on button "Check in" at bounding box center [1459, 265] width 60 height 24
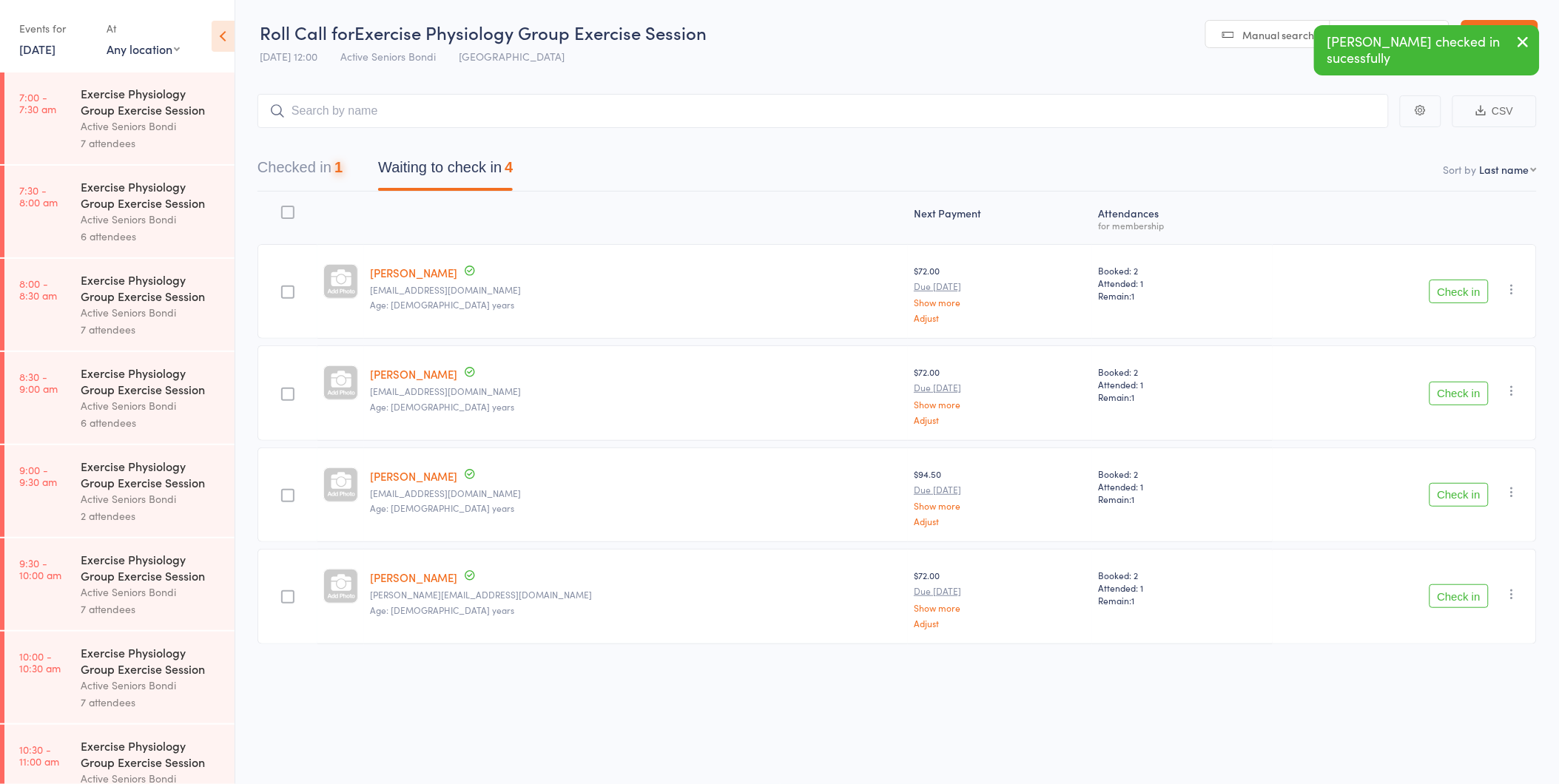
scroll to position [1, 0]
click at [1454, 283] on button "Check in" at bounding box center [1459, 292] width 60 height 24
click at [1462, 290] on button "Check in" at bounding box center [1459, 292] width 60 height 24
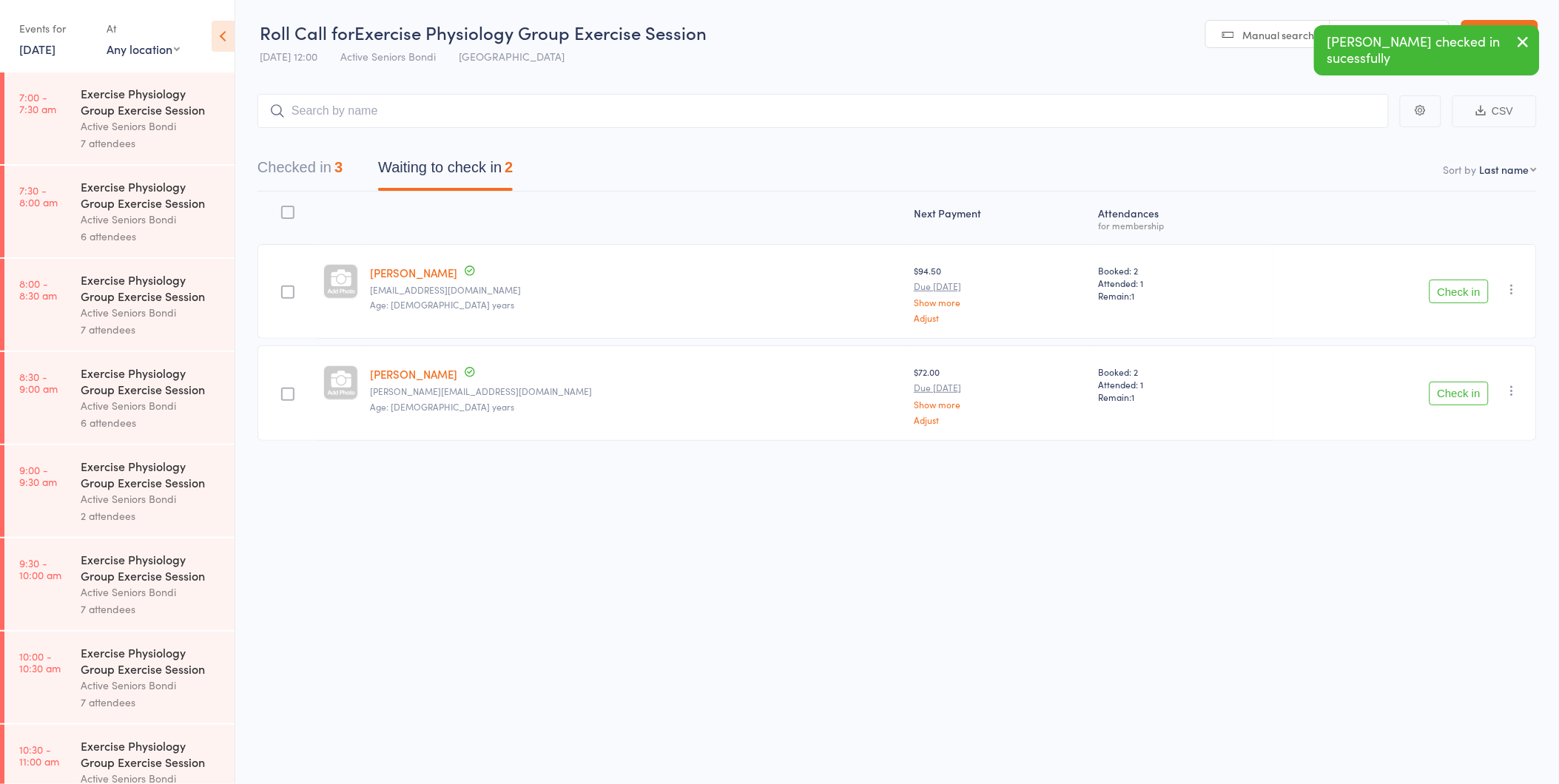
click at [1461, 290] on button "Check in" at bounding box center [1459, 292] width 60 height 24
click at [1477, 289] on button "Check in" at bounding box center [1459, 292] width 60 height 24
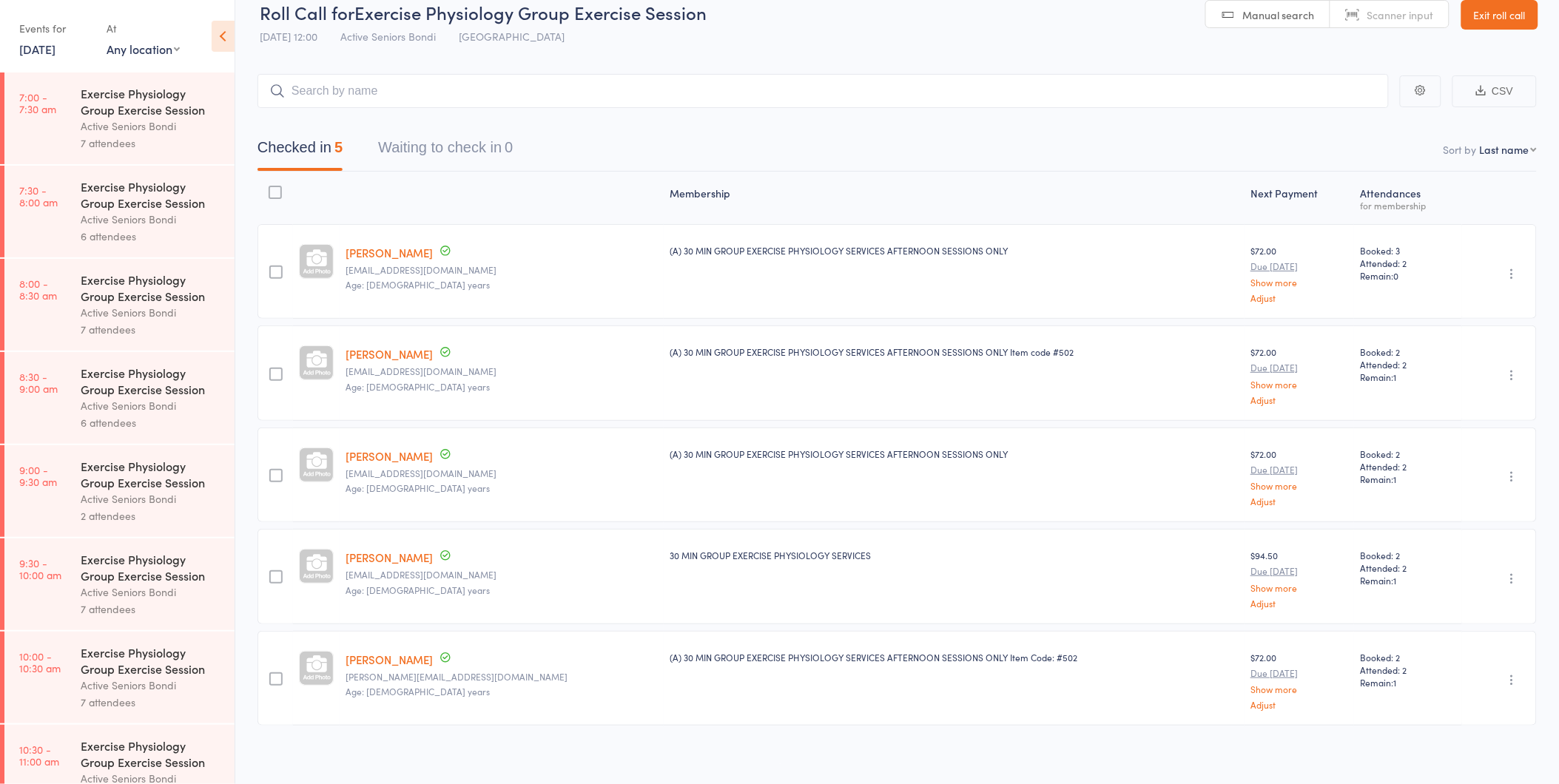
scroll to position [27, 0]
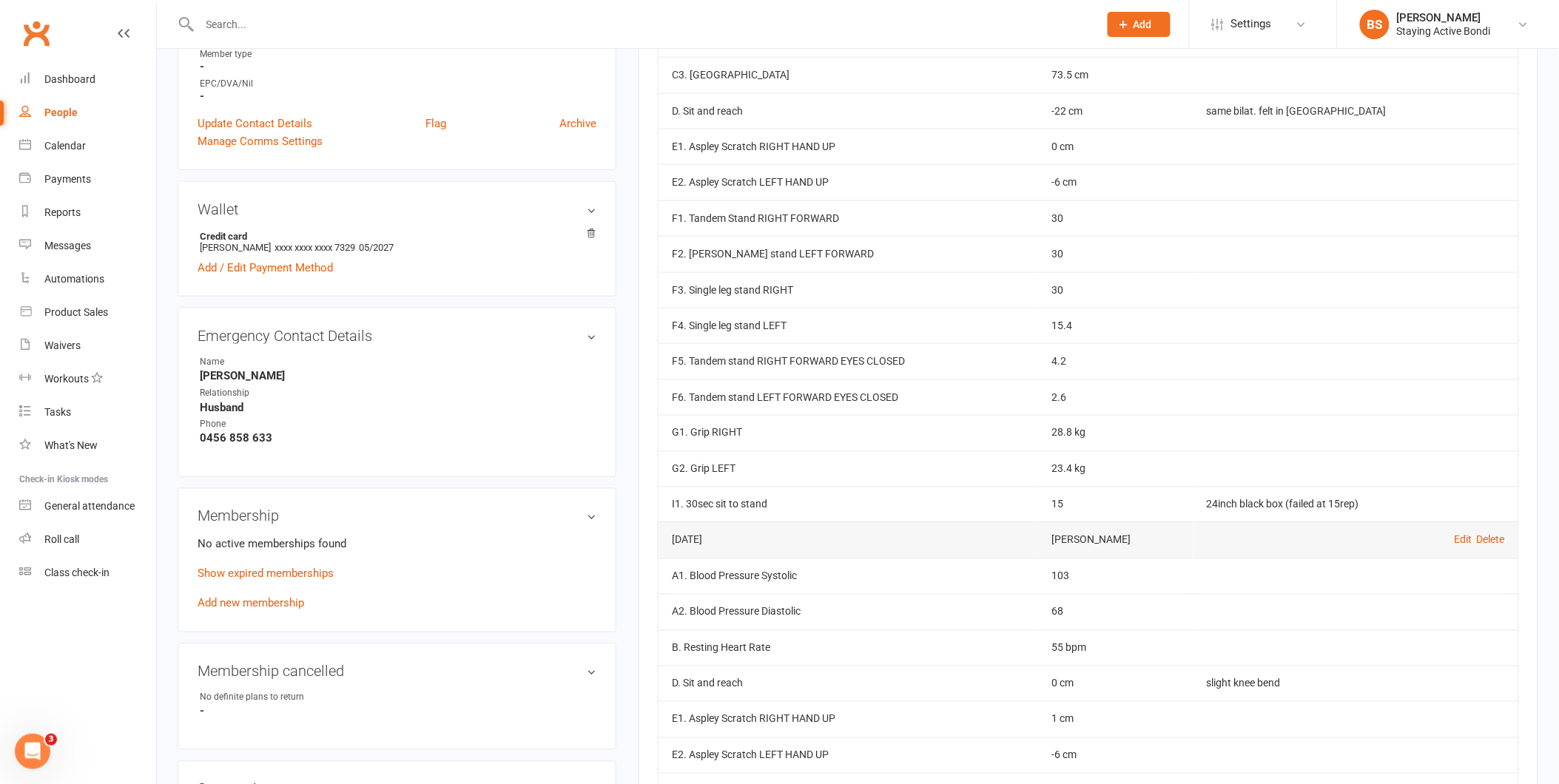
scroll to position [479, 0]
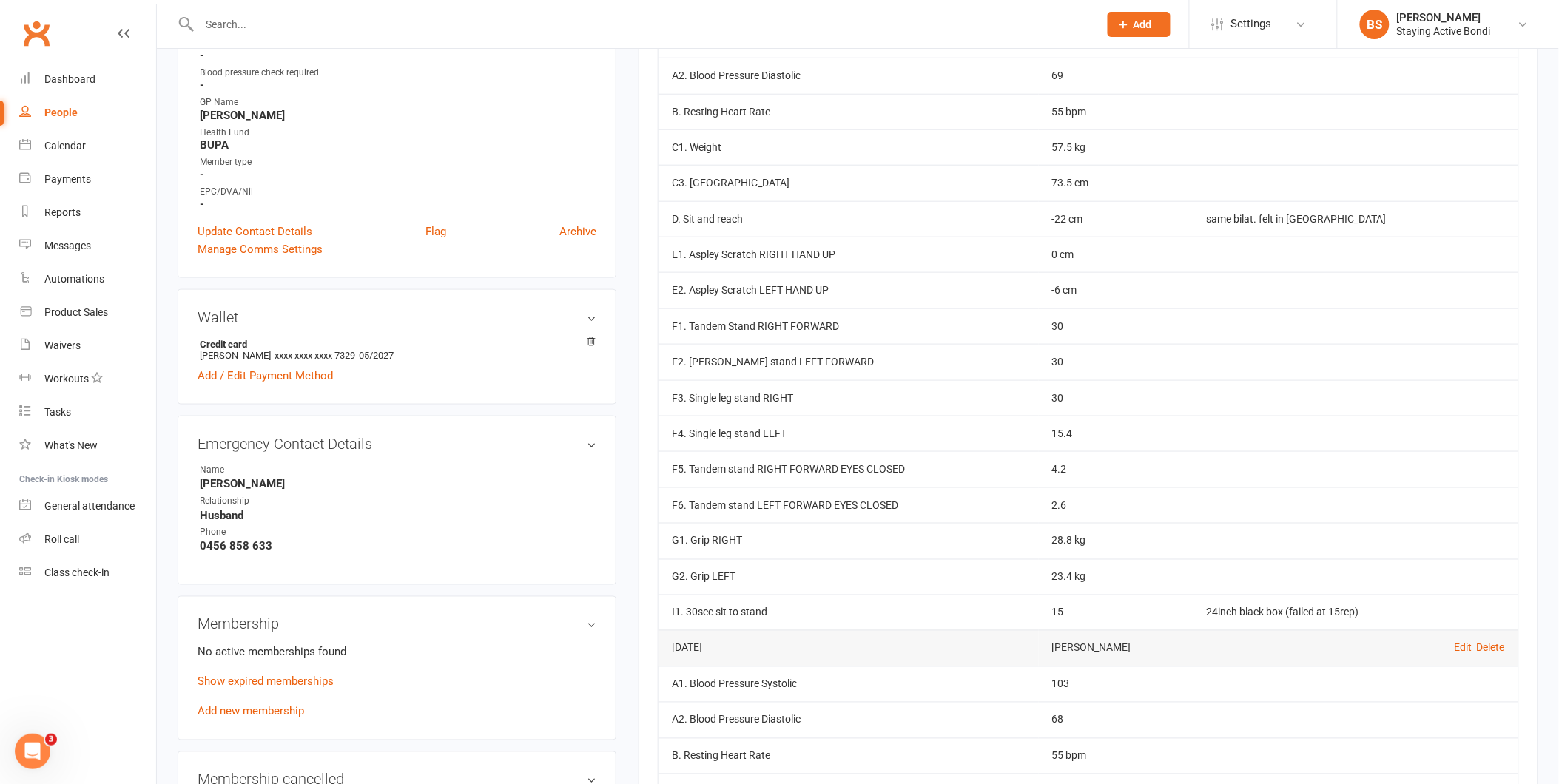
click at [661, 14] on input "text" at bounding box center [642, 24] width 893 height 20
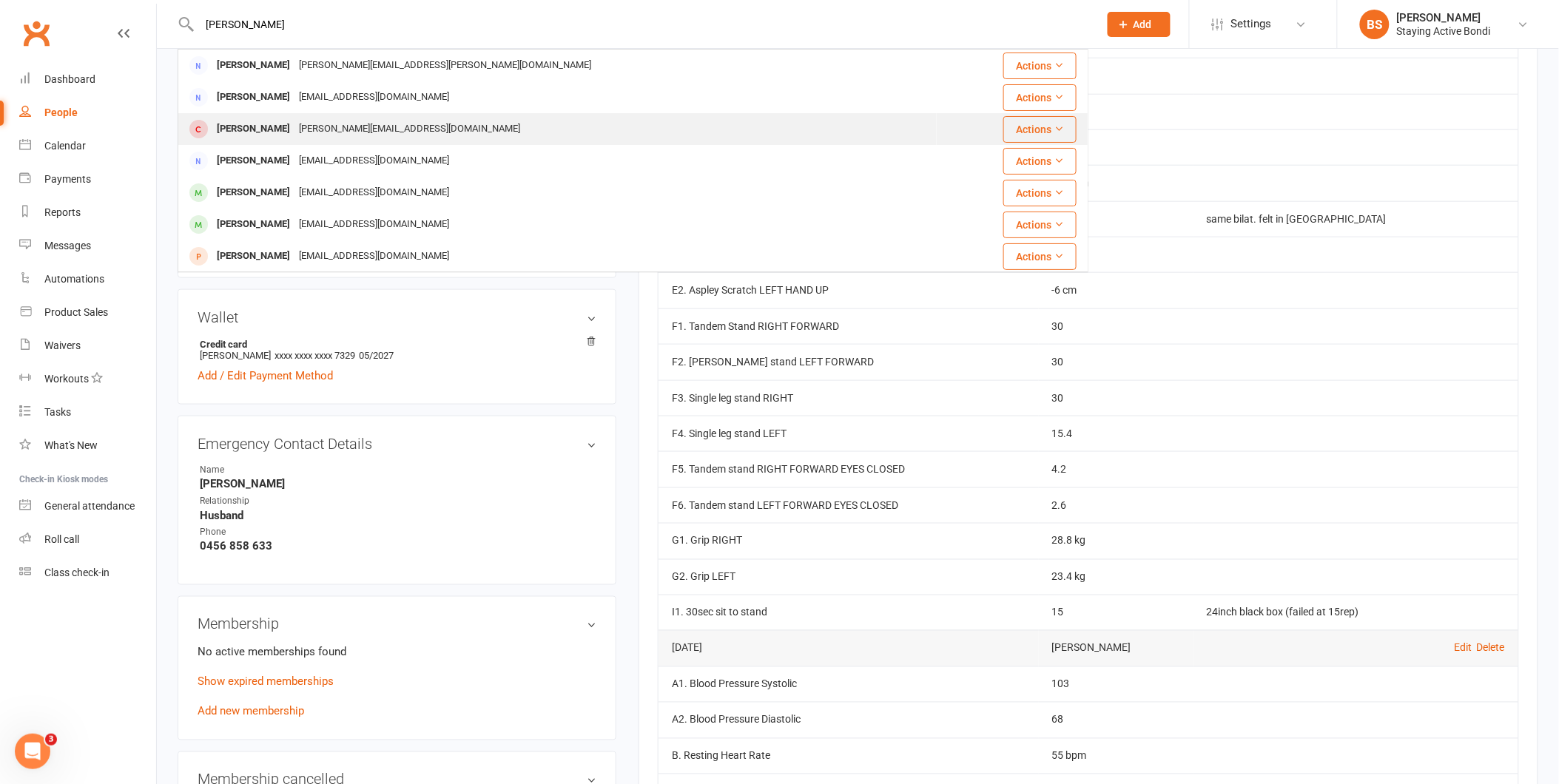
type input "[PERSON_NAME]"
click at [378, 134] on div "[PERSON_NAME][EMAIL_ADDRESS][DOMAIN_NAME]" at bounding box center [409, 129] width 230 height 21
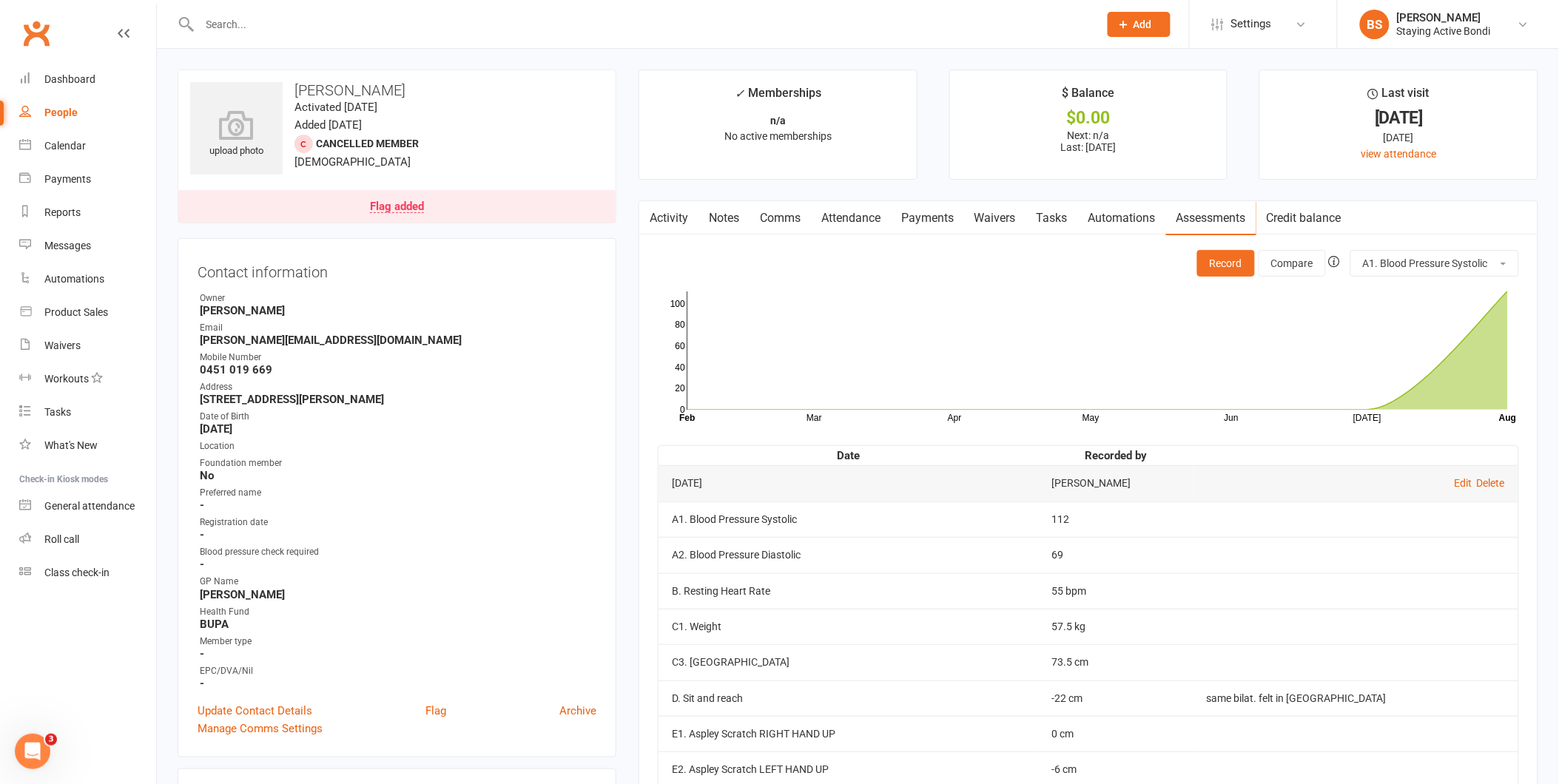
click at [723, 220] on link "Notes" at bounding box center [724, 218] width 51 height 34
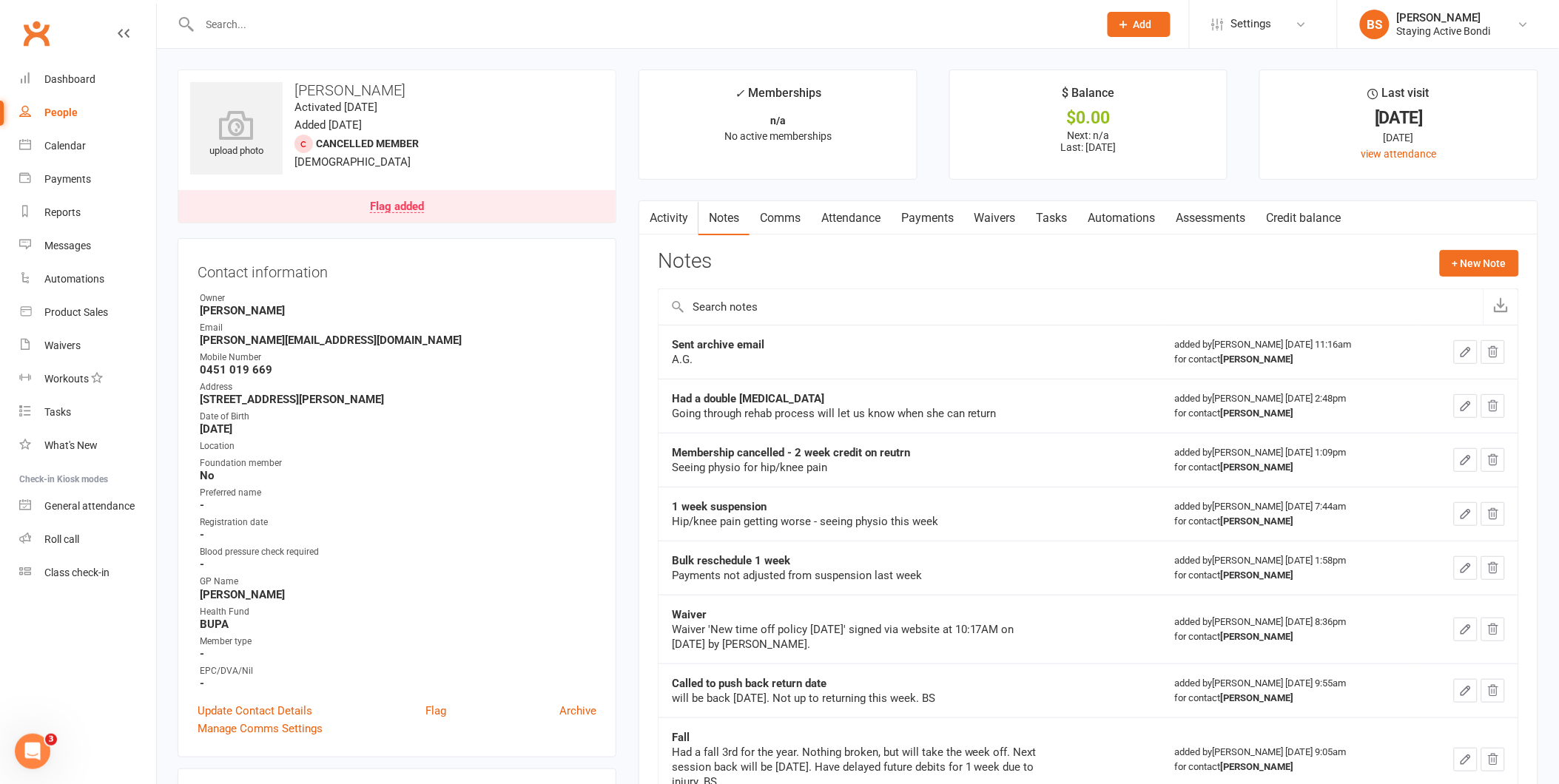
click at [862, 218] on link "Attendance" at bounding box center [851, 218] width 80 height 34
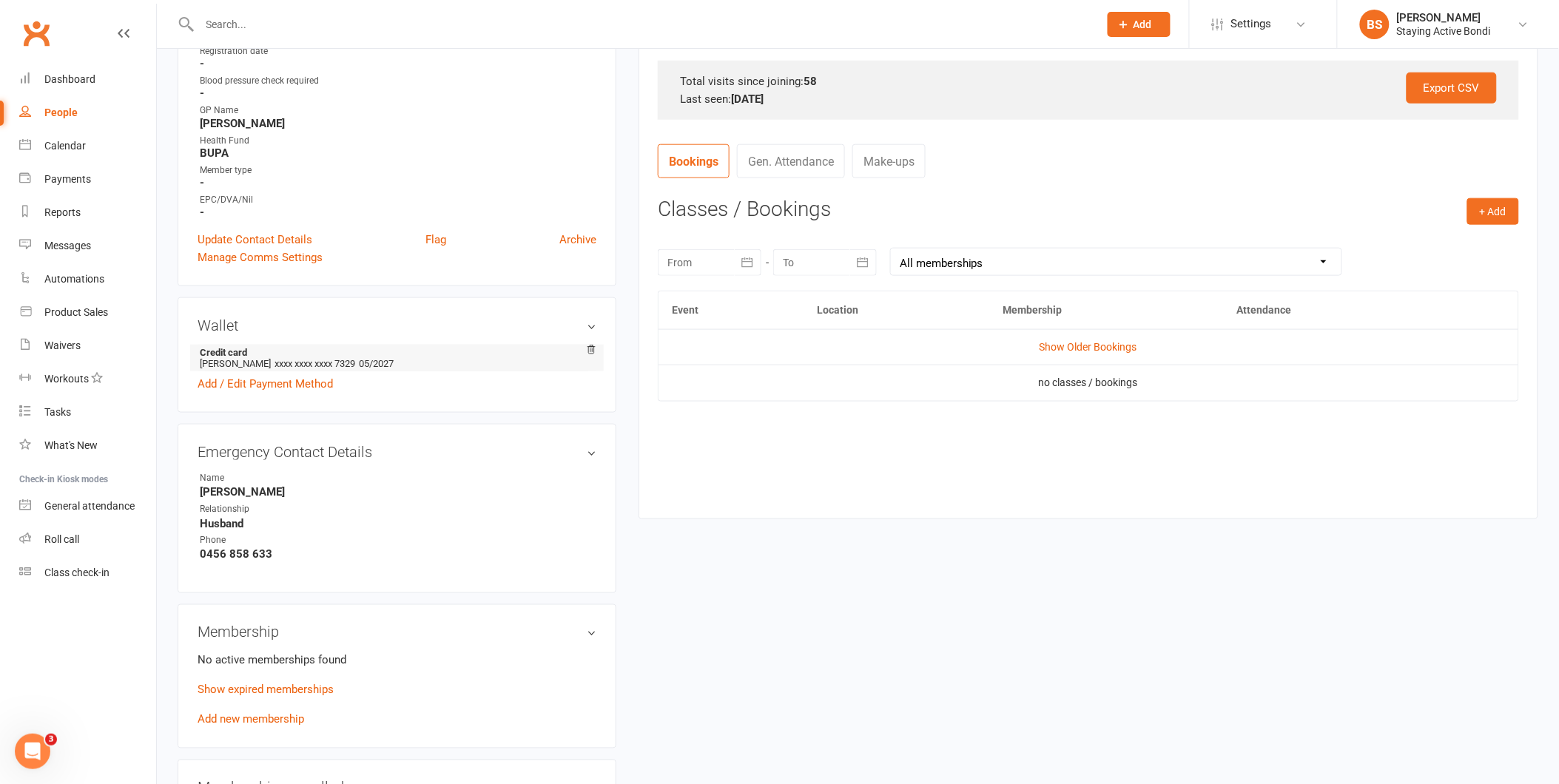
scroll to position [575, 0]
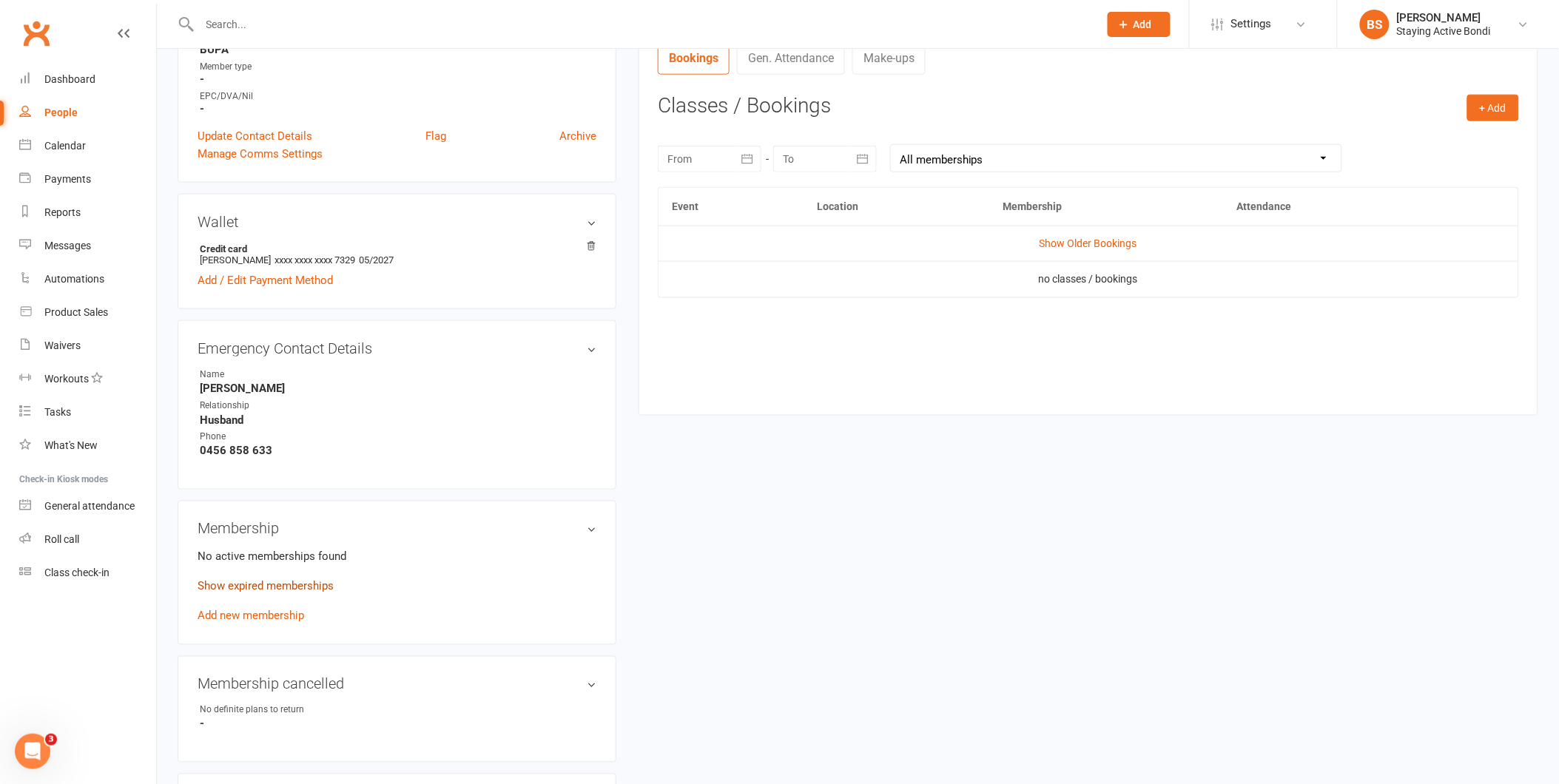
click at [261, 588] on link "Show expired memberships" at bounding box center [265, 586] width 136 height 13
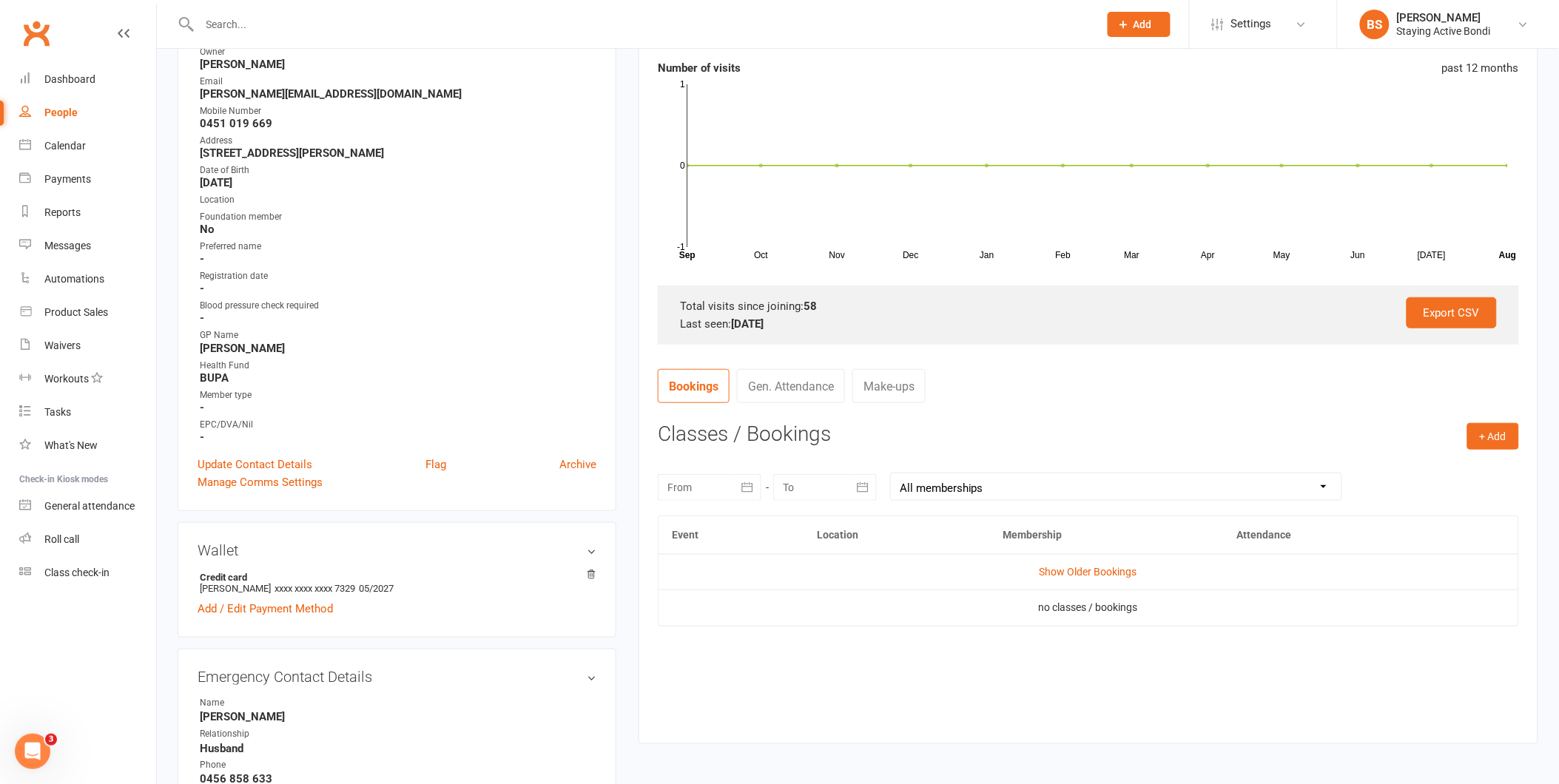
scroll to position [0, 0]
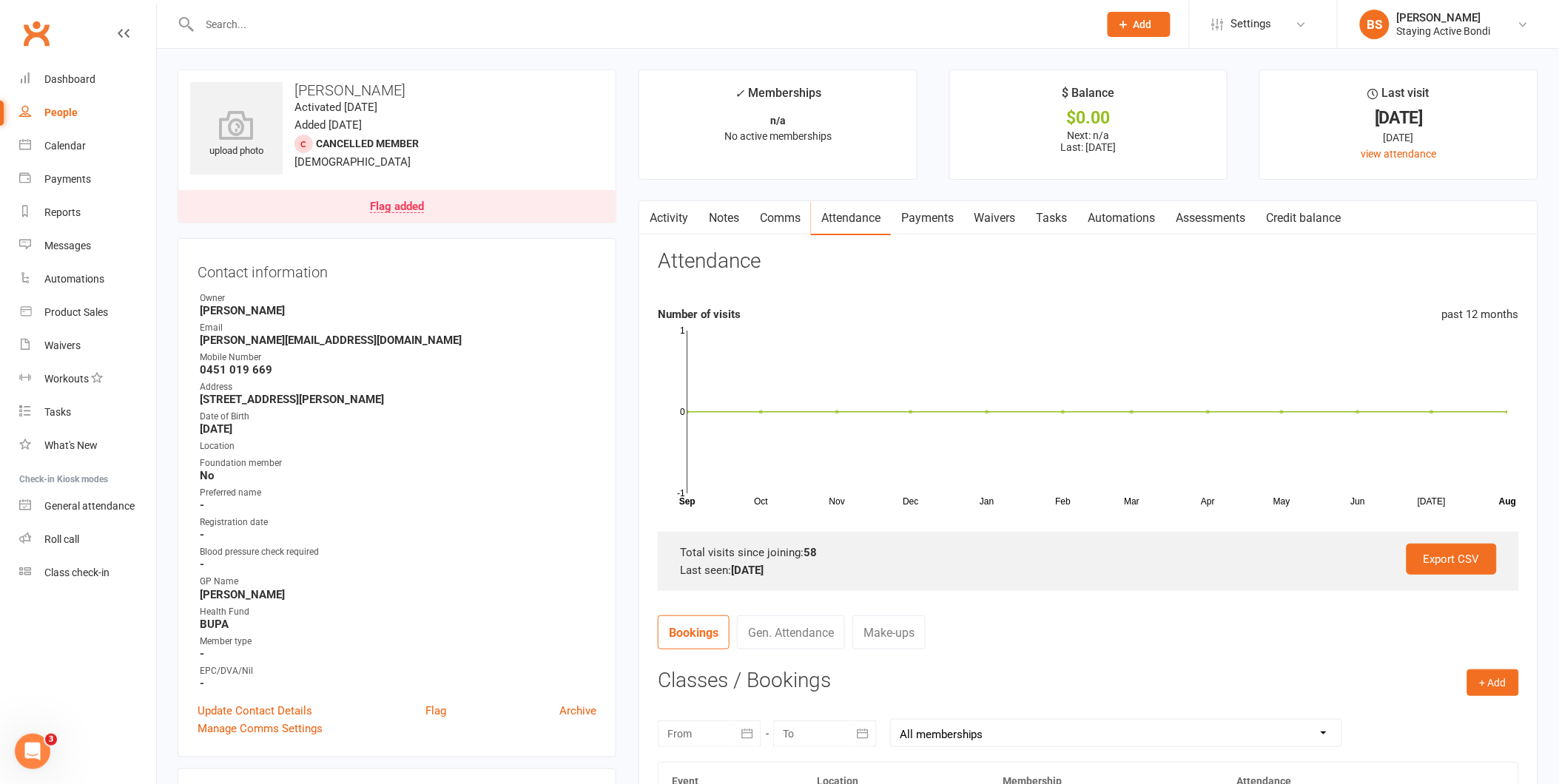
click at [872, 218] on link "Attendance" at bounding box center [851, 218] width 80 height 34
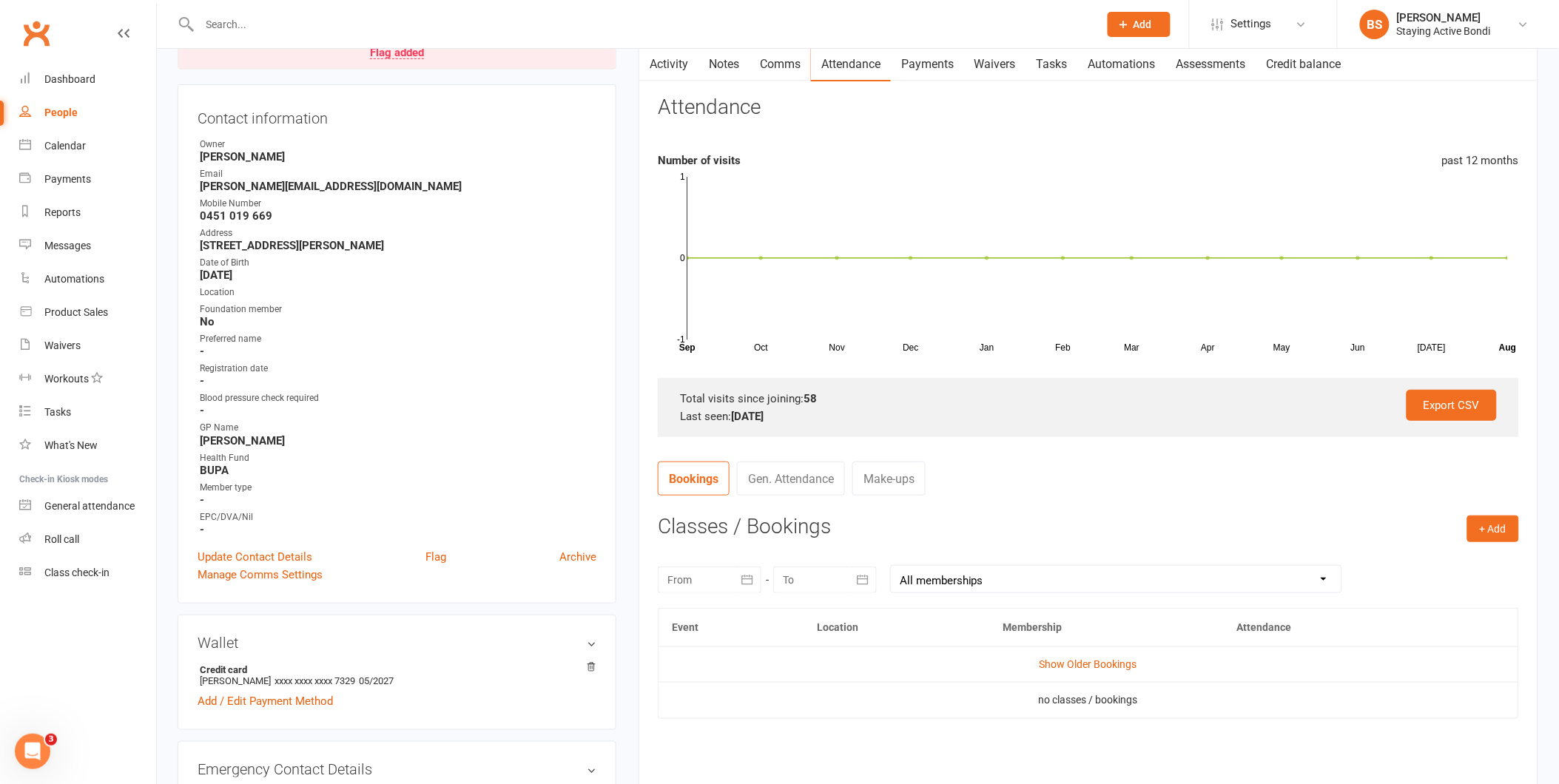
scroll to position [328, 0]
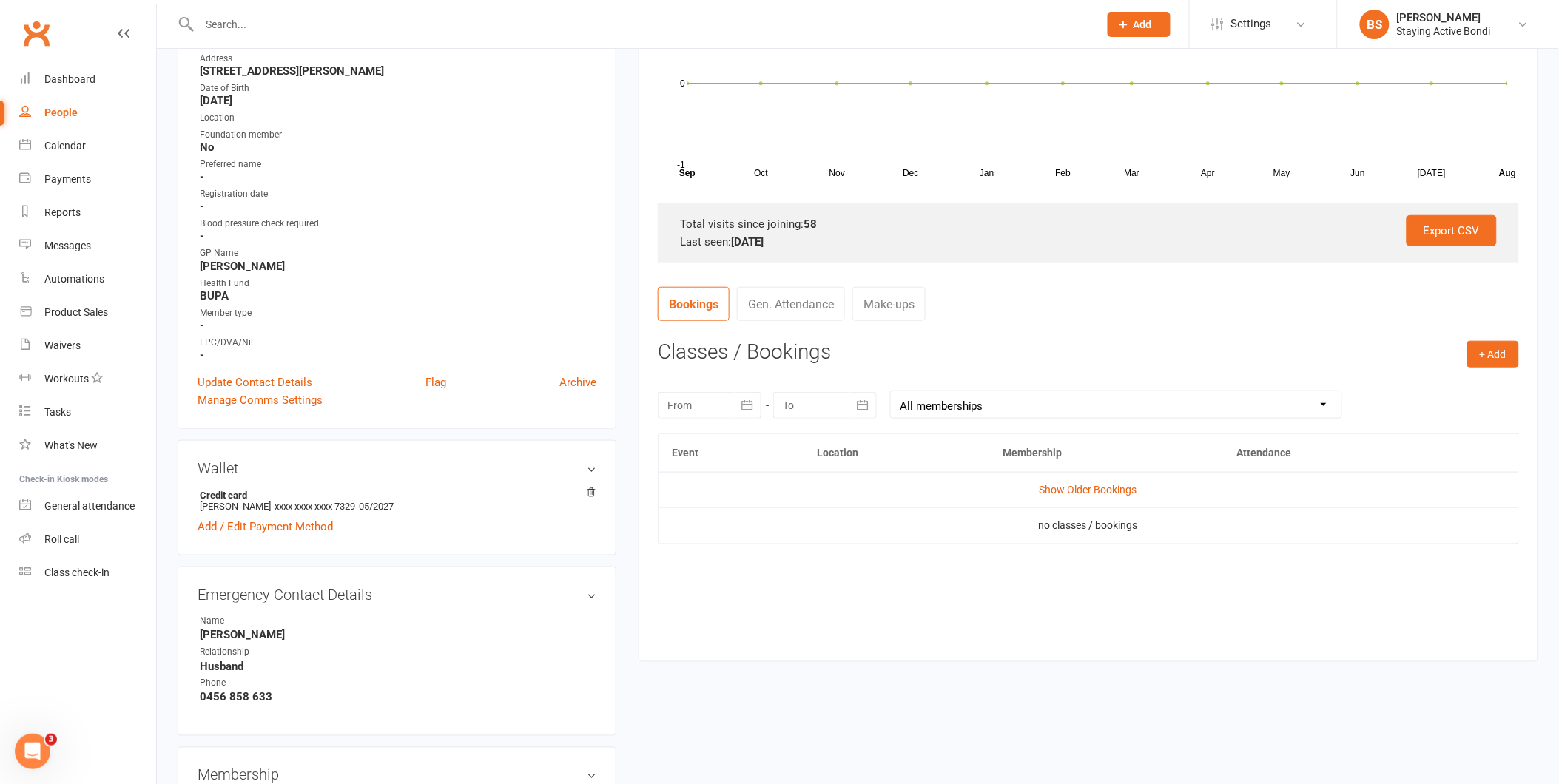
click at [1106, 479] on td "Show Older Bookings" at bounding box center [1089, 490] width 860 height 36
click at [1106, 484] on link "Show Older Bookings" at bounding box center [1089, 489] width 98 height 12
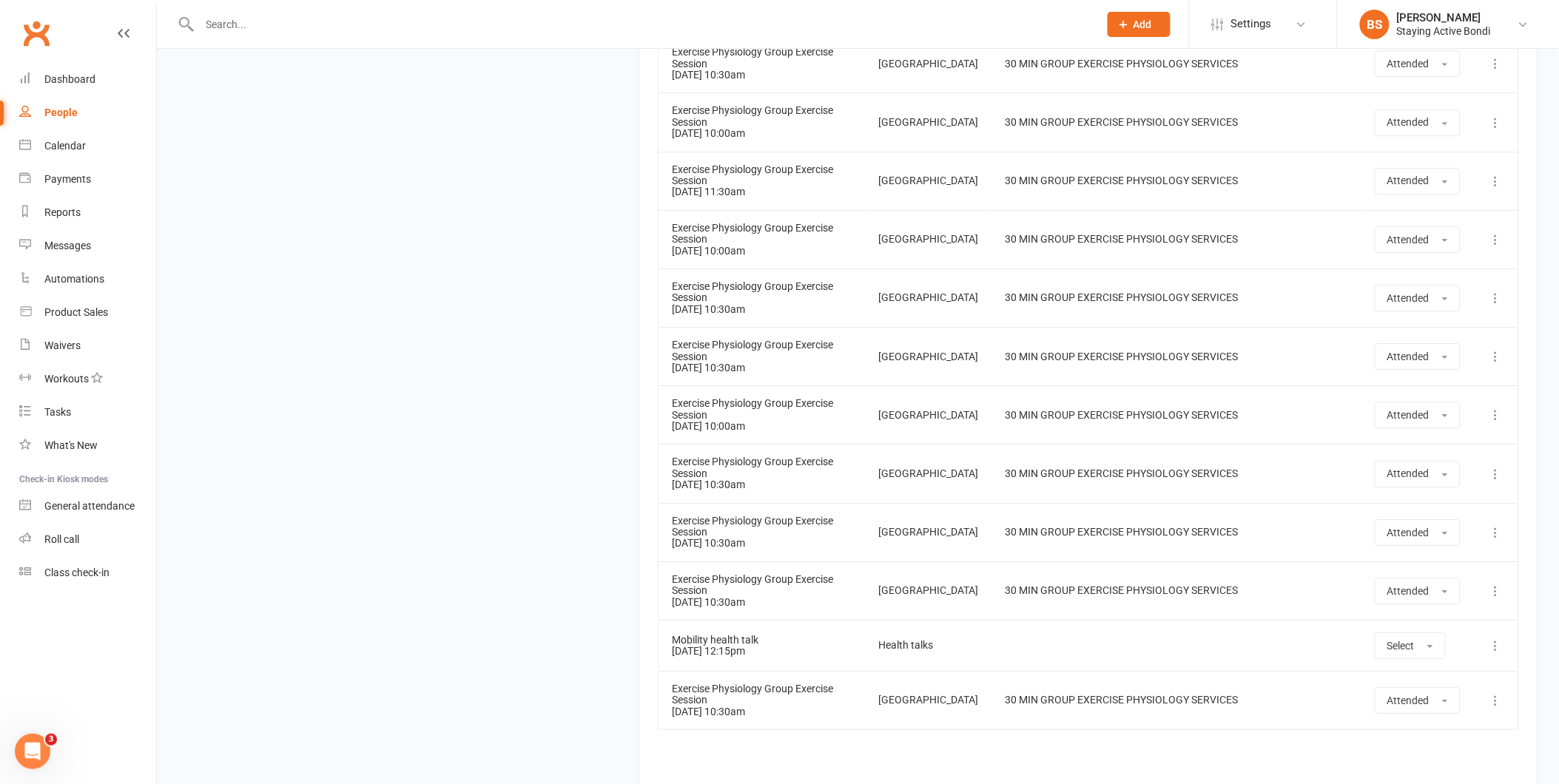
scroll to position [3759, 0]
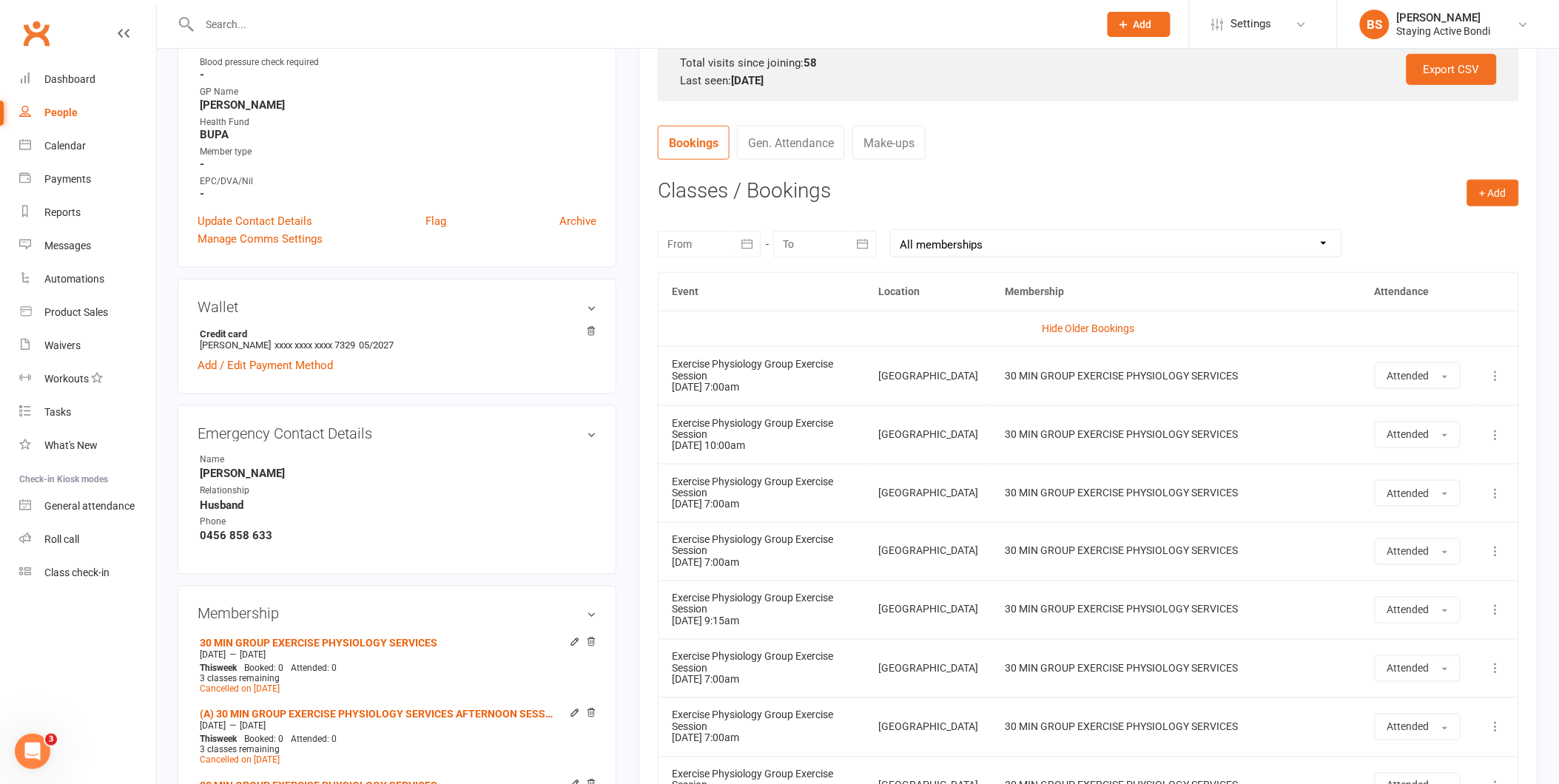
scroll to position [492, 0]
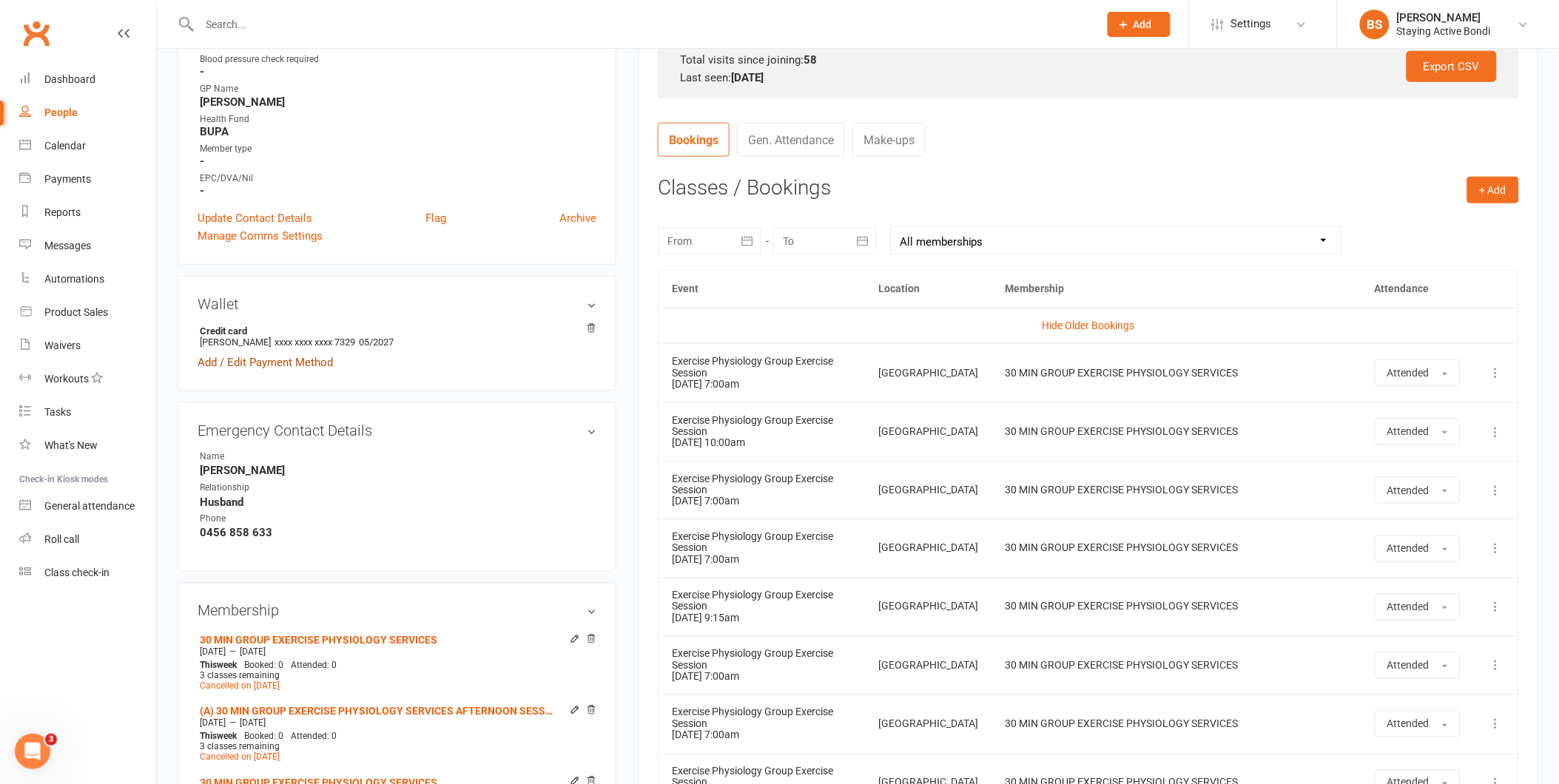
click at [293, 363] on link "Add / Edit Payment Method" at bounding box center [265, 363] width 135 height 18
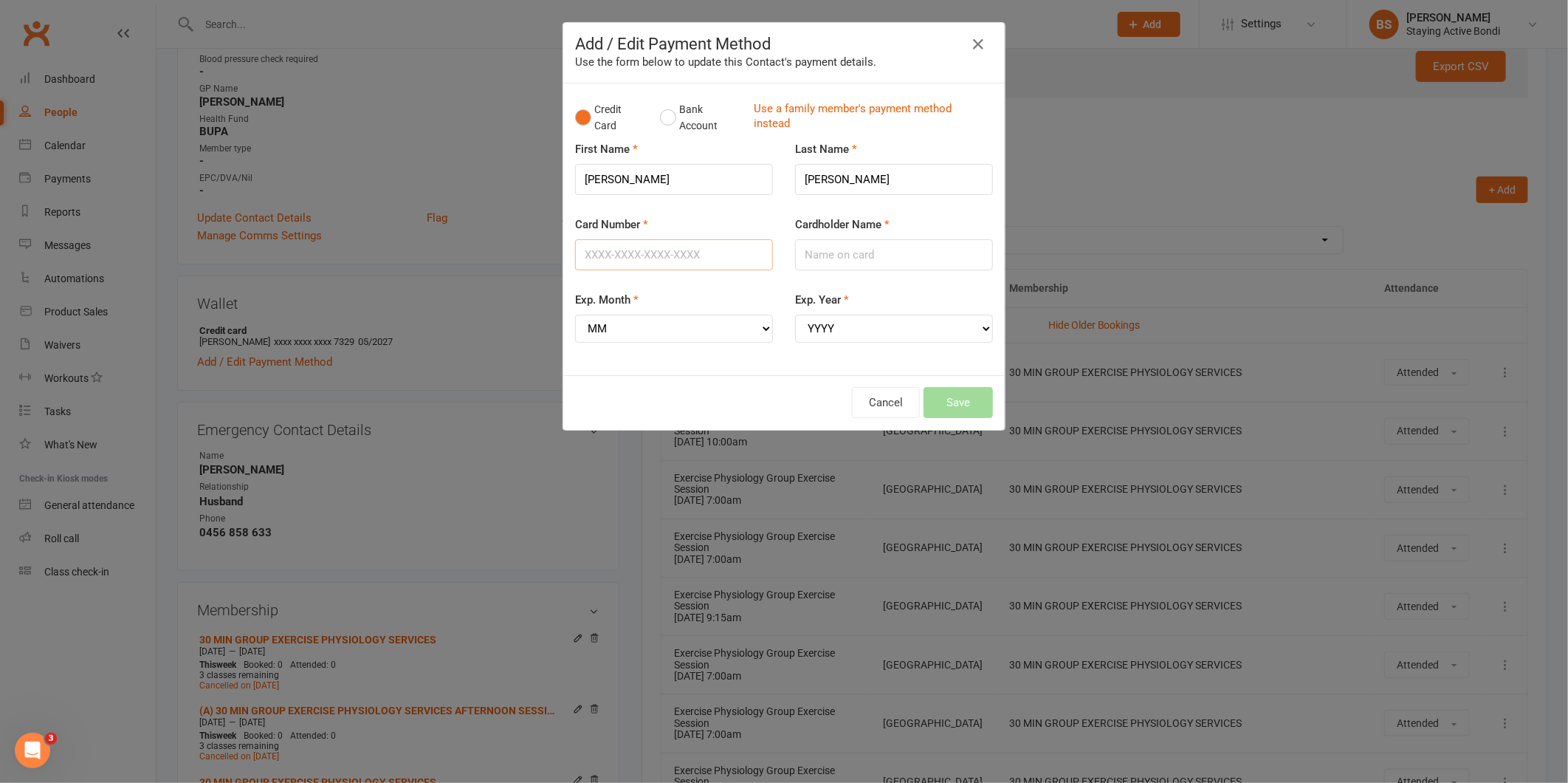
click at [710, 246] on input "Card Number" at bounding box center [674, 255] width 198 height 31
type input "[CREDIT_CARD_NUMBER]"
click at [808, 259] on input "Cardholder Name" at bounding box center [894, 255] width 198 height 31
type input "[PERSON_NAME]"
click at [761, 328] on select "MM 01 02 03 04 05 06 07 08 09 10 11 12" at bounding box center [674, 328] width 198 height 28
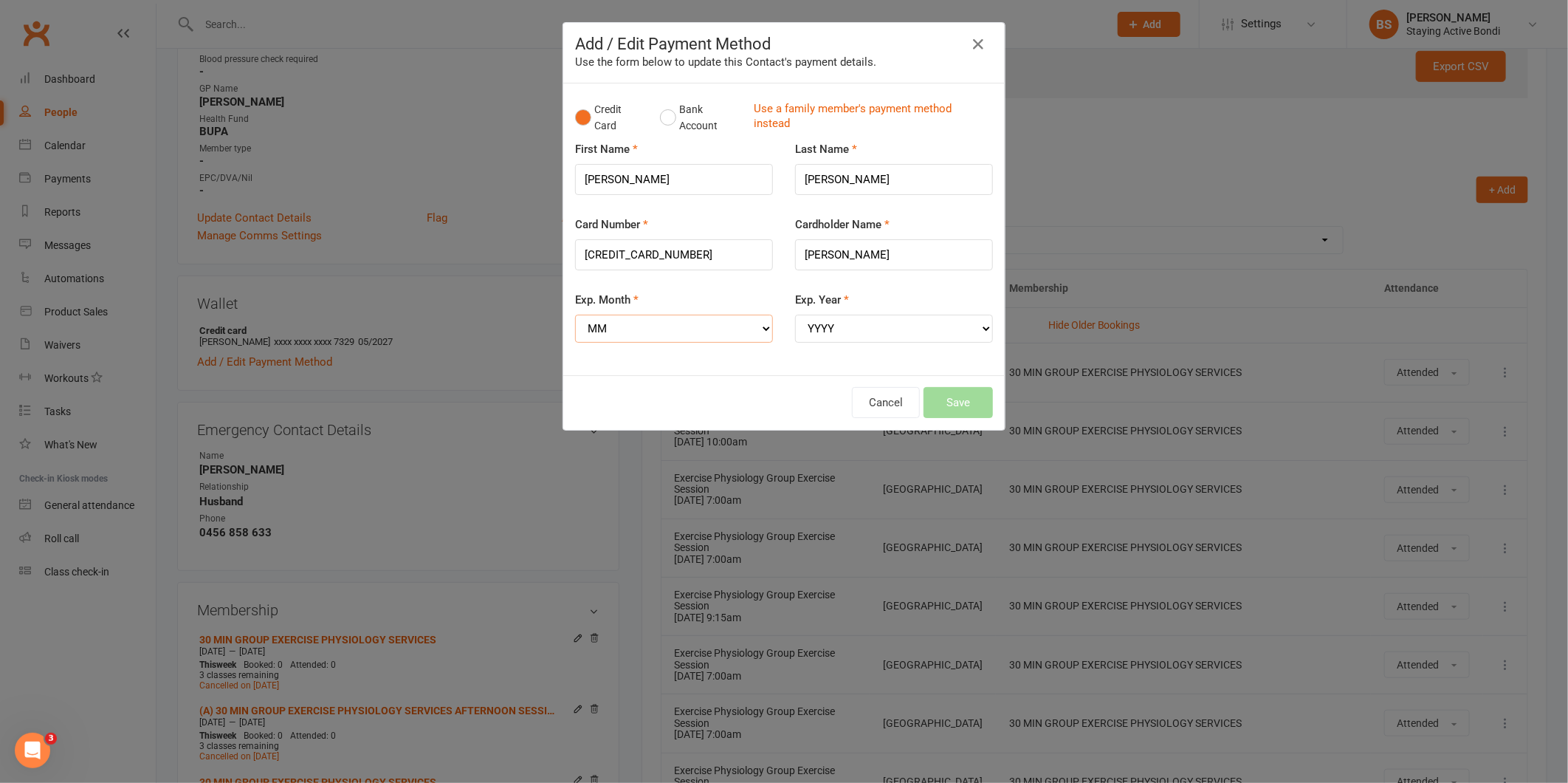
select select "11"
click at [575, 314] on select "MM 01 02 03 04 05 06 07 08 09 10 11 12" at bounding box center [674, 328] width 198 height 28
click at [847, 303] on div "Exp. Year YYYY 2025 2026 2027 2028 2029 2030 2031 2032 2033 2034" at bounding box center [894, 317] width 198 height 51
click at [847, 331] on select "YYYY 2025 2026 2027 2028 2029 2030 2031 2032 2033 2034" at bounding box center [894, 328] width 198 height 28
select select "2027"
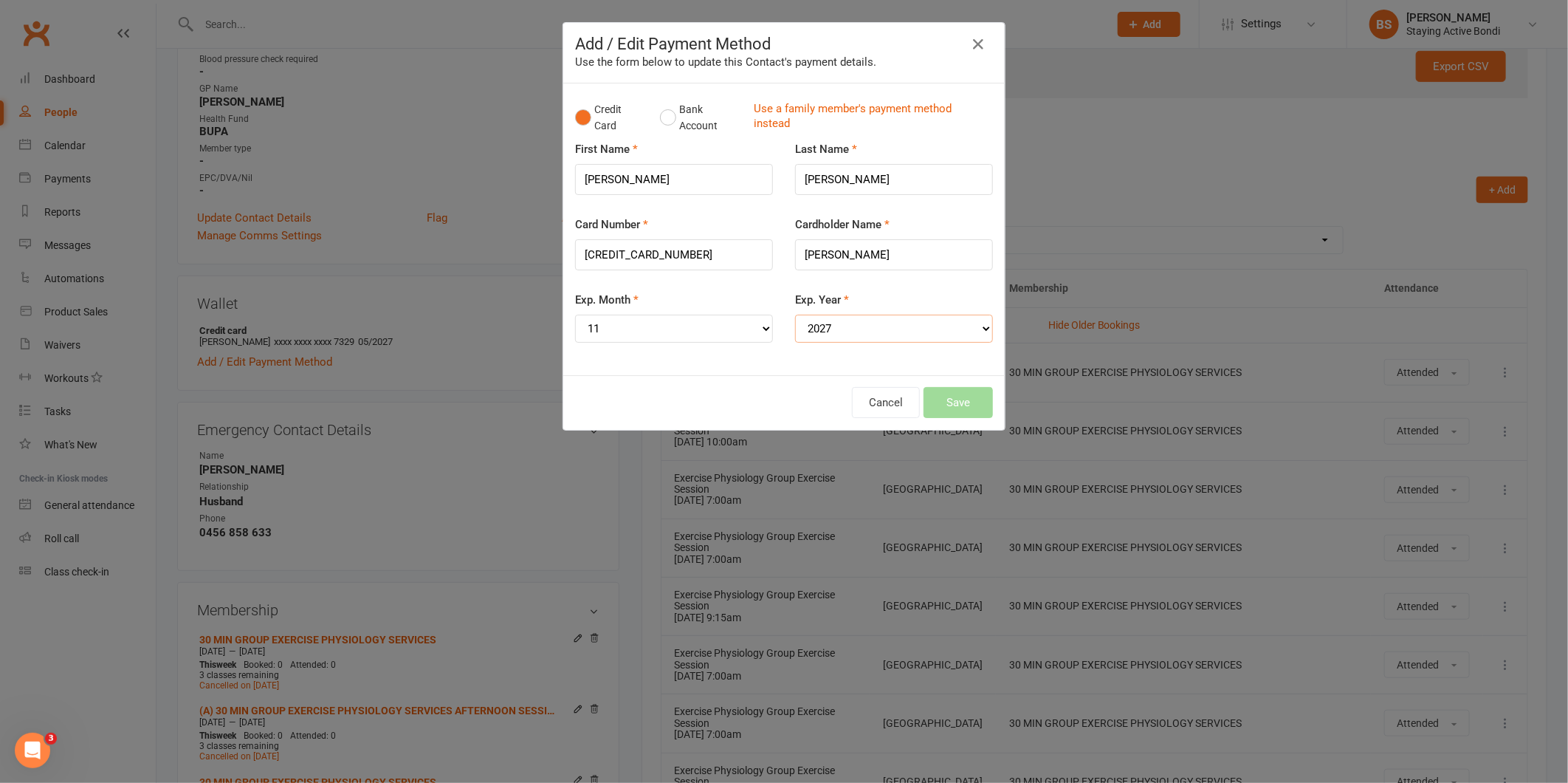
click at [795, 314] on select "YYYY 2025 2026 2027 2028 2029 2030 2031 2032 2033 2034" at bounding box center [894, 328] width 198 height 28
click at [931, 400] on button "Save" at bounding box center [958, 402] width 69 height 31
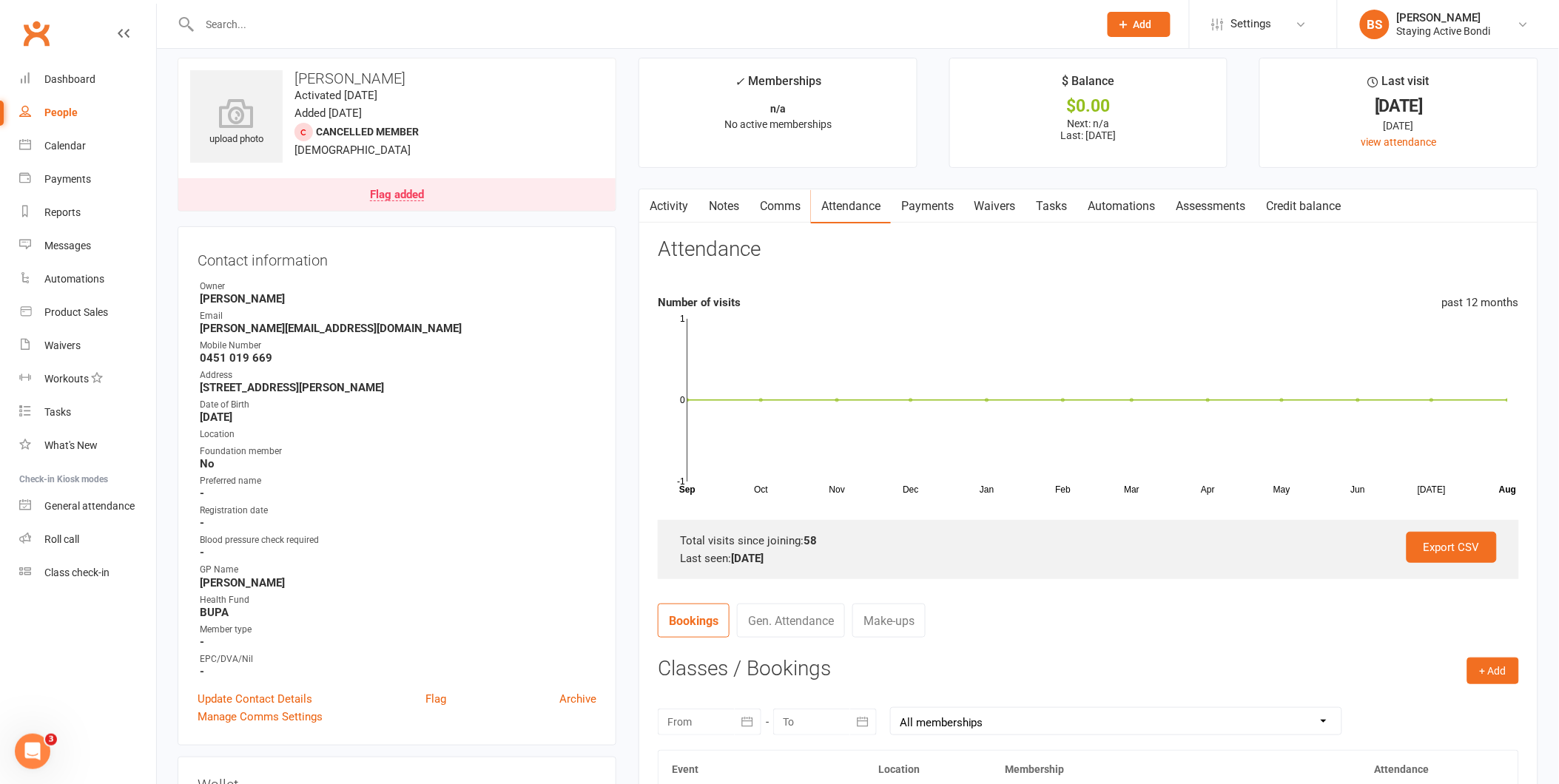
scroll to position [0, 0]
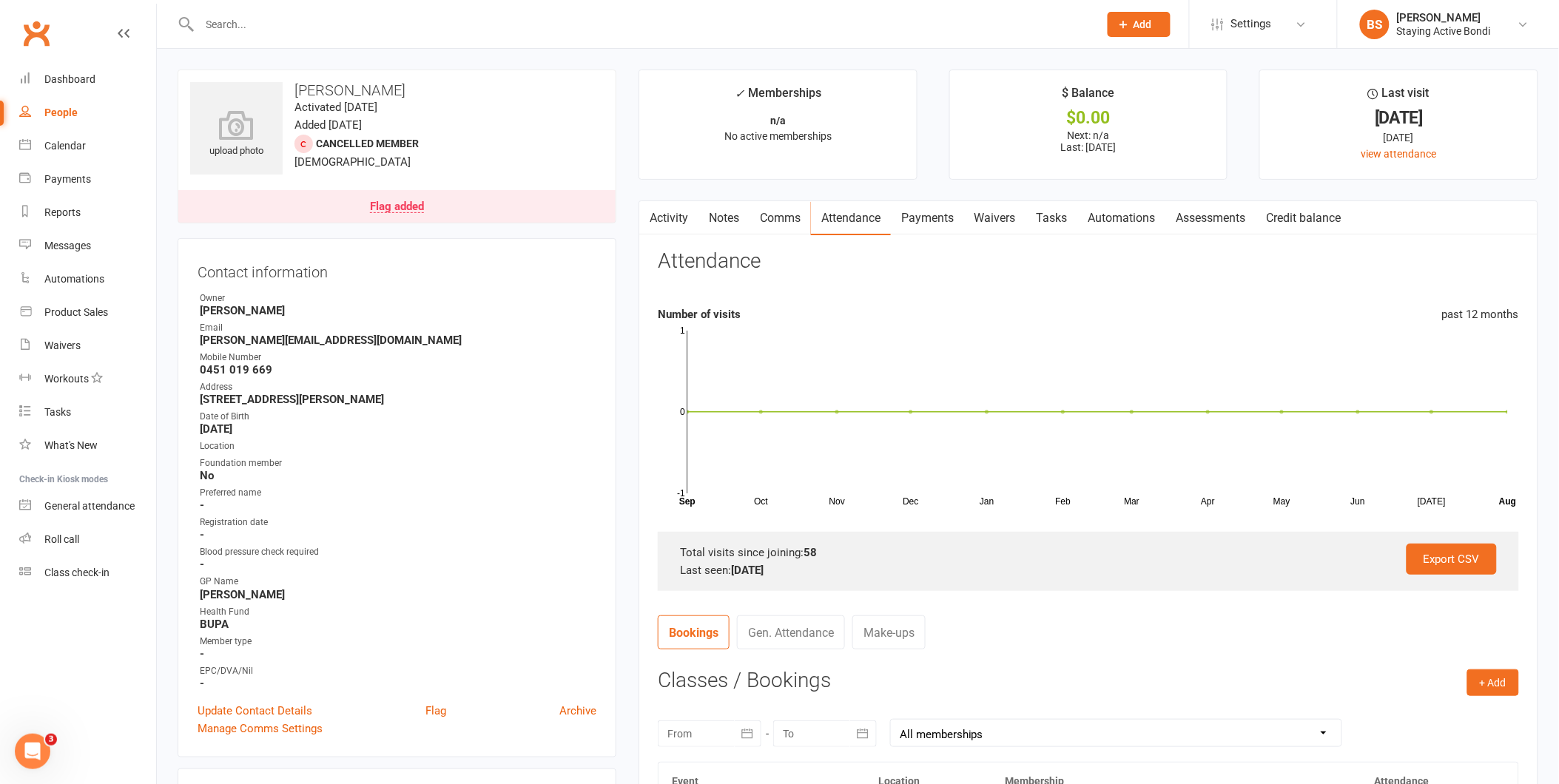
click at [987, 633] on nav "Bookings Gen. Attendance Make-ups" at bounding box center [1089, 637] width 862 height 44
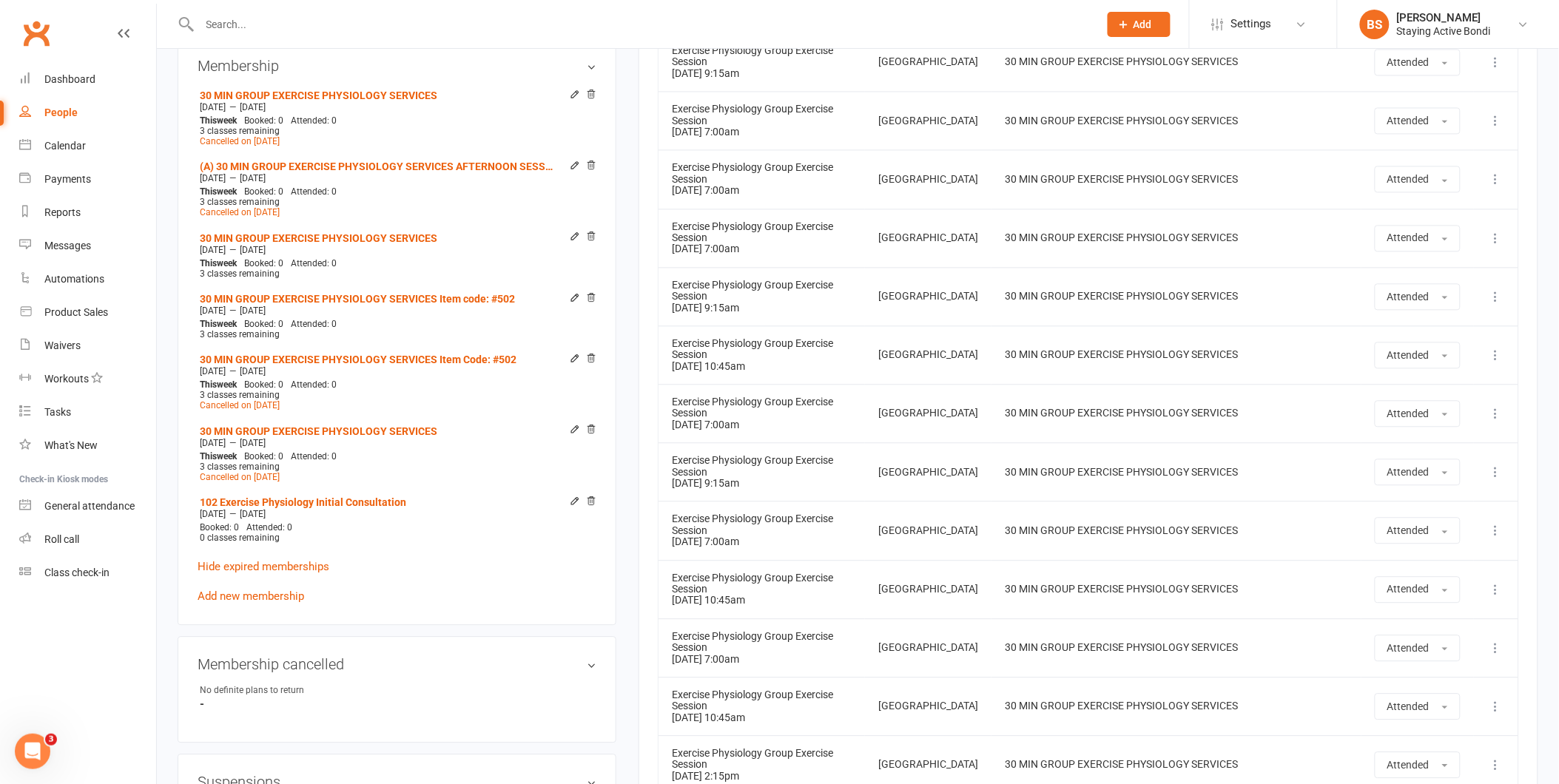
scroll to position [1068, 0]
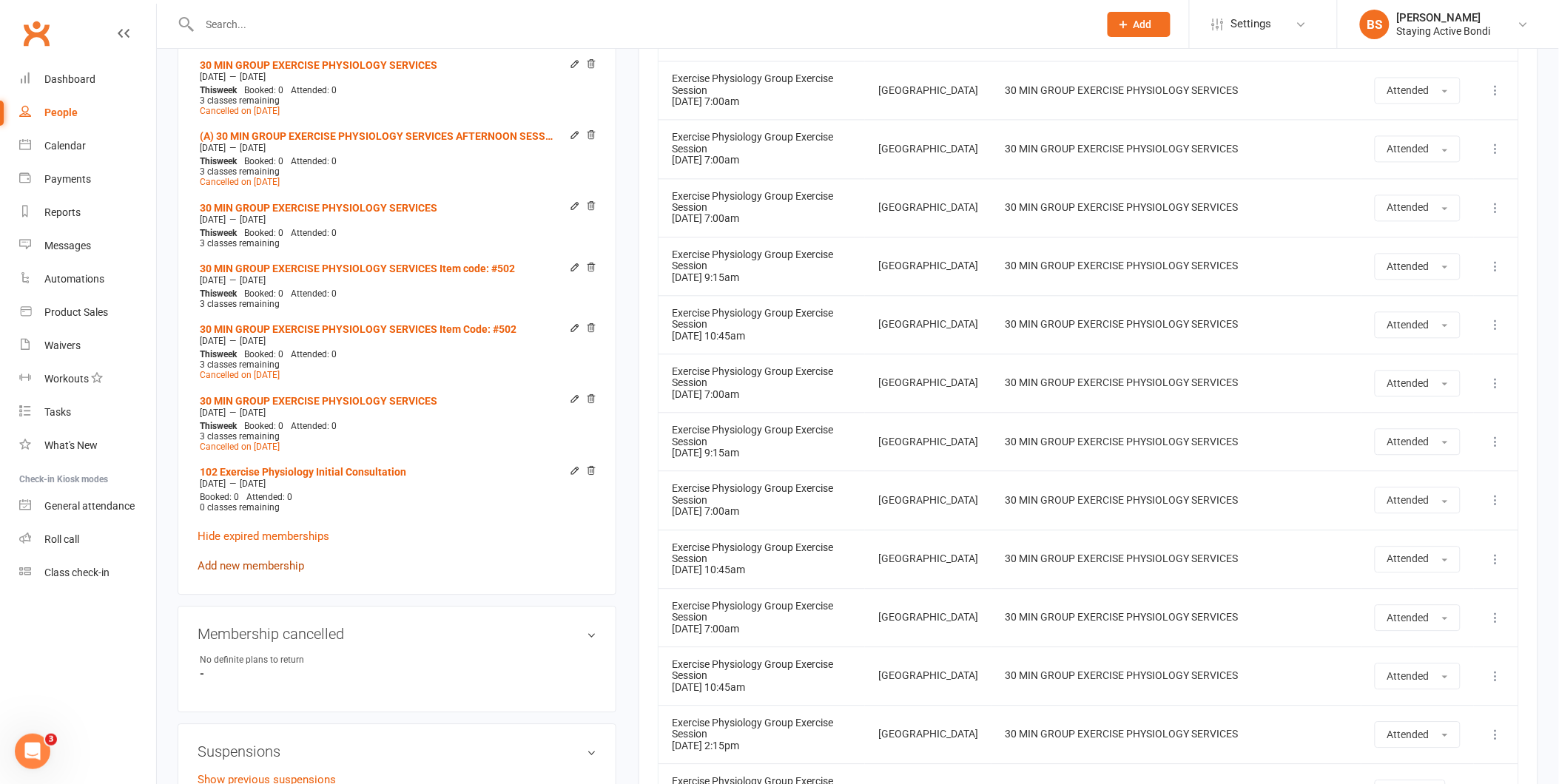
click at [270, 559] on link "Add new membership" at bounding box center [251, 565] width 107 height 13
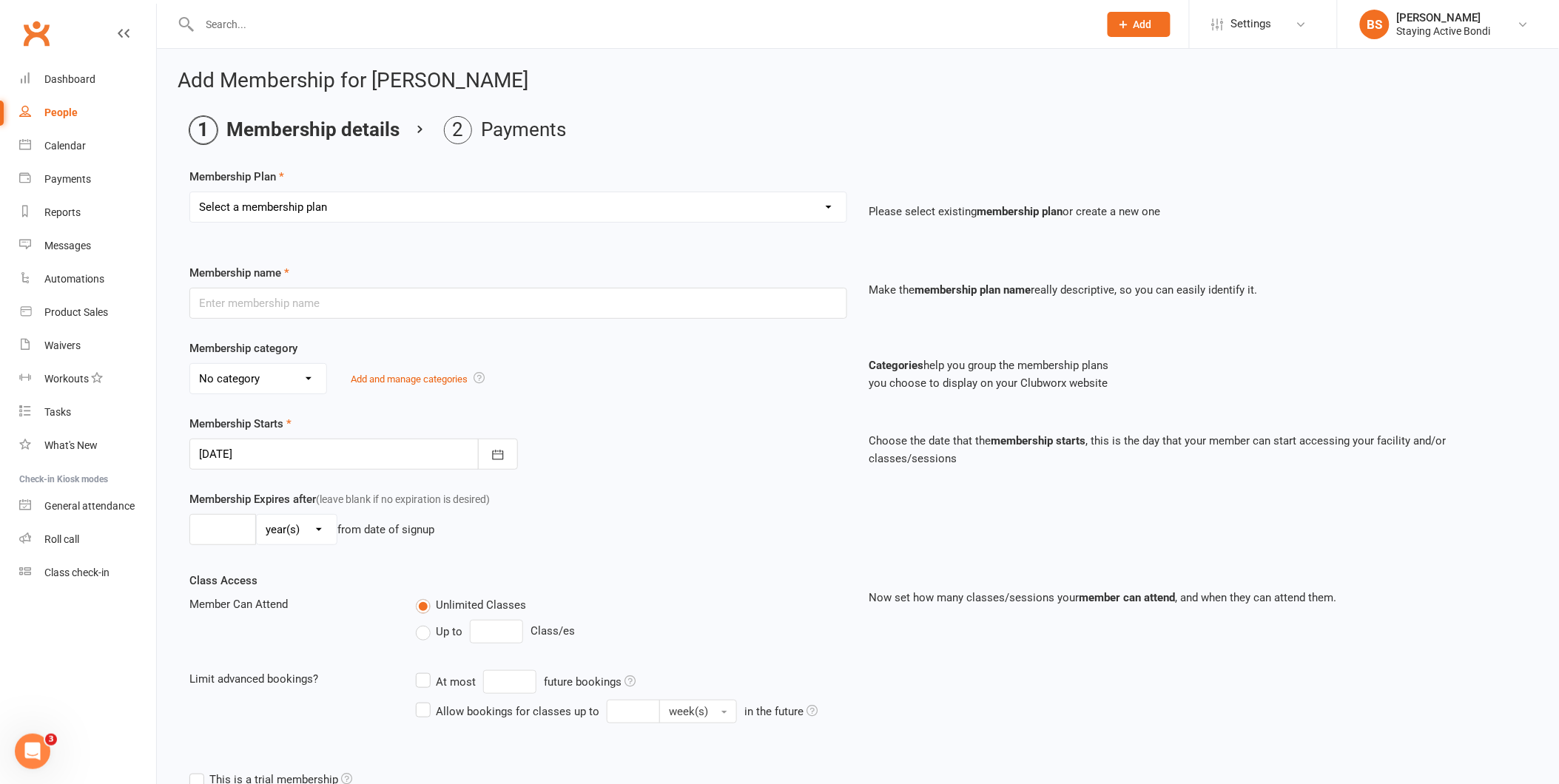
click at [560, 215] on select "Select a membership plan Create new Membership Plan 30 MIN GROUP EXERCISE PHYSI…" at bounding box center [518, 206] width 656 height 29
select select "1"
click at [190, 192] on select "Select a membership plan Create new Membership Plan 30 MIN GROUP EXERCISE PHYSI…" at bounding box center [518, 206] width 656 height 29
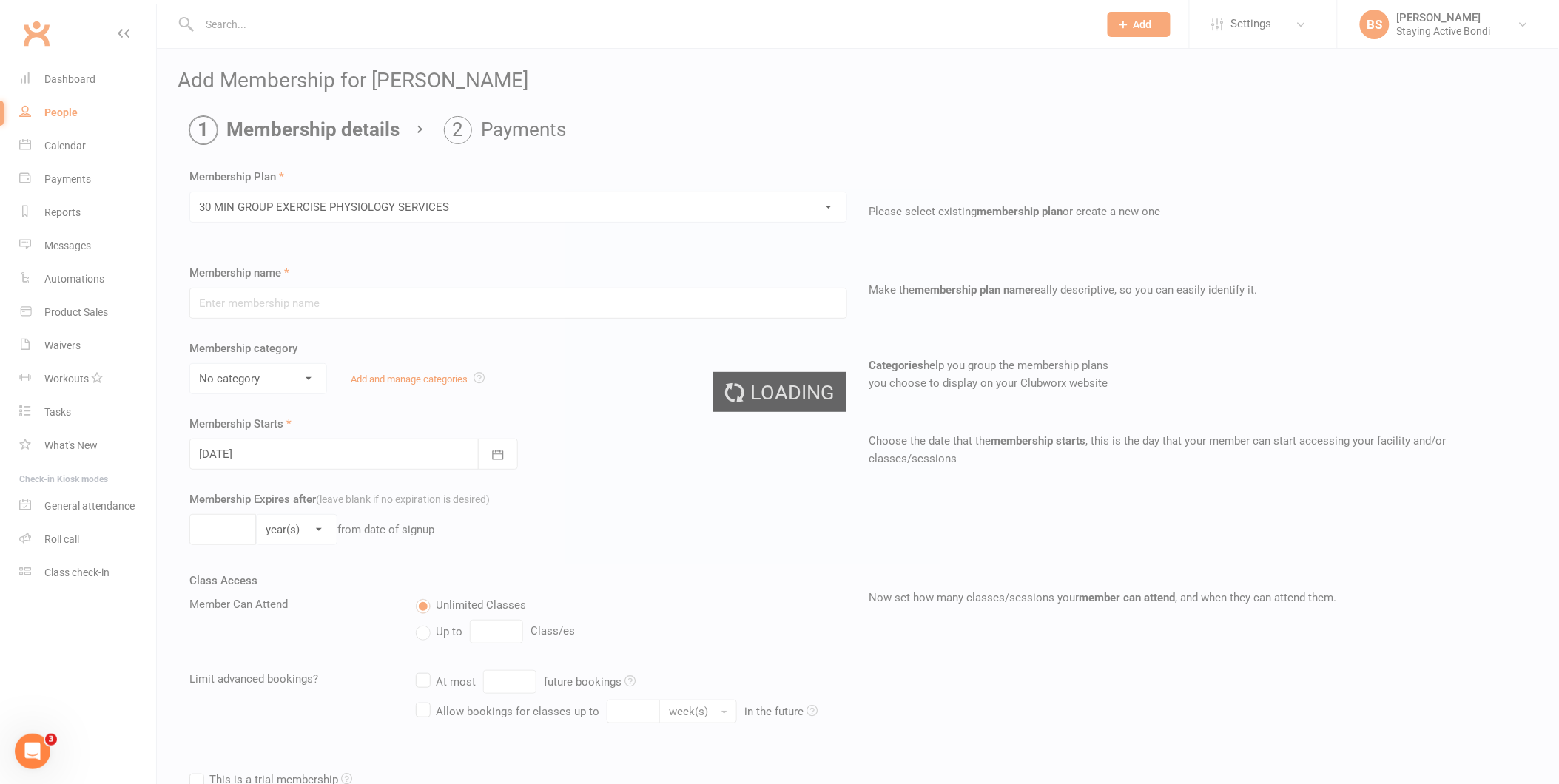
type input "30 MIN GROUP EXERCISE PHYSIOLOGY SERVICES"
select select "1"
type input "0"
type input "3"
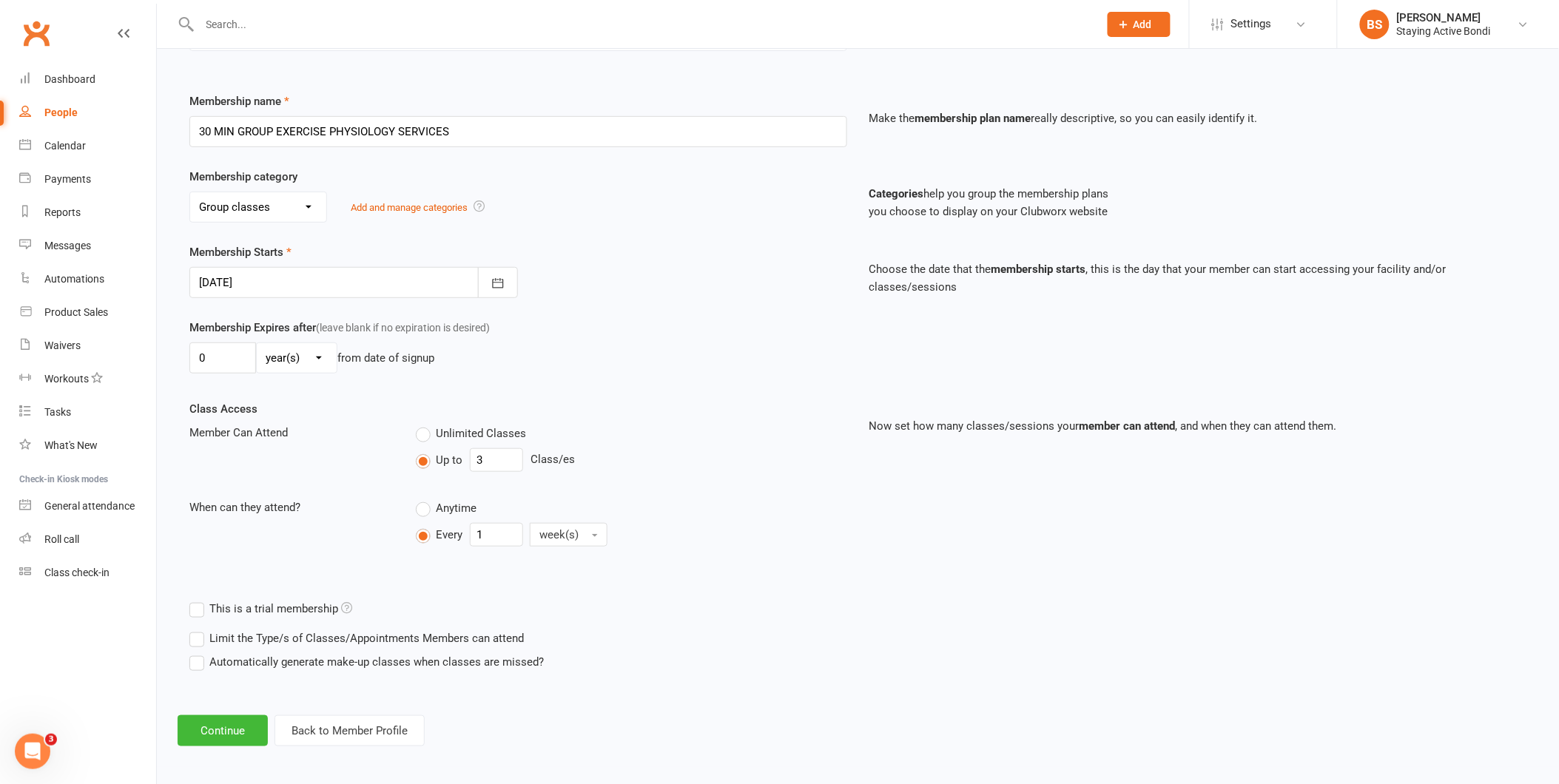
scroll to position [175, 0]
click at [240, 728] on button "Continue" at bounding box center [223, 726] width 91 height 31
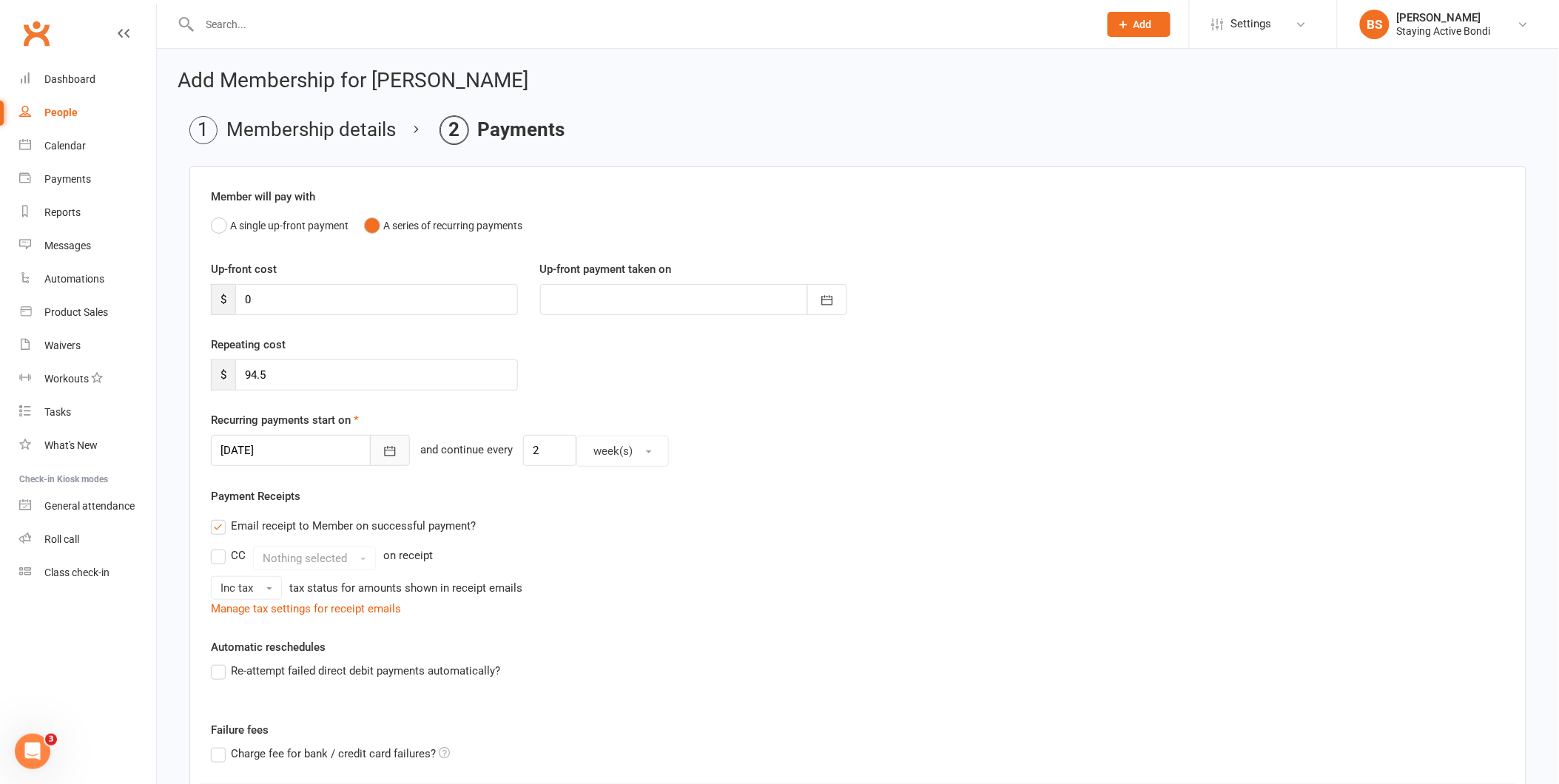
click at [370, 447] on button "button" at bounding box center [390, 450] width 40 height 31
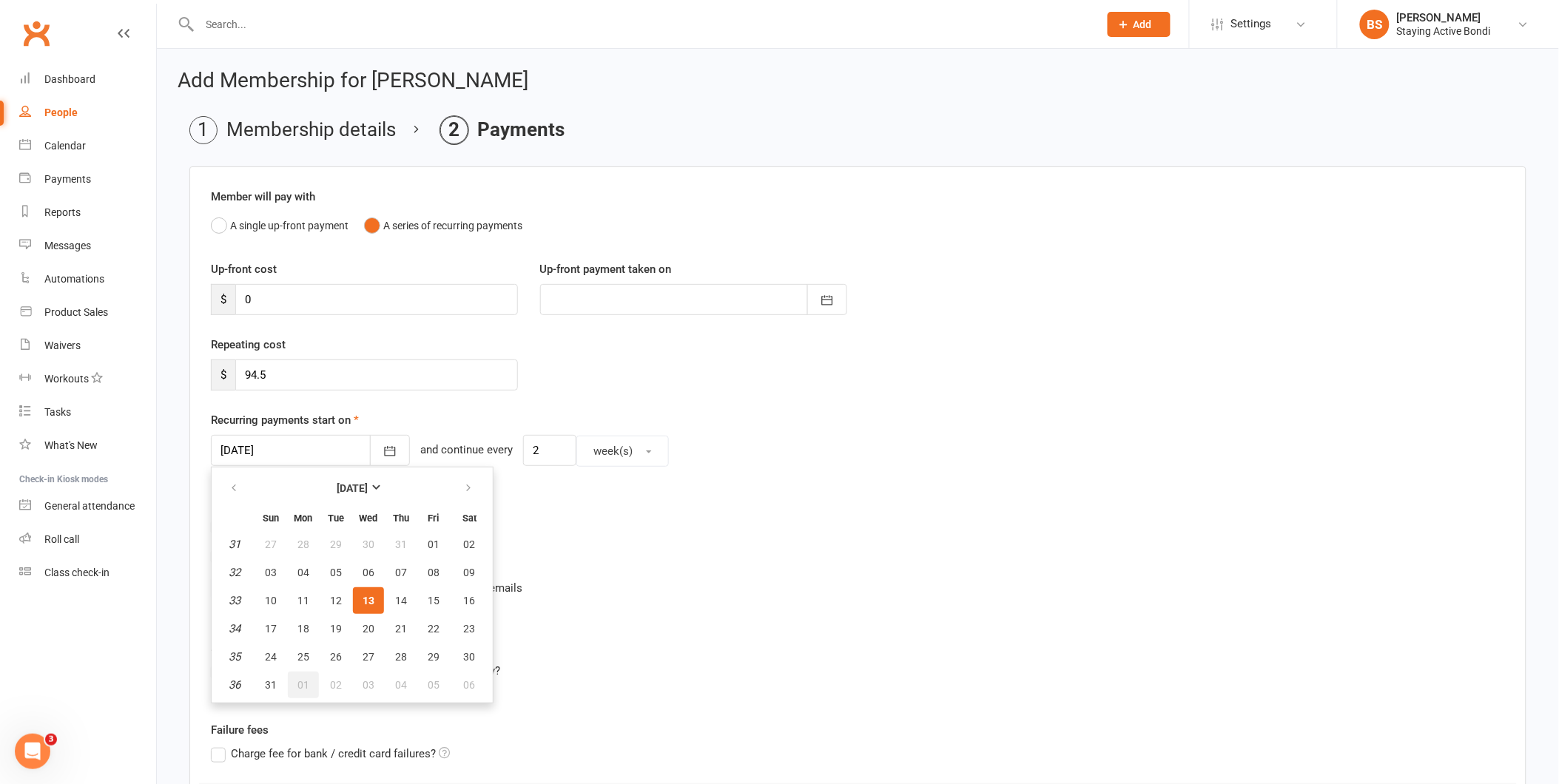
click at [294, 673] on button "01" at bounding box center [303, 685] width 31 height 27
type input "[DATE]"
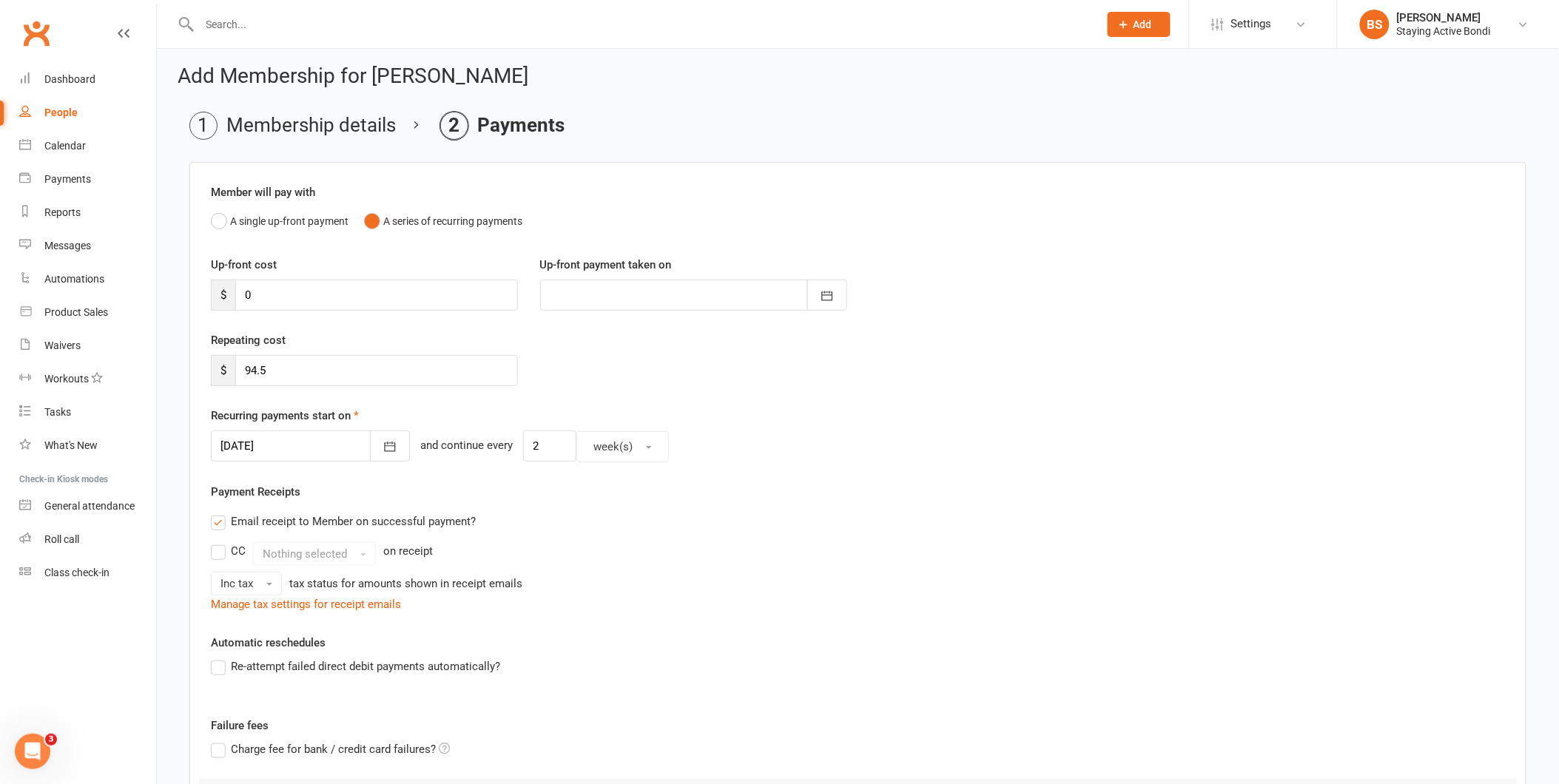
scroll to position [232, 0]
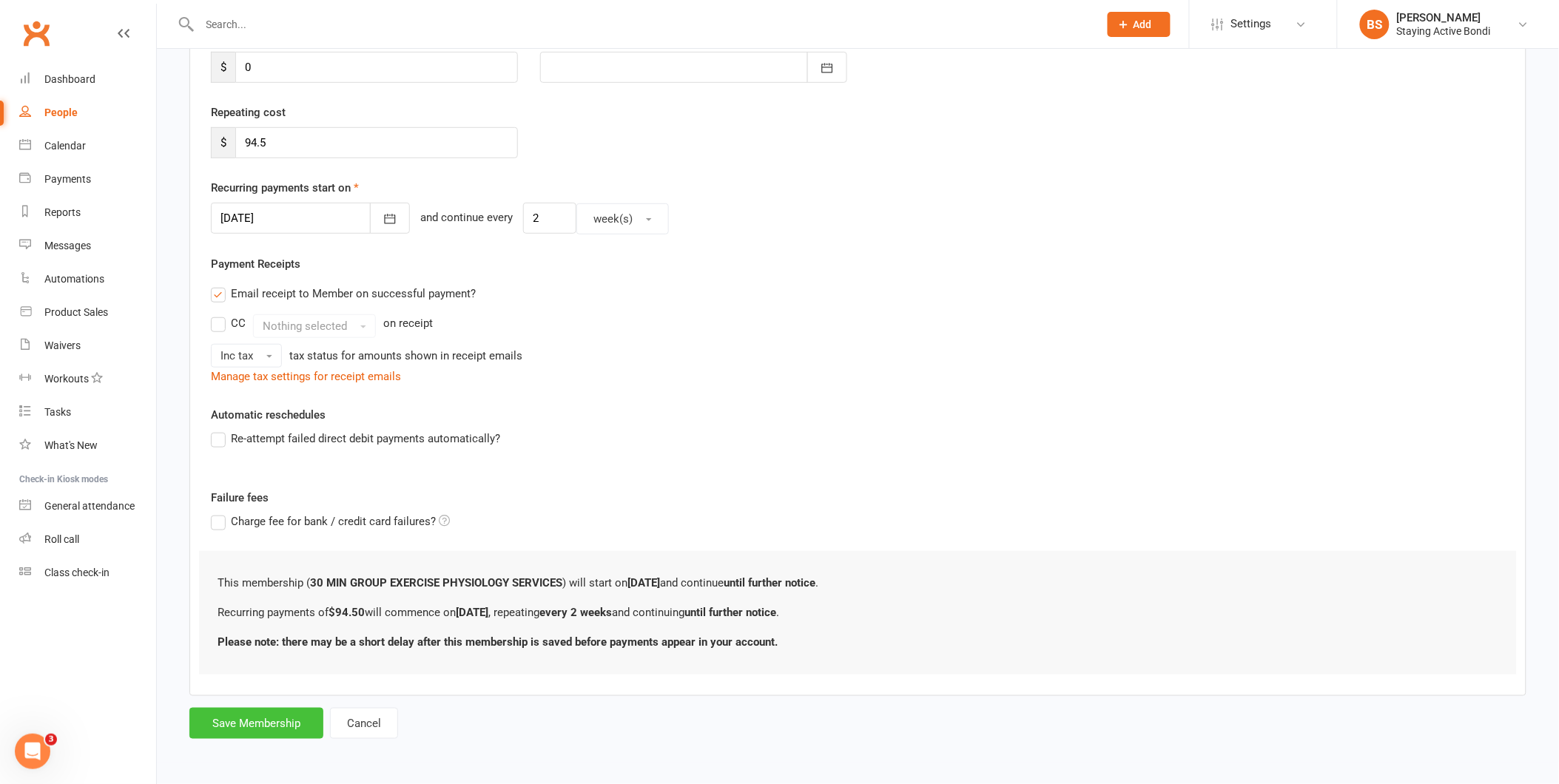
click at [279, 715] on button "Save Membership" at bounding box center [256, 723] width 134 height 31
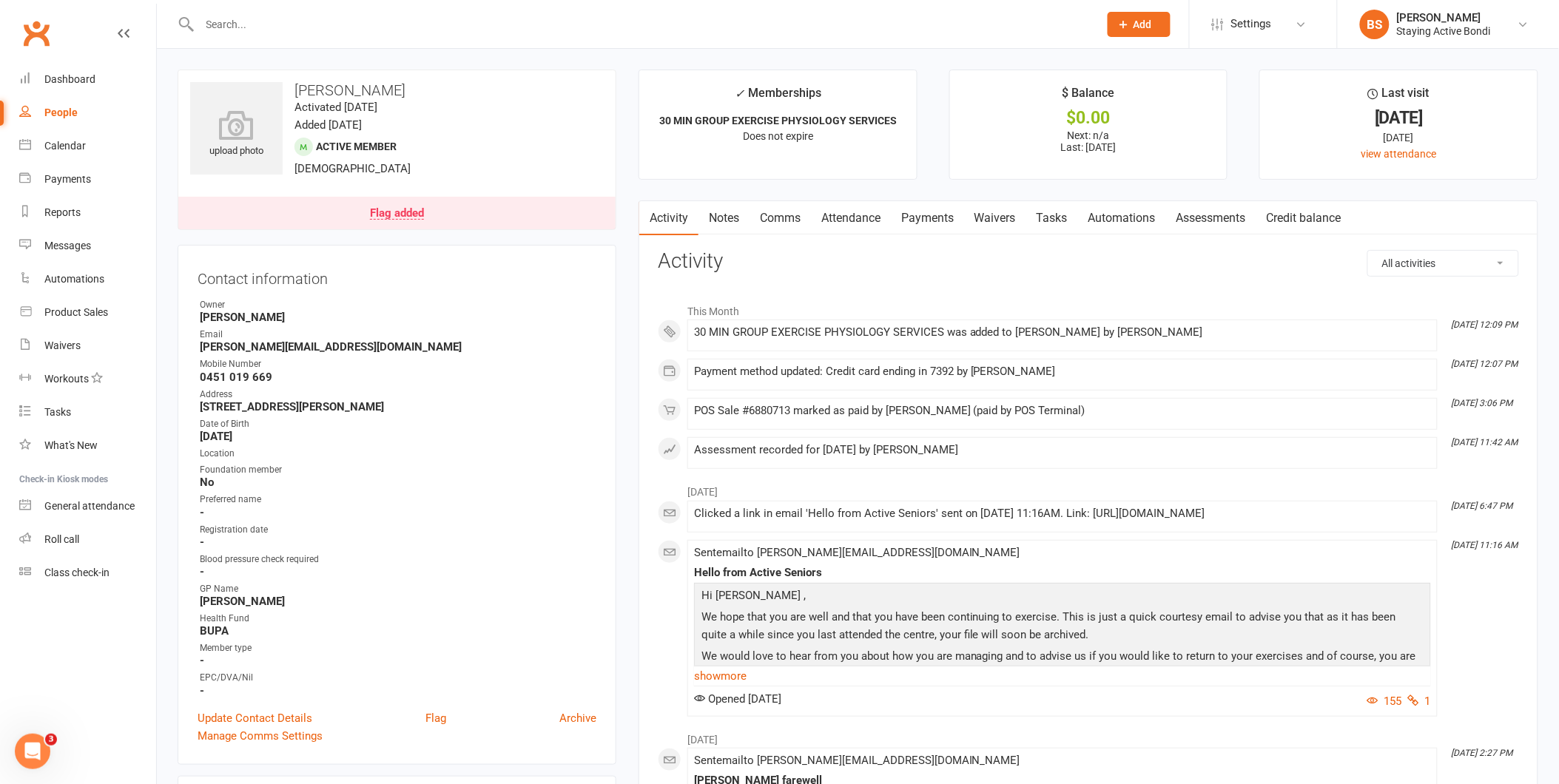
click at [567, 20] on input "text" at bounding box center [642, 24] width 893 height 20
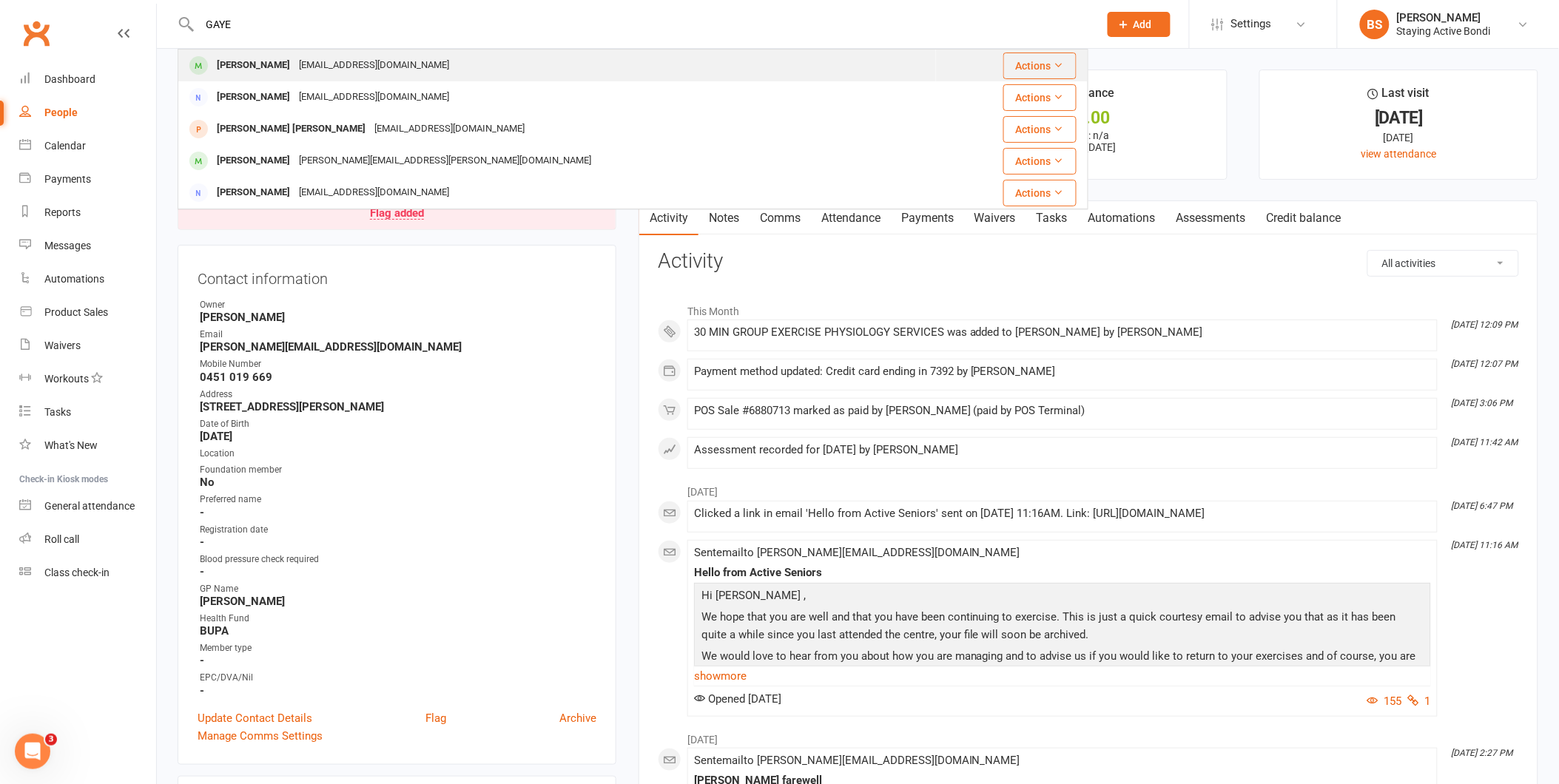
type input "GAYE"
click at [430, 72] on div "[PERSON_NAME] [EMAIL_ADDRESS][DOMAIN_NAME]" at bounding box center [557, 66] width 756 height 30
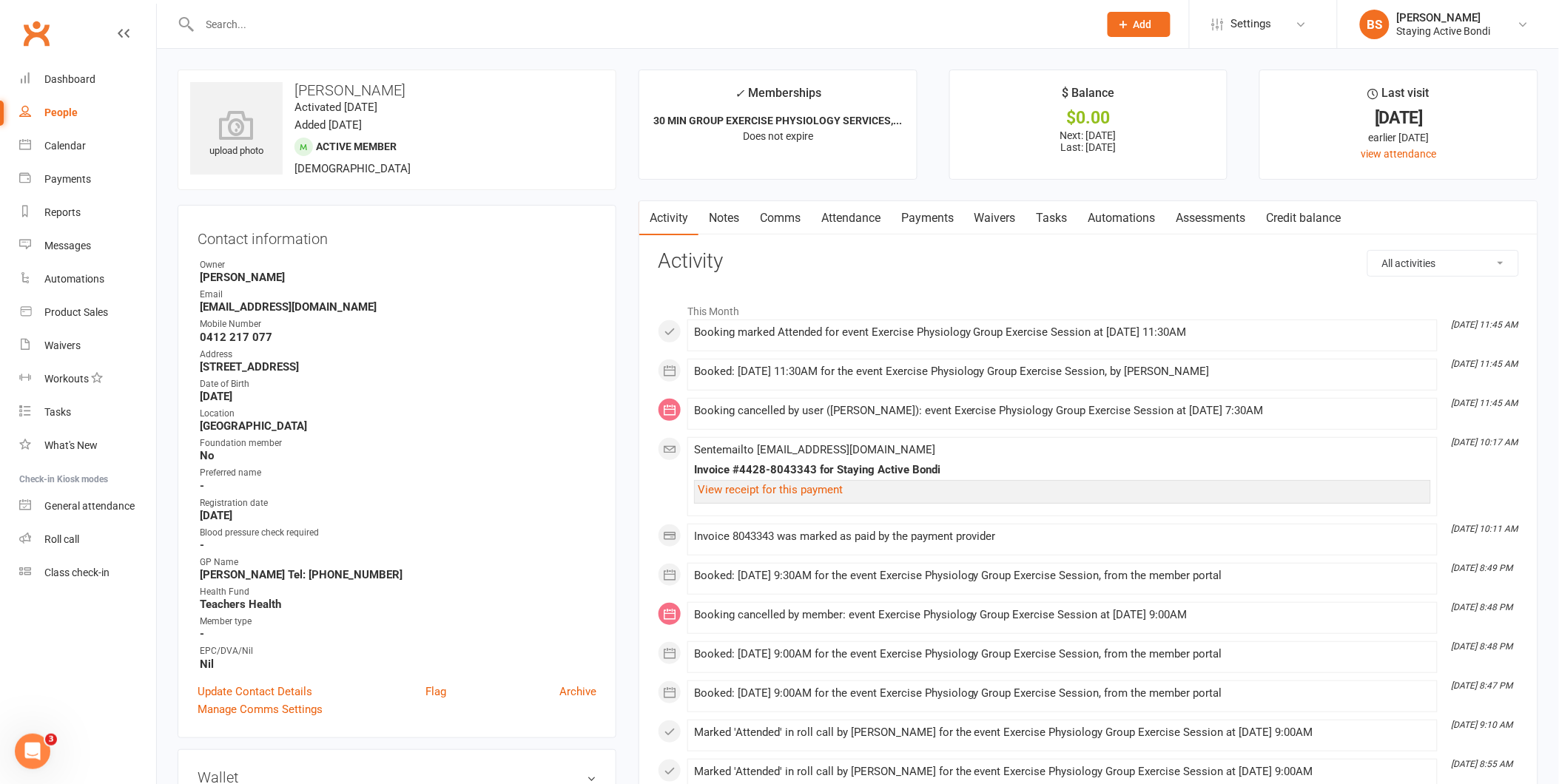
click at [922, 218] on link "Payments" at bounding box center [928, 218] width 73 height 34
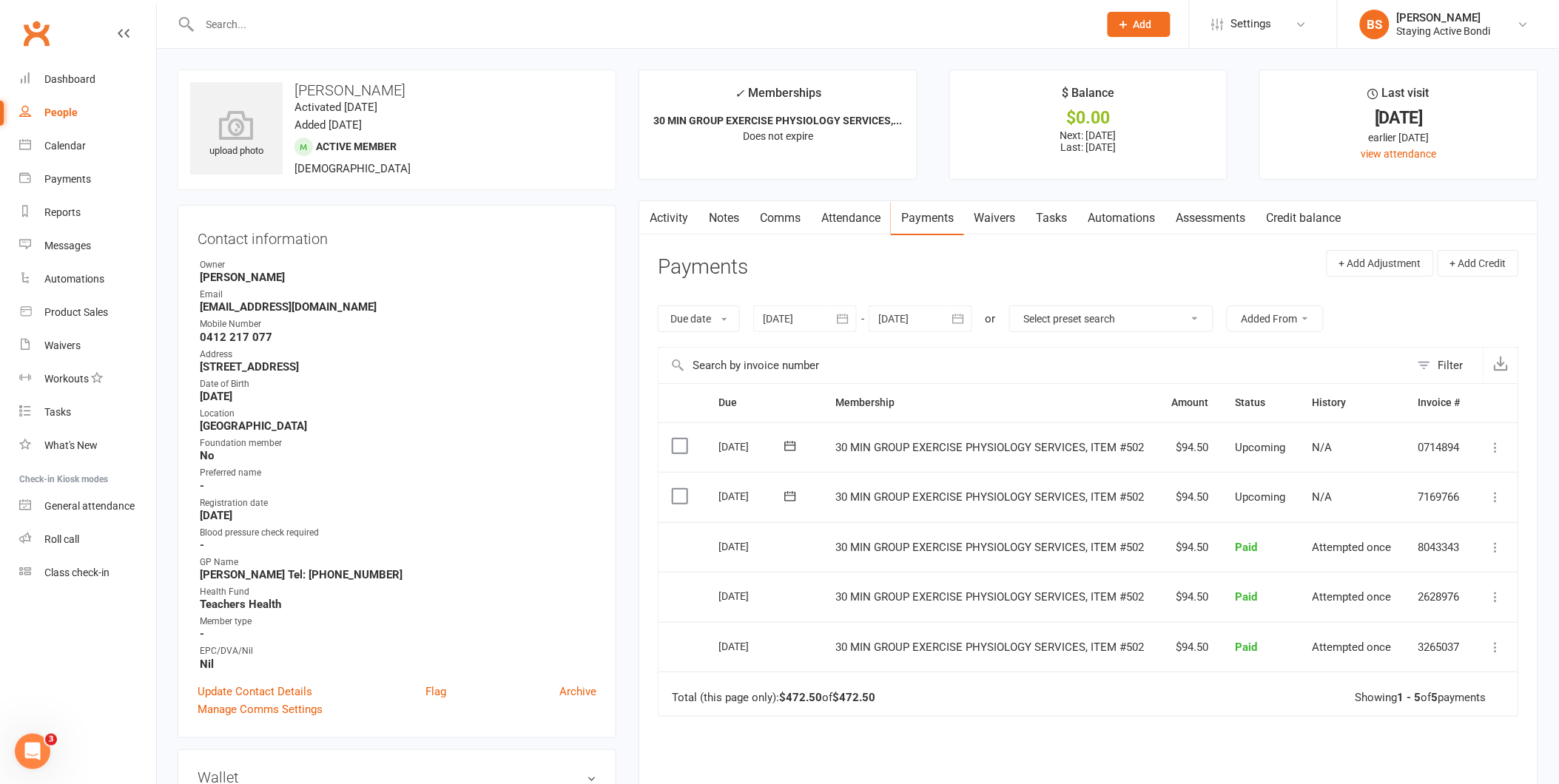
click at [422, 196] on contact-information "upload photo [PERSON_NAME] Activated [DATE] Added [DATE] Active member [DEMOGRA…" at bounding box center [397, 404] width 438 height 668
